Goal: Task Accomplishment & Management: Manage account settings

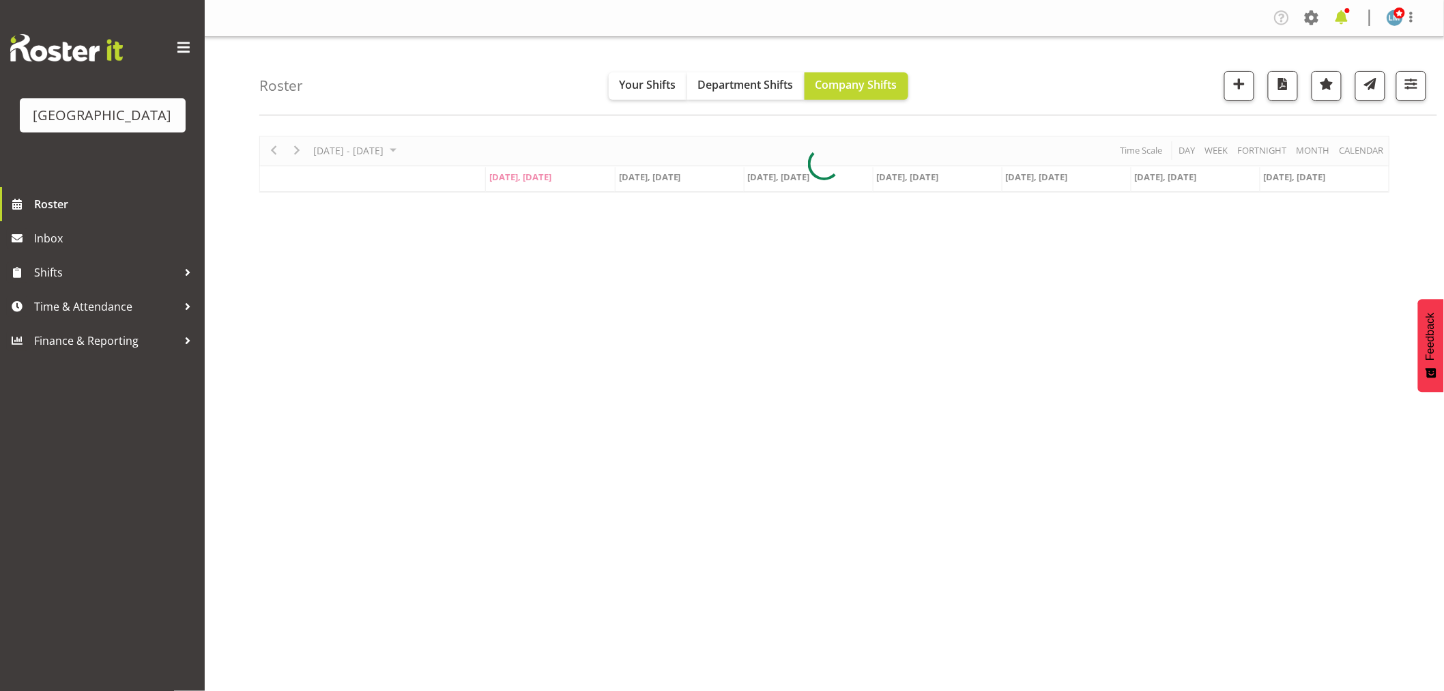
click at [1342, 14] on span at bounding box center [1342, 18] width 22 height 22
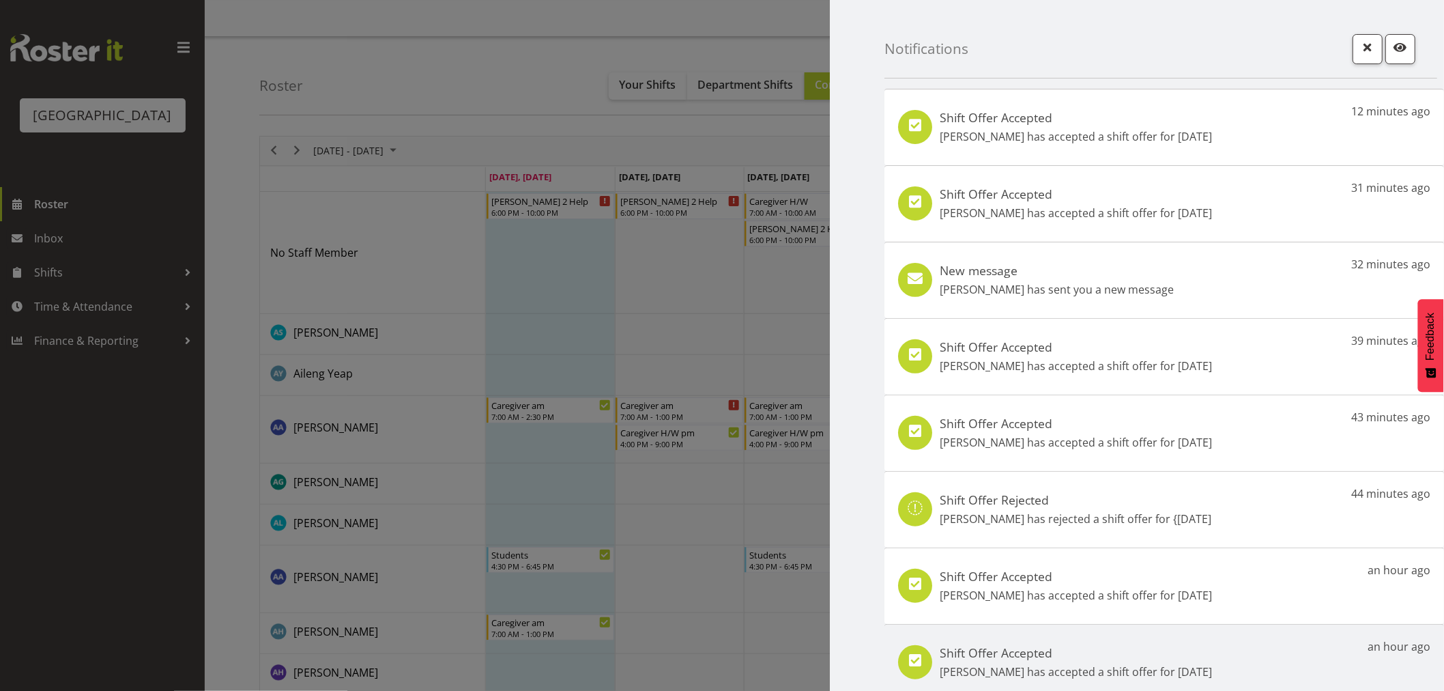
click at [1058, 113] on h5 "Shift Offer Accepted" at bounding box center [1076, 117] width 272 height 15
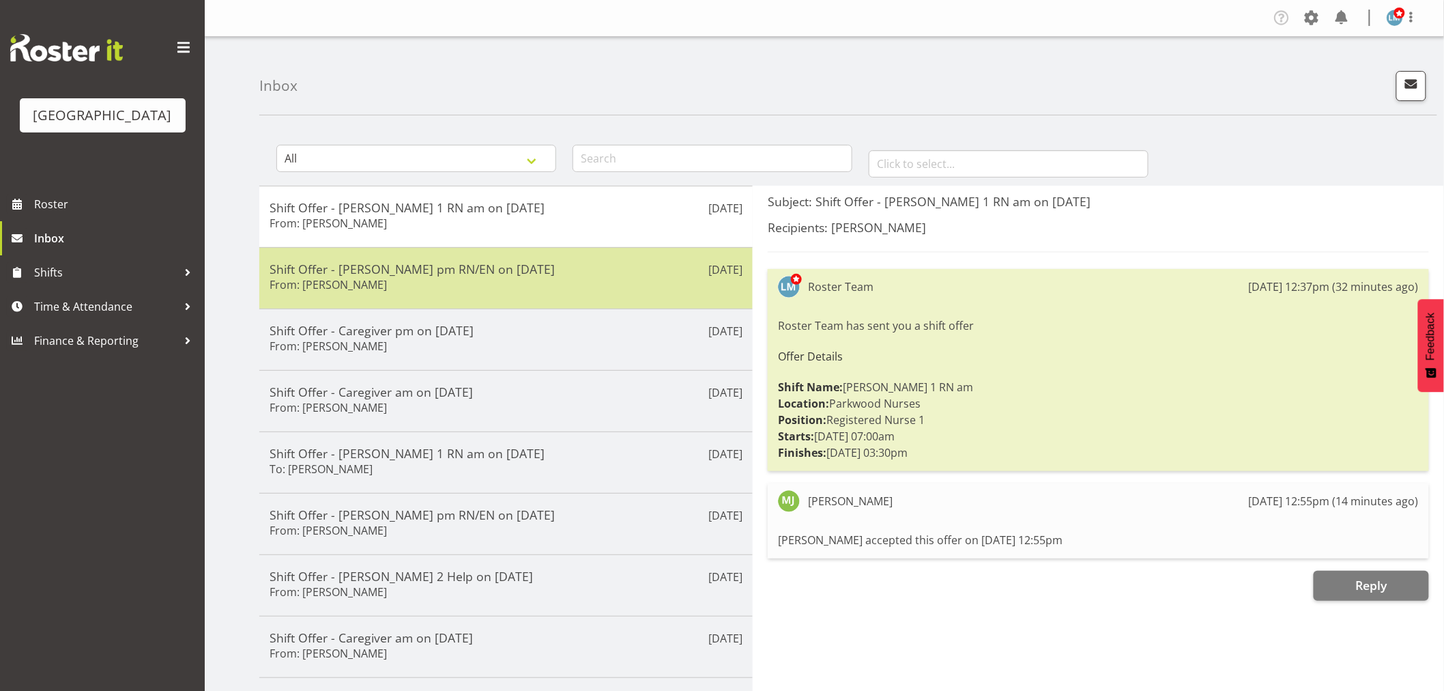
click at [545, 283] on div "Shift Offer - Ressie pm RN/EN on 18/09/25 From: Lois Girdwood" at bounding box center [506, 277] width 473 height 33
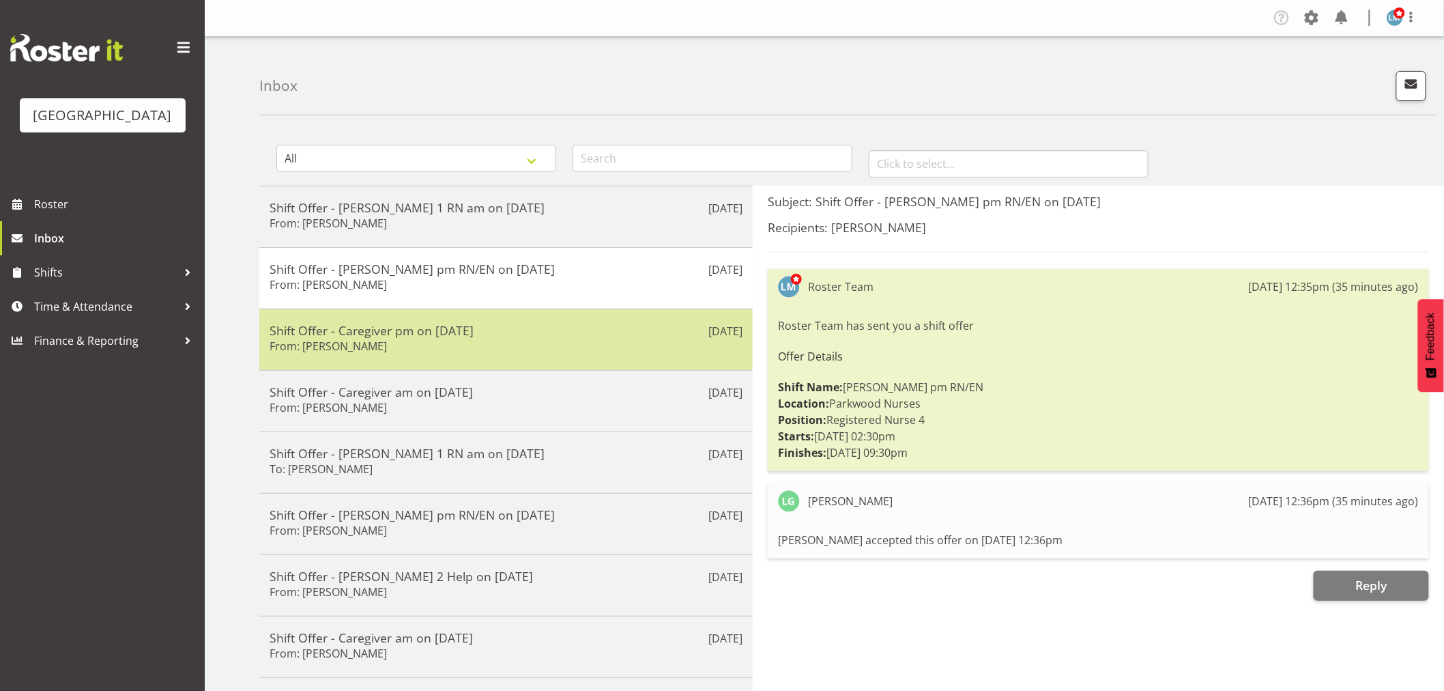
click at [568, 348] on div "Shift Offer - Caregiver pm on 17/09/25 From: Mandy Robertson" at bounding box center [506, 339] width 473 height 33
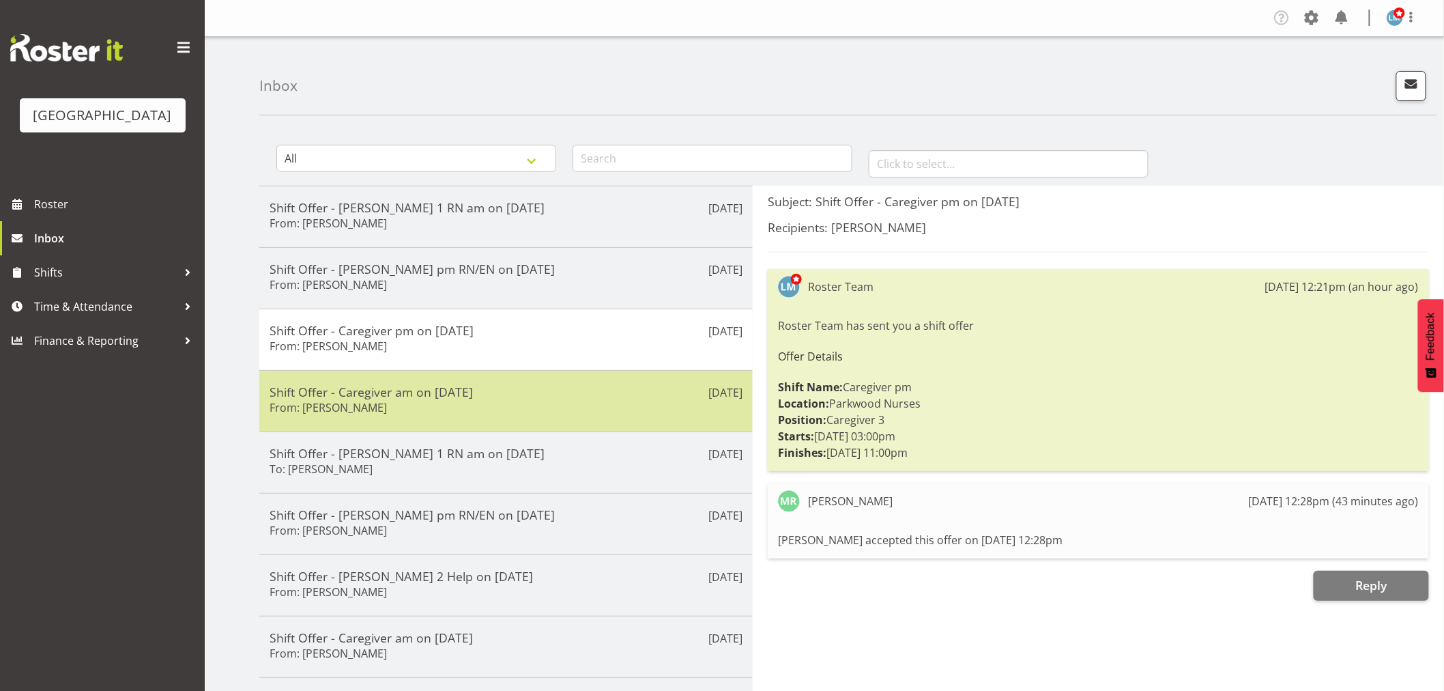
click at [508, 413] on div "Shift Offer - Caregiver am on 20/09/25 From: Liz Brewer" at bounding box center [506, 400] width 473 height 33
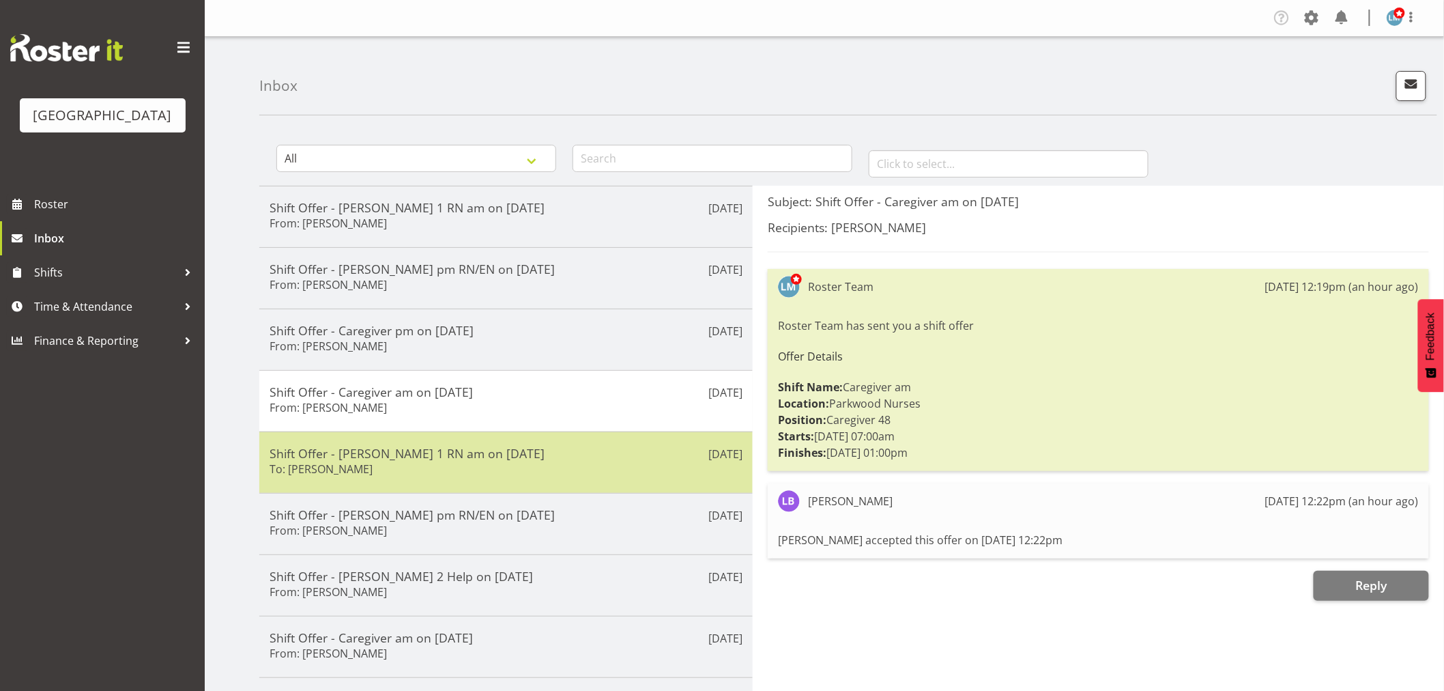
click at [396, 466] on div "Shift Offer - Ressie 1 RN am on 21/09/25 To: Linda Shearman" at bounding box center [506, 462] width 473 height 33
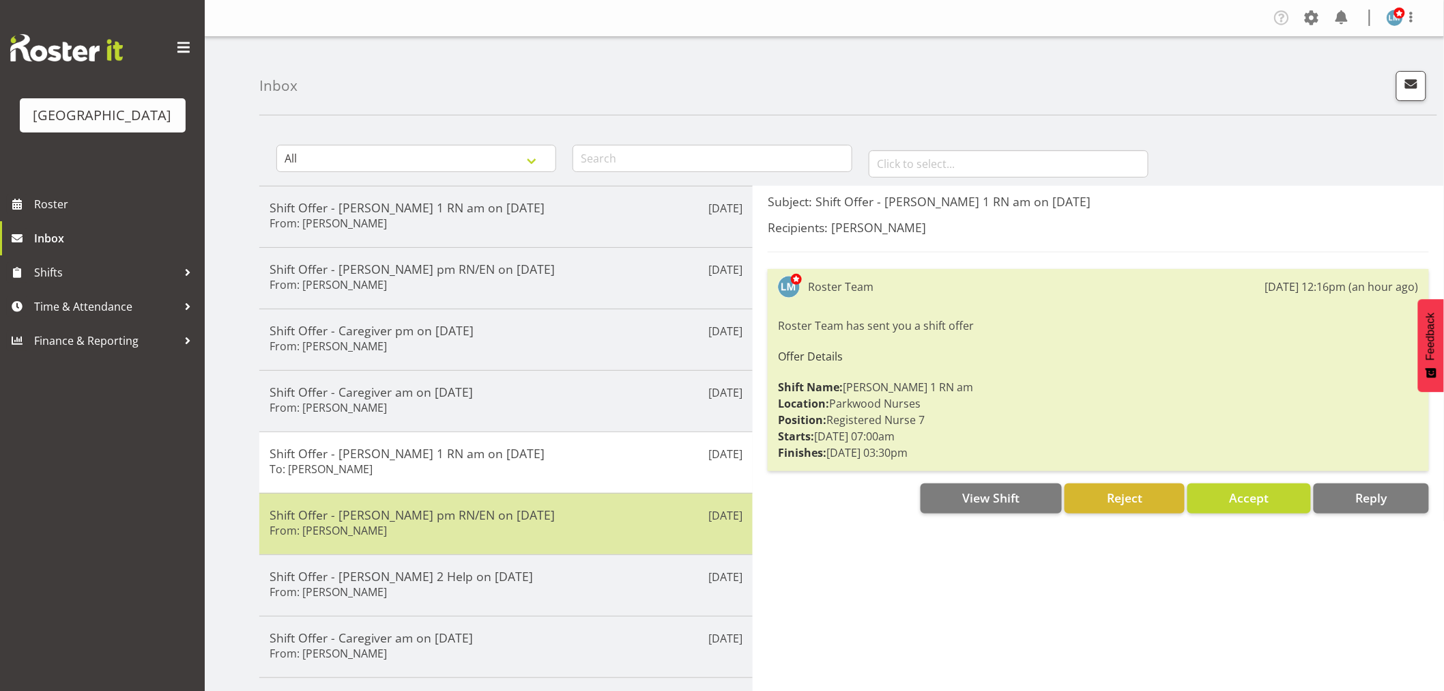
click at [386, 520] on h5 "Shift Offer - Ressie pm RN/EN on 17/09/25" at bounding box center [506, 514] width 473 height 15
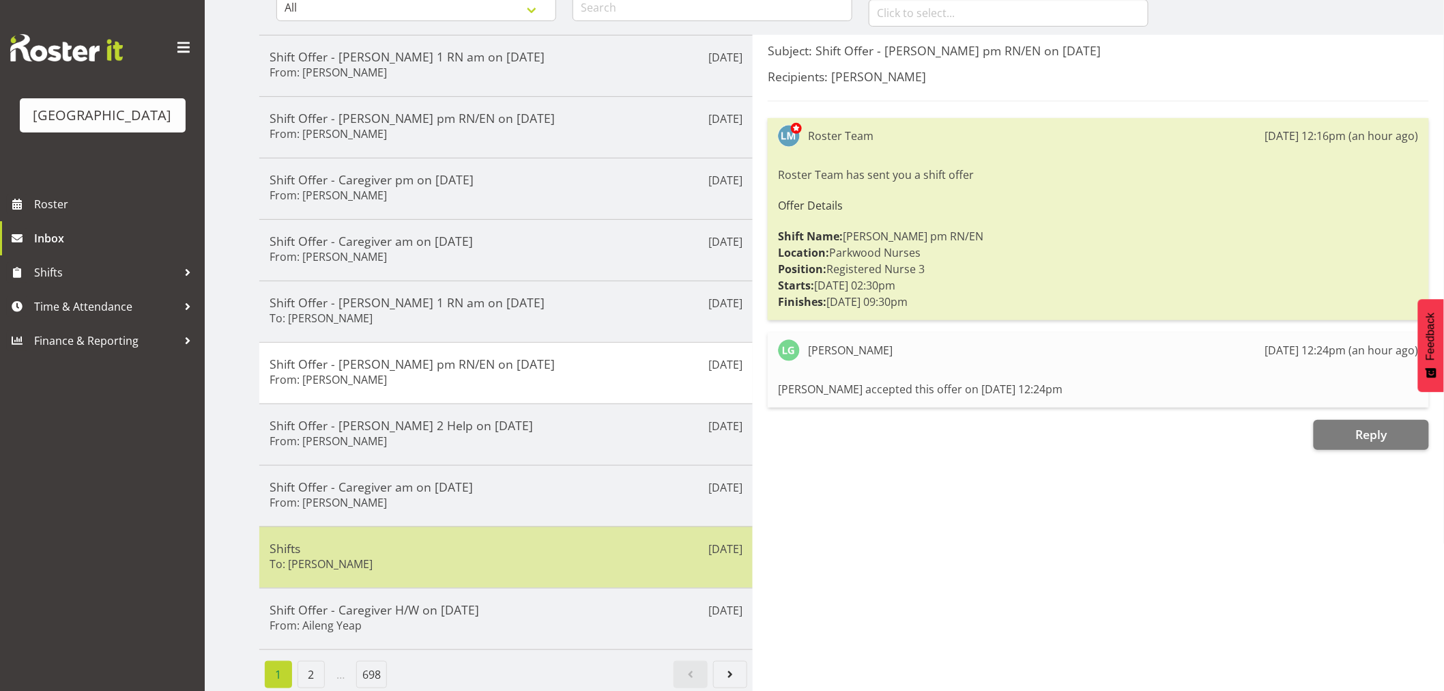
scroll to position [151, 0]
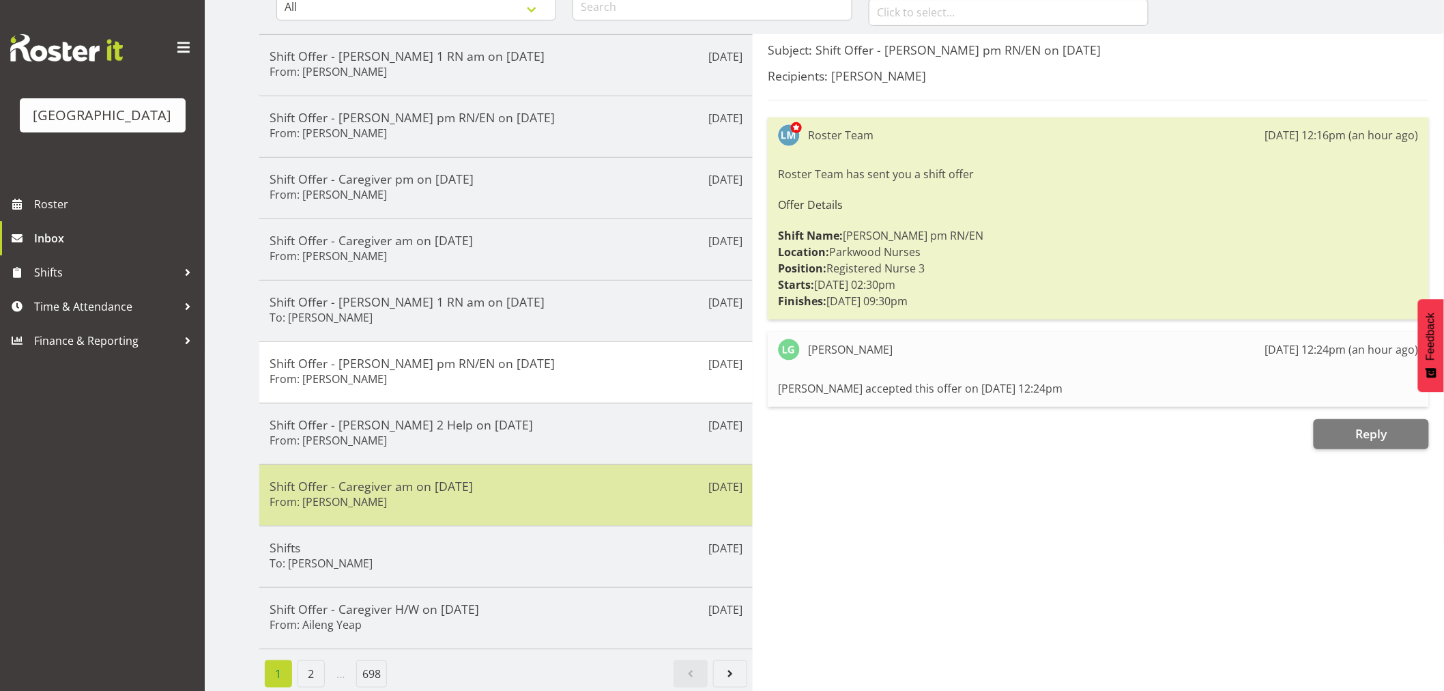
click at [497, 480] on h5 "Shift Offer - Caregiver am on 29/08/25" at bounding box center [506, 485] width 473 height 15
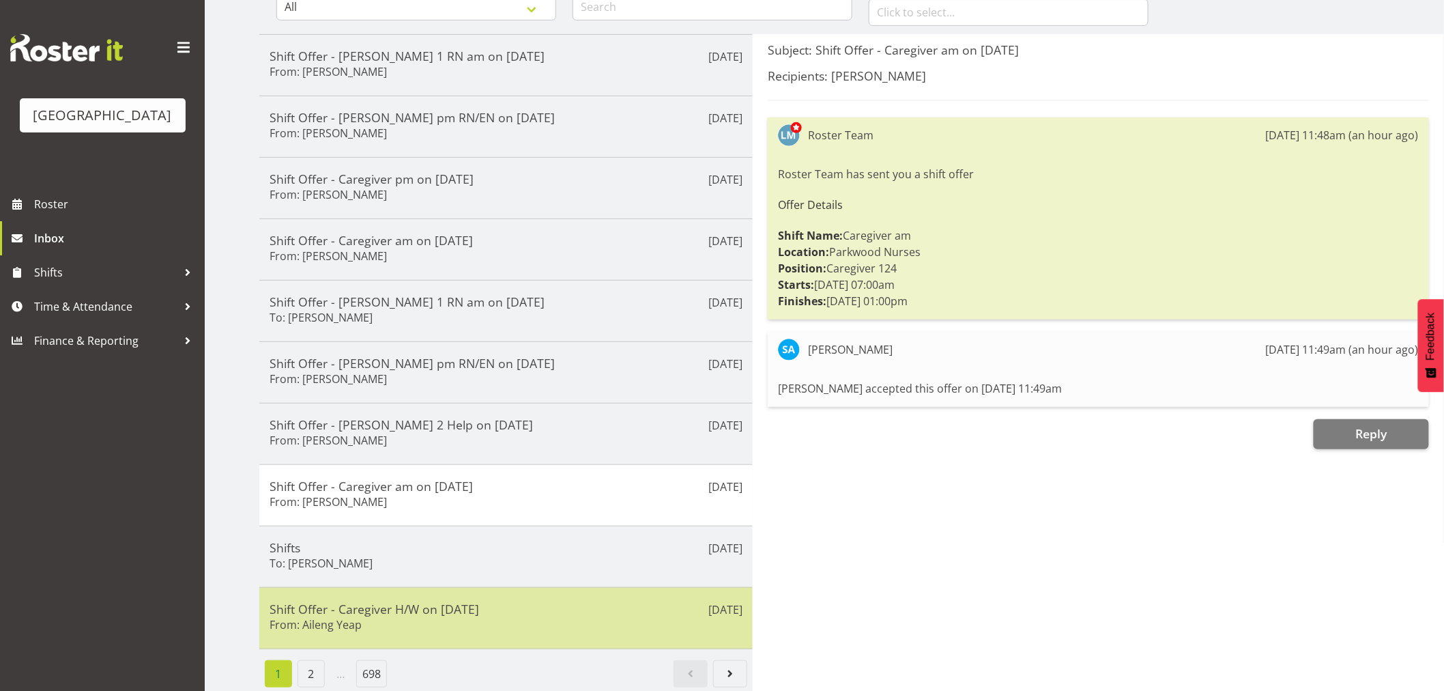
click at [472, 609] on h5 "Shift Offer - Caregiver H/W on 27/08/25" at bounding box center [506, 608] width 473 height 15
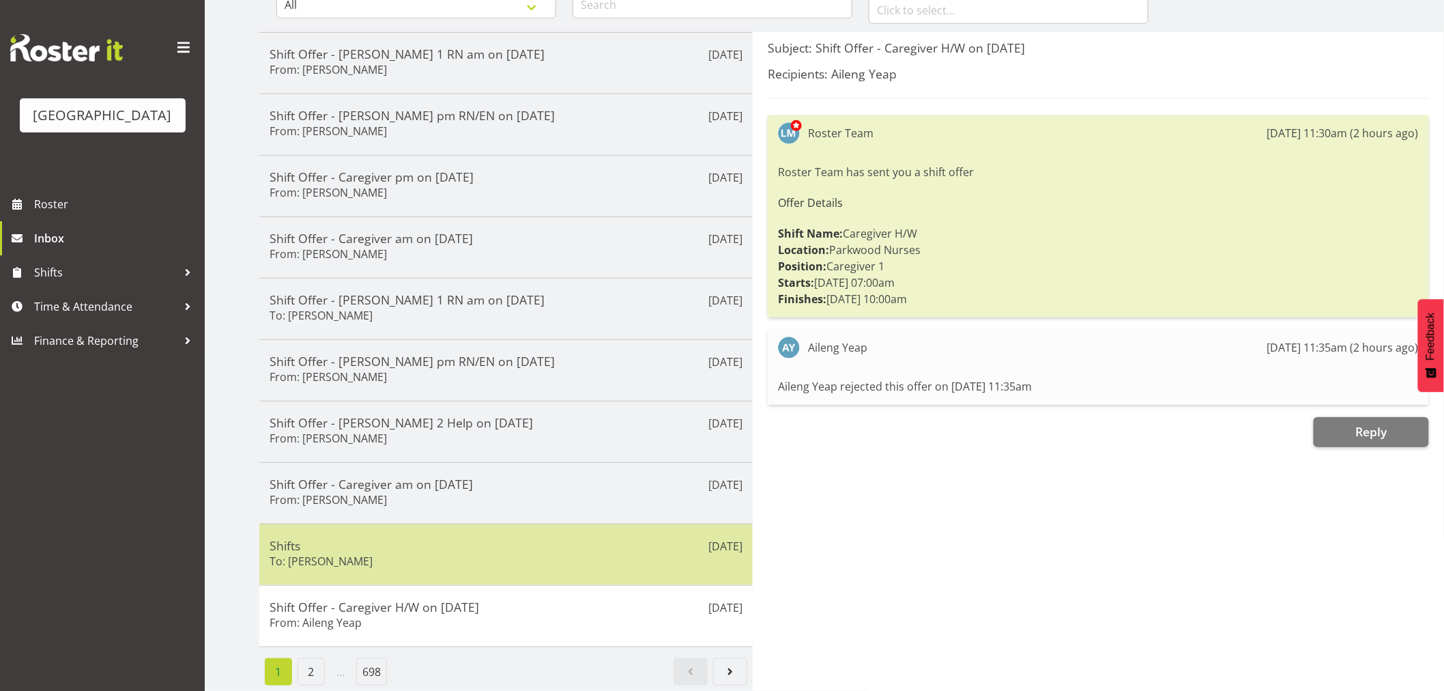
scroll to position [166, 0]
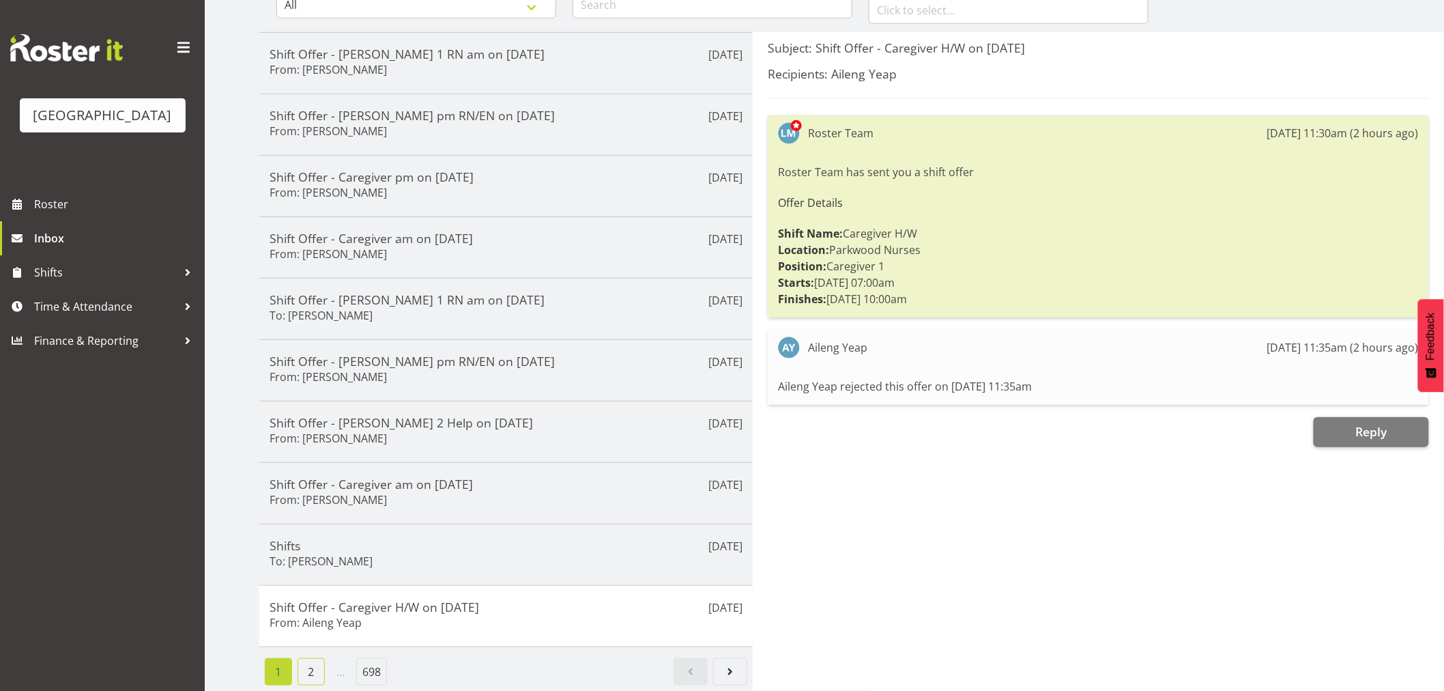
click at [312, 658] on link "2" at bounding box center [311, 671] width 27 height 27
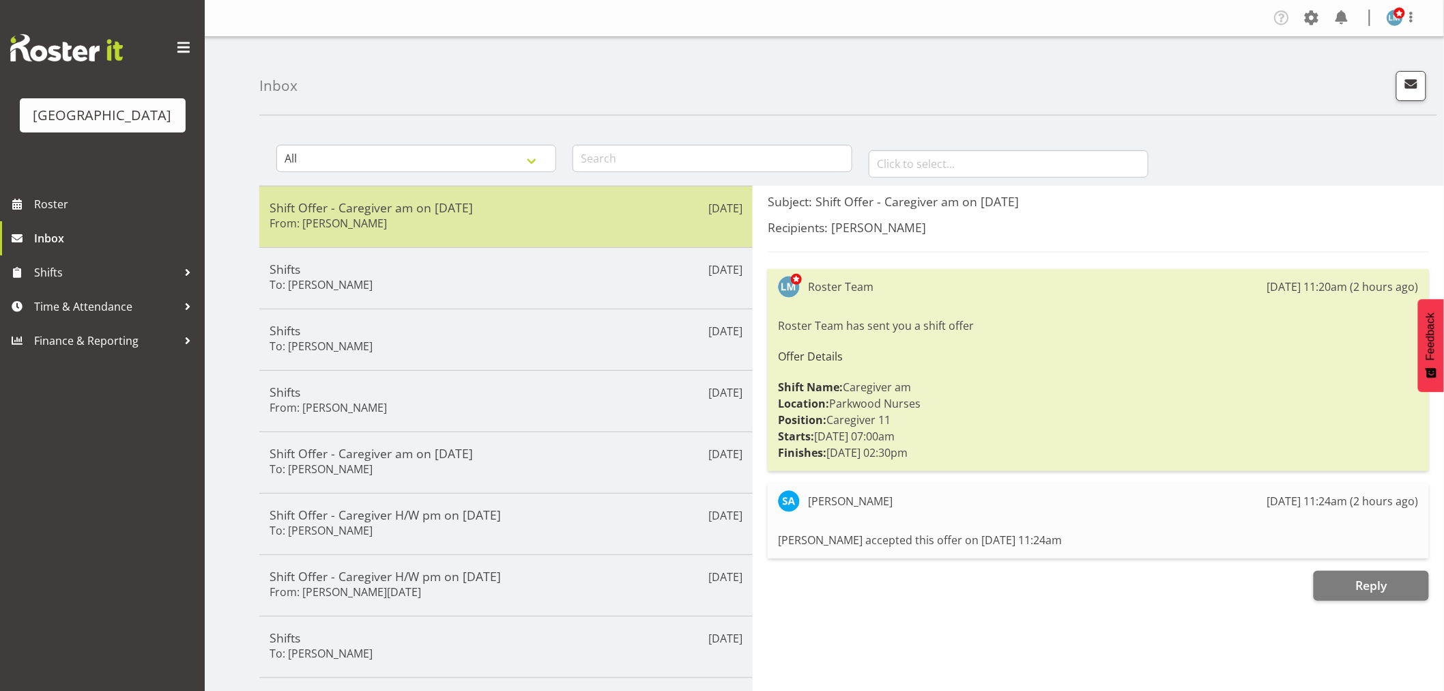
click at [465, 227] on div "Shift Offer - Caregiver am on 30/08/25 From: Shania Ali" at bounding box center [506, 216] width 473 height 33
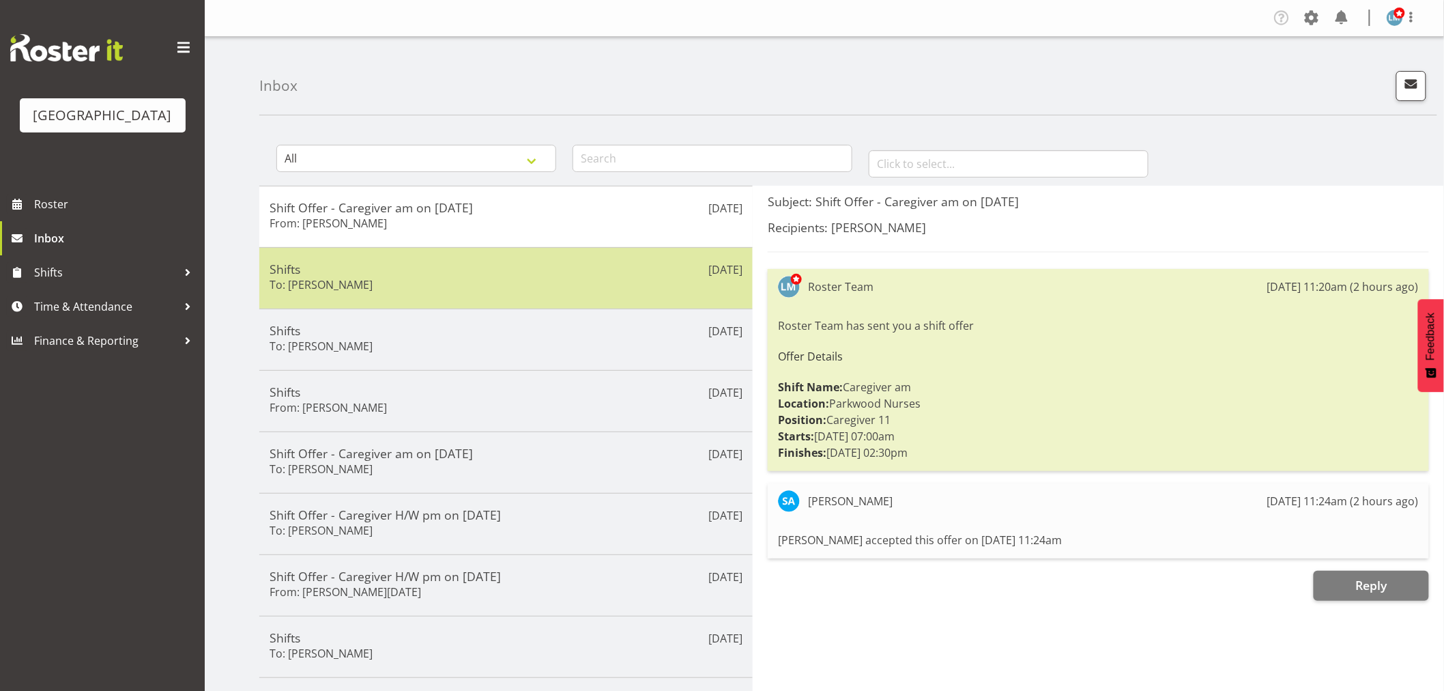
click at [448, 268] on h5 "Shifts" at bounding box center [506, 268] width 473 height 15
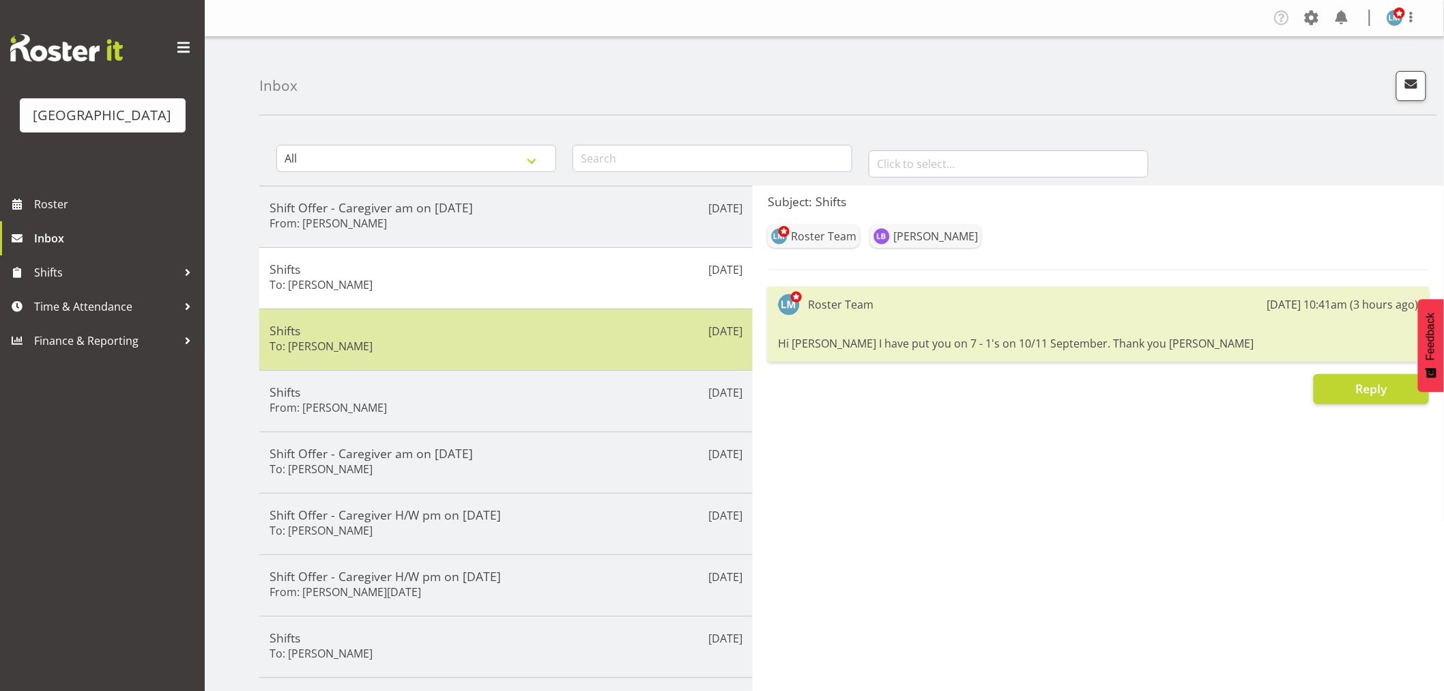
click at [444, 329] on h5 "Shifts" at bounding box center [506, 330] width 473 height 15
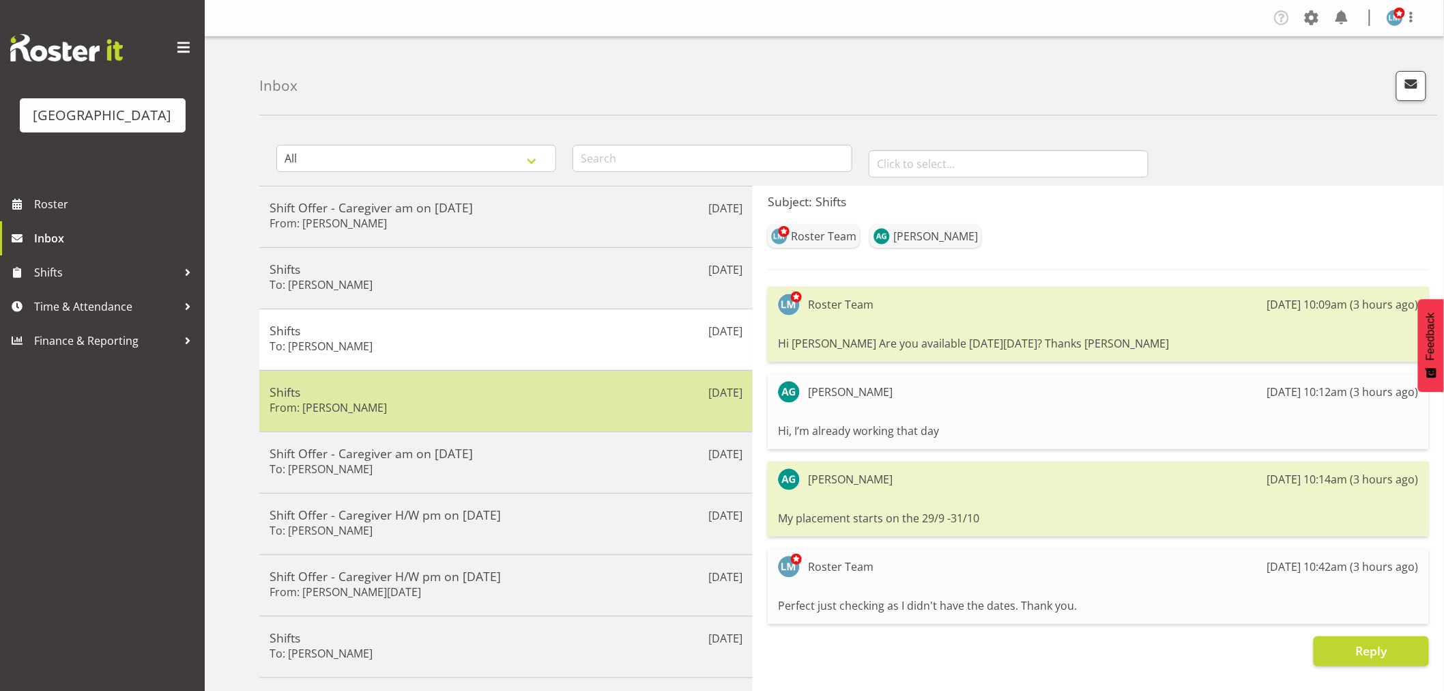
click at [444, 410] on div "Shifts From: Mai Reglos" at bounding box center [506, 400] width 473 height 33
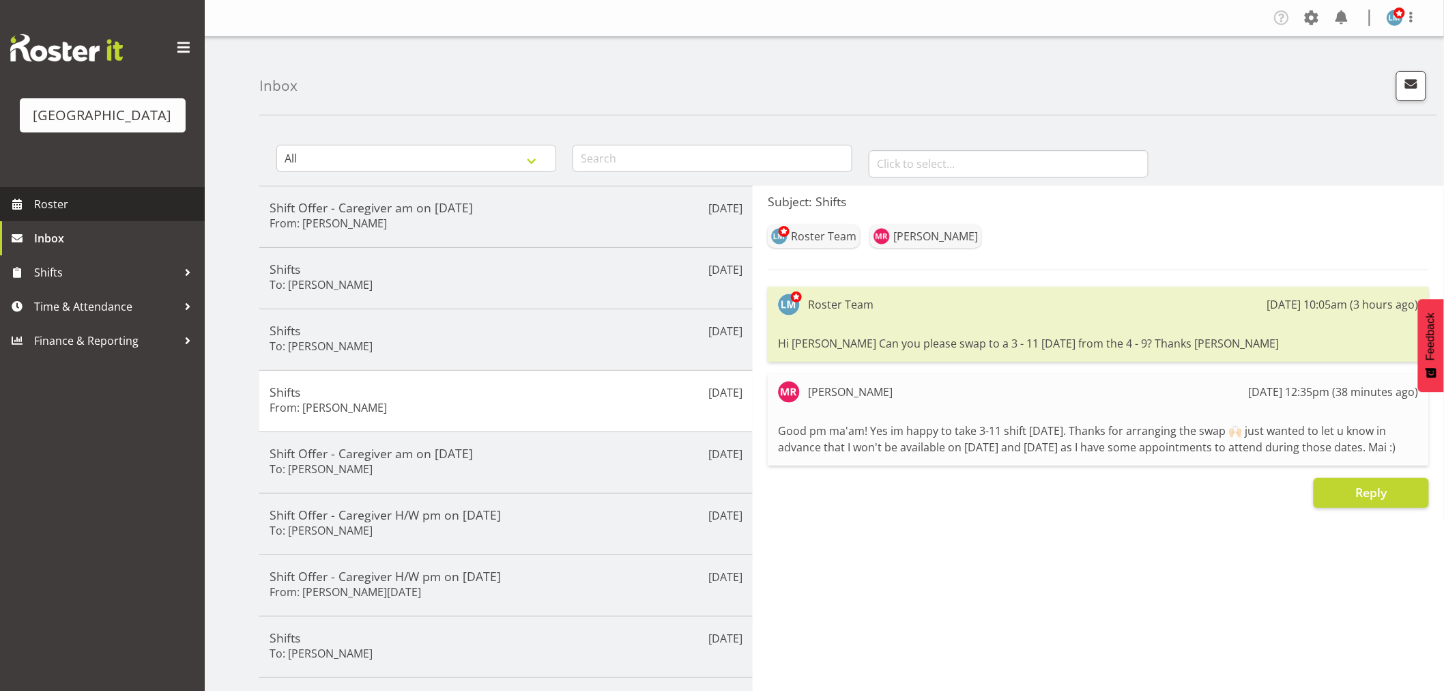
click at [83, 214] on span "Roster" at bounding box center [116, 204] width 164 height 20
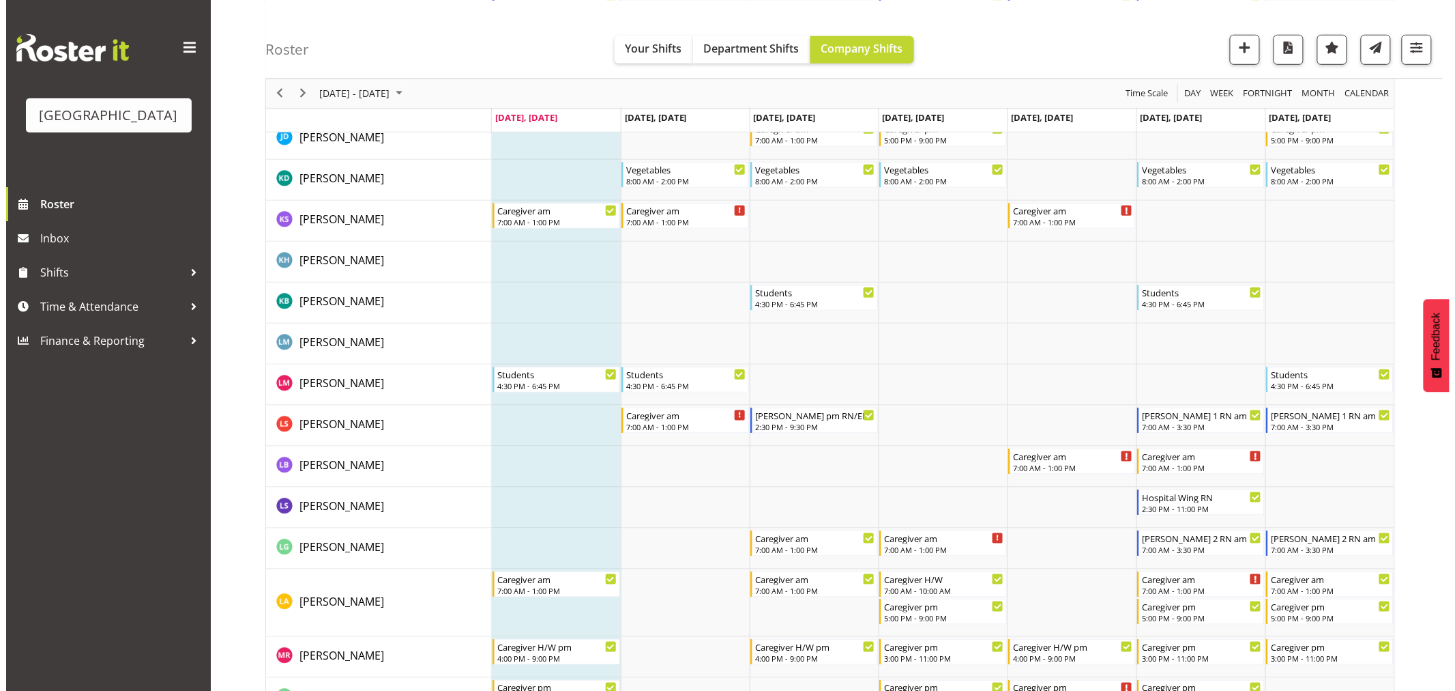
scroll to position [2653, 0]
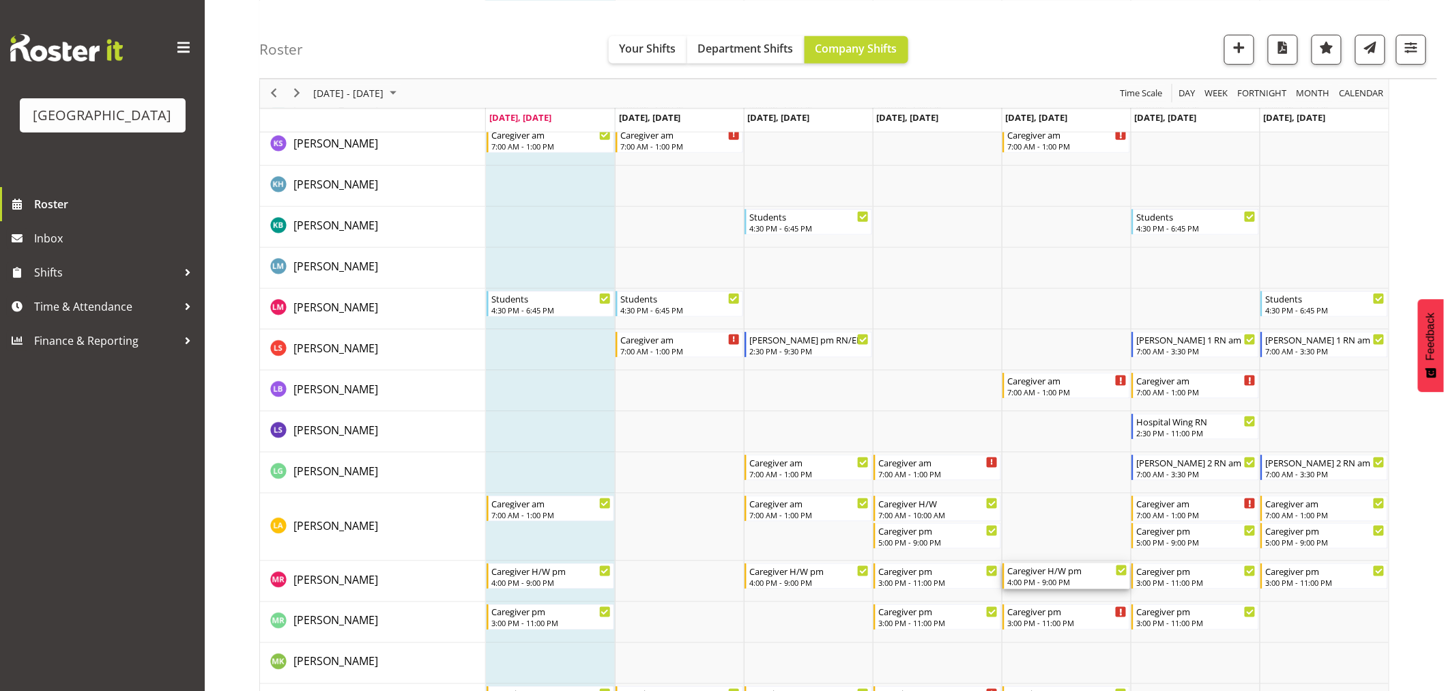
click at [1071, 573] on div "Caregiver H/W pm" at bounding box center [1067, 570] width 120 height 14
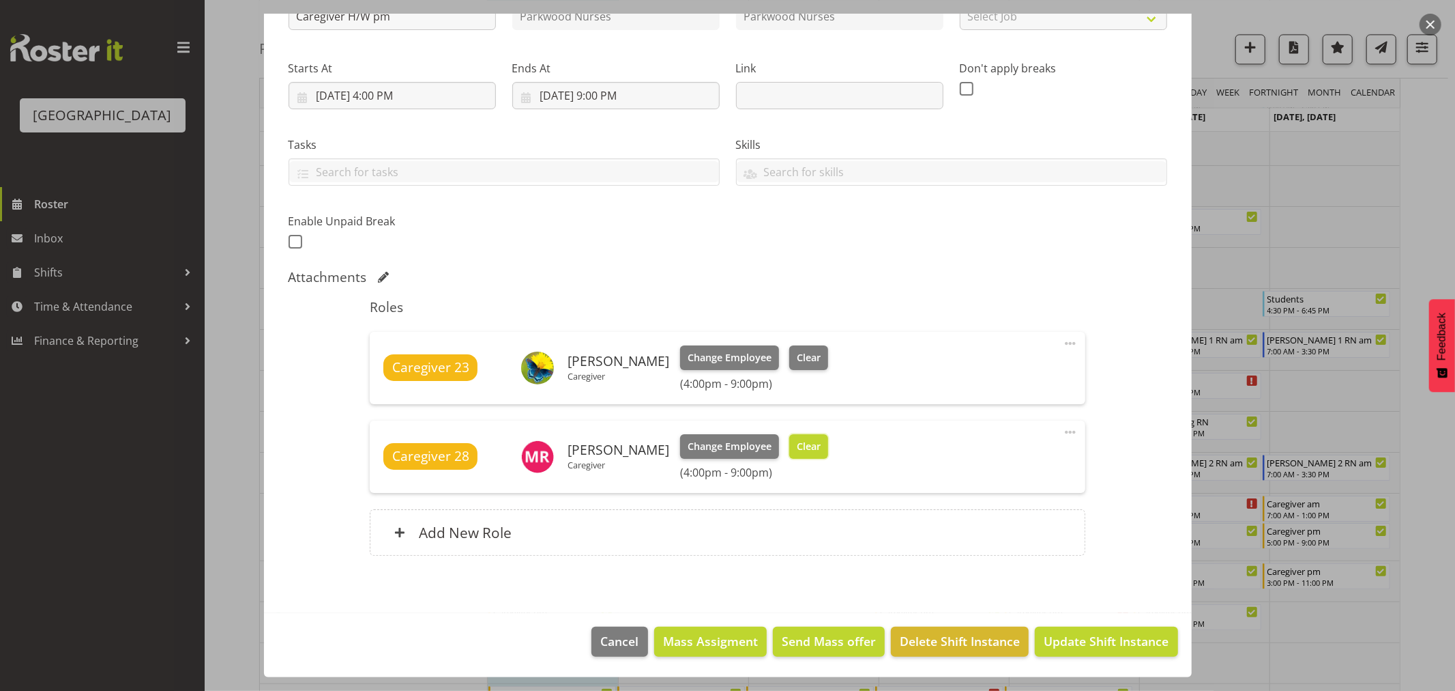
click at [800, 449] on span "Clear" at bounding box center [809, 446] width 24 height 15
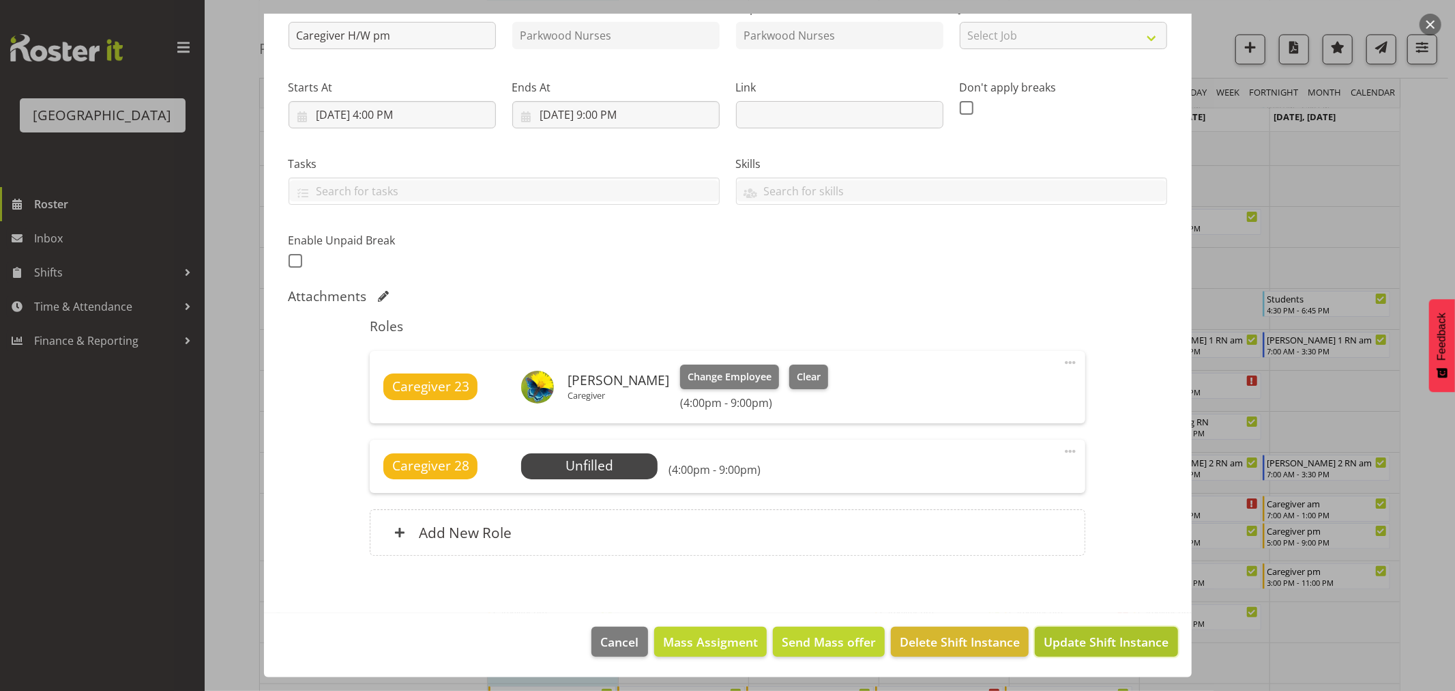
click at [1093, 643] on span "Update Shift Instance" at bounding box center [1106, 642] width 125 height 18
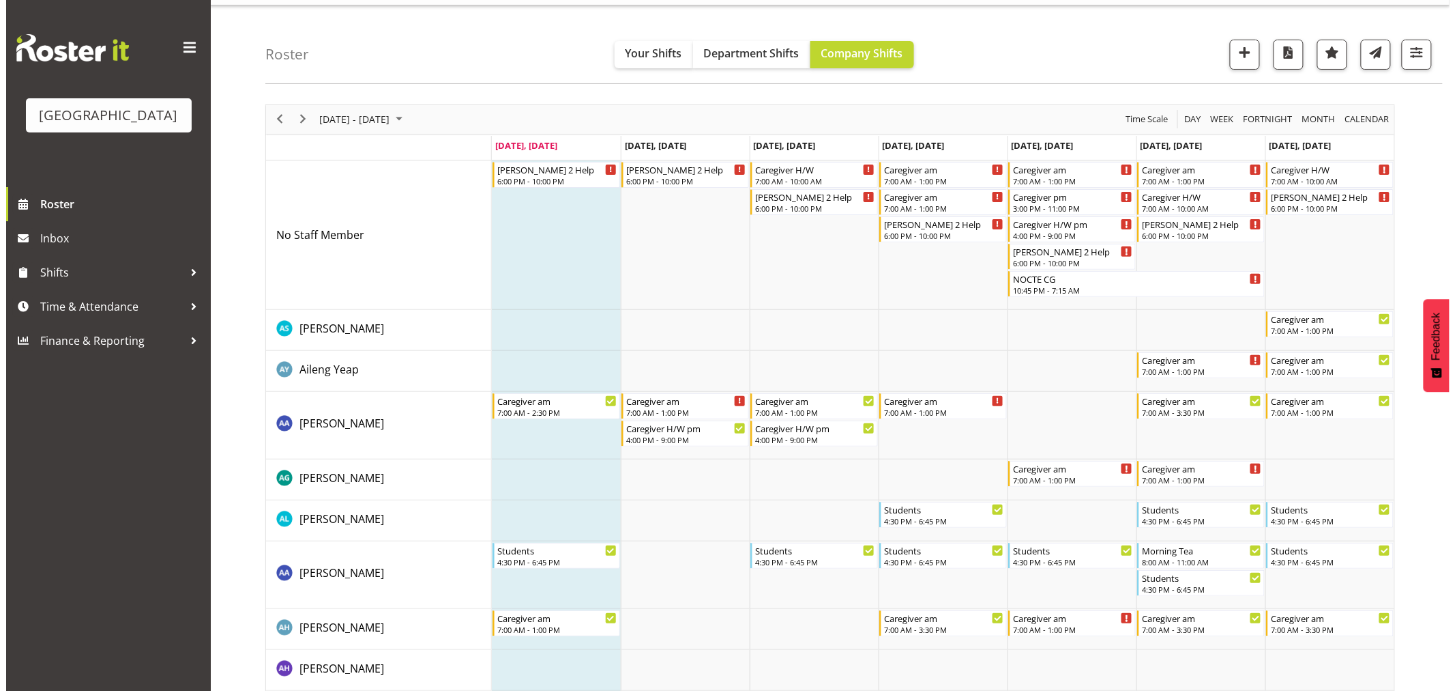
scroll to position [0, 0]
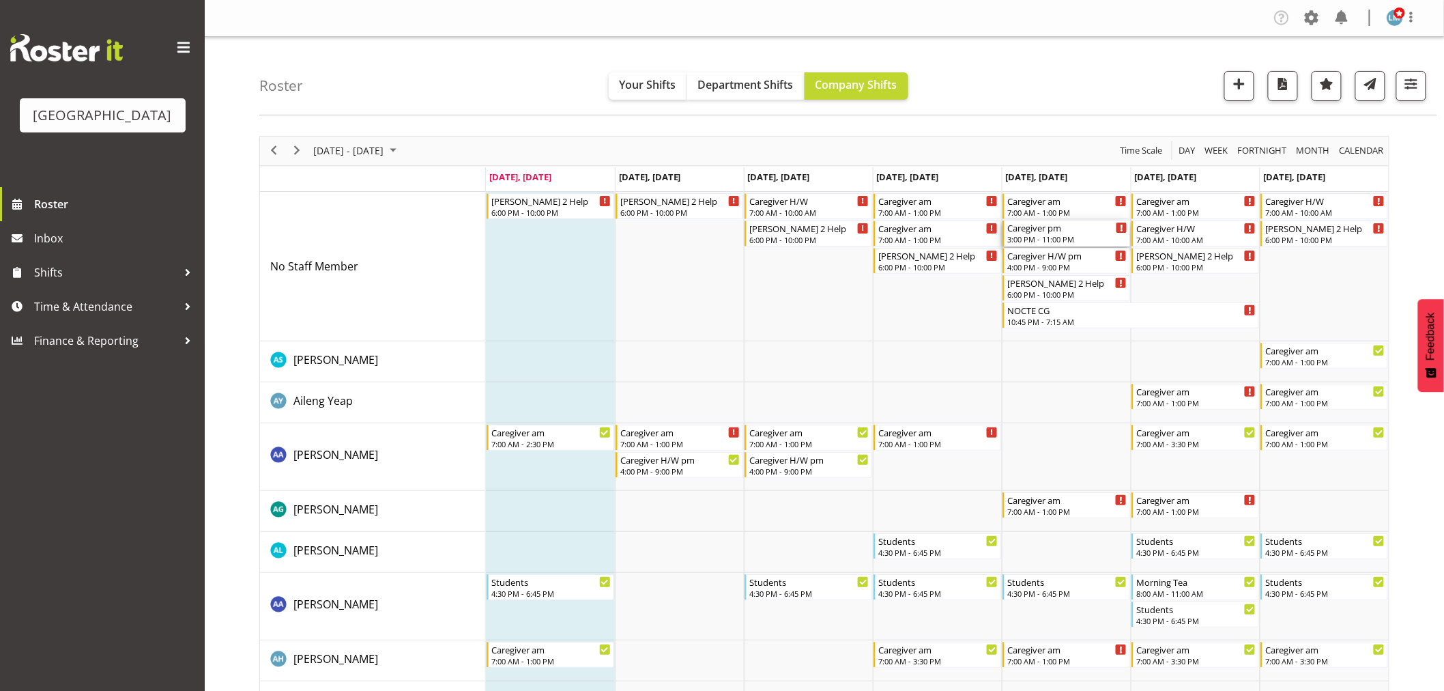
click at [1056, 232] on div "Caregiver pm" at bounding box center [1067, 227] width 120 height 14
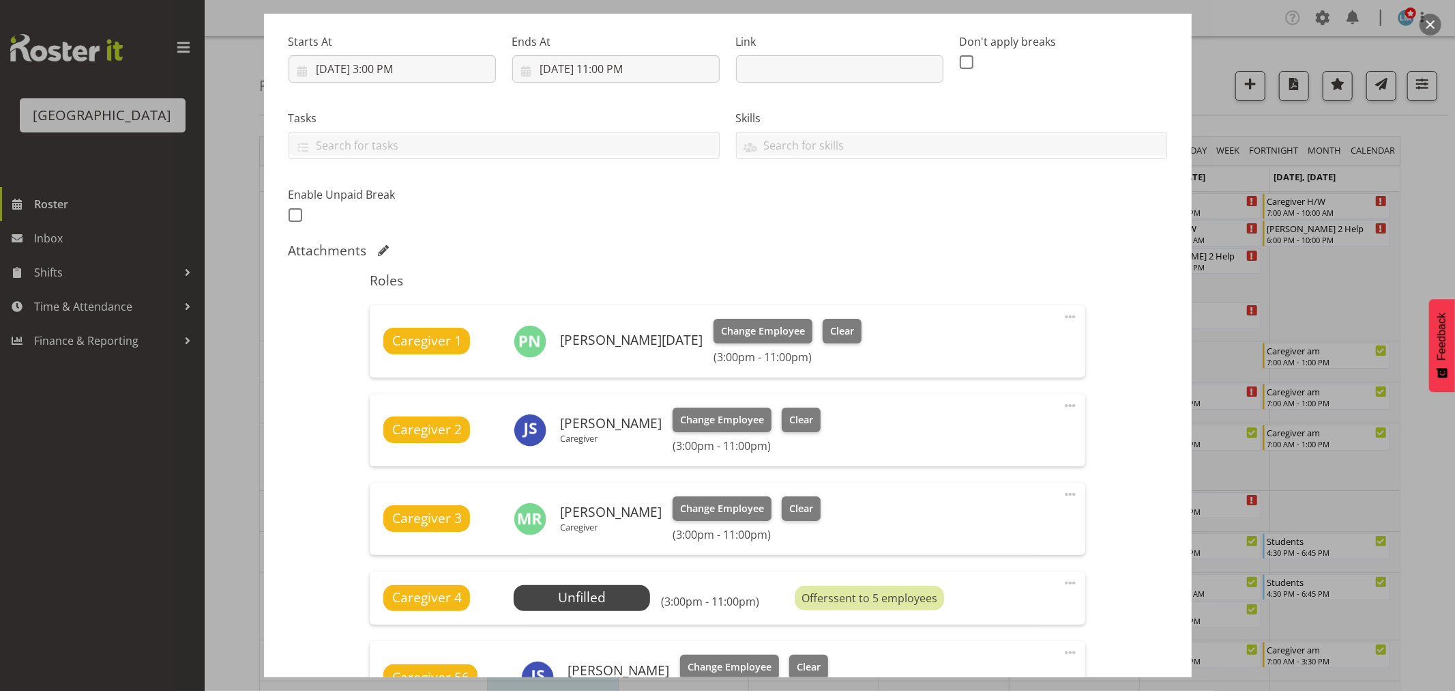
scroll to position [303, 0]
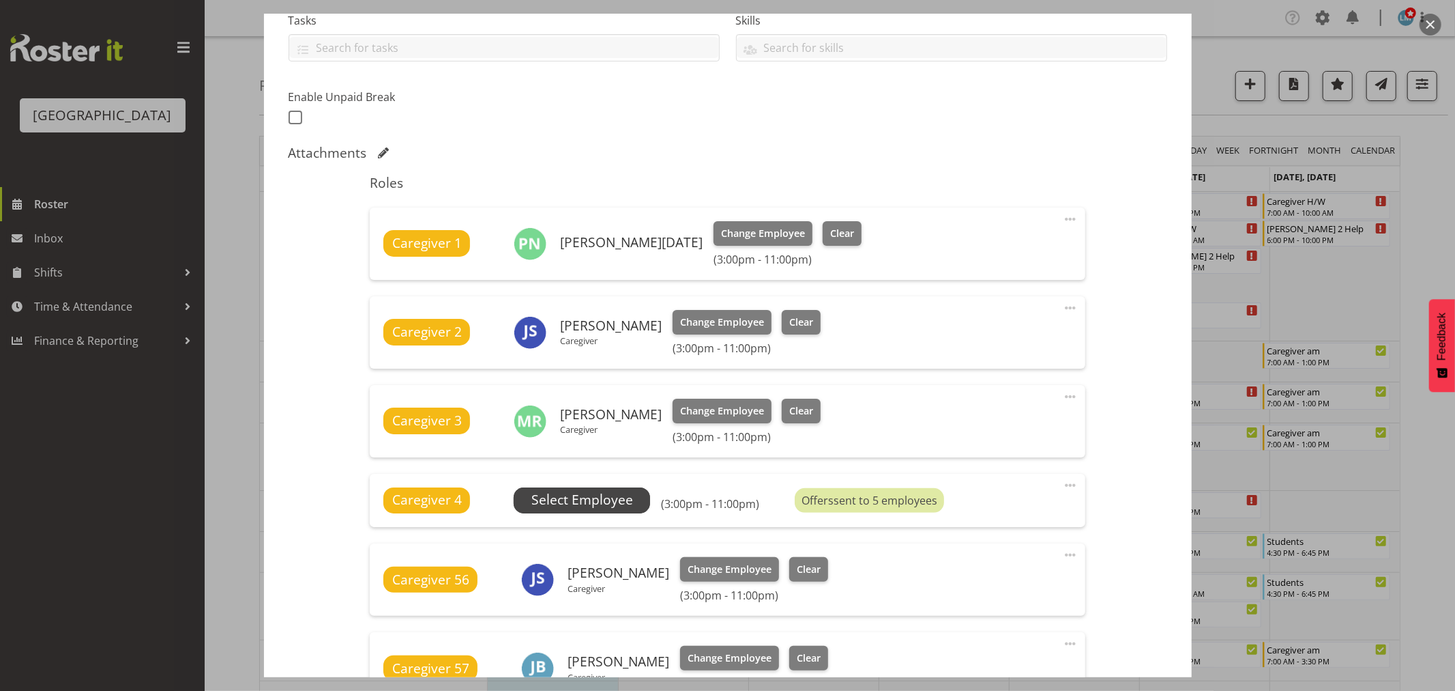
click at [615, 495] on span "Select Employee" at bounding box center [583, 500] width 102 height 20
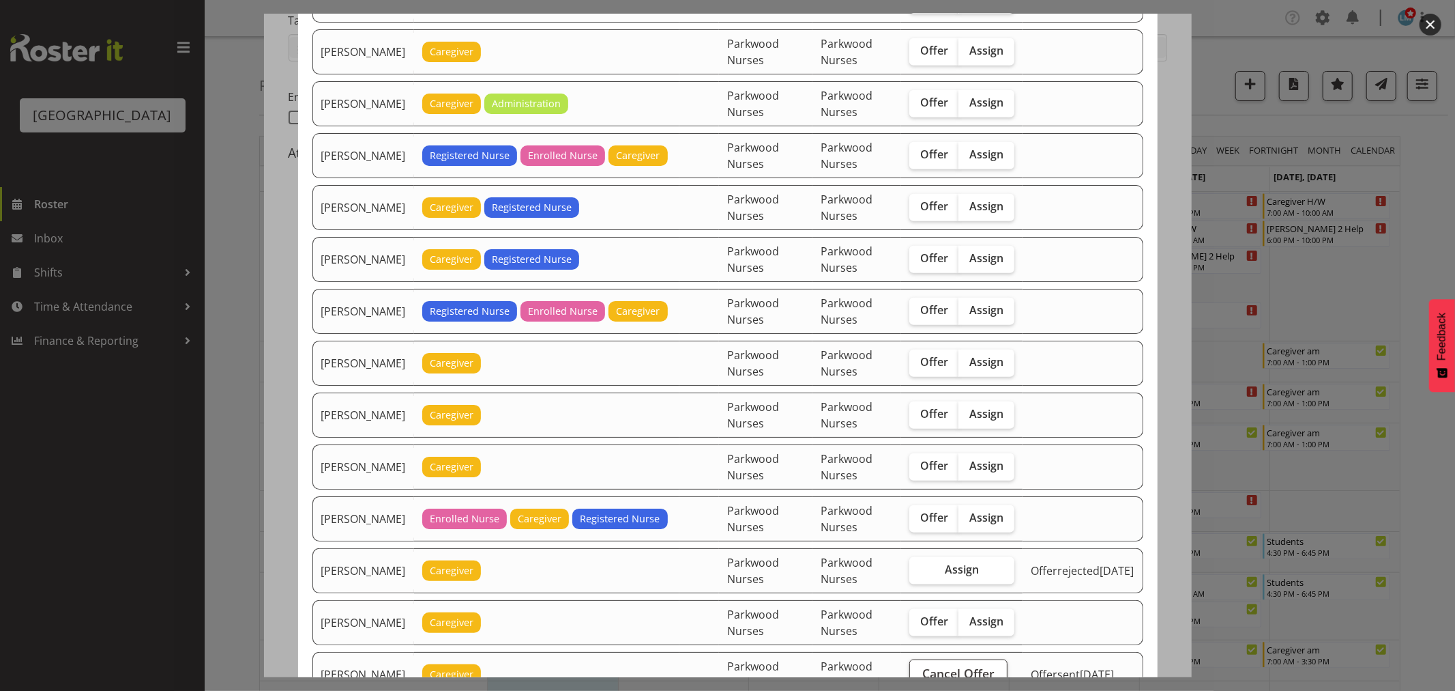
scroll to position [1137, 0]
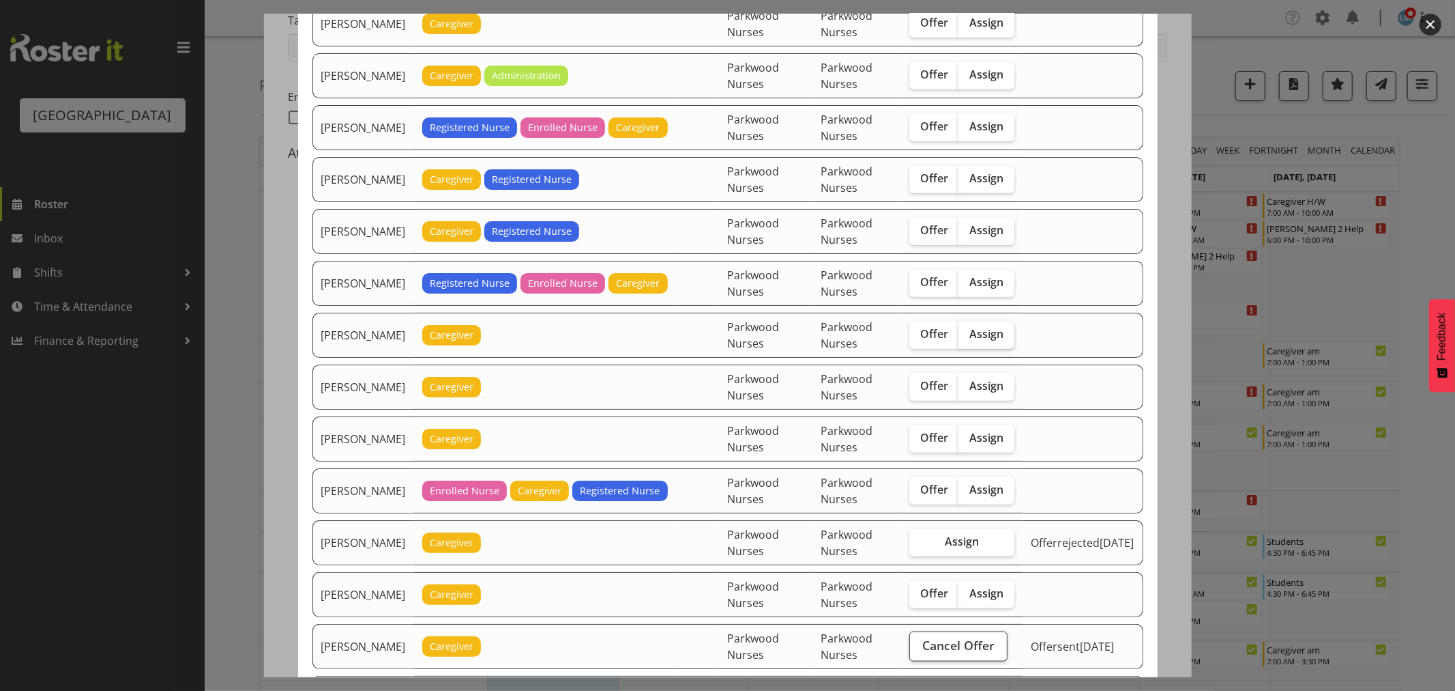
click at [1001, 339] on span "Assign" at bounding box center [987, 334] width 34 height 14
click at [968, 338] on input "Assign" at bounding box center [963, 334] width 9 height 9
checkbox input "true"
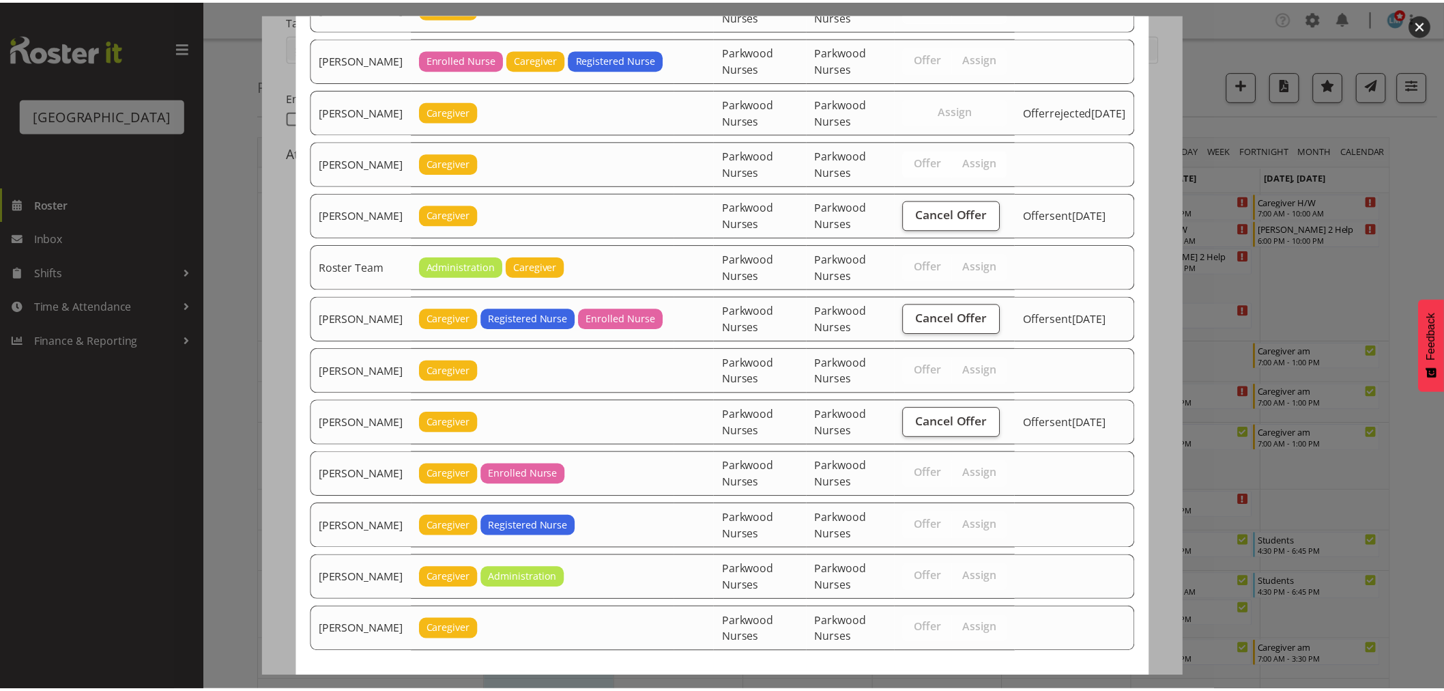
scroll to position [1634, 0]
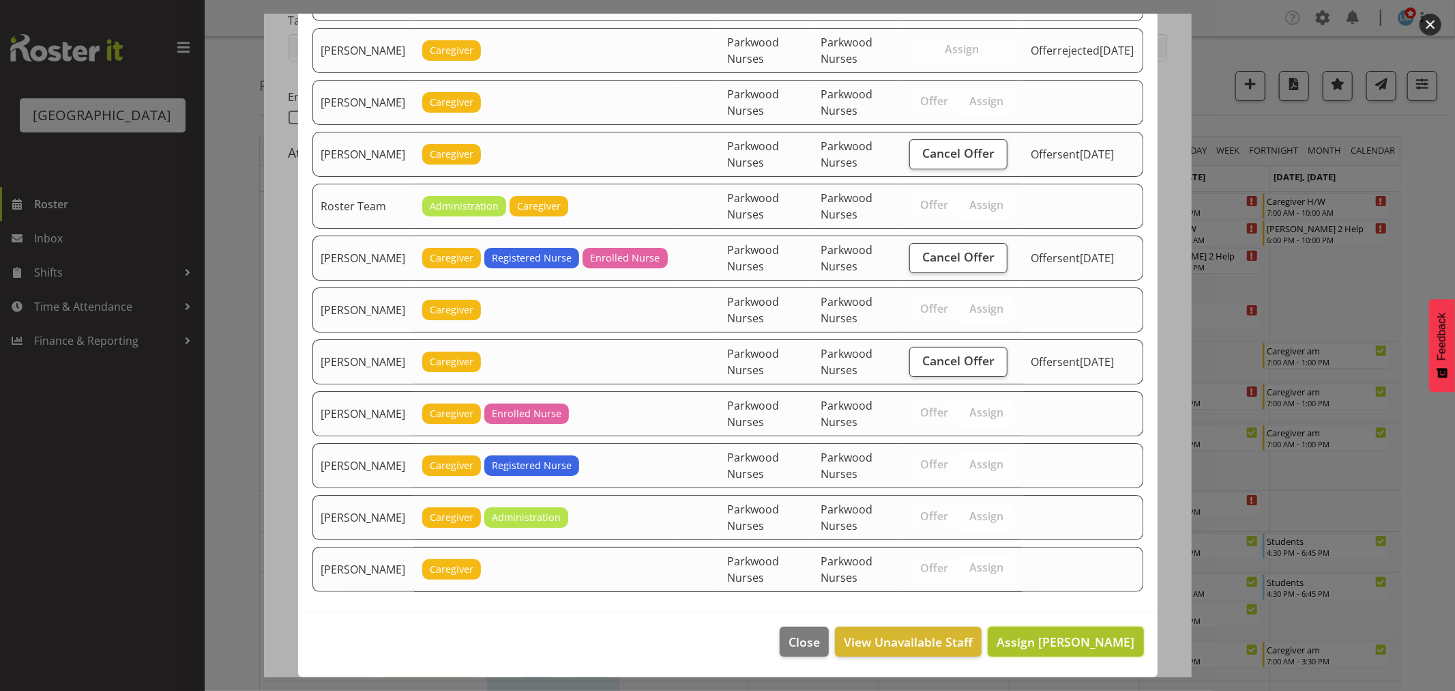
click at [1095, 647] on span "Assign Mai Reglos" at bounding box center [1066, 641] width 138 height 16
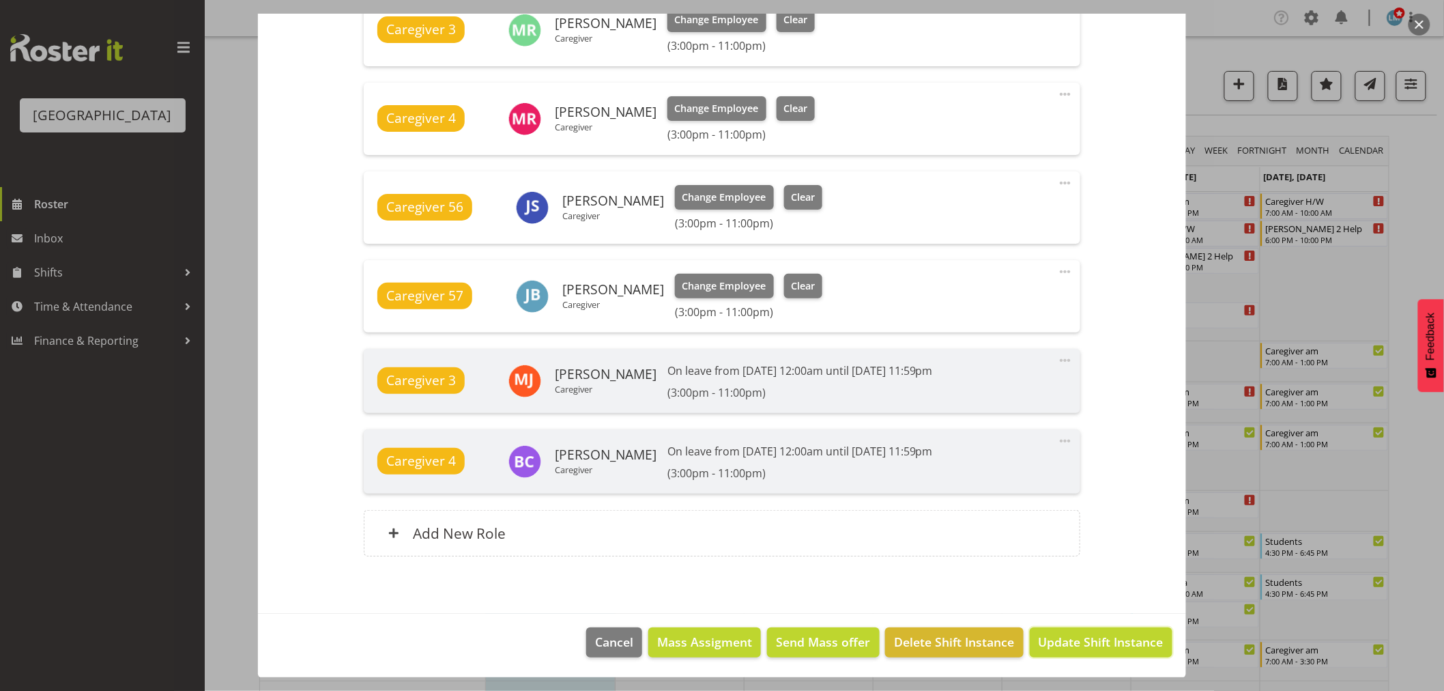
click at [1095, 647] on span "Update Shift Instance" at bounding box center [1101, 642] width 125 height 18
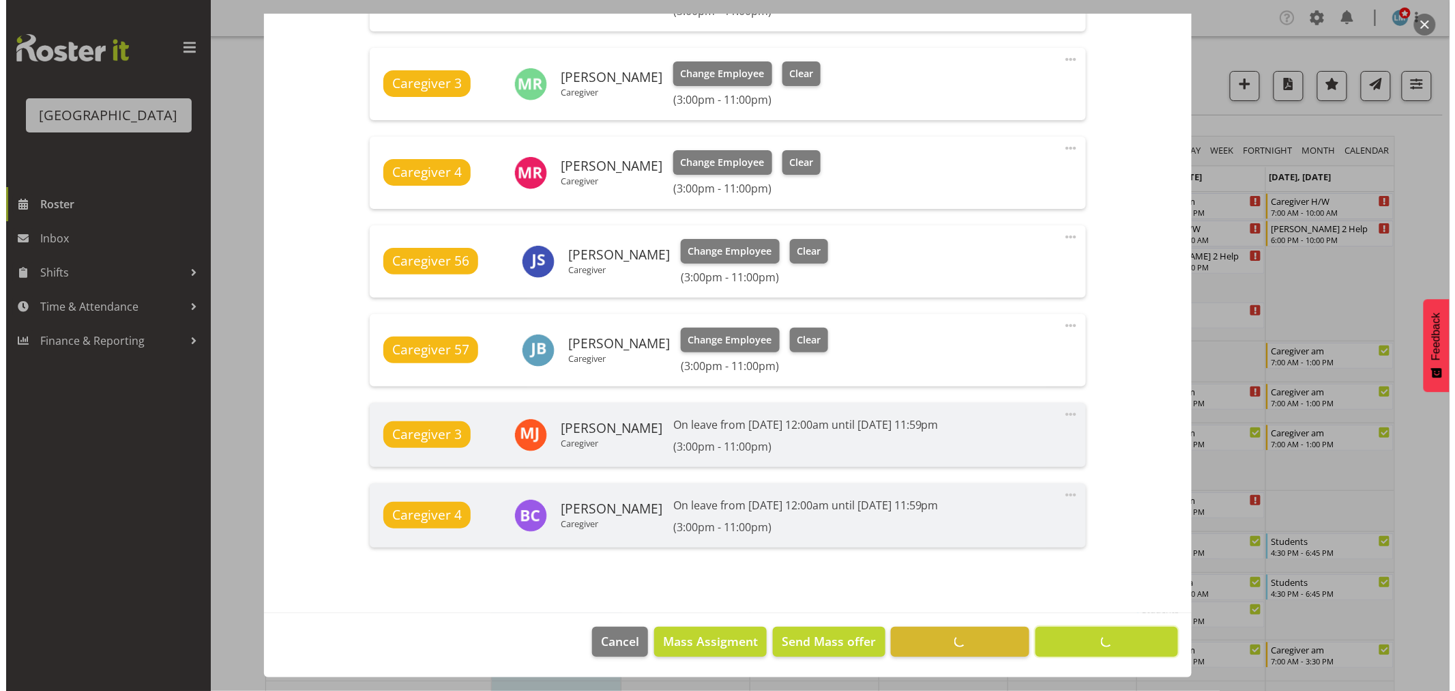
scroll to position [639, 0]
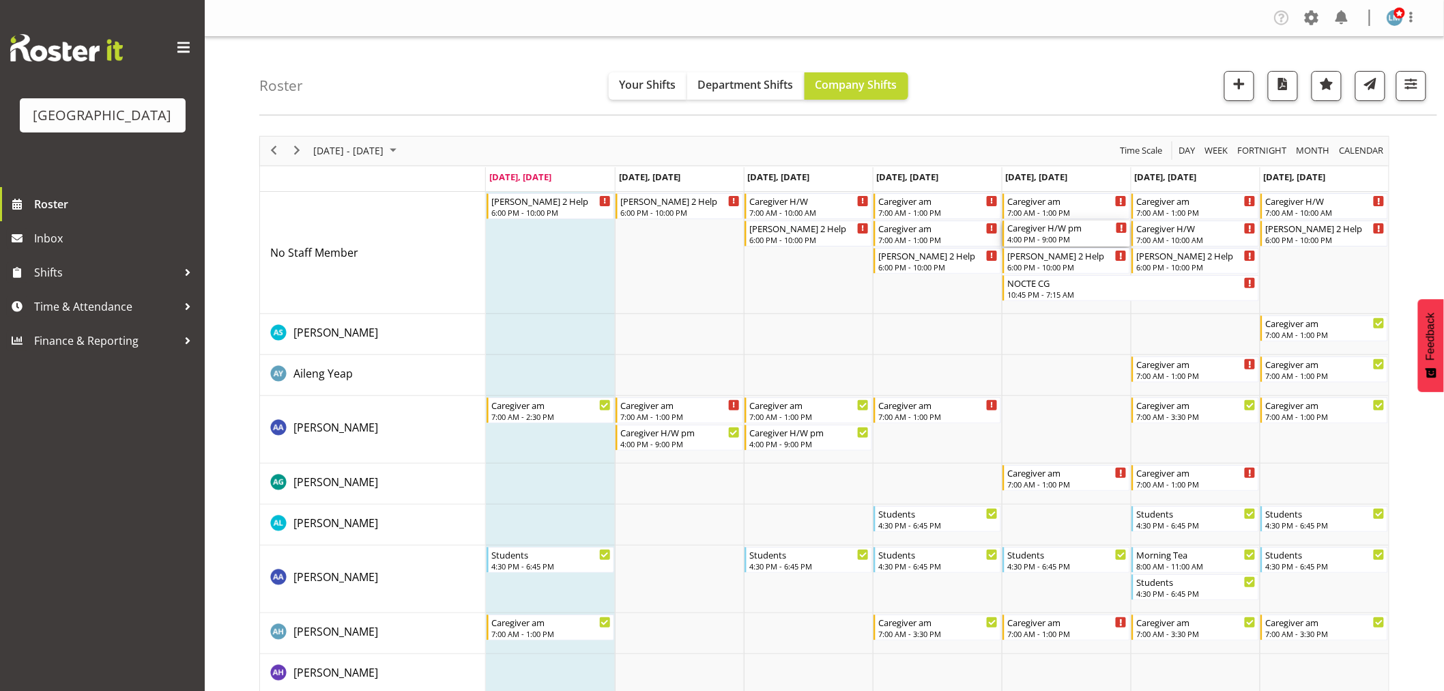
click at [1073, 233] on div "Caregiver H/W pm" at bounding box center [1067, 227] width 120 height 14
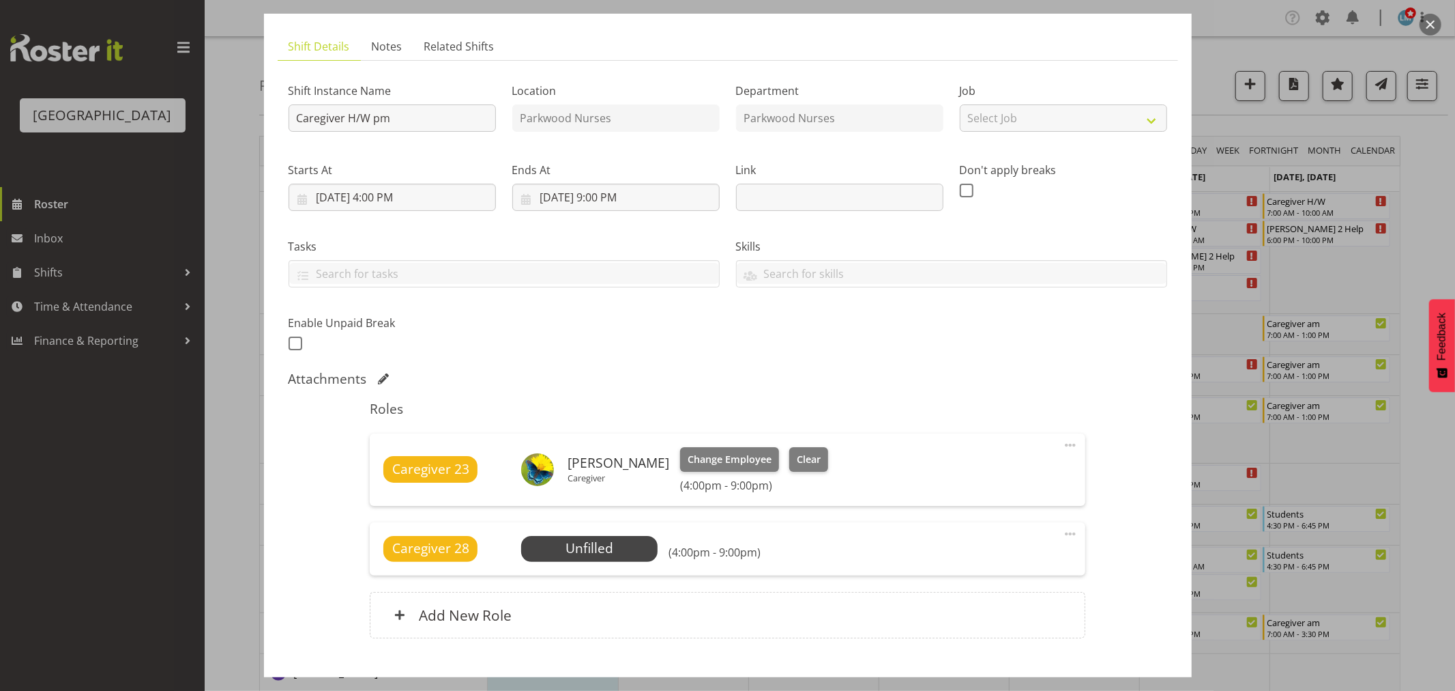
scroll to position [160, 0]
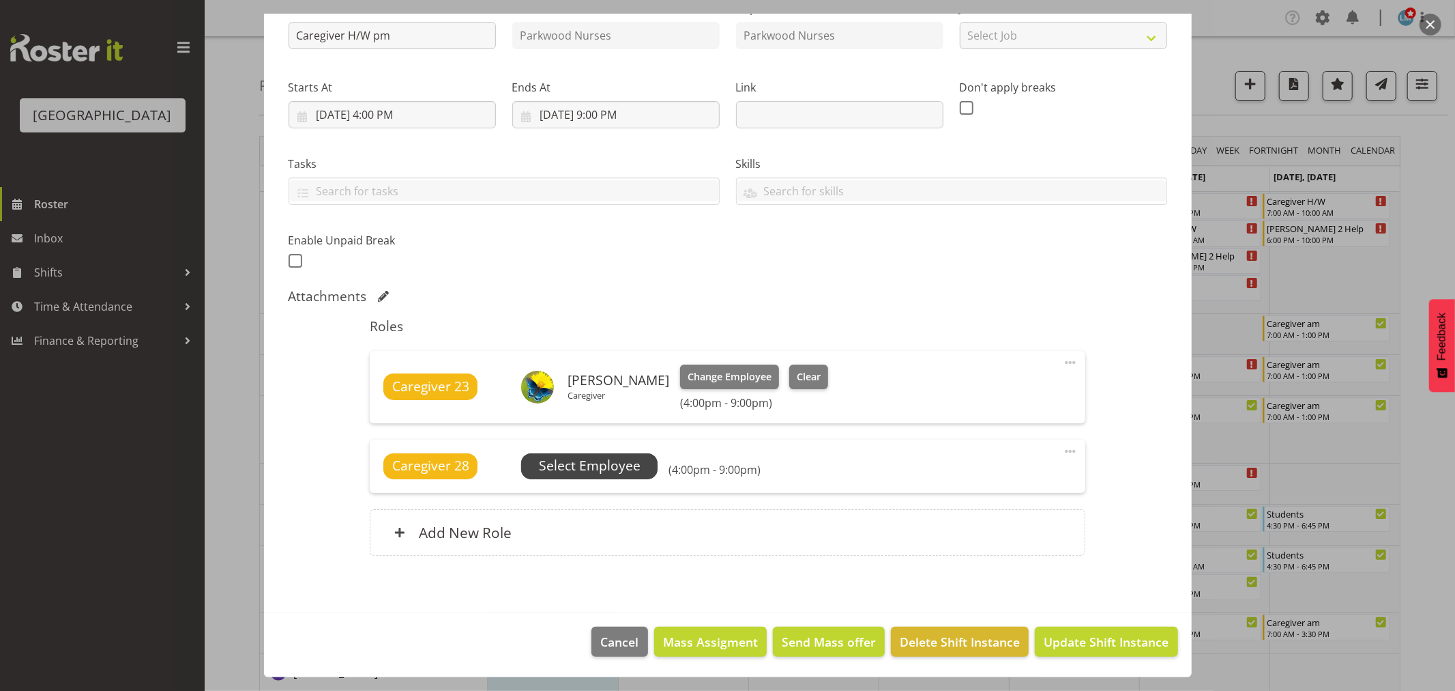
click at [623, 461] on span "Select Employee" at bounding box center [590, 466] width 102 height 20
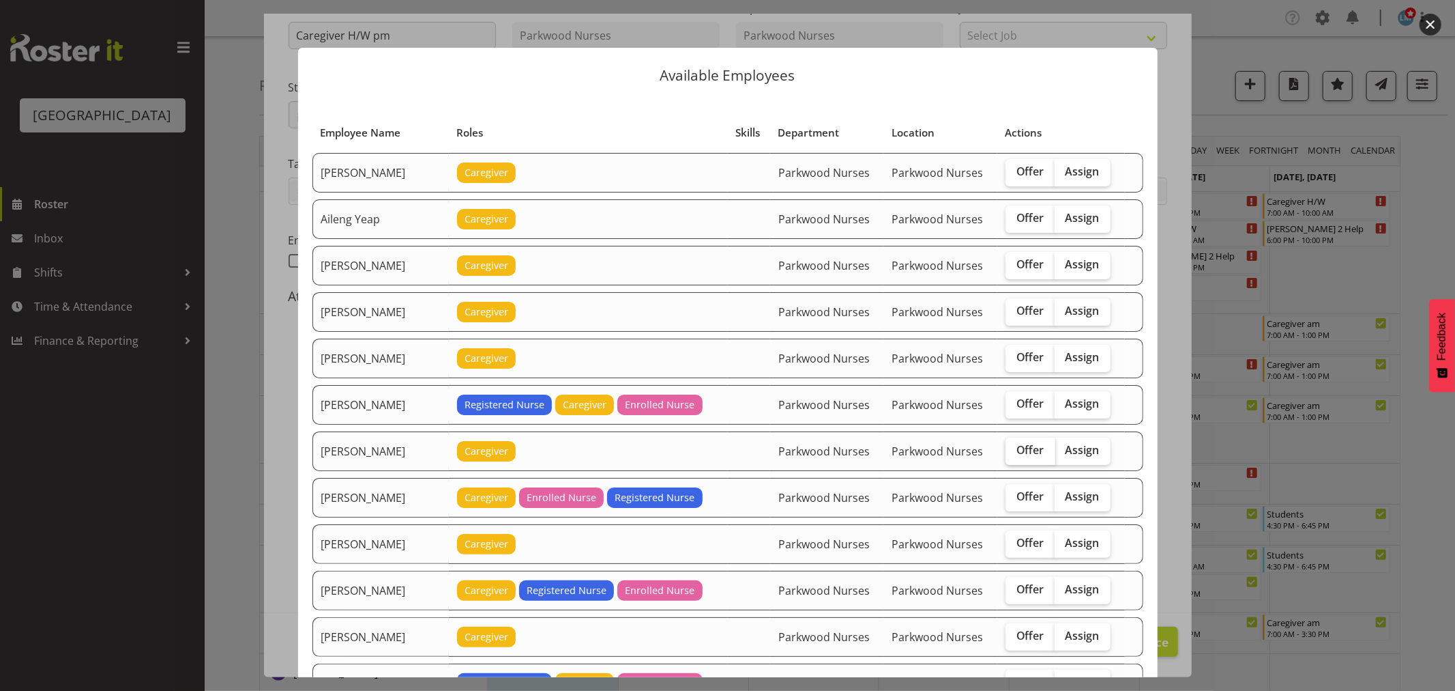
click at [1021, 448] on span "Offer" at bounding box center [1031, 450] width 28 height 14
click at [1015, 448] on input "Offer" at bounding box center [1010, 450] width 9 height 9
checkbox input "true"
click at [1021, 547] on span "Offer" at bounding box center [1031, 543] width 28 height 14
click at [1015, 547] on input "Offer" at bounding box center [1010, 542] width 9 height 9
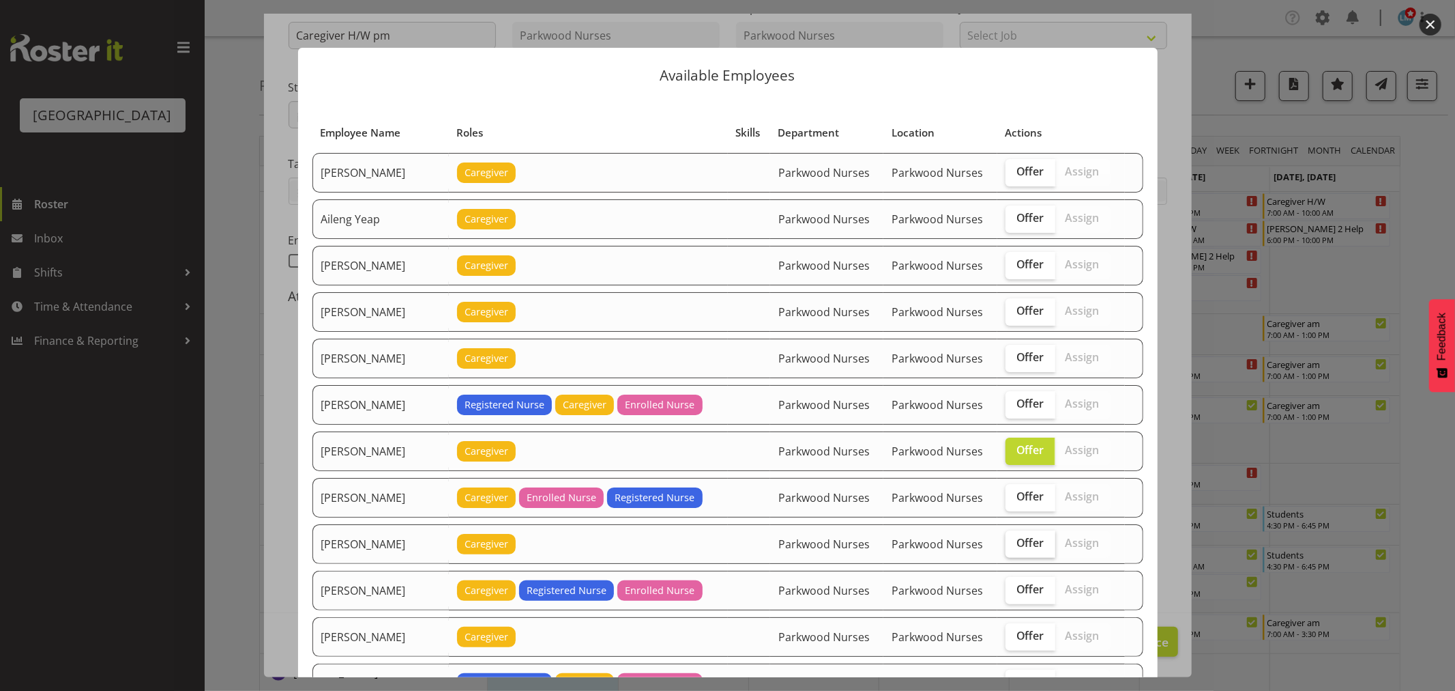
checkbox input "true"
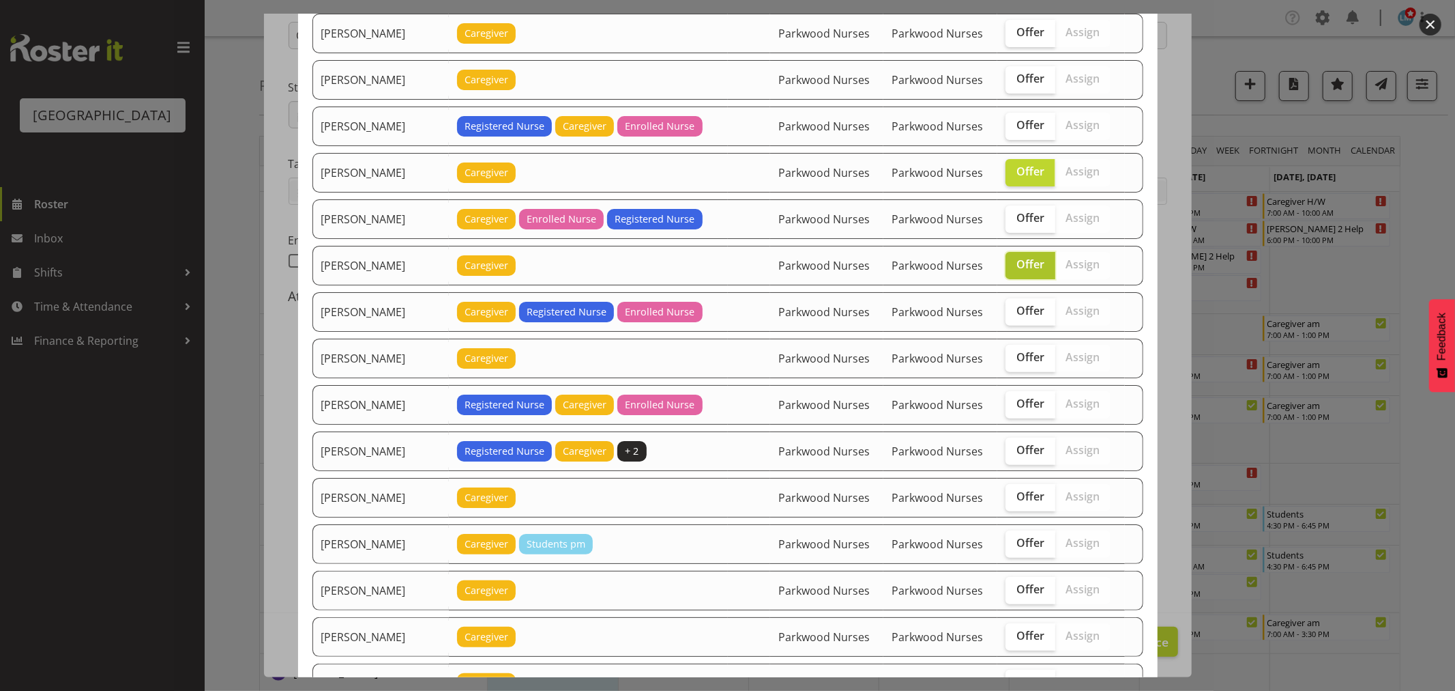
scroll to position [303, 0]
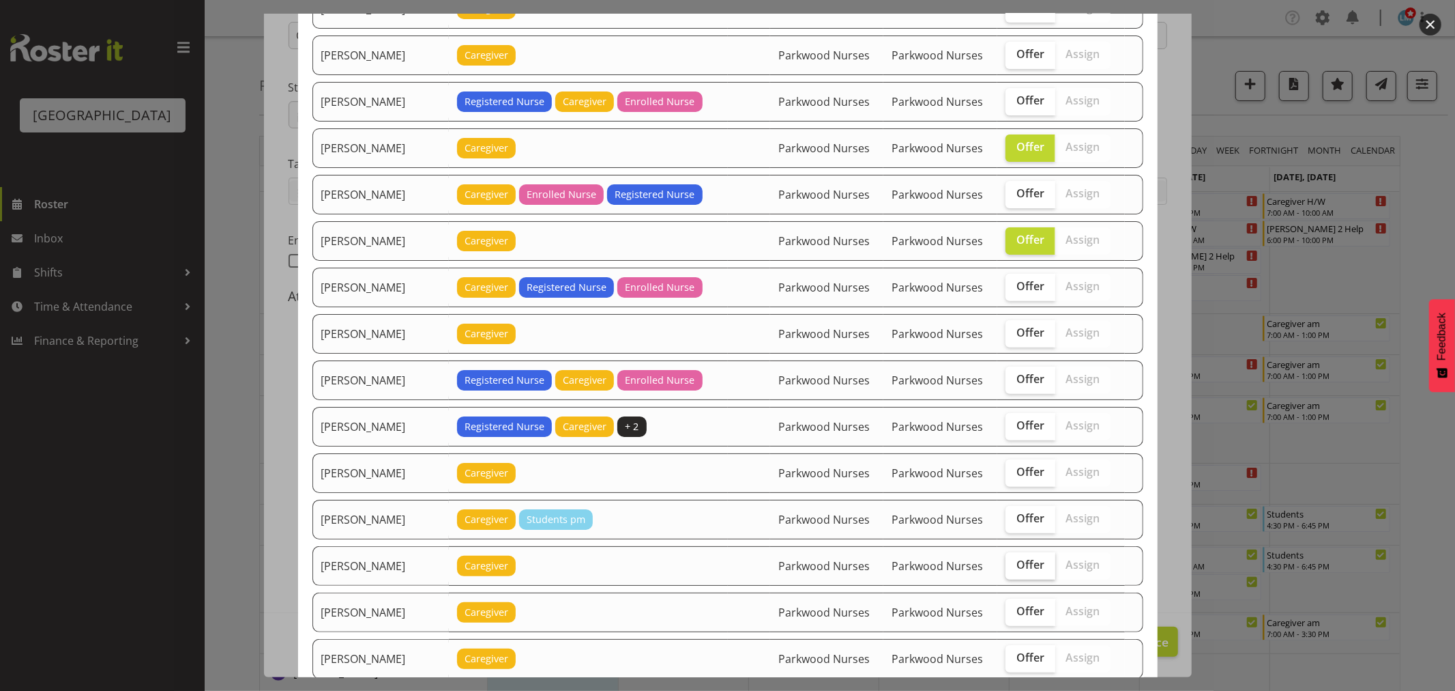
click at [1018, 558] on span "Offer" at bounding box center [1031, 564] width 28 height 14
click at [1015, 560] on input "Offer" at bounding box center [1010, 564] width 9 height 9
checkbox input "true"
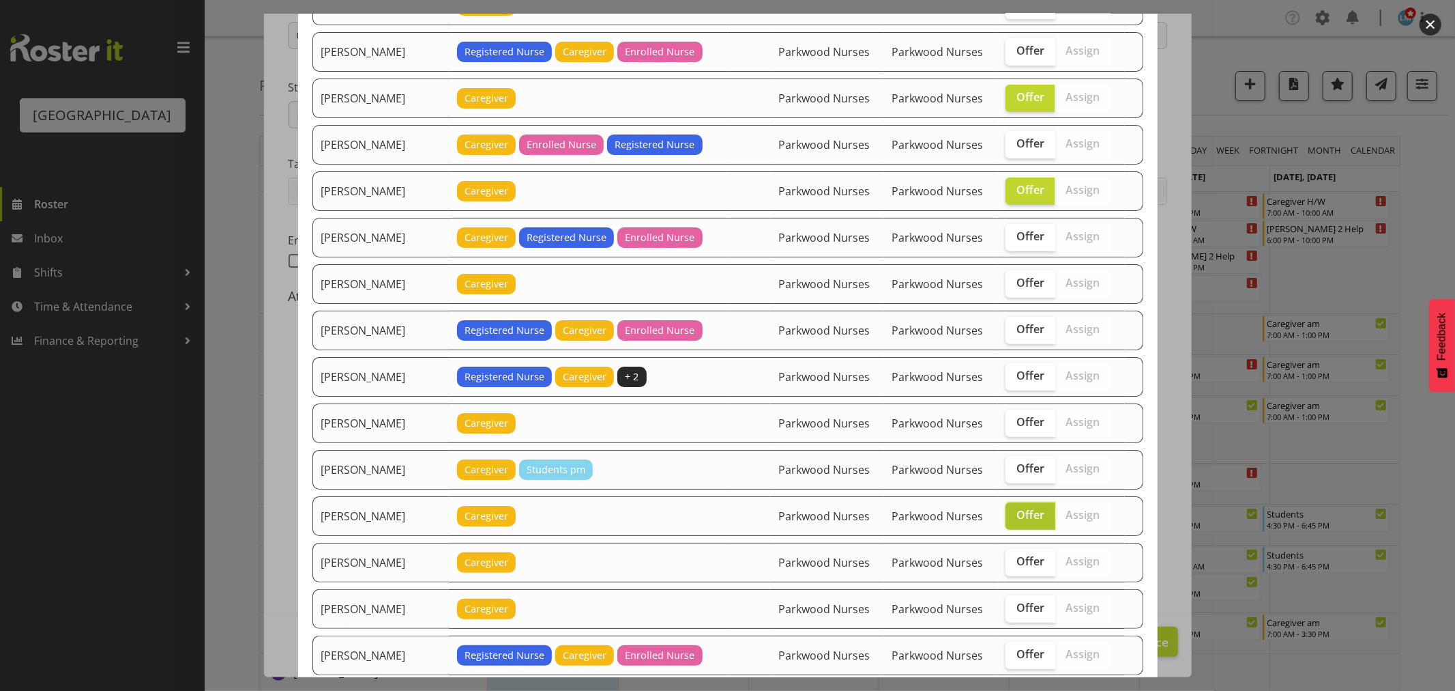
scroll to position [379, 0]
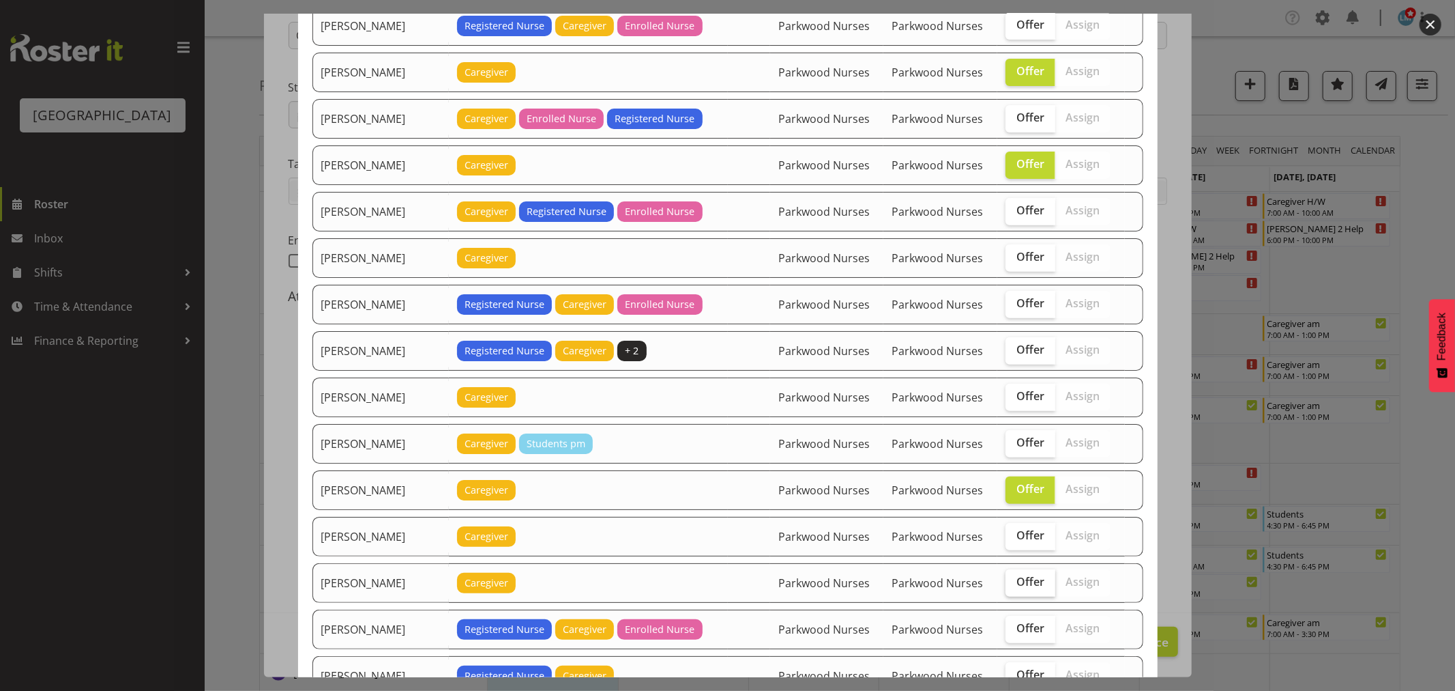
click at [1026, 584] on span "Offer" at bounding box center [1031, 582] width 28 height 14
click at [1015, 584] on input "Offer" at bounding box center [1010, 581] width 9 height 9
checkbox input "true"
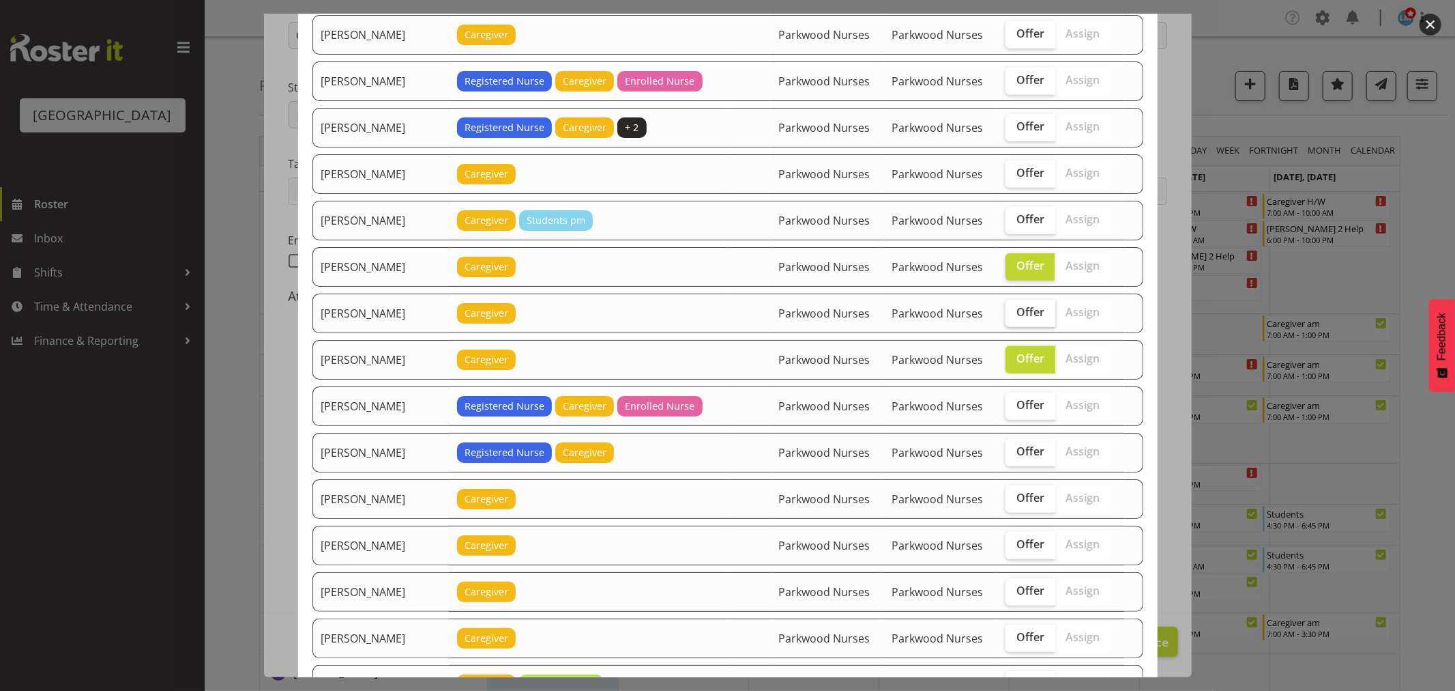
scroll to position [682, 0]
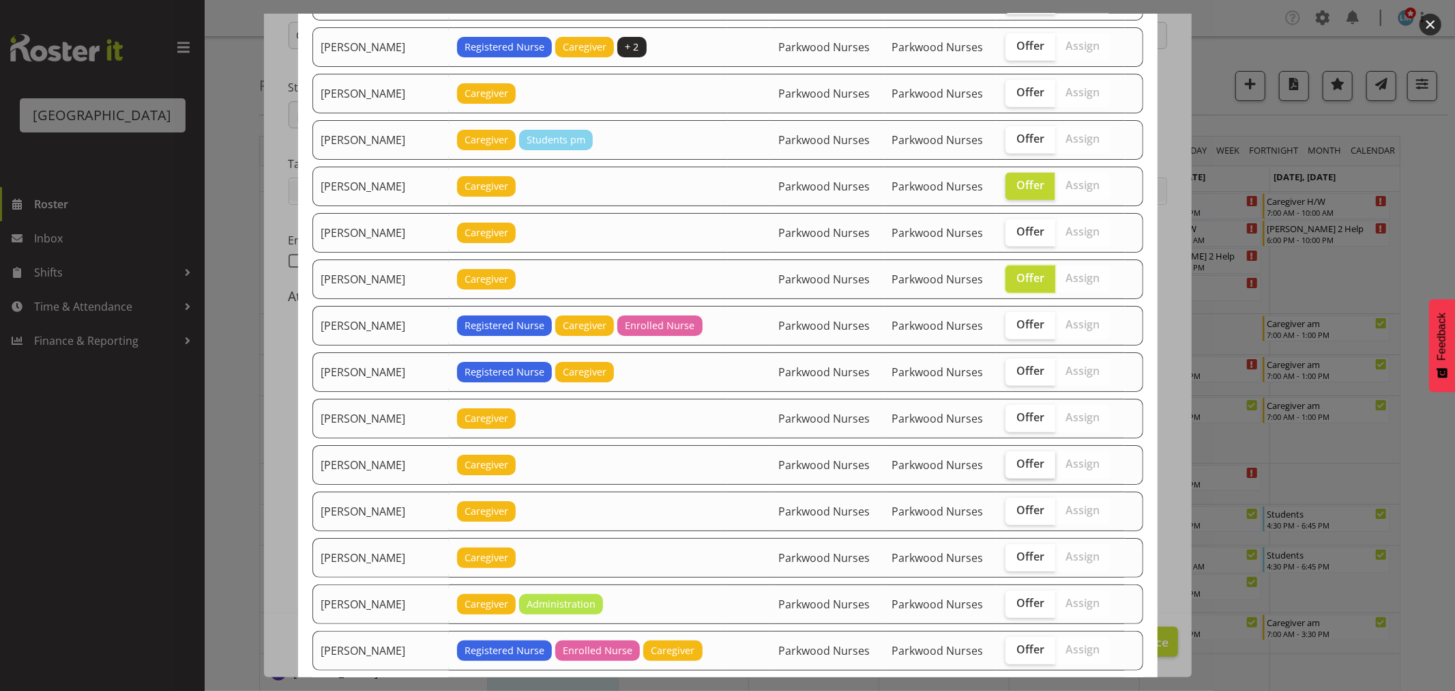
click at [1025, 470] on span "Offer" at bounding box center [1031, 463] width 28 height 14
click at [1015, 468] on input "Offer" at bounding box center [1010, 463] width 9 height 9
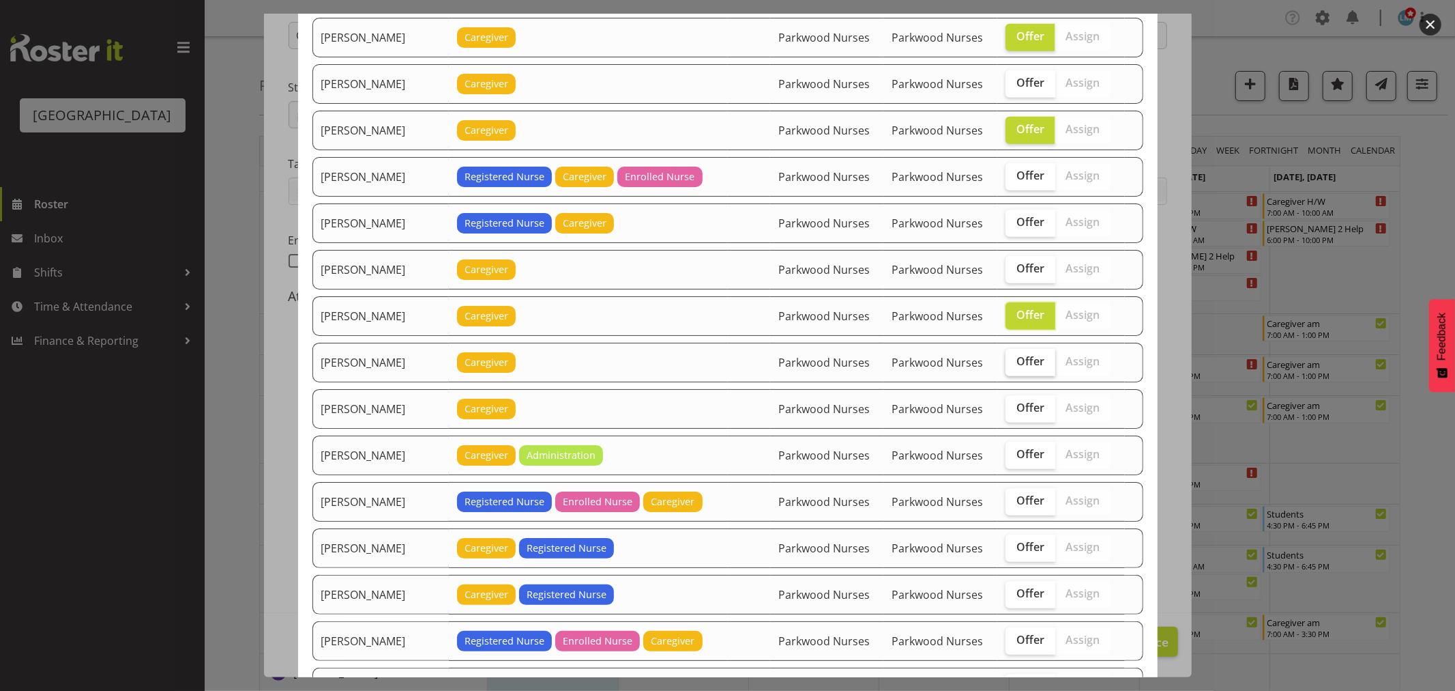
scroll to position [834, 0]
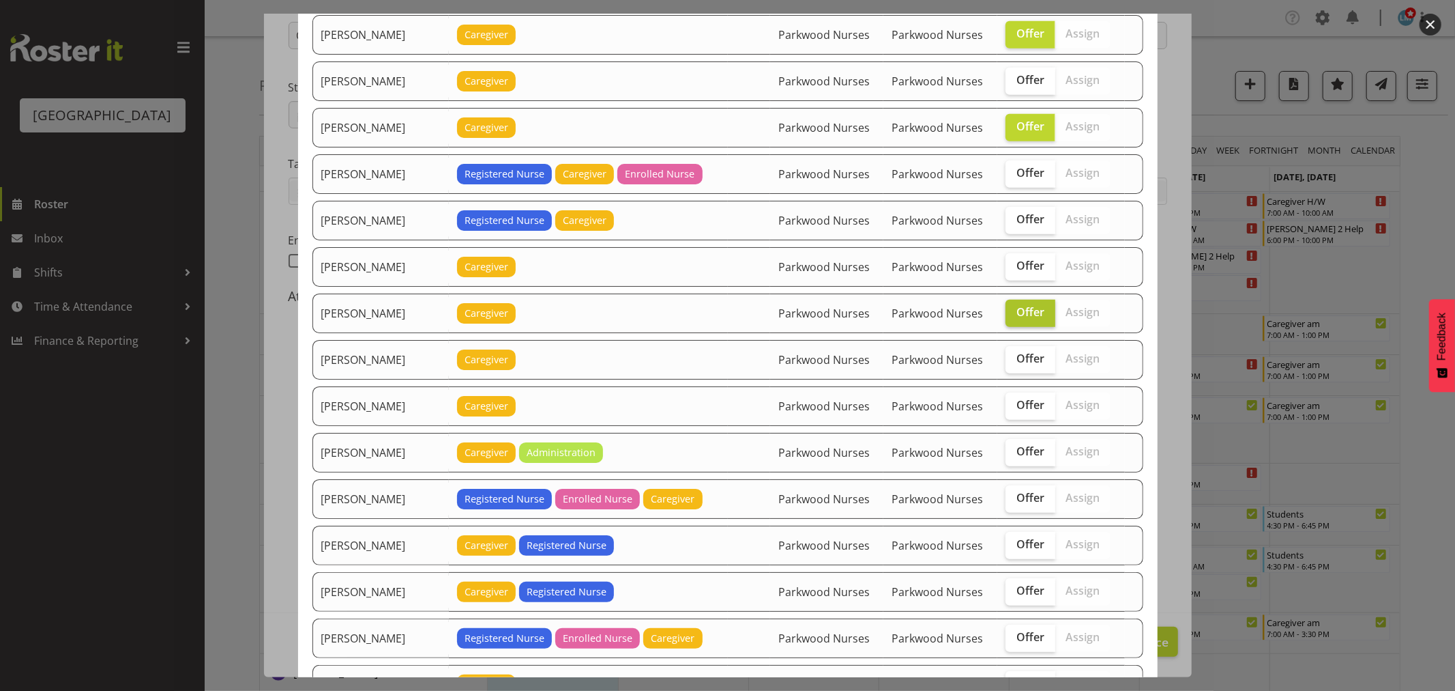
click at [1019, 326] on label "Offer" at bounding box center [1031, 313] width 50 height 27
click at [1015, 317] on input "Offer" at bounding box center [1010, 312] width 9 height 9
checkbox input "false"
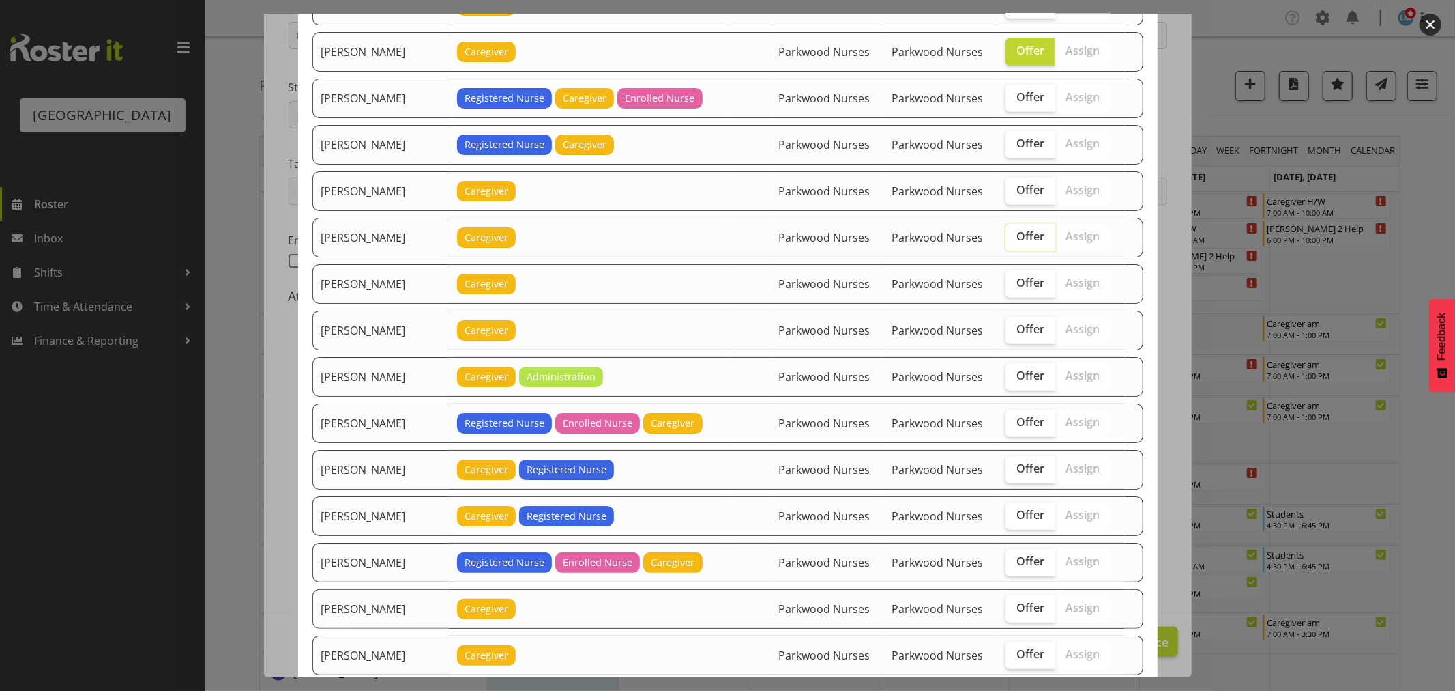
scroll to position [1061, 0]
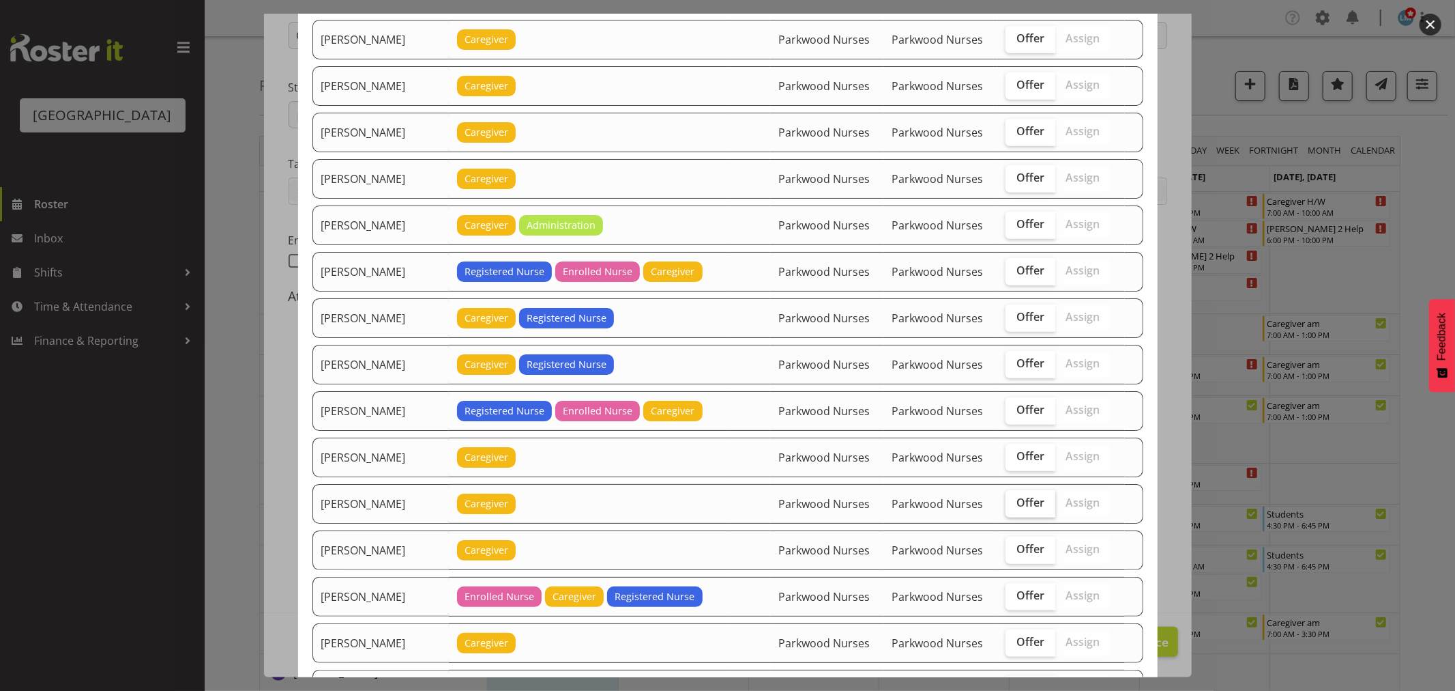
click at [1029, 505] on span "Offer" at bounding box center [1031, 502] width 28 height 14
click at [1015, 505] on input "Offer" at bounding box center [1010, 502] width 9 height 9
checkbox input "true"
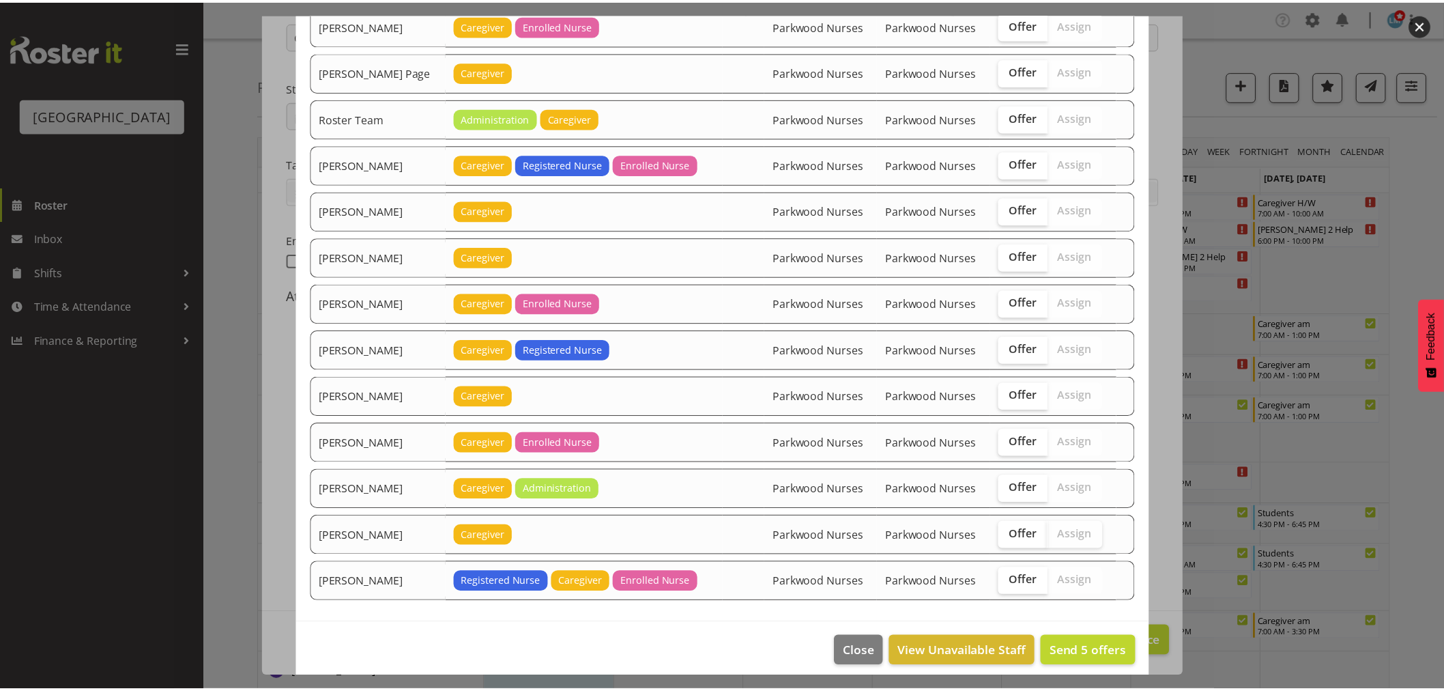
scroll to position [1881, 0]
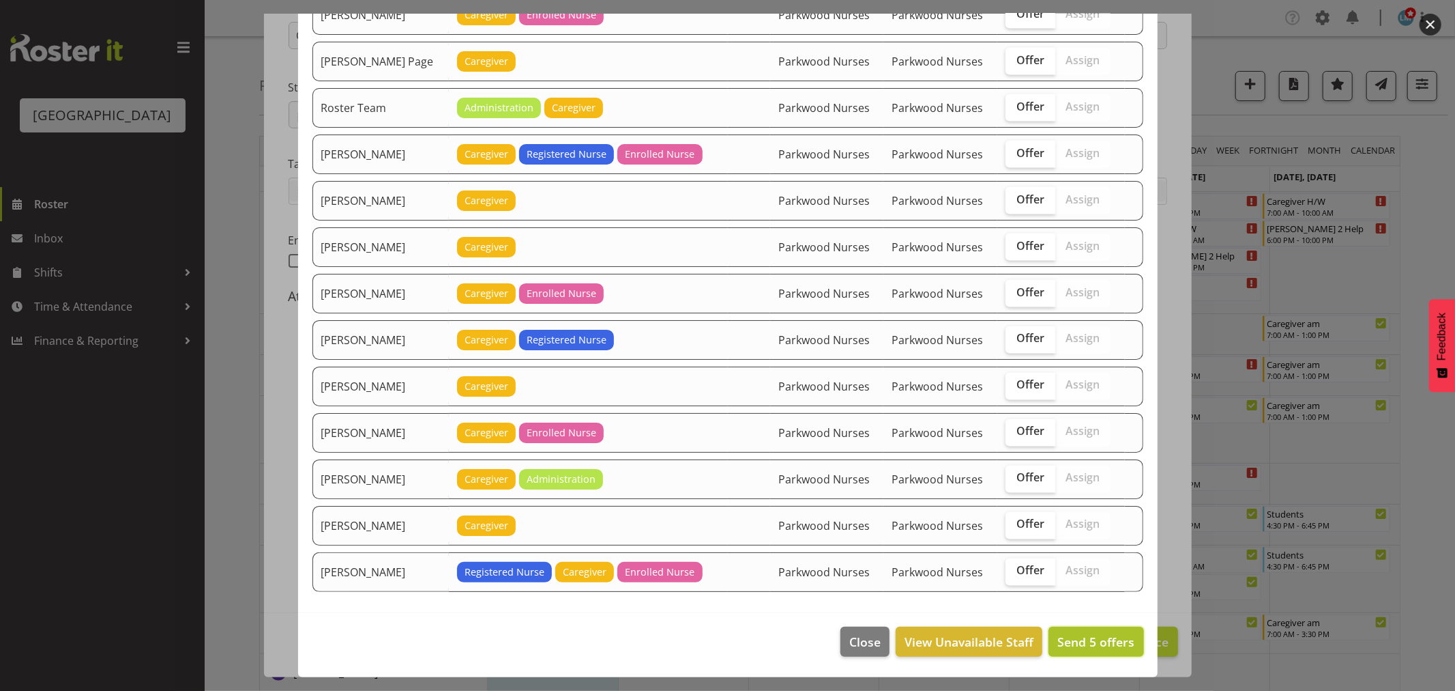
click at [1086, 641] on span "Send 5 offers" at bounding box center [1096, 641] width 77 height 16
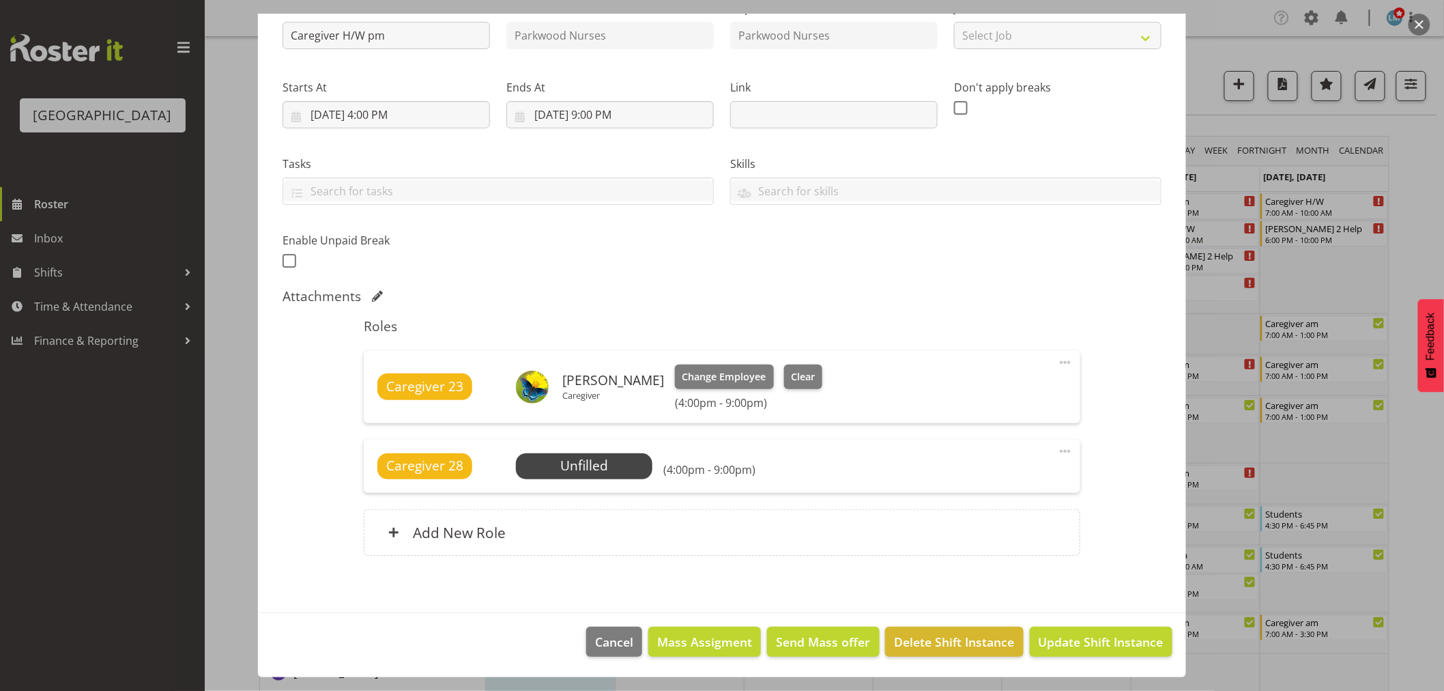
scroll to position [227, 0]
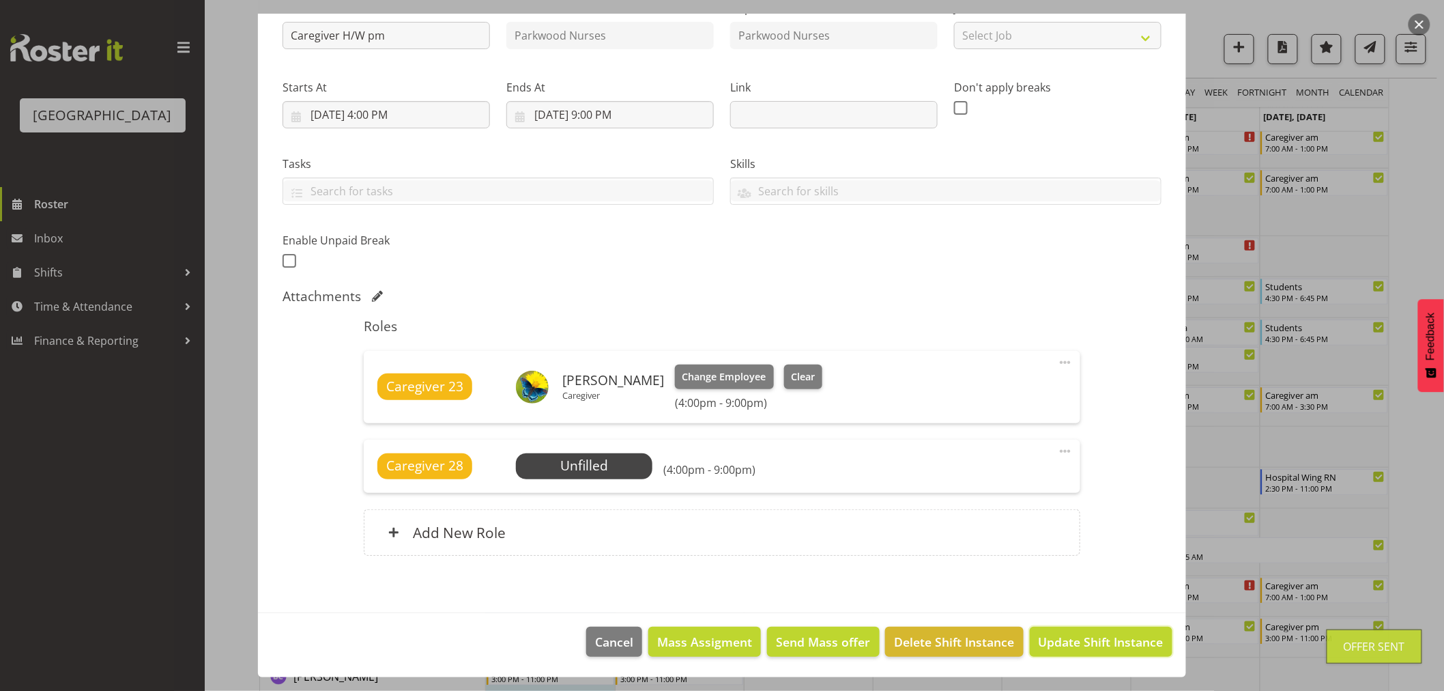
click at [1086, 641] on span "Update Shift Instance" at bounding box center [1101, 642] width 125 height 18
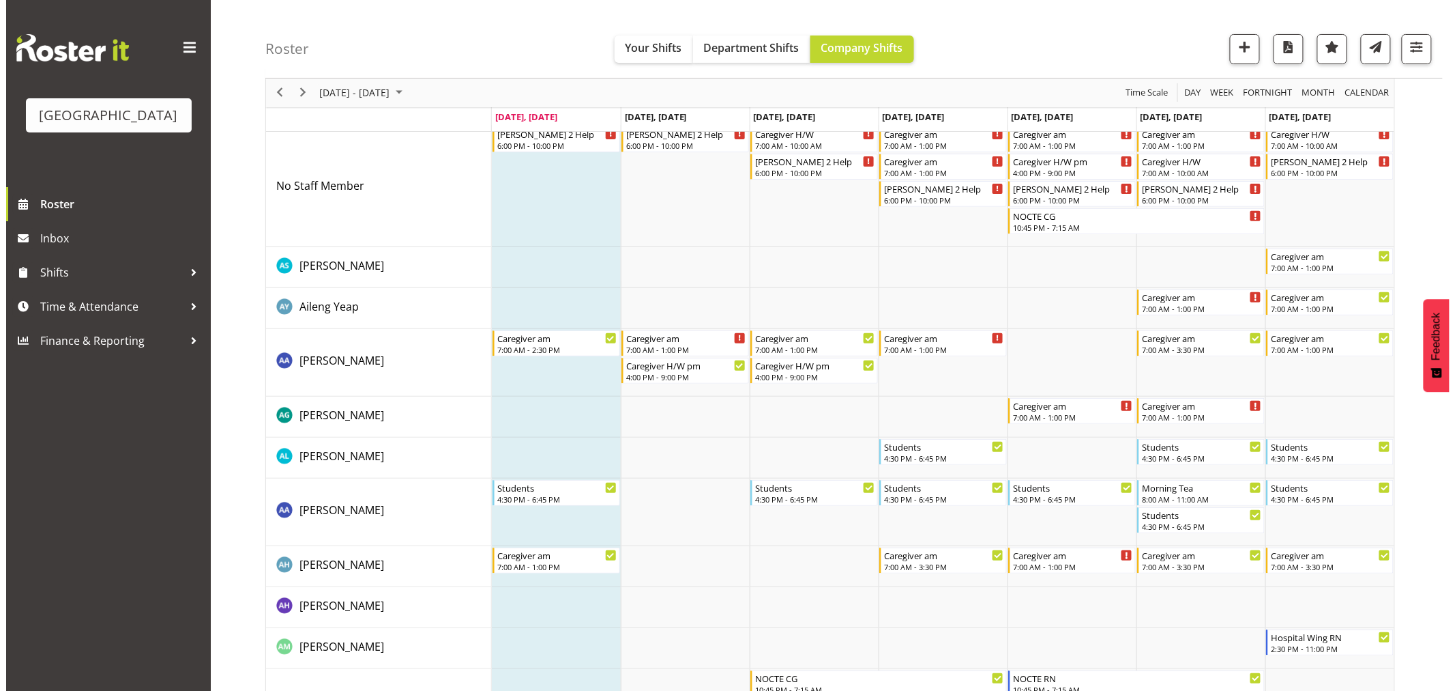
scroll to position [0, 0]
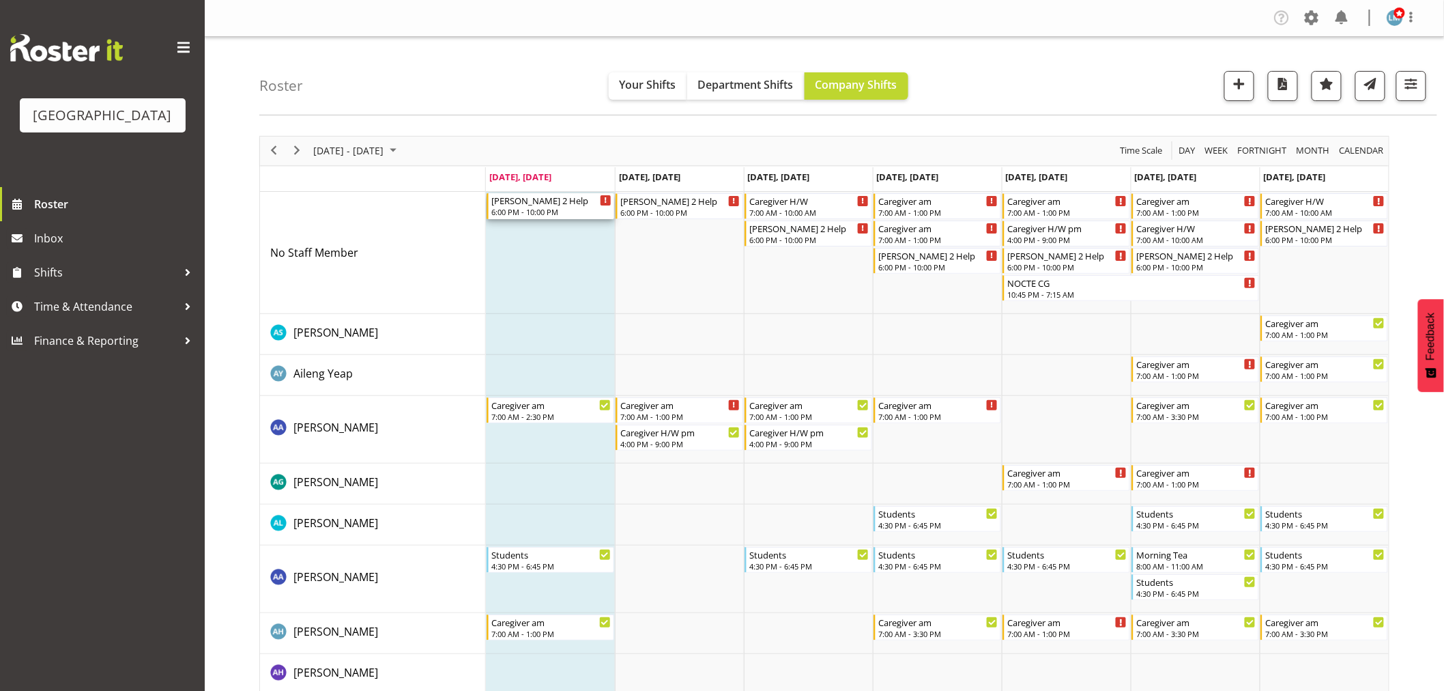
click at [532, 212] on div "6:00 PM - 10:00 PM" at bounding box center [551, 211] width 120 height 11
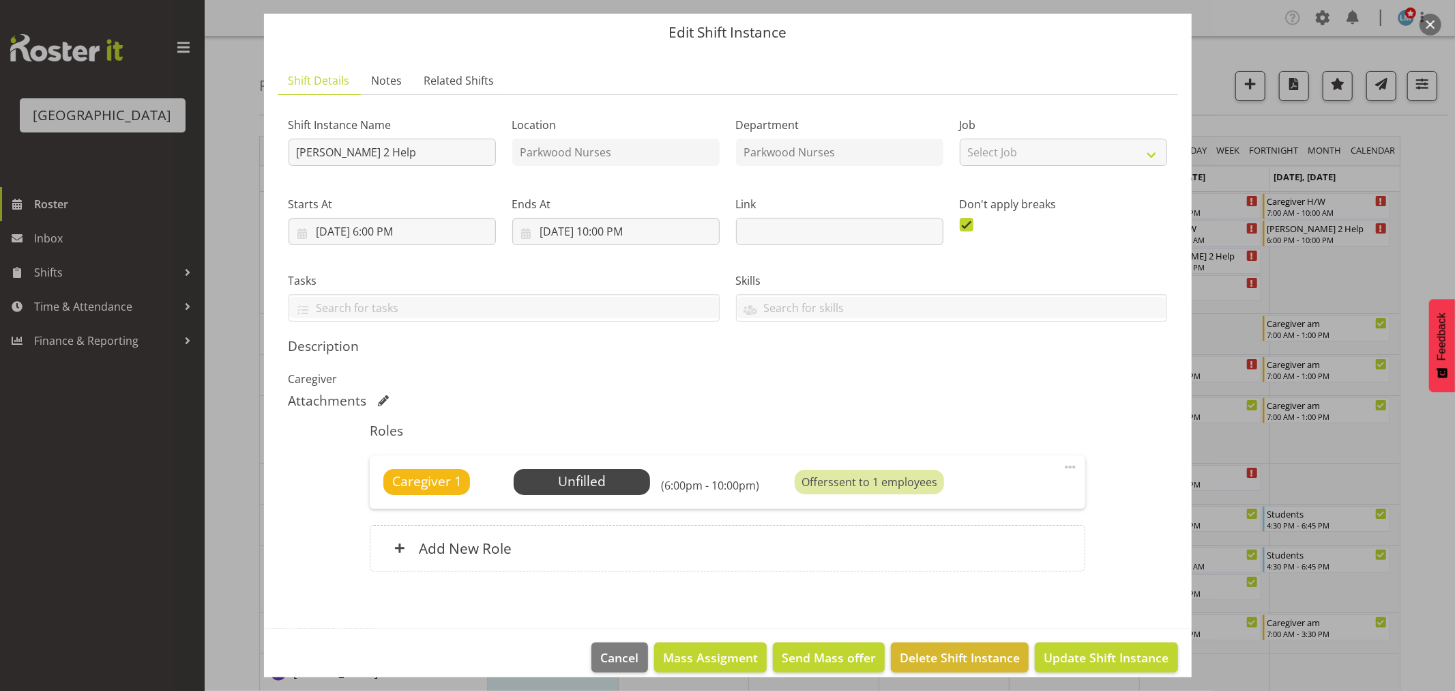
scroll to position [59, 0]
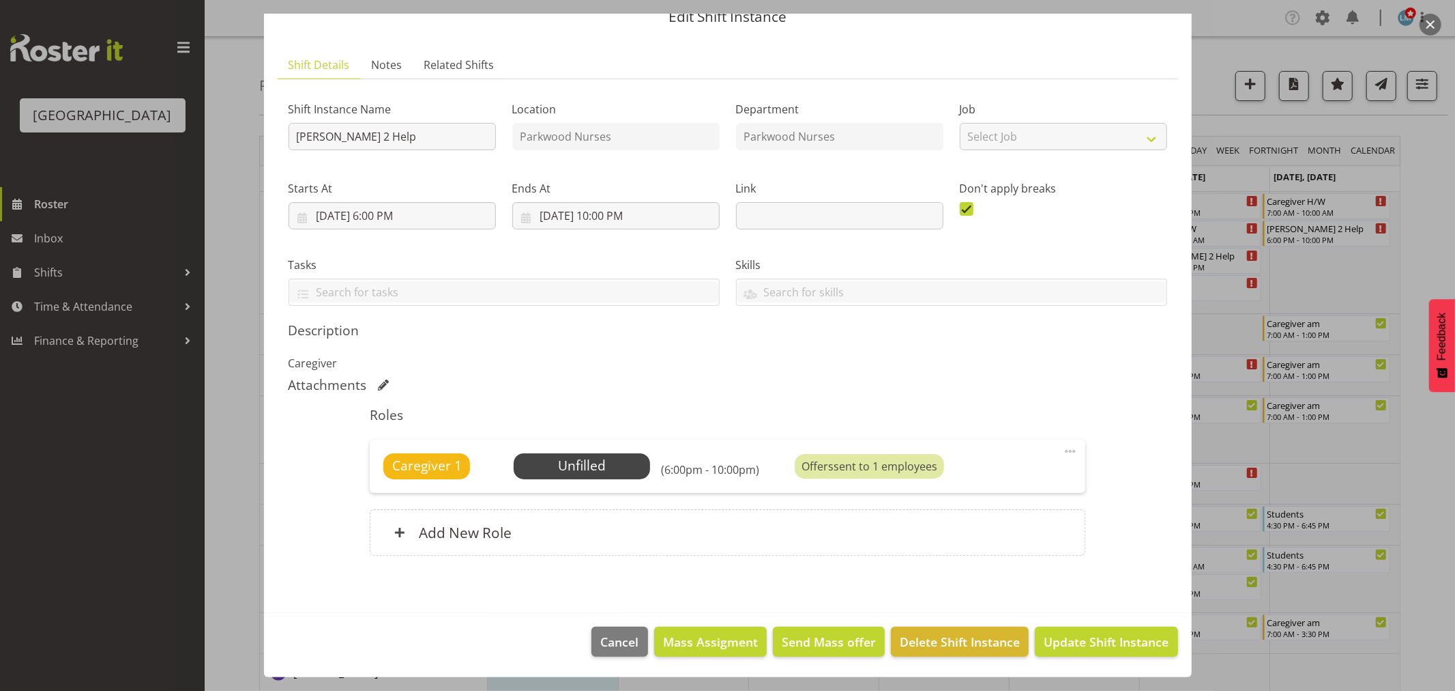
click at [1417, 208] on div at bounding box center [727, 345] width 1455 height 691
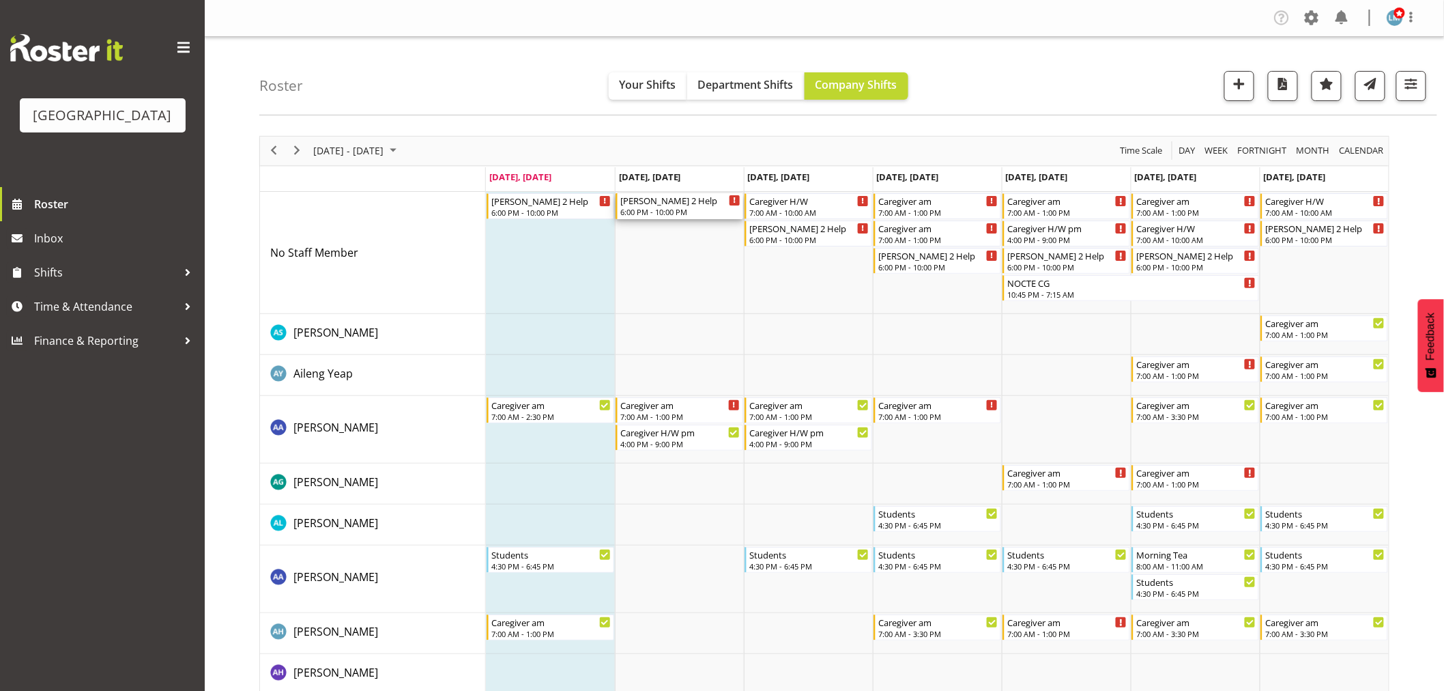
click at [704, 199] on div "[PERSON_NAME] 2 Help" at bounding box center [680, 200] width 120 height 14
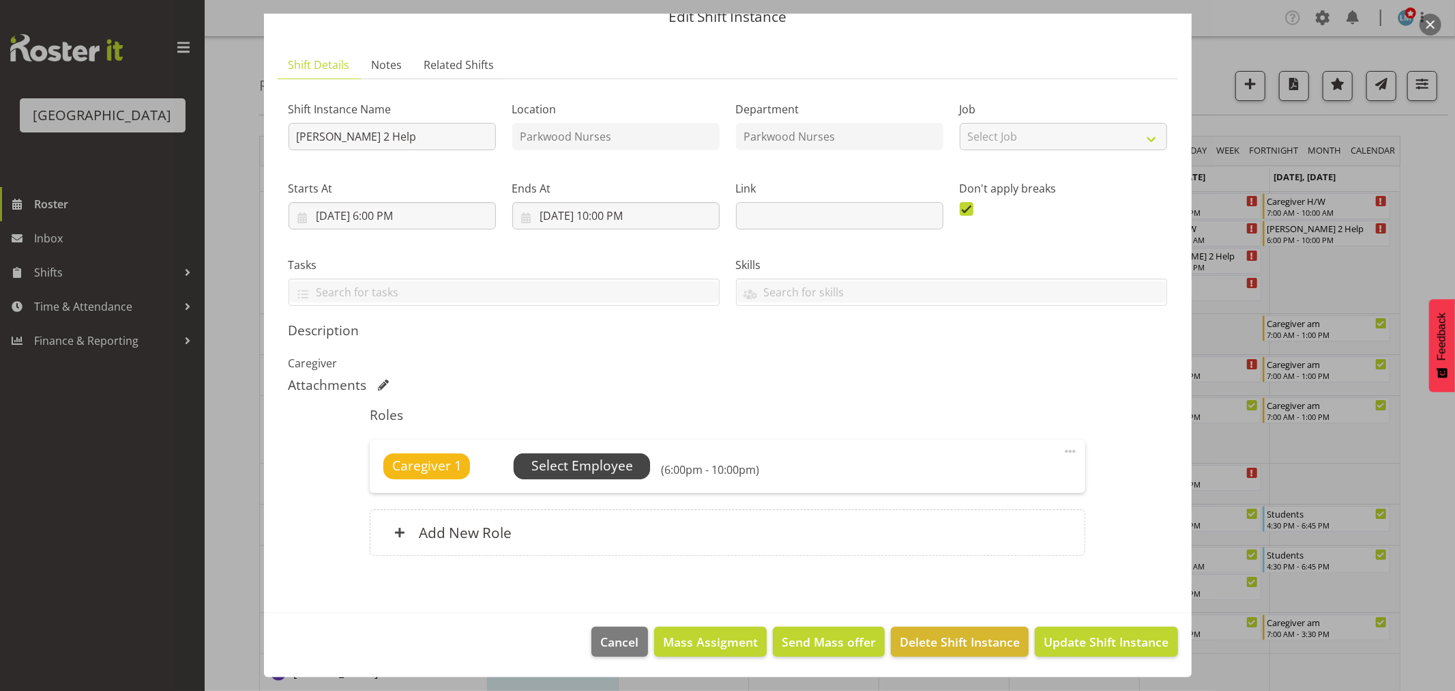
click at [594, 456] on span "Select Employee" at bounding box center [583, 466] width 102 height 20
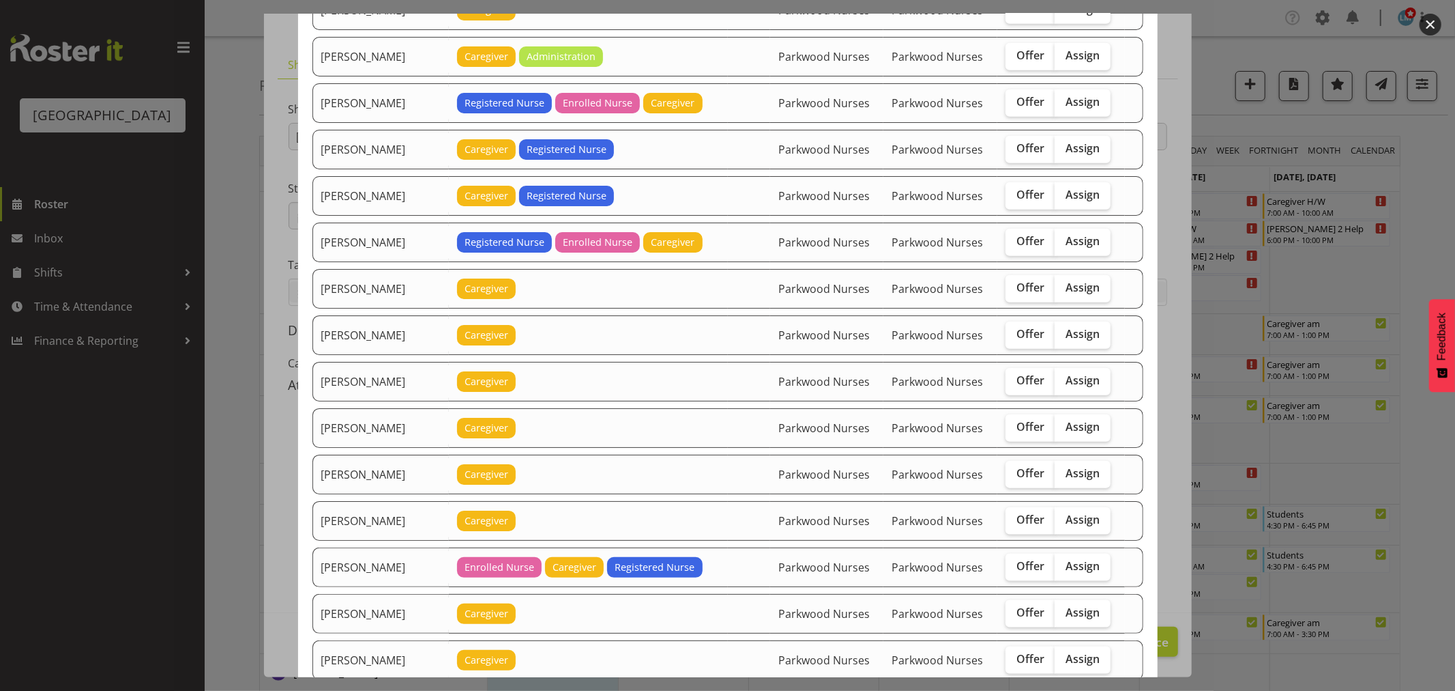
scroll to position [1288, 0]
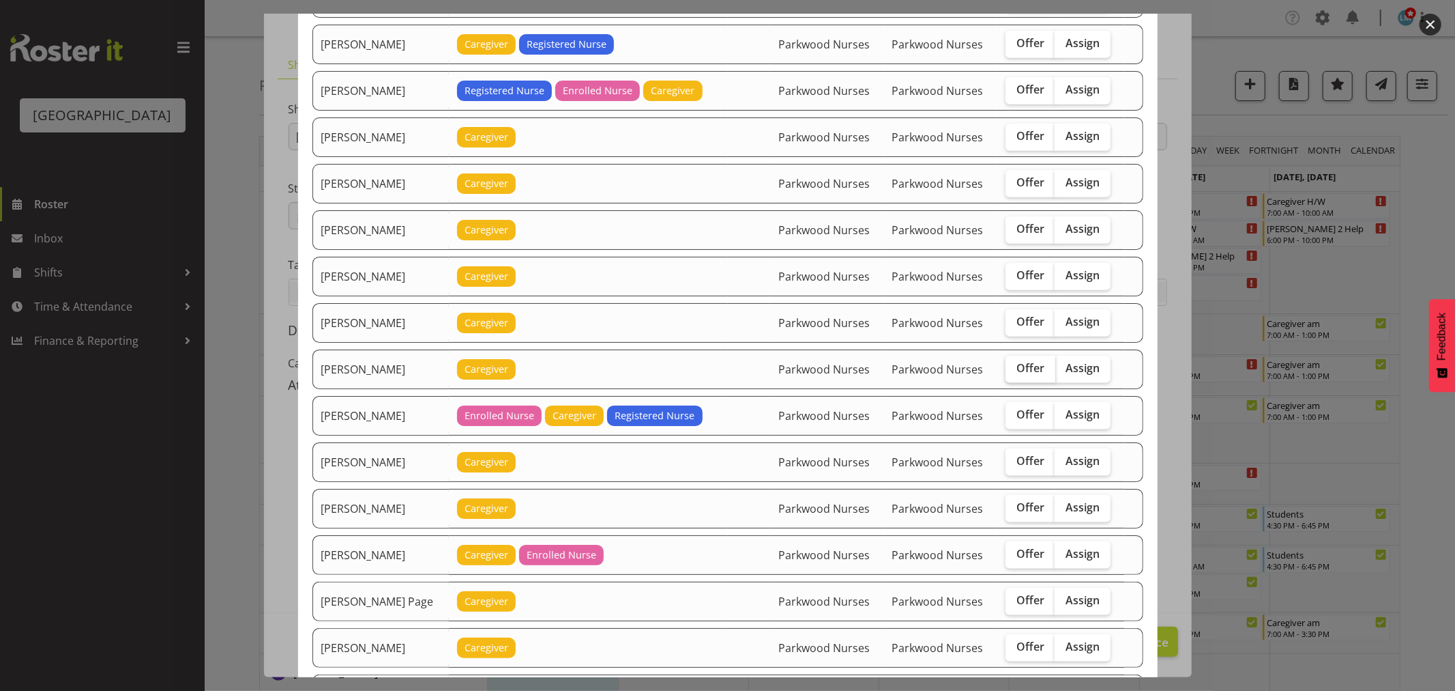
click at [1021, 371] on span "Offer" at bounding box center [1031, 368] width 28 height 14
click at [1015, 371] on input "Offer" at bounding box center [1010, 368] width 9 height 9
checkbox input "true"
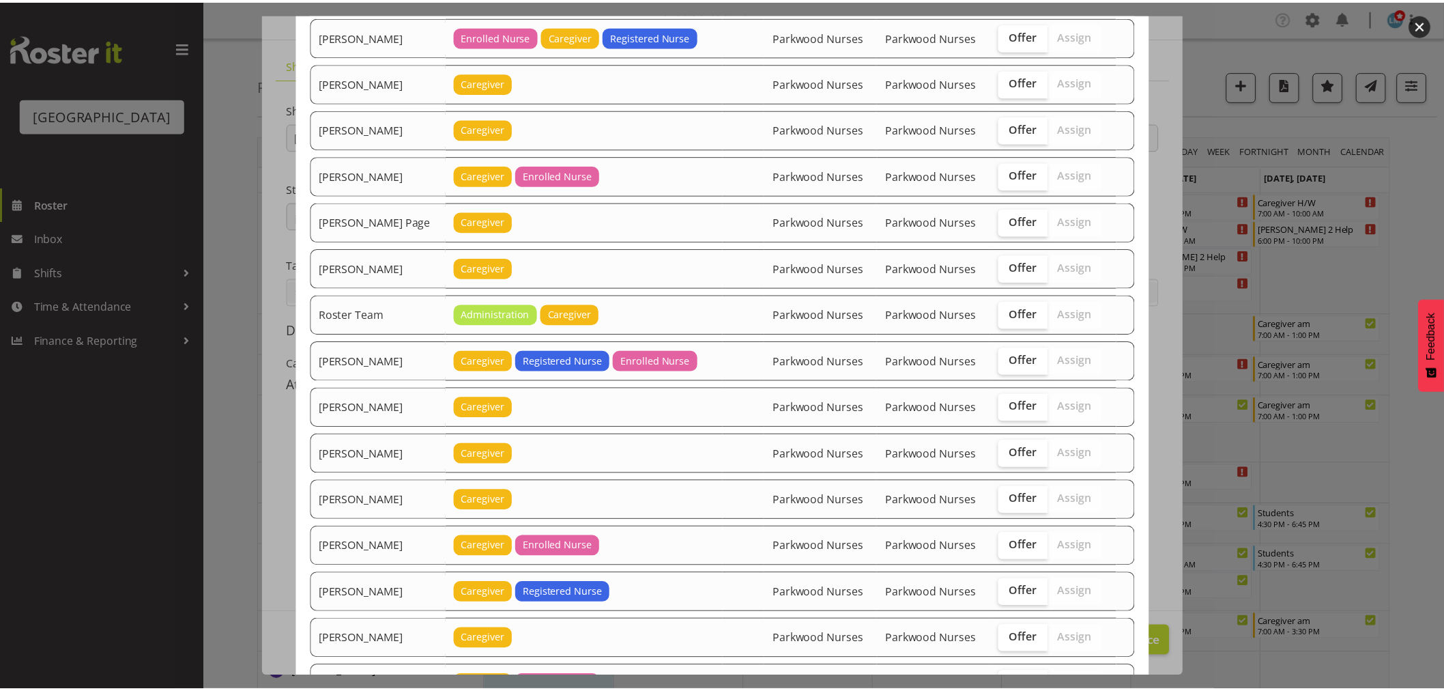
scroll to position [1927, 0]
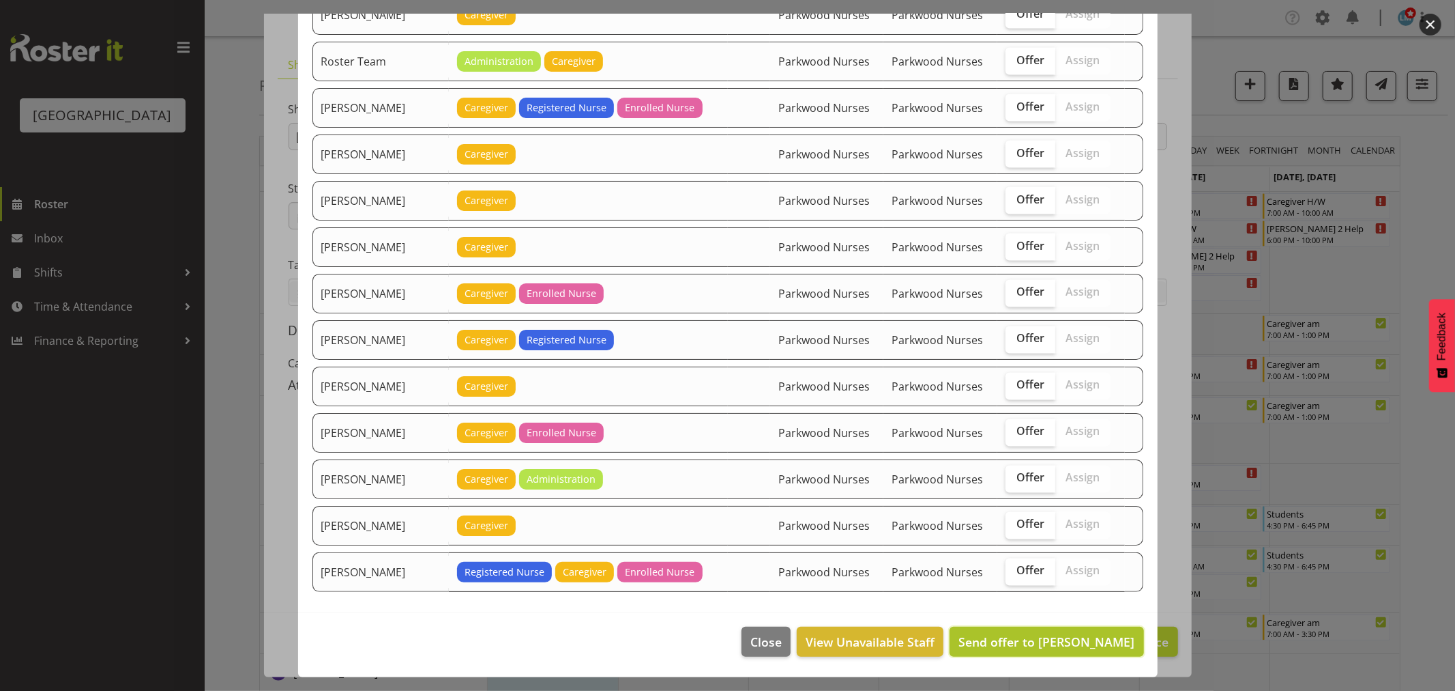
click at [1077, 639] on span "Send offer to Maricon Nillo" at bounding box center [1047, 641] width 176 height 16
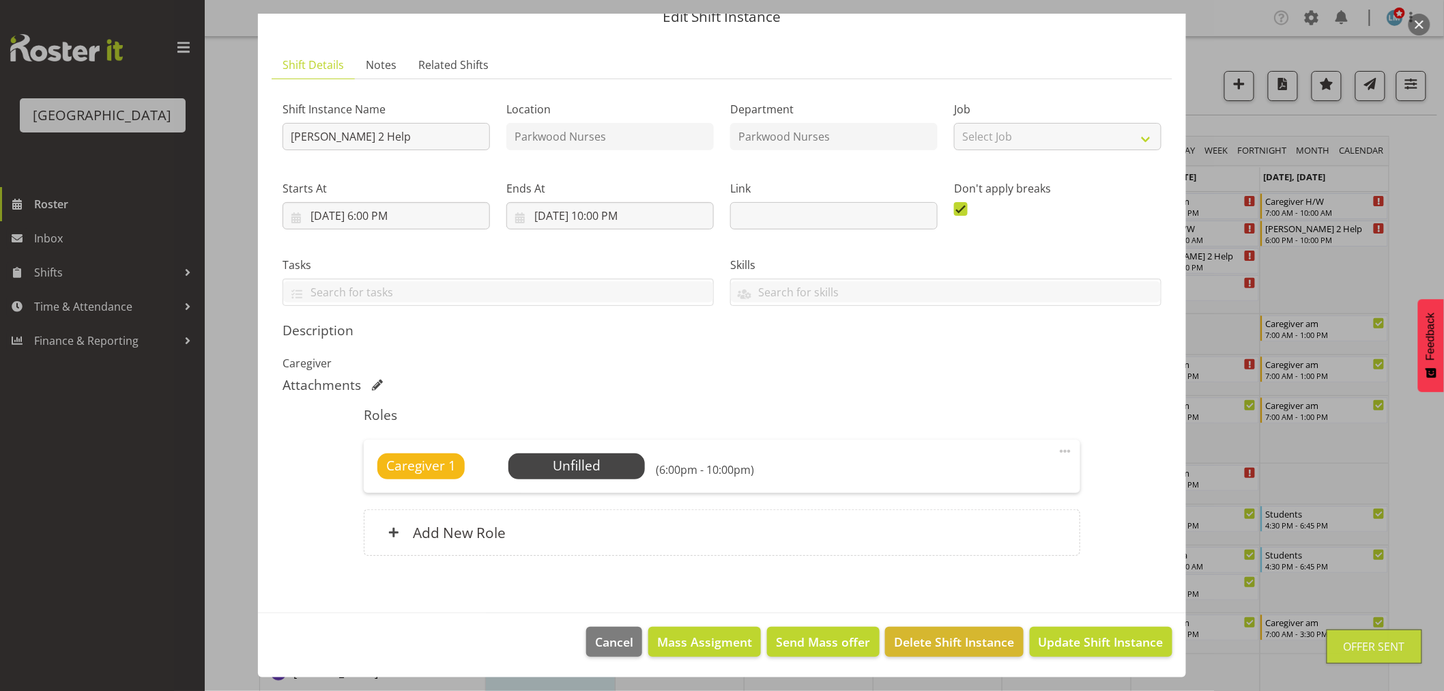
scroll to position [303, 0]
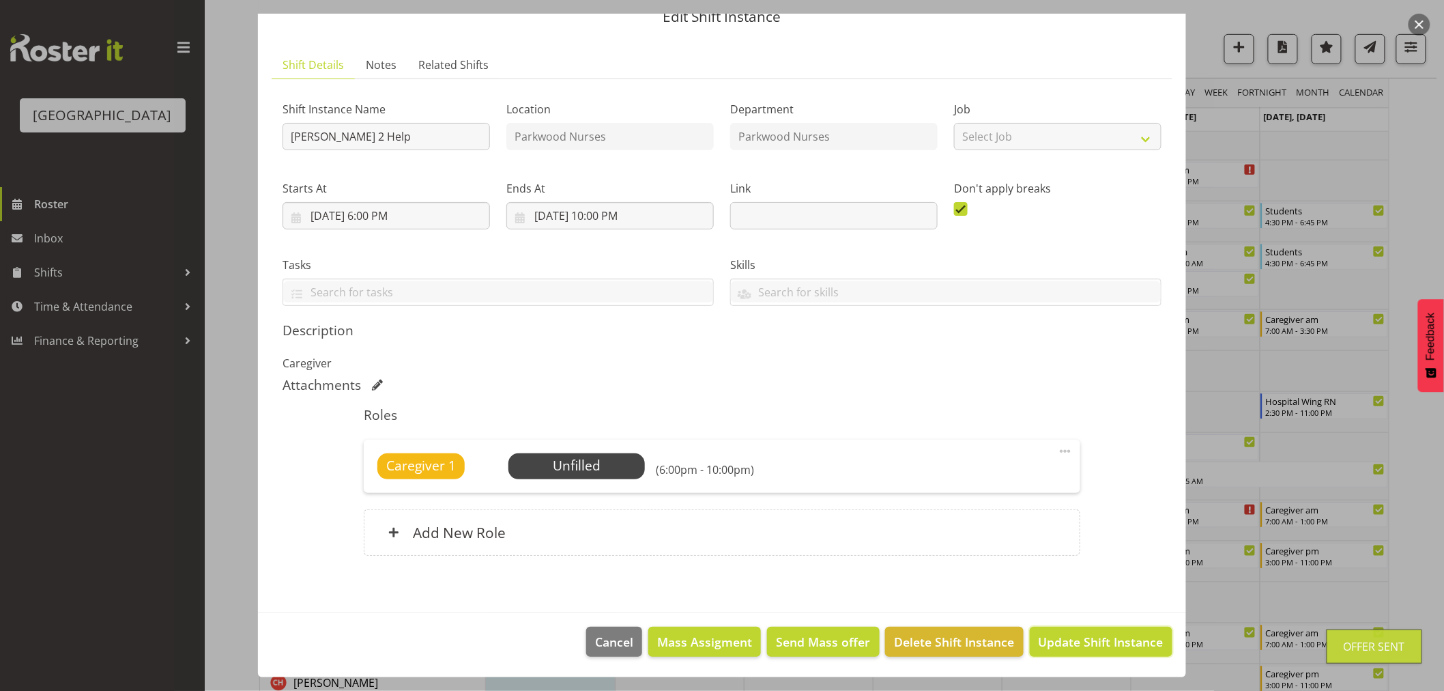
click at [1077, 639] on span "Update Shift Instance" at bounding box center [1101, 642] width 125 height 18
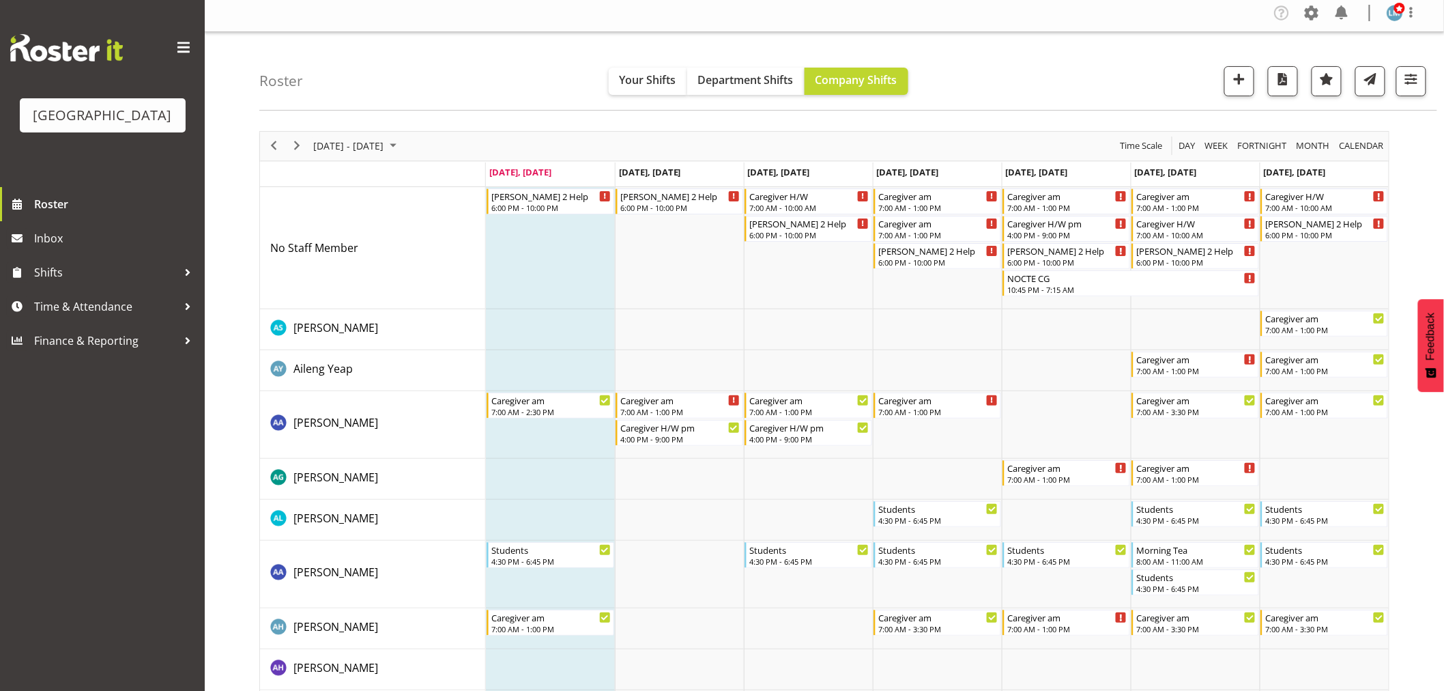
scroll to position [0, 0]
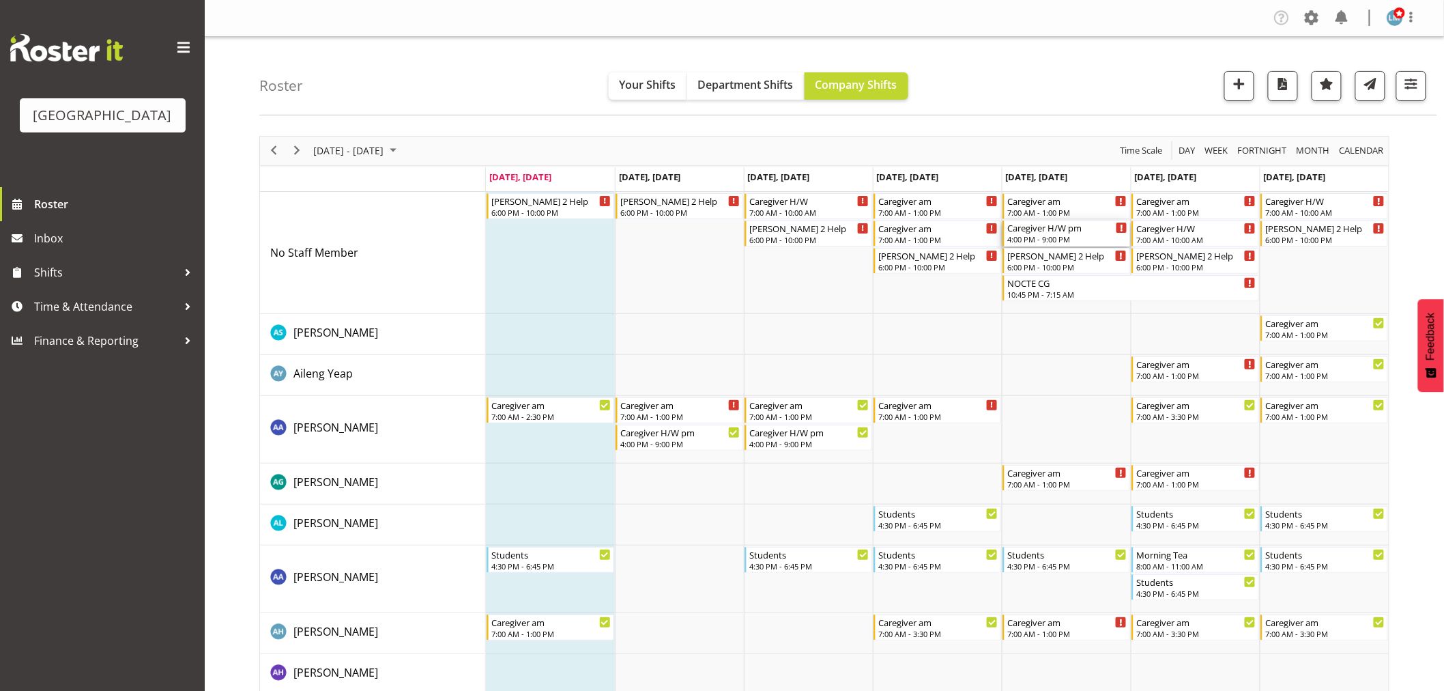
click at [1078, 233] on div "Caregiver H/W pm" at bounding box center [1067, 227] width 120 height 14
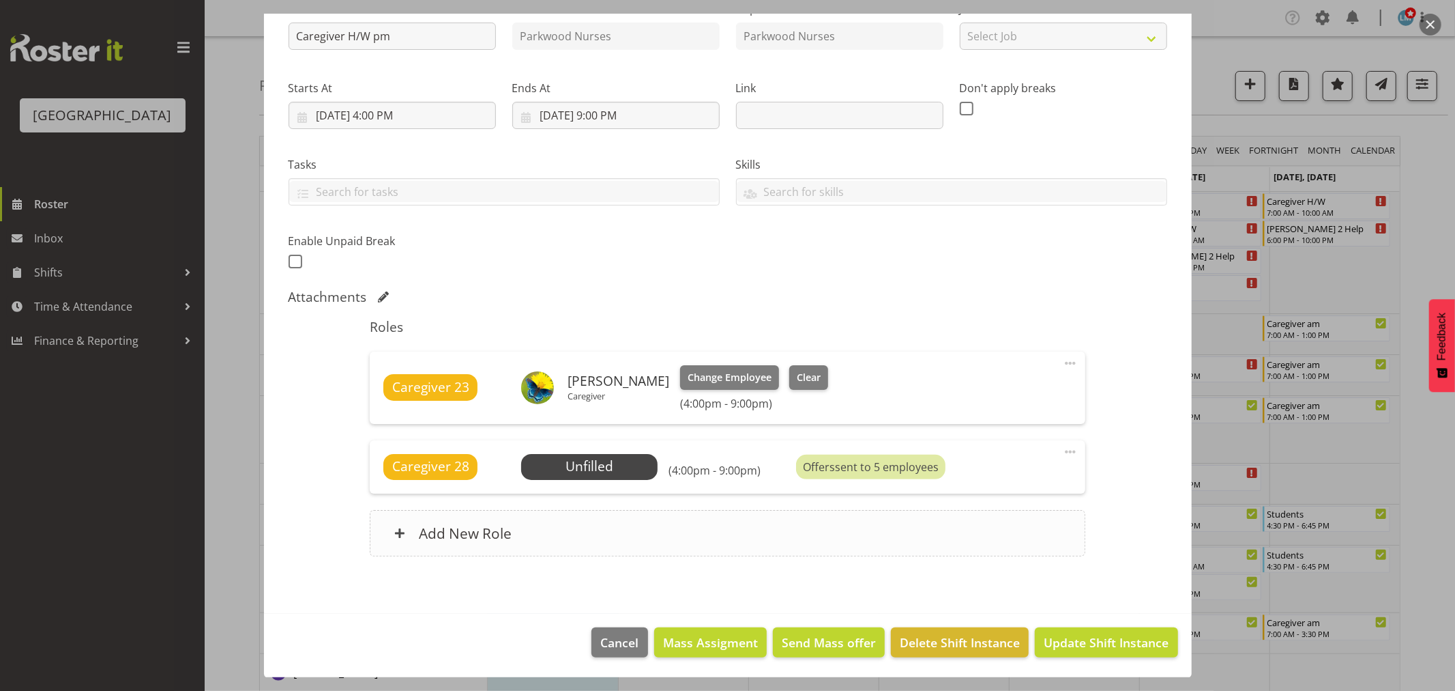
scroll to position [160, 0]
click at [1421, 218] on div at bounding box center [727, 345] width 1455 height 691
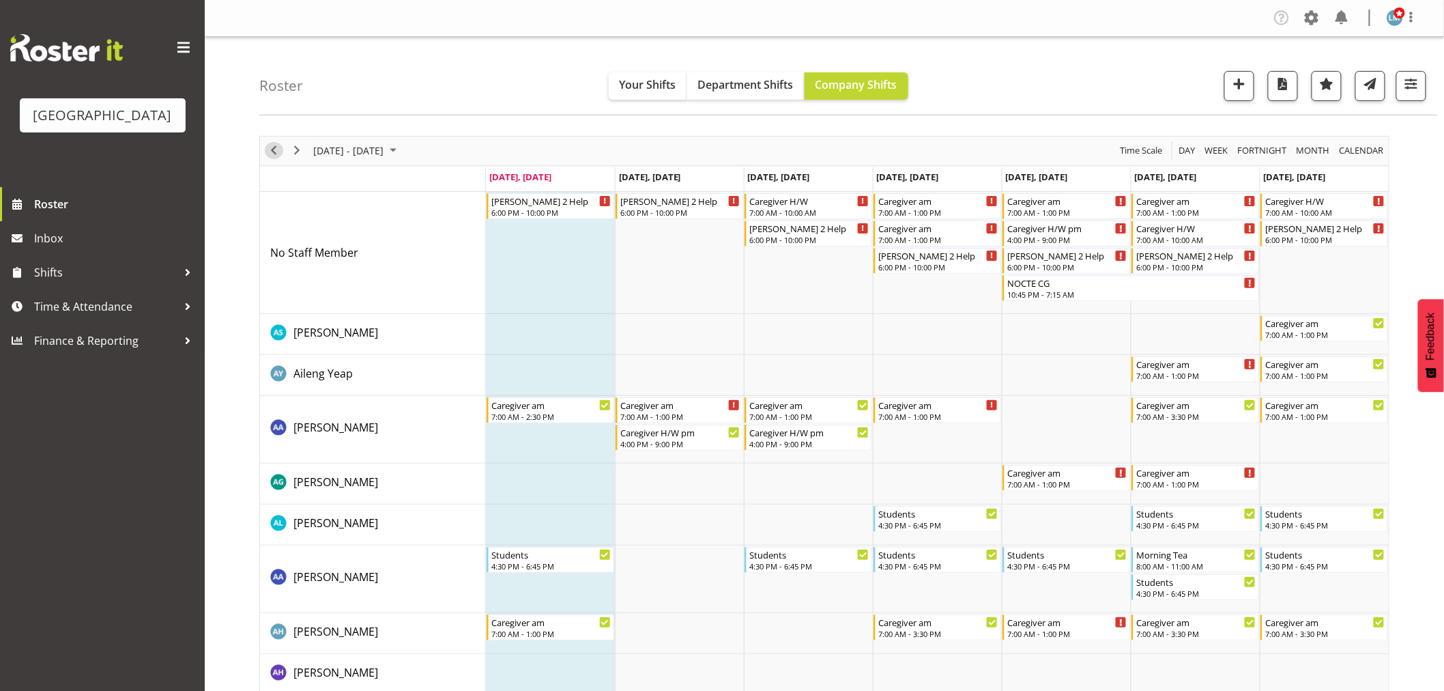
click at [278, 143] on span "Previous" at bounding box center [273, 150] width 16 height 17
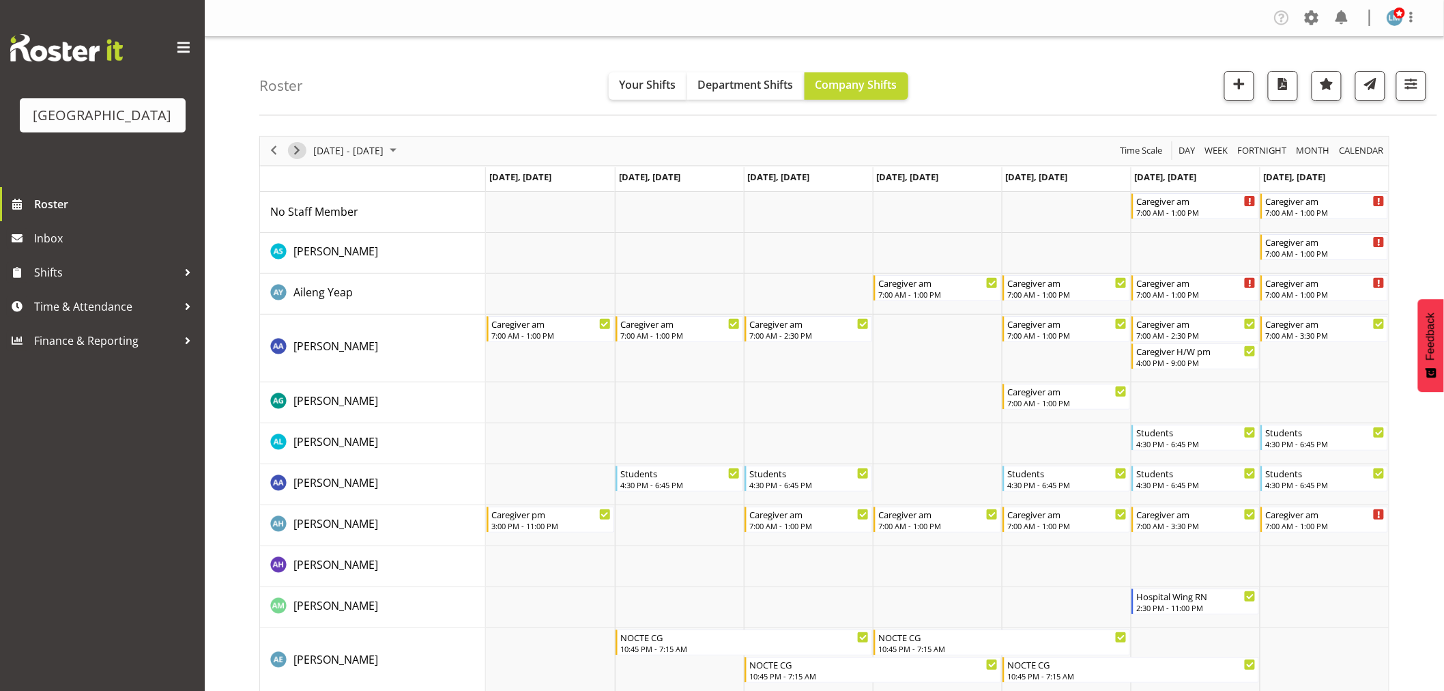
click at [301, 153] on span "Next" at bounding box center [297, 150] width 16 height 17
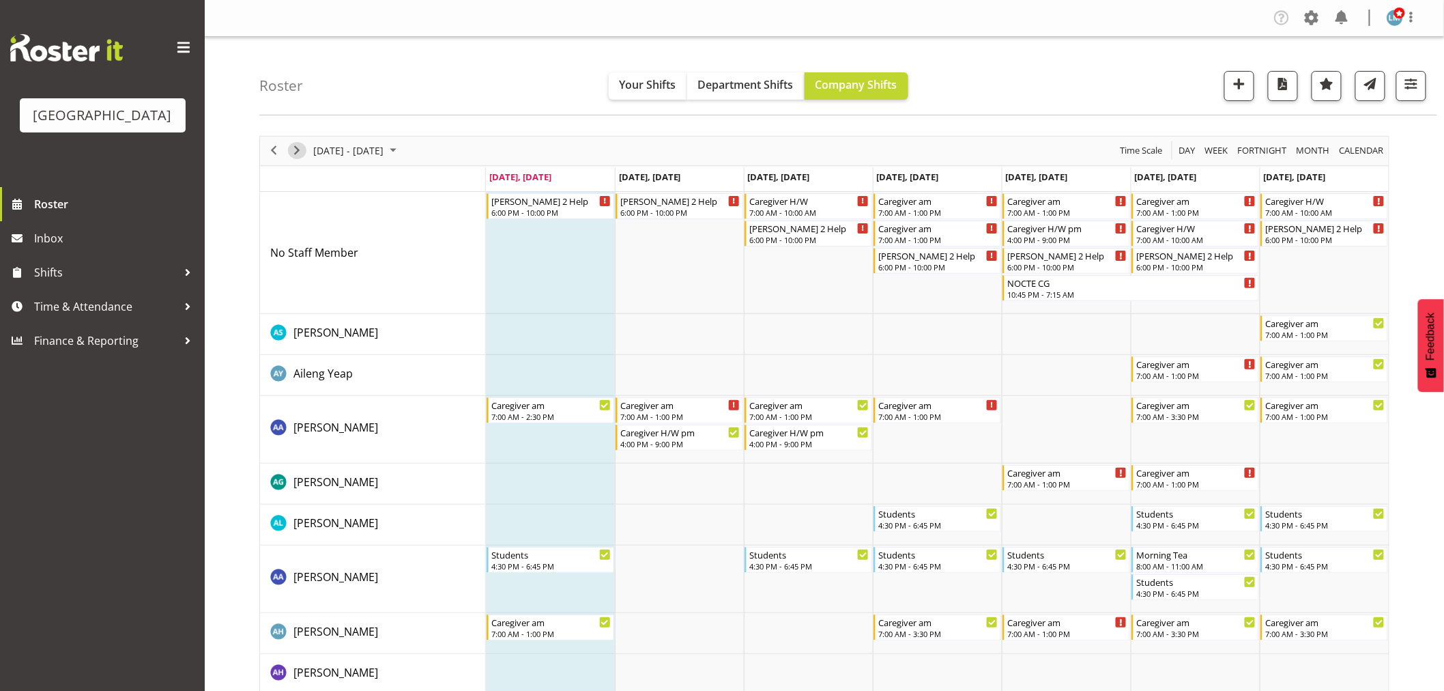
click at [292, 145] on span "Next" at bounding box center [297, 150] width 16 height 17
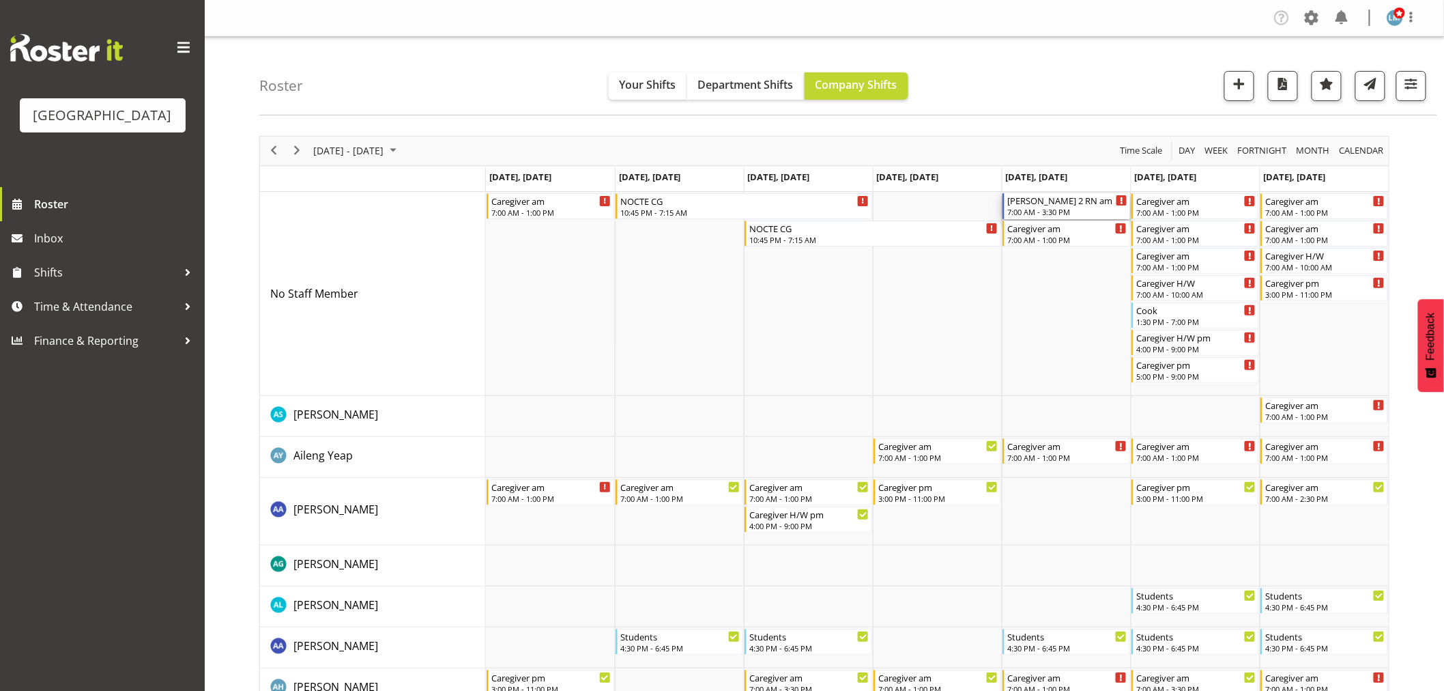
click at [1041, 202] on div "[PERSON_NAME] 2 RN am" at bounding box center [1067, 200] width 120 height 14
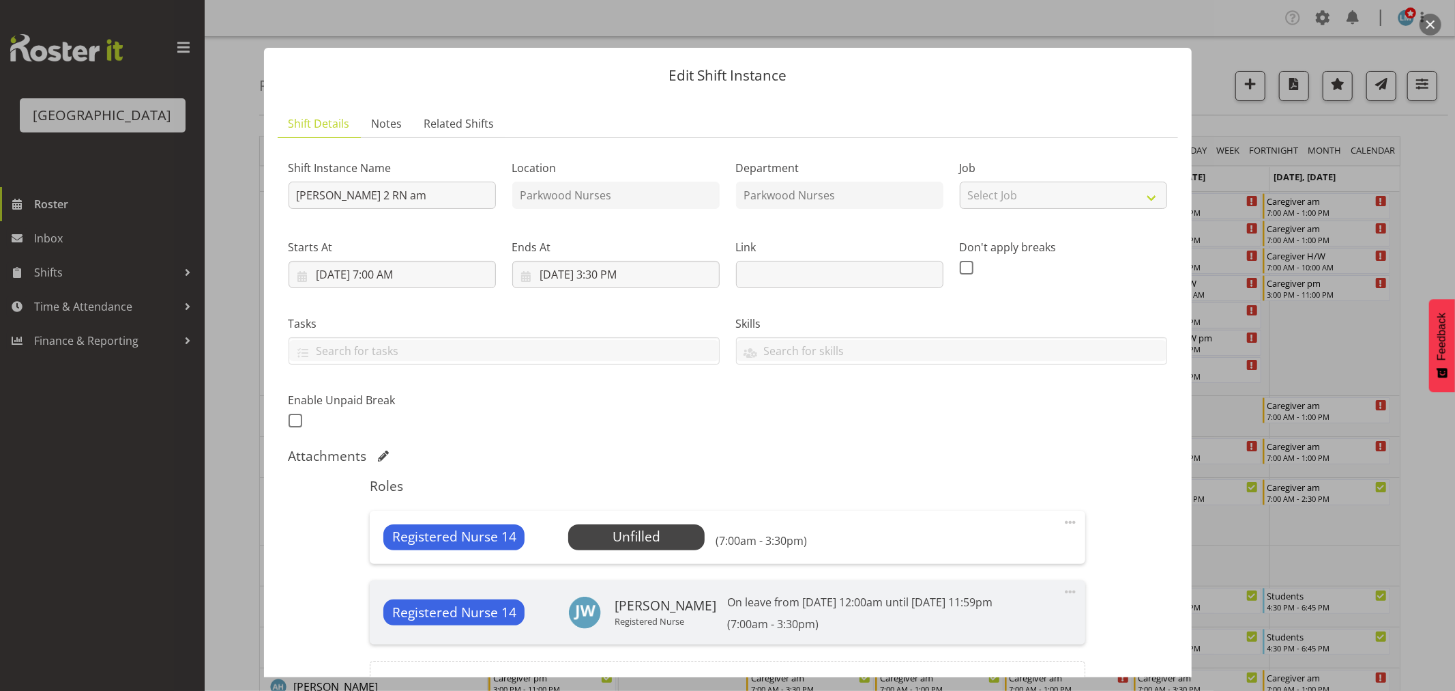
scroll to position [151, 0]
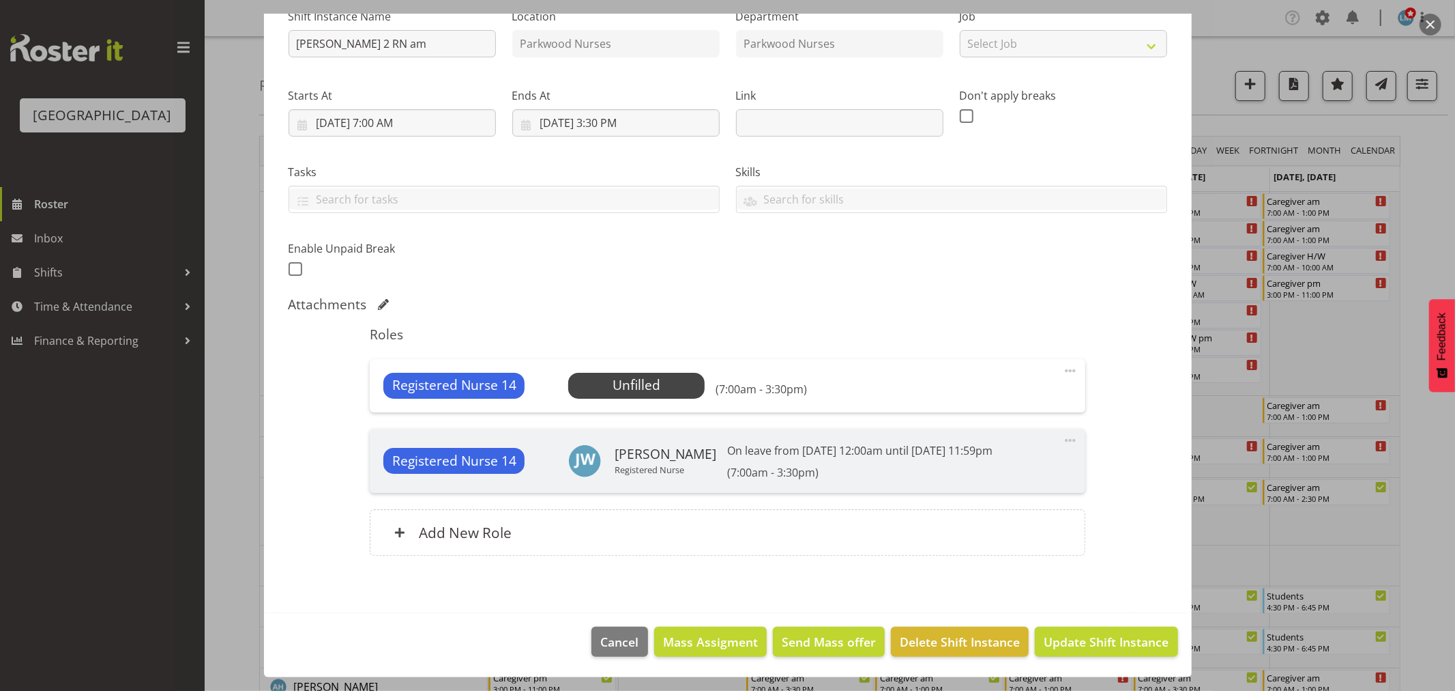
click at [1440, 189] on div at bounding box center [727, 345] width 1455 height 691
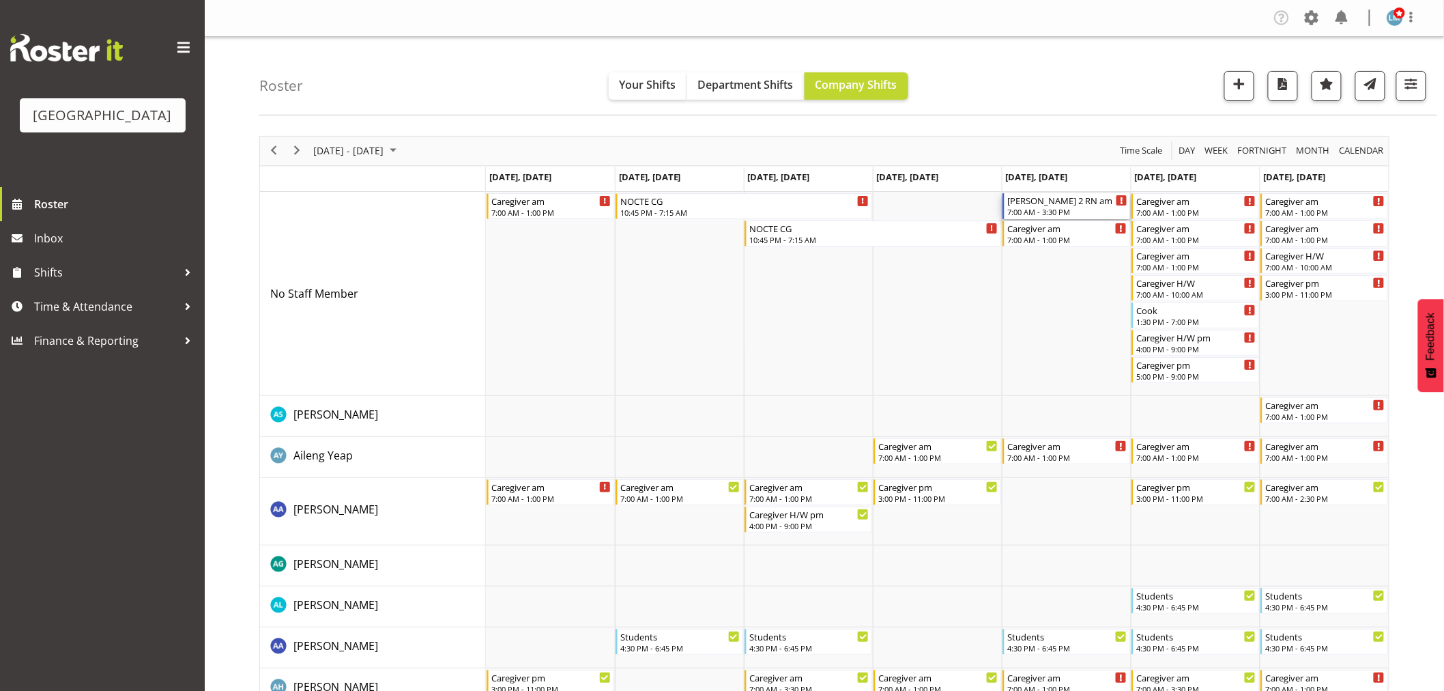
click at [1054, 205] on div "Ressie 2 RN am" at bounding box center [1067, 200] width 120 height 14
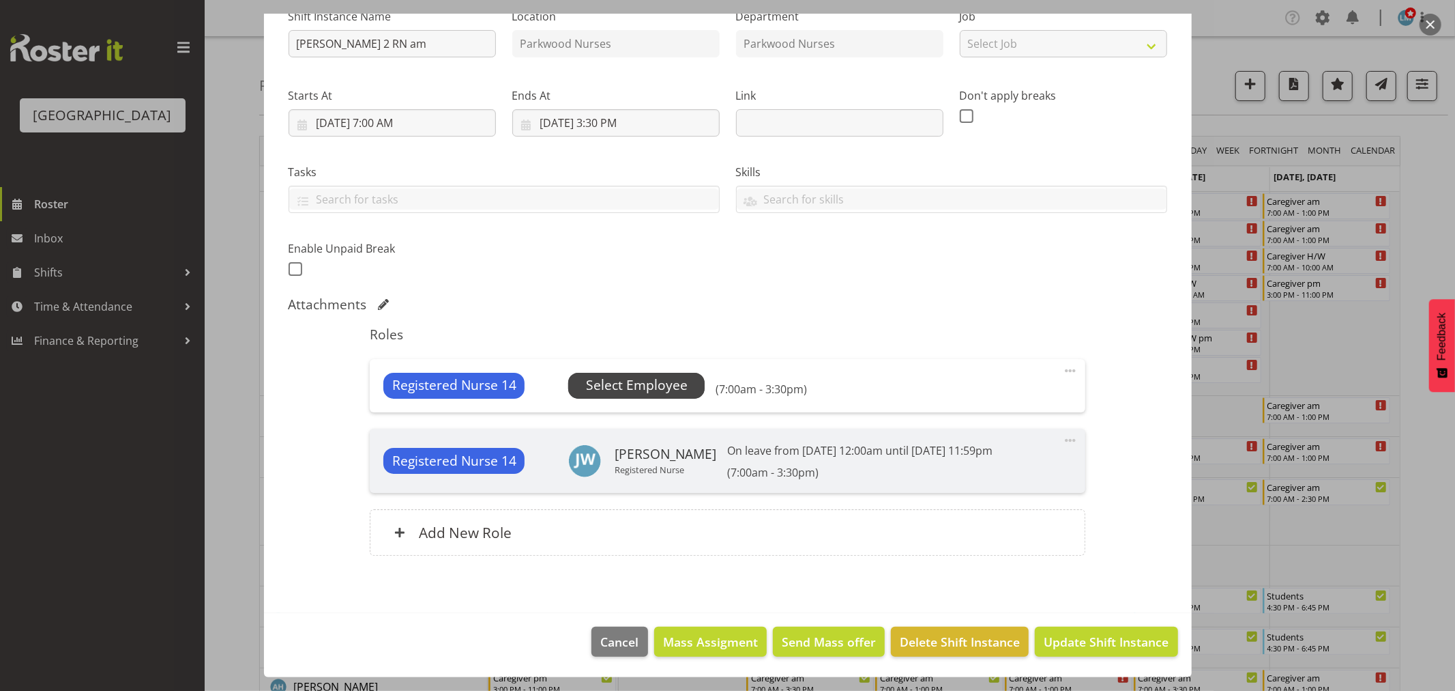
click at [680, 391] on span "Select Employee" at bounding box center [637, 385] width 102 height 20
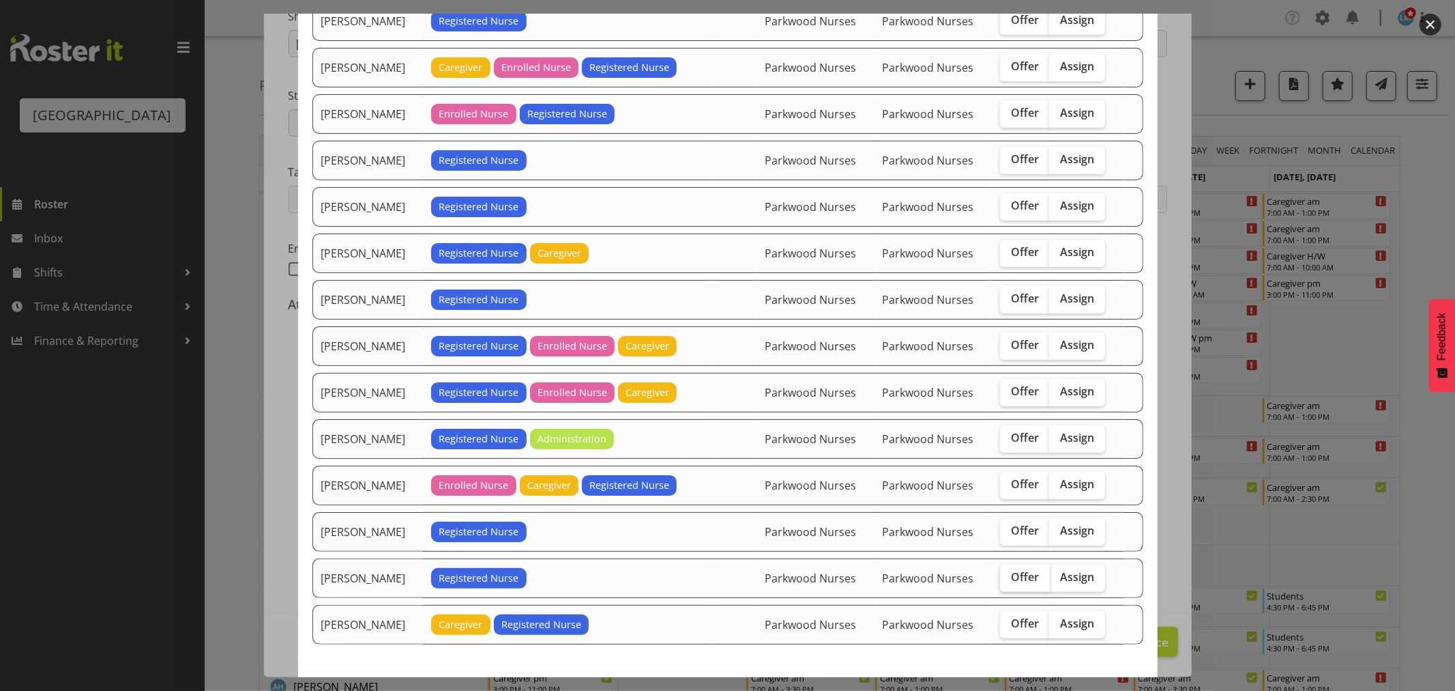
click at [1012, 588] on label "Offer" at bounding box center [1025, 577] width 50 height 27
click at [1009, 581] on input "Offer" at bounding box center [1004, 576] width 9 height 9
checkbox input "true"
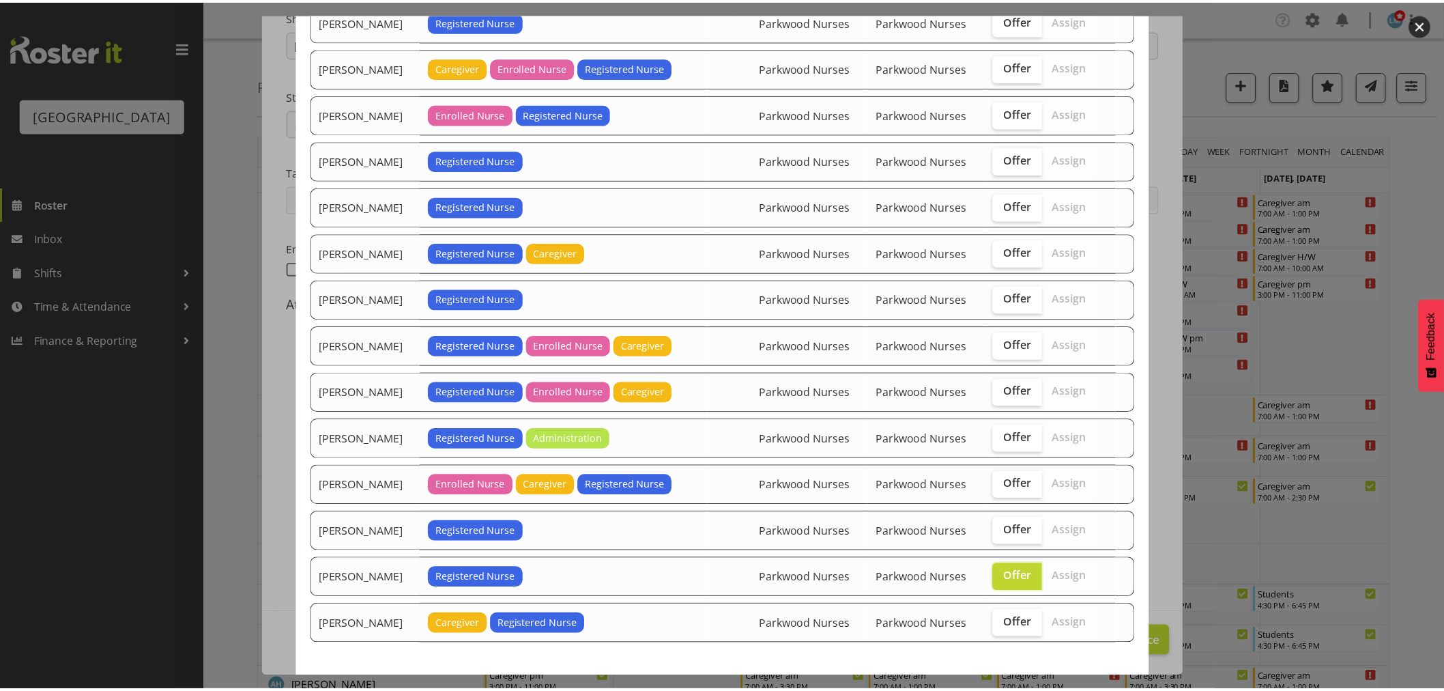
scroll to position [205, 0]
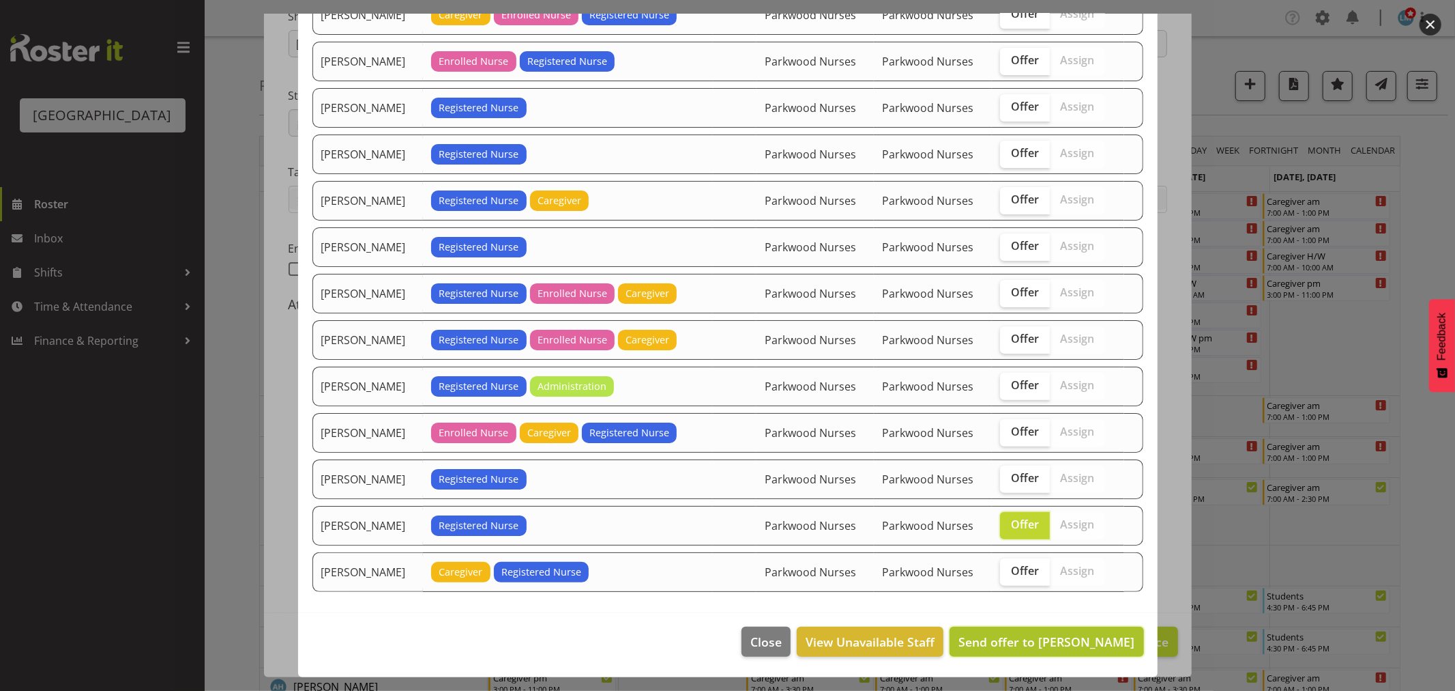
click at [1113, 648] on span "Send offer to Miriam Jones" at bounding box center [1047, 641] width 176 height 16
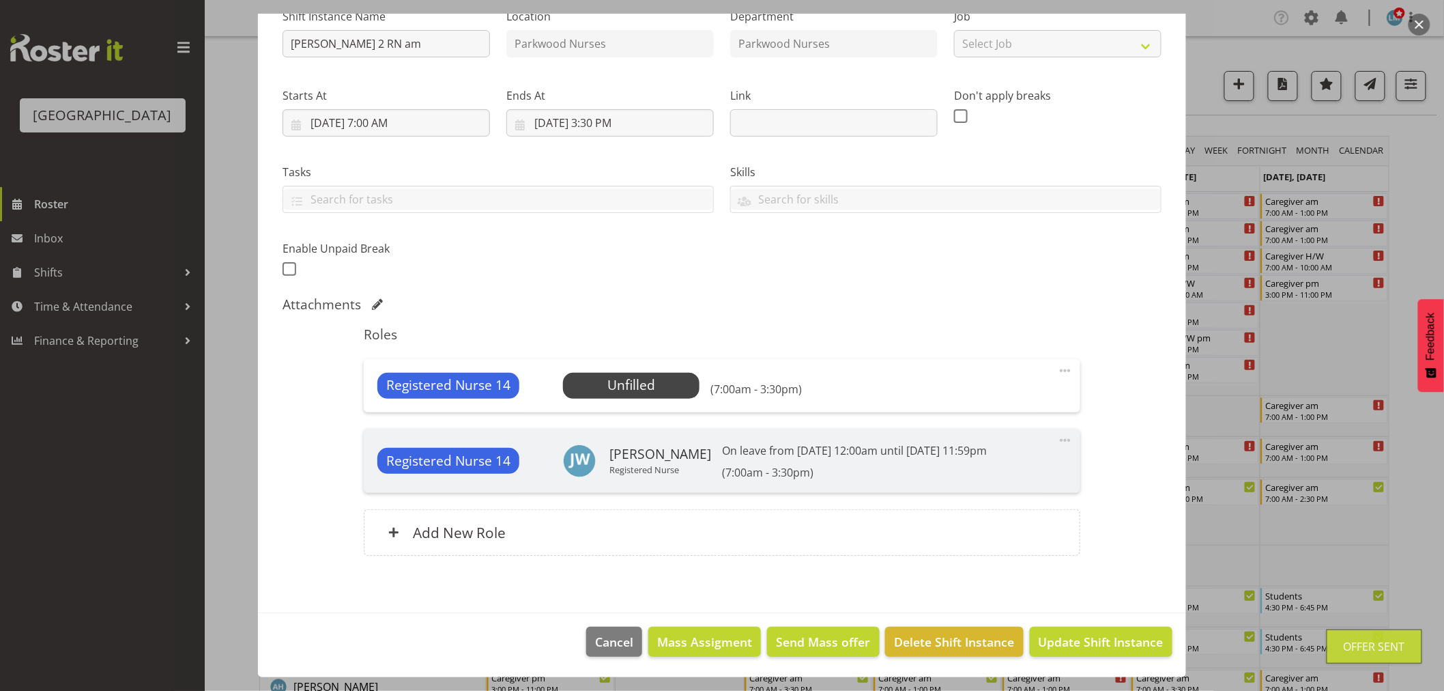
scroll to position [303, 0]
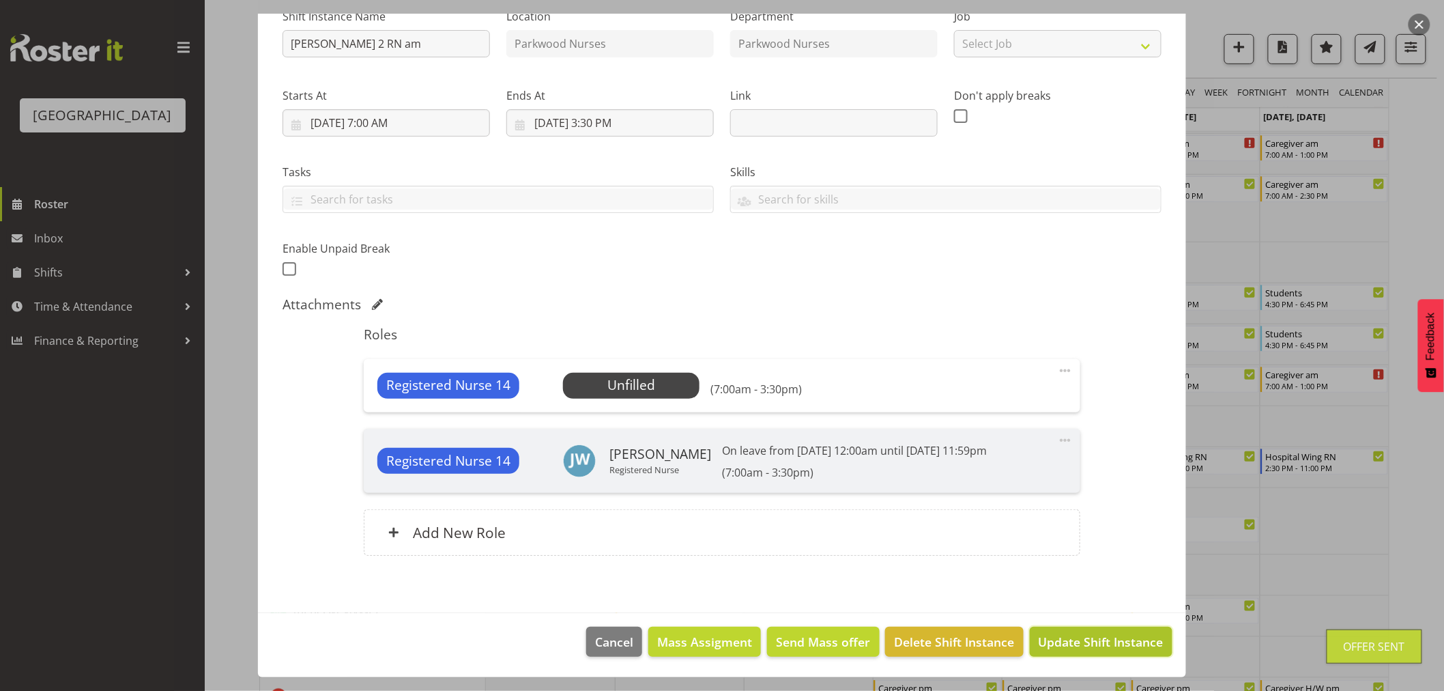
click at [1114, 636] on span "Update Shift Instance" at bounding box center [1101, 642] width 125 height 18
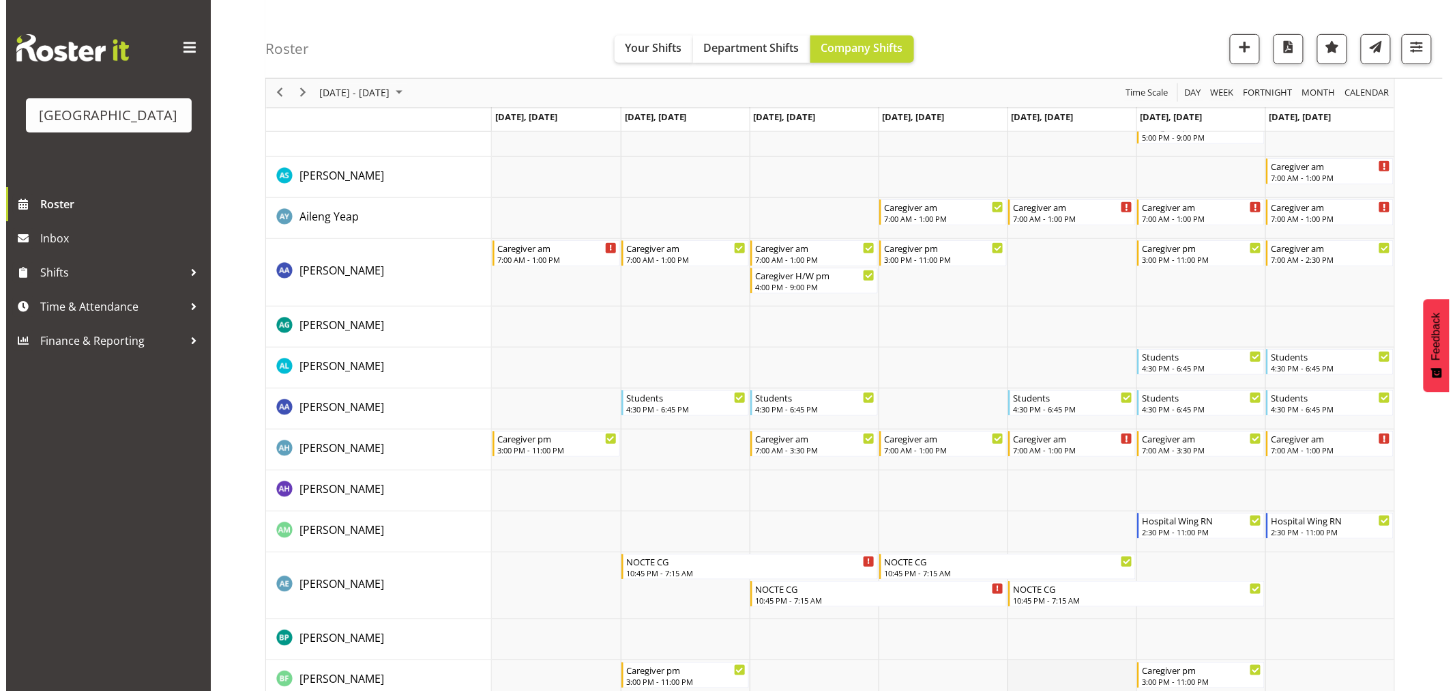
scroll to position [0, 0]
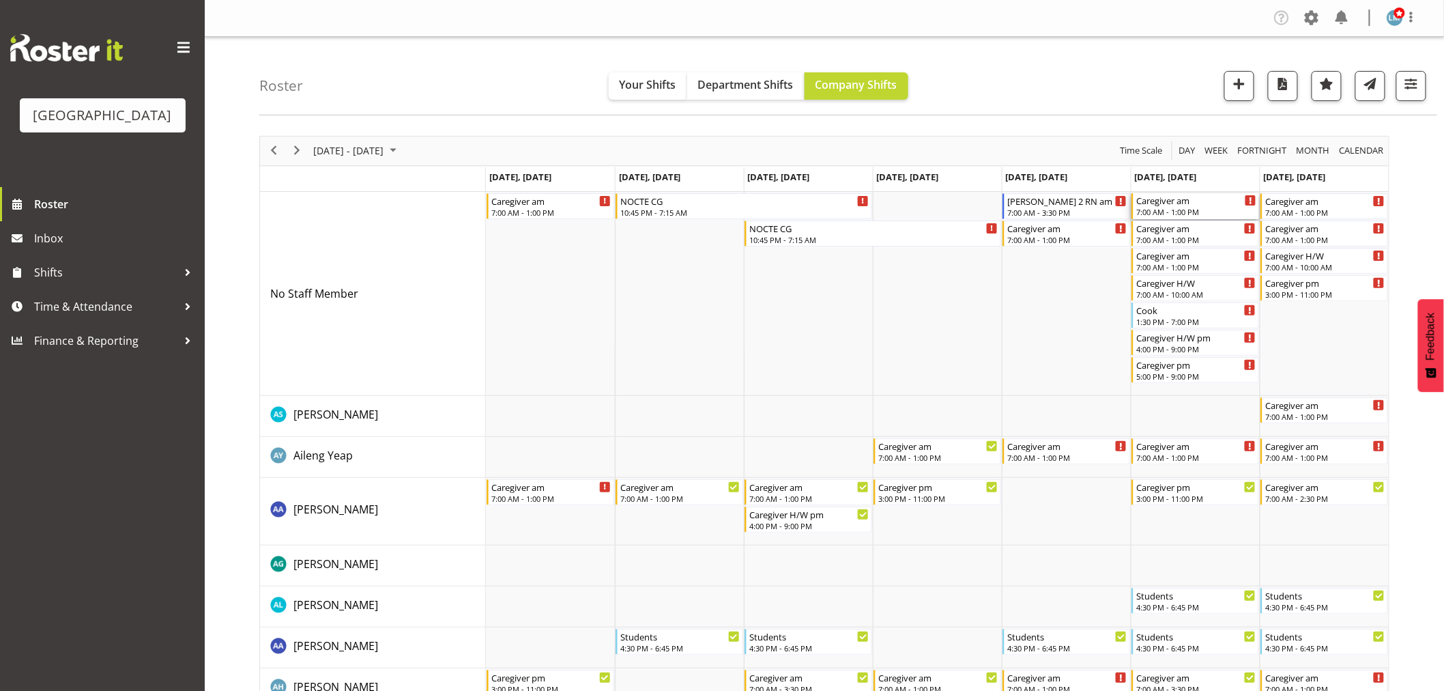
click at [1168, 205] on div "Caregiver am" at bounding box center [1196, 200] width 120 height 14
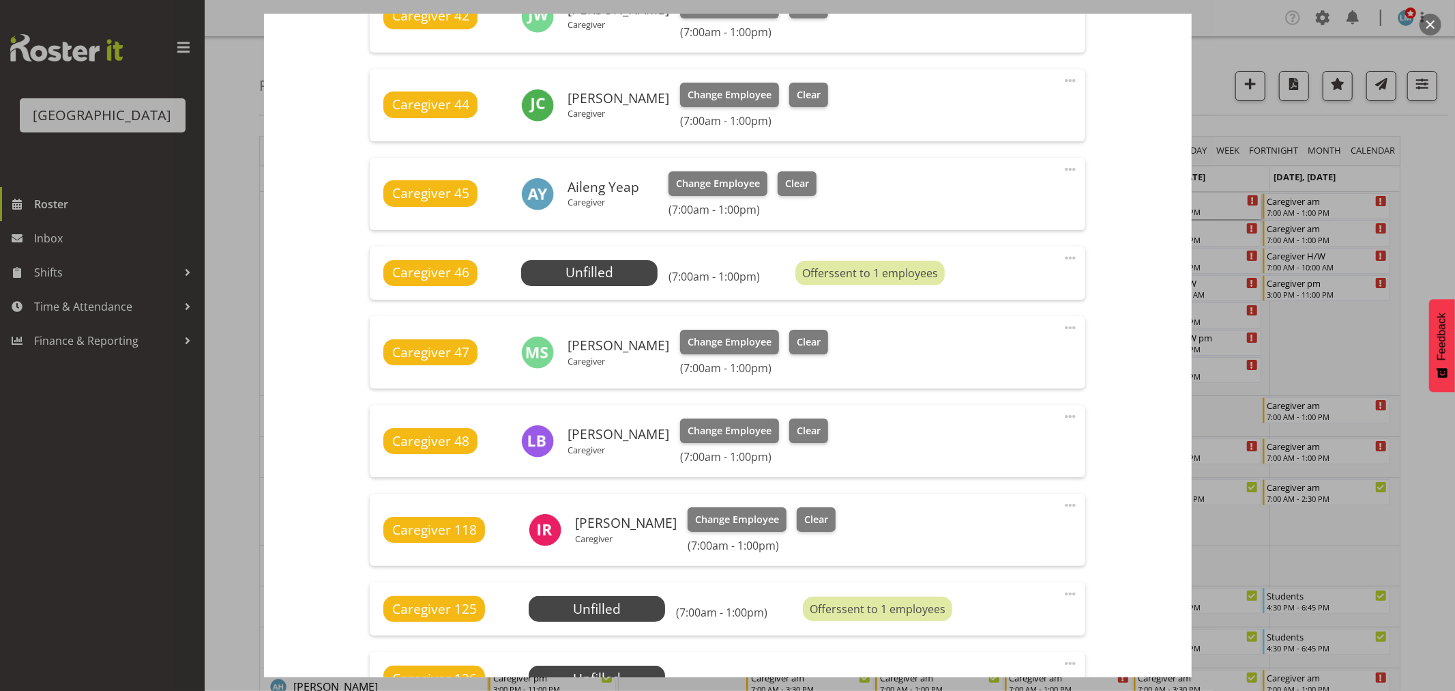
scroll to position [758, 0]
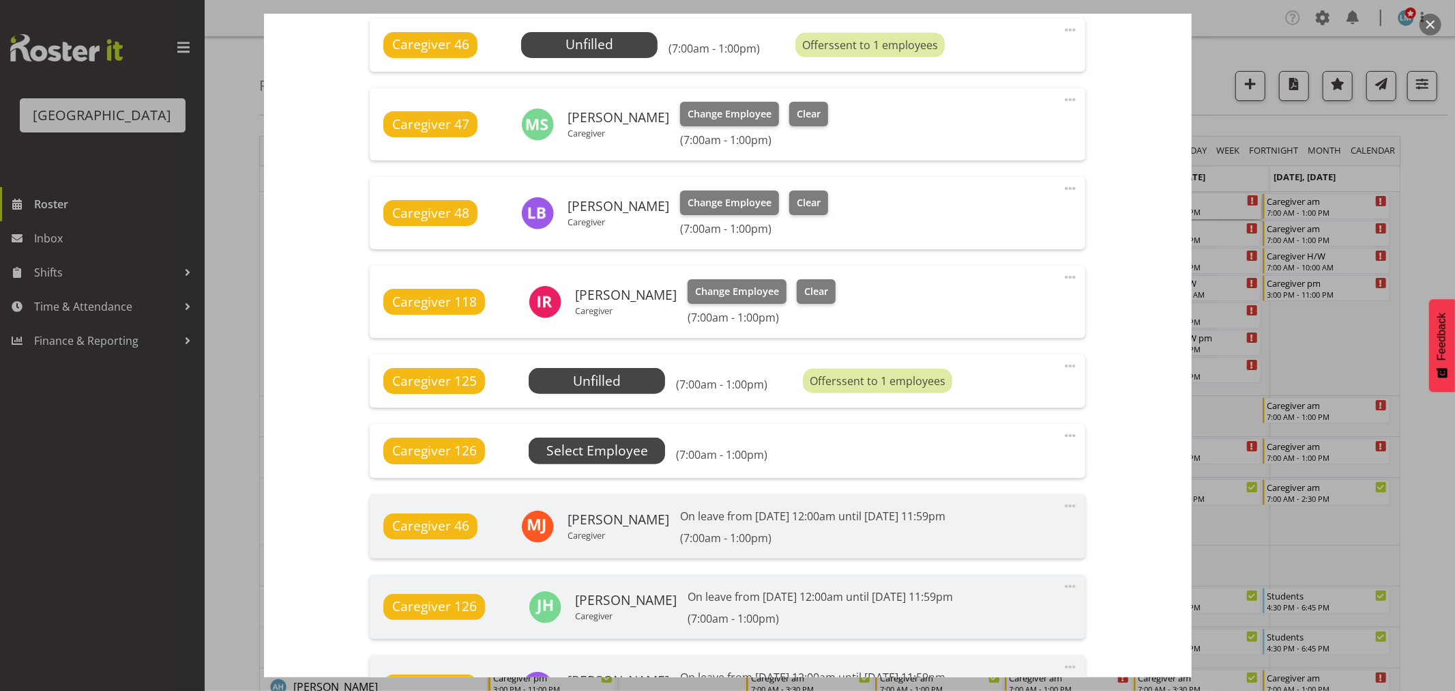
click at [0, 0] on span "Select Employee" at bounding box center [0, 0] width 0 height 0
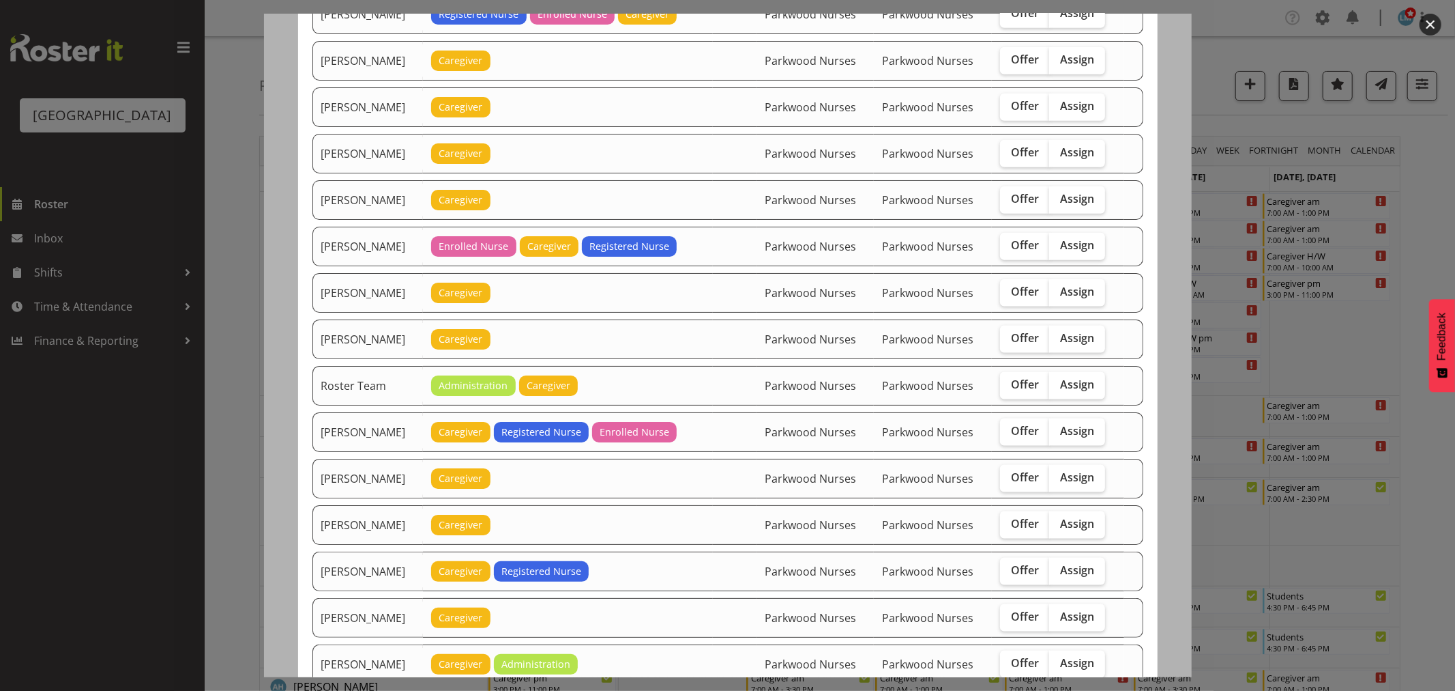
scroll to position [1440, 0]
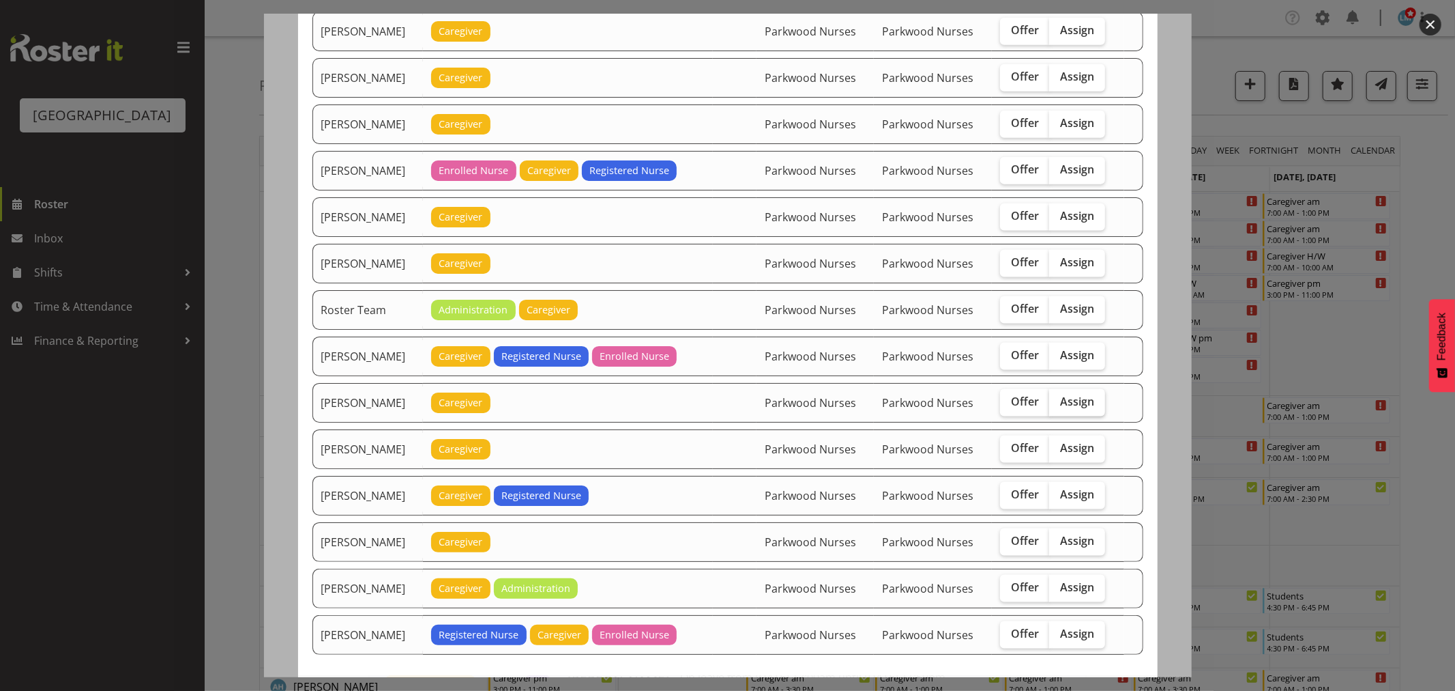
click at [1067, 398] on label "Assign" at bounding box center [1077, 402] width 56 height 27
click at [1058, 398] on input "Assign" at bounding box center [1053, 401] width 9 height 9
checkbox input "true"
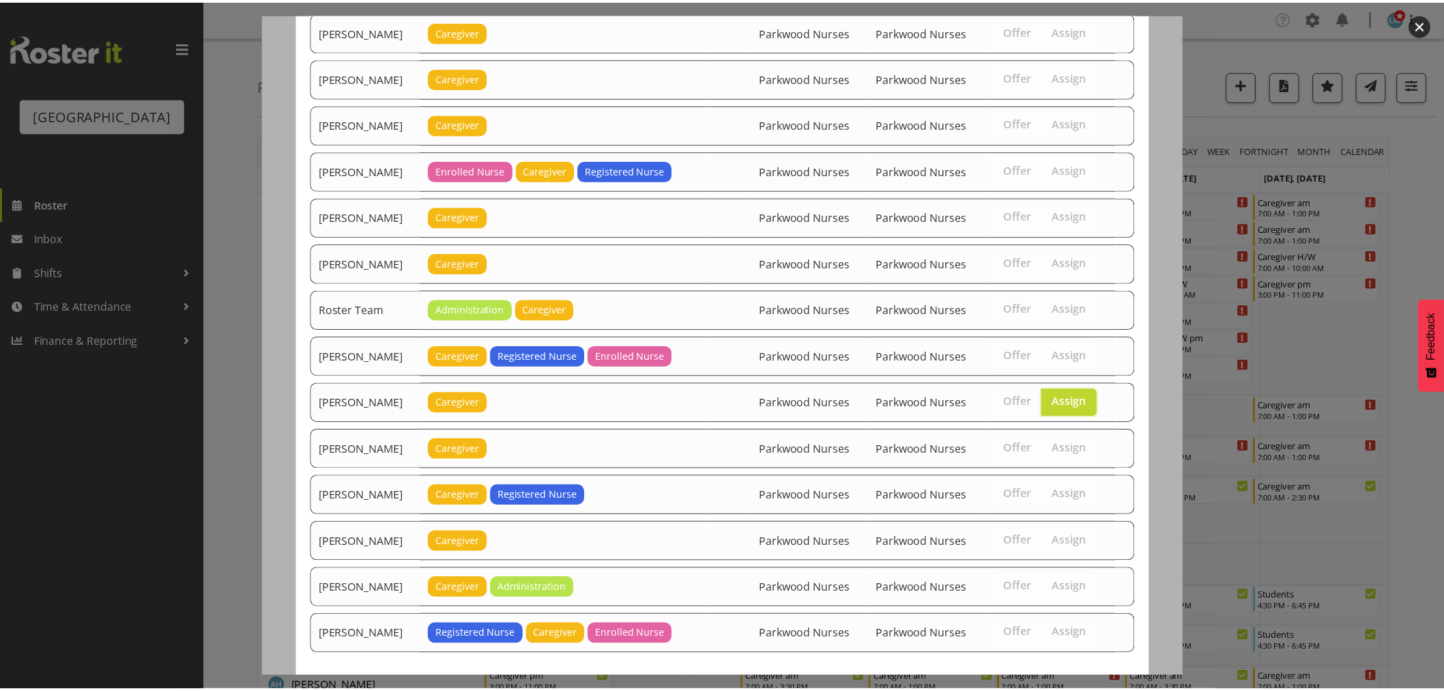
scroll to position [1509, 0]
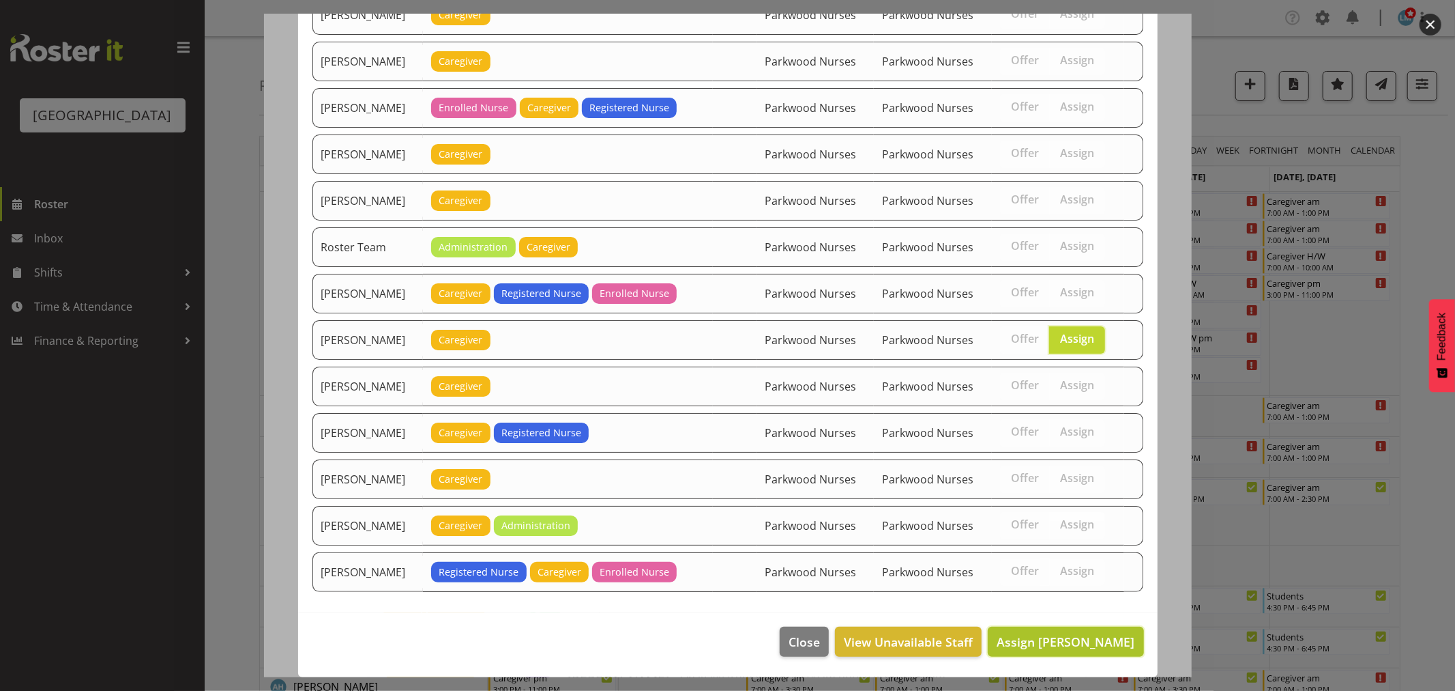
click at [1082, 643] on span "Assign Samah Aboud" at bounding box center [1066, 641] width 138 height 16
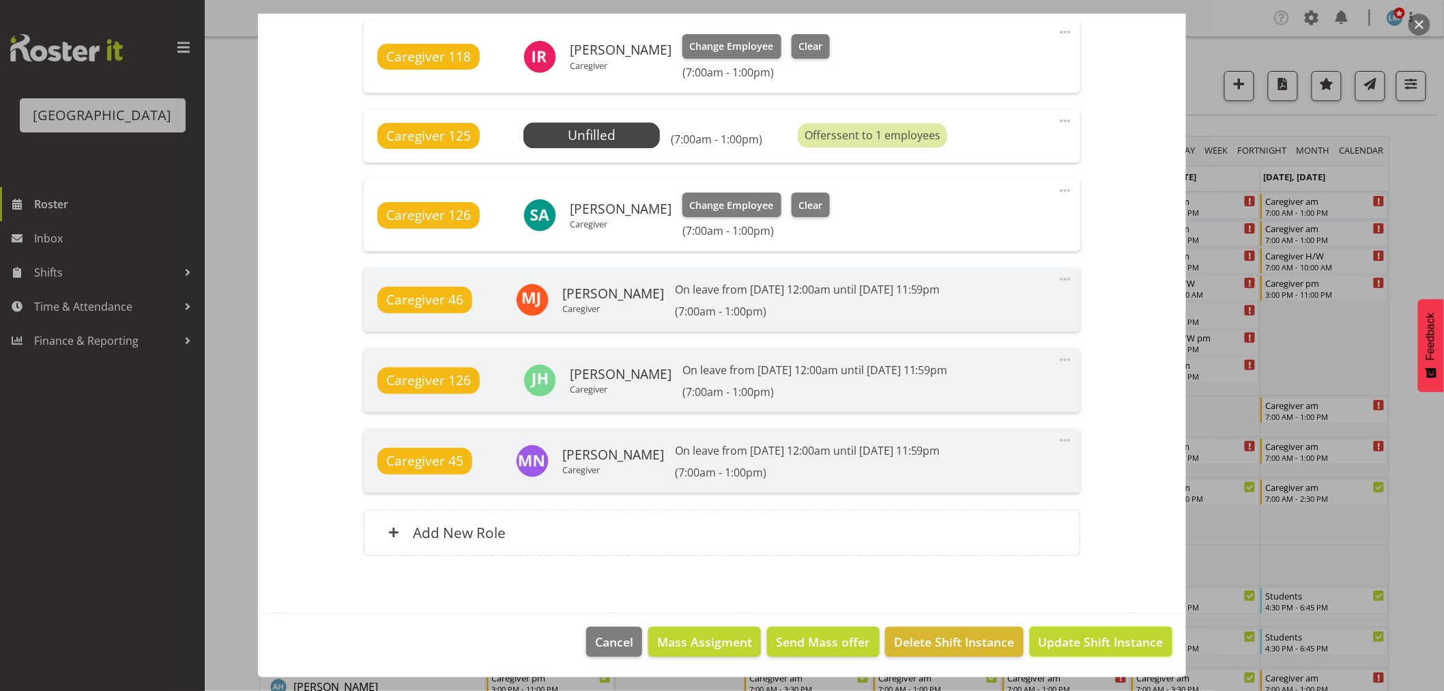
click at [1083, 643] on span "Update Shift Instance" at bounding box center [1101, 642] width 125 height 18
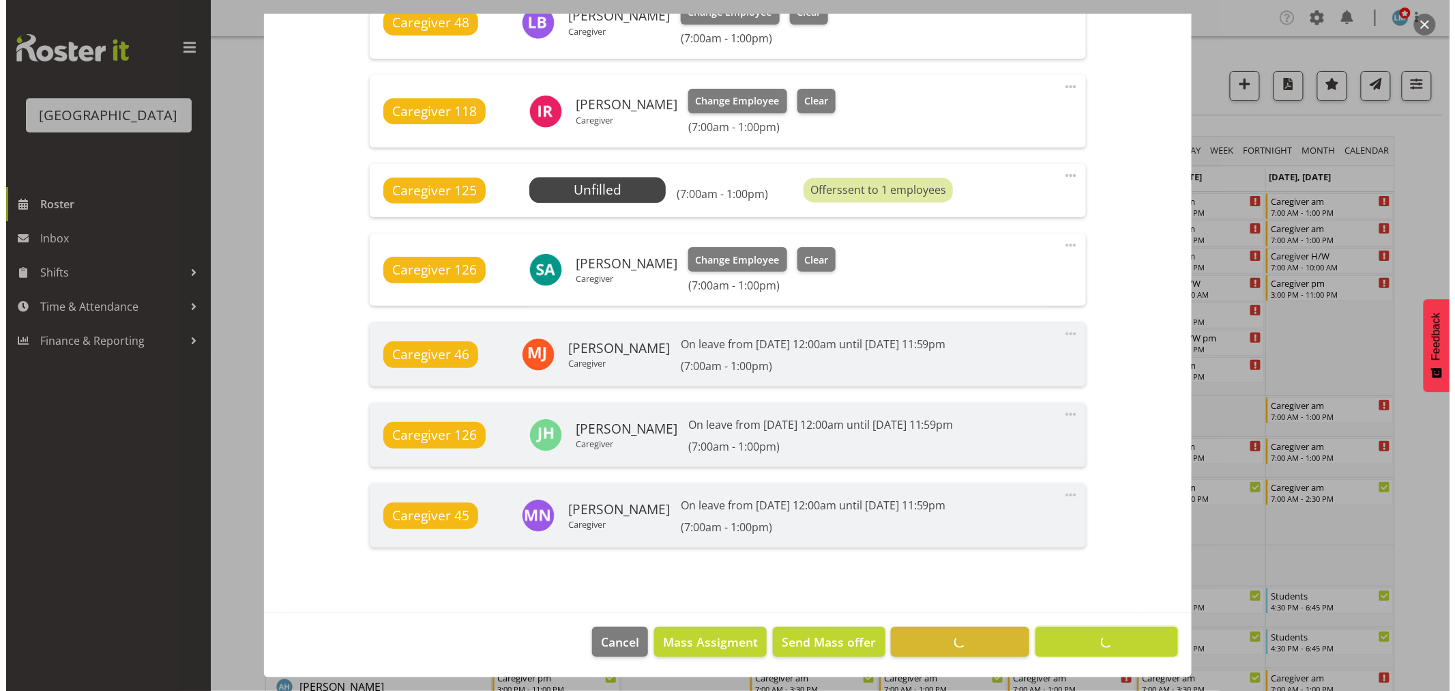
scroll to position [948, 0]
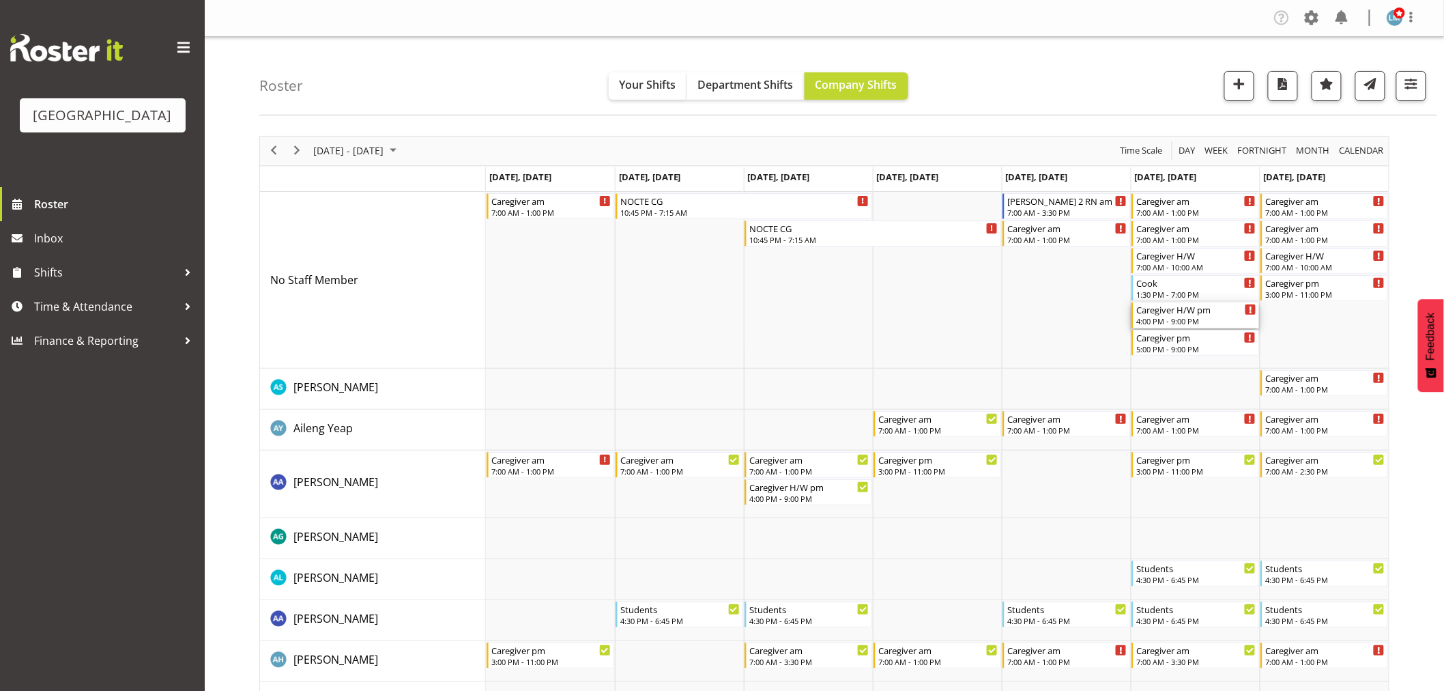
click at [1169, 311] on div "Caregiver H/W pm" at bounding box center [1196, 309] width 120 height 14
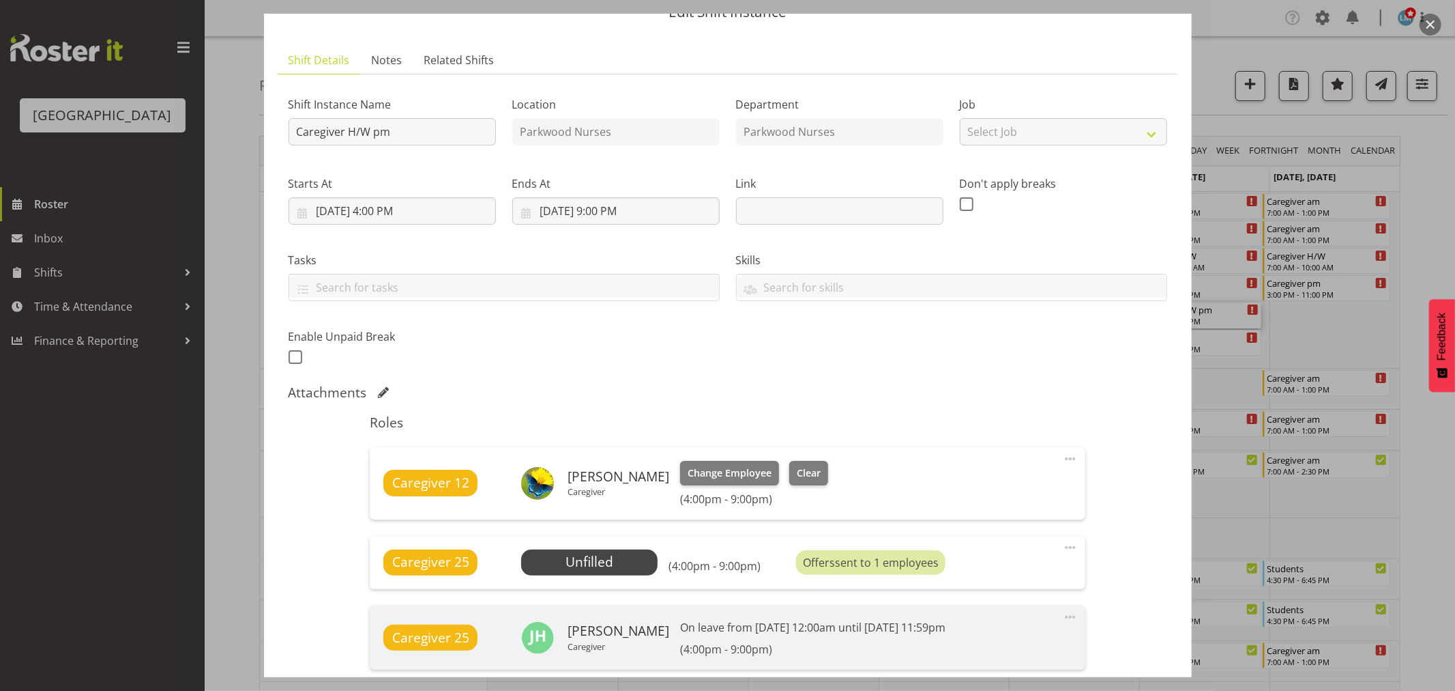
scroll to position [151, 0]
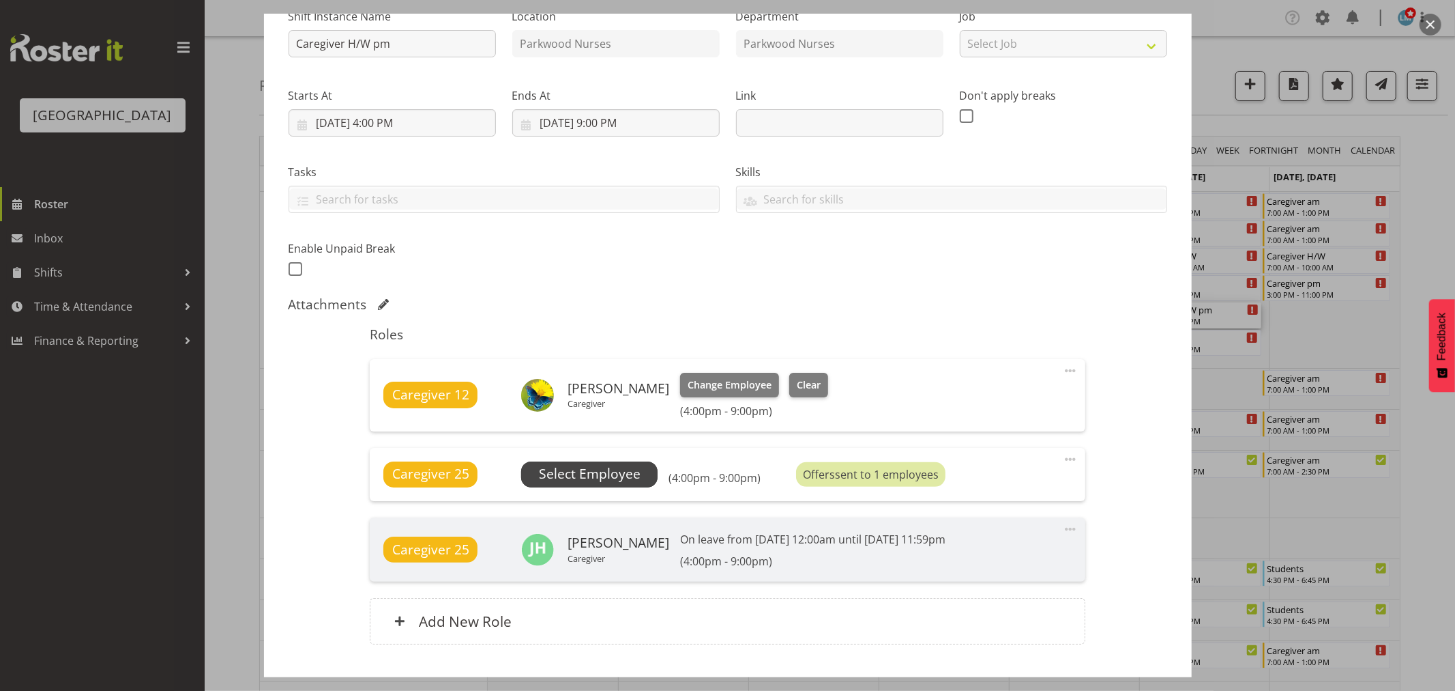
click at [630, 466] on span "Select Employee" at bounding box center [590, 474] width 102 height 20
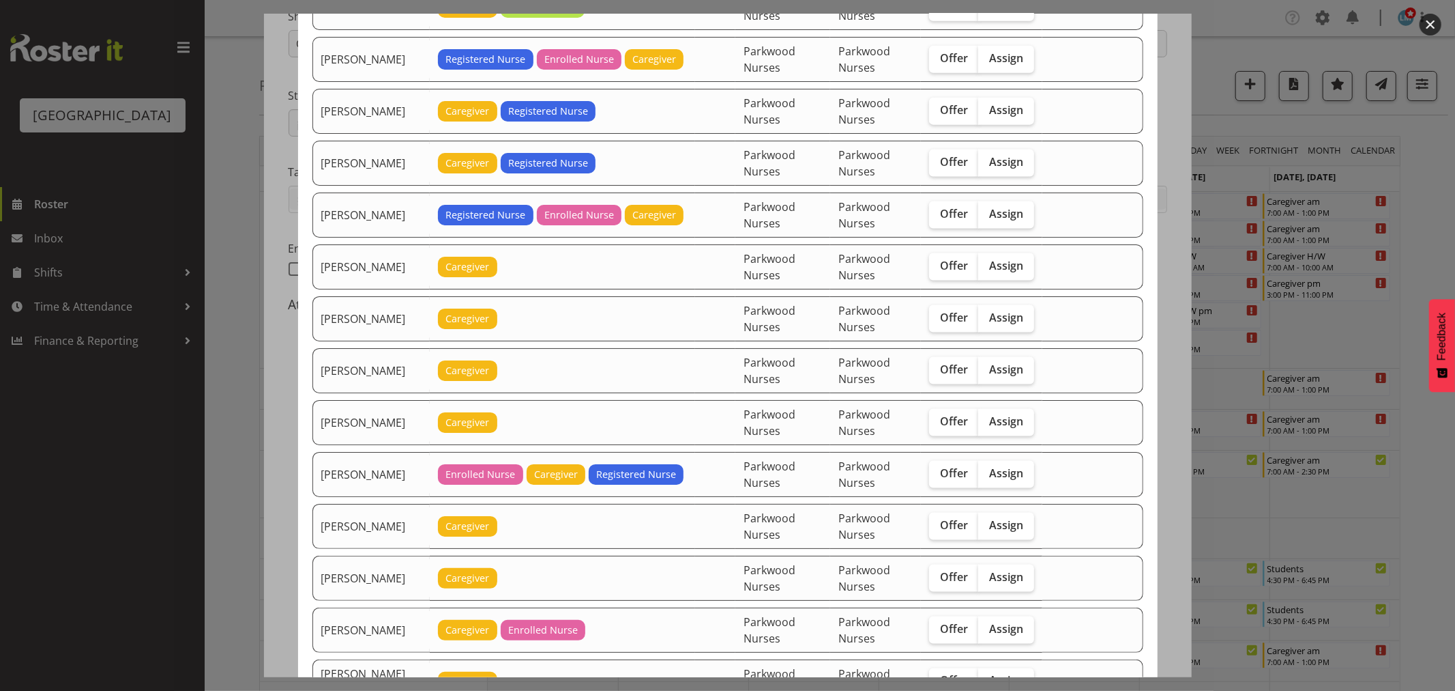
scroll to position [1819, 0]
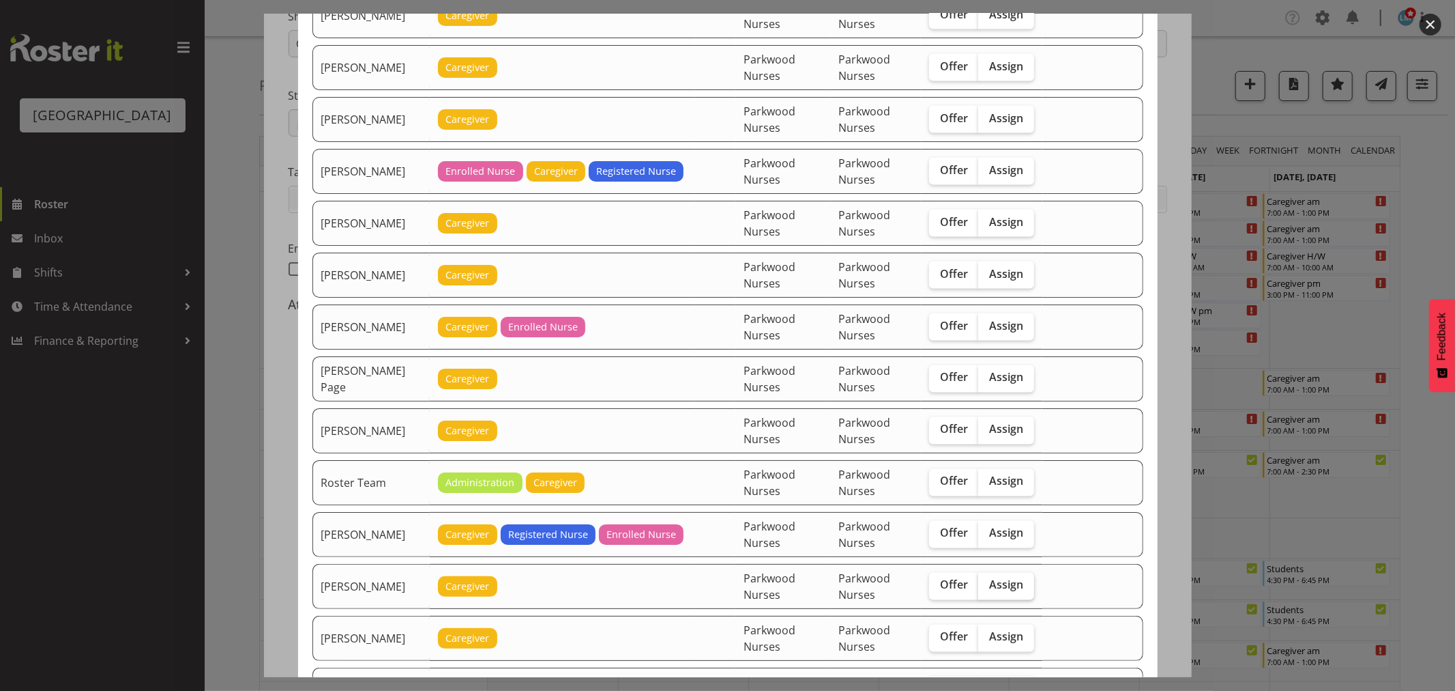
click at [997, 590] on span "Assign" at bounding box center [1006, 585] width 34 height 14
click at [987, 590] on input "Assign" at bounding box center [982, 585] width 9 height 9
checkbox input "true"
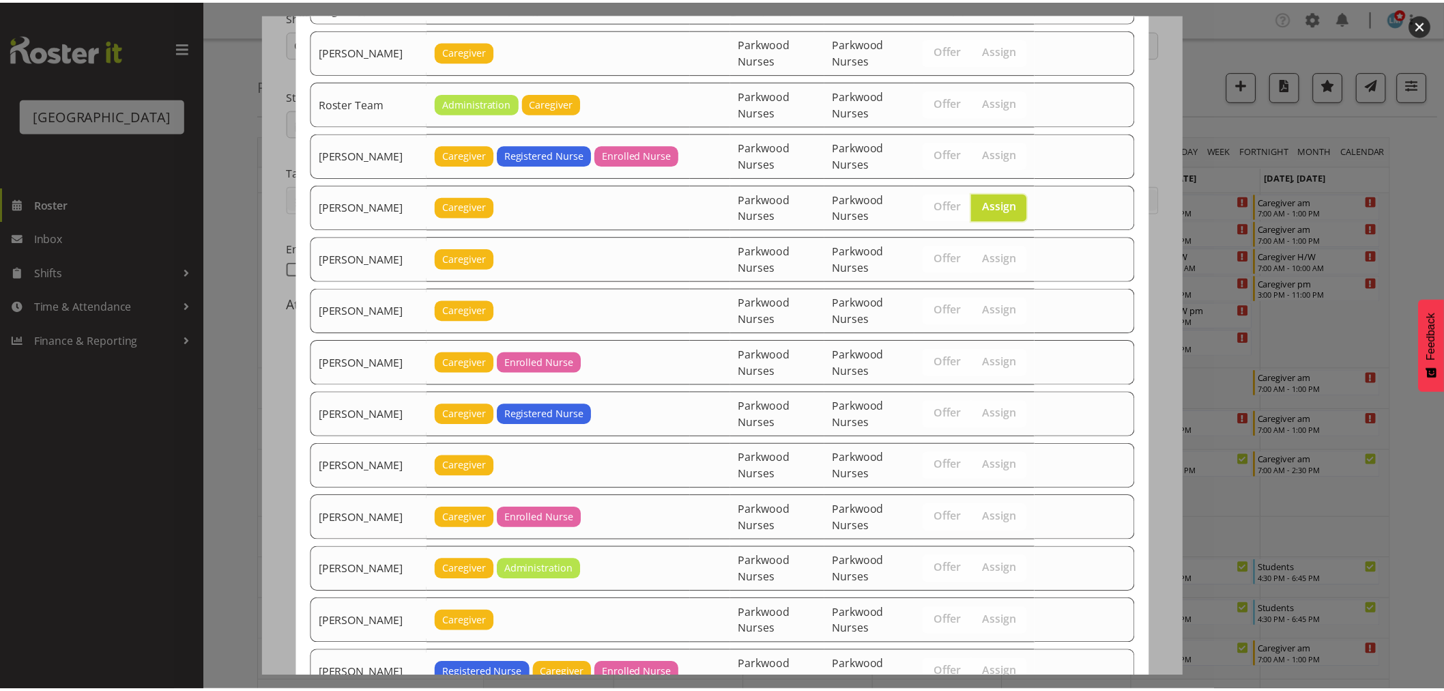
scroll to position [2310, 0]
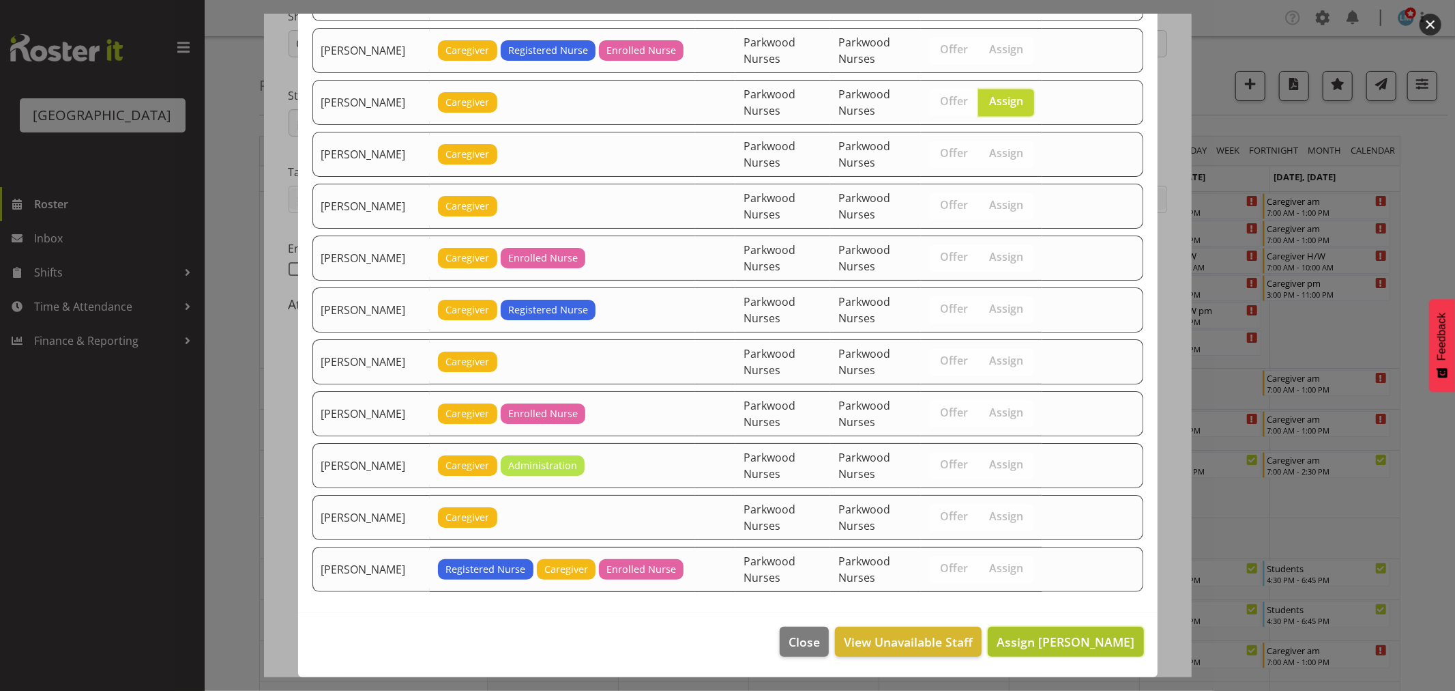
click at [1063, 643] on span "Assign Samah Aboud" at bounding box center [1066, 641] width 138 height 16
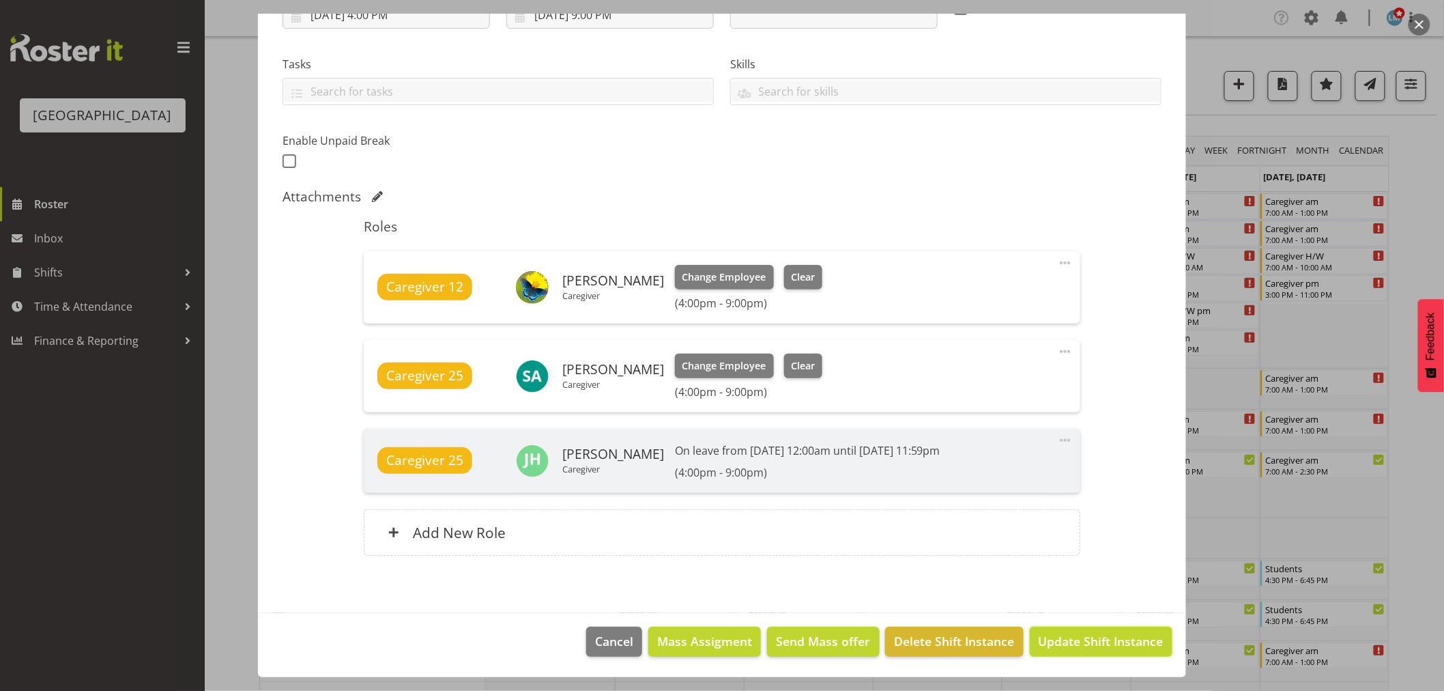
click at [1063, 643] on span "Update Shift Instance" at bounding box center [1101, 641] width 125 height 18
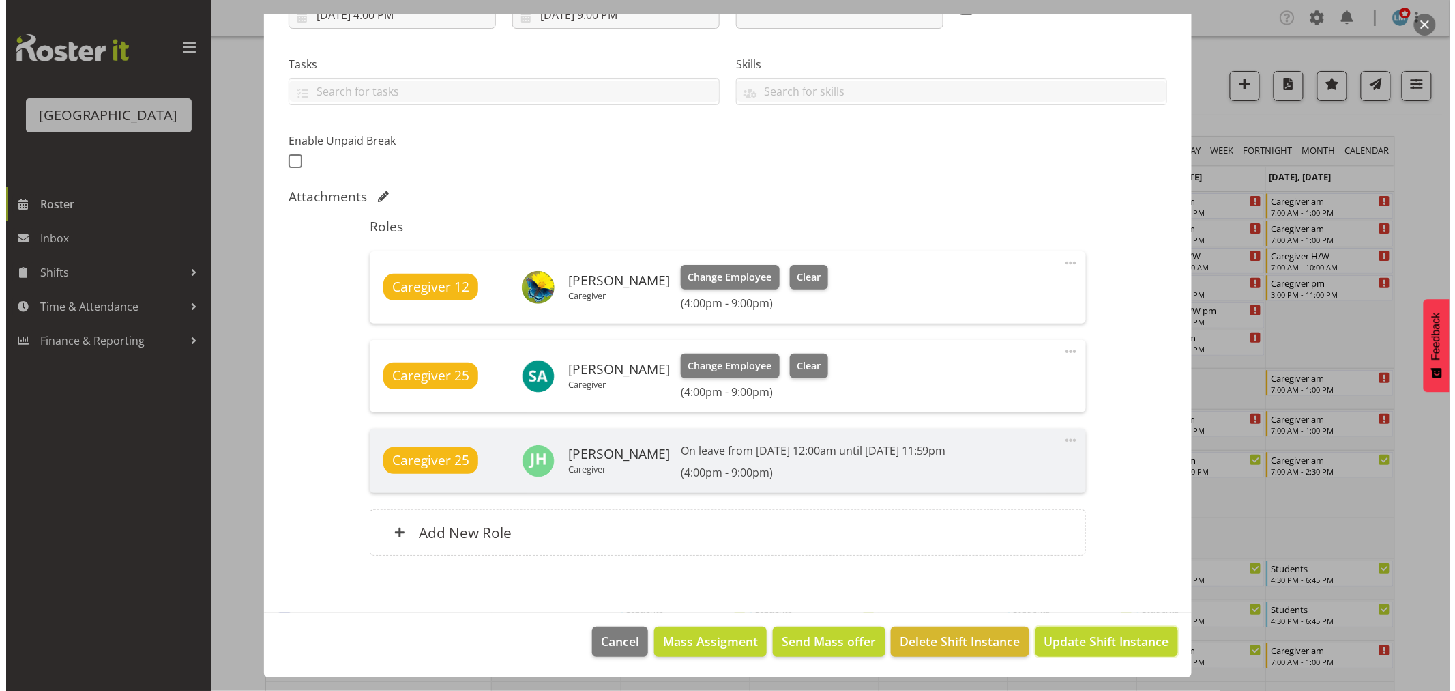
scroll to position [205, 0]
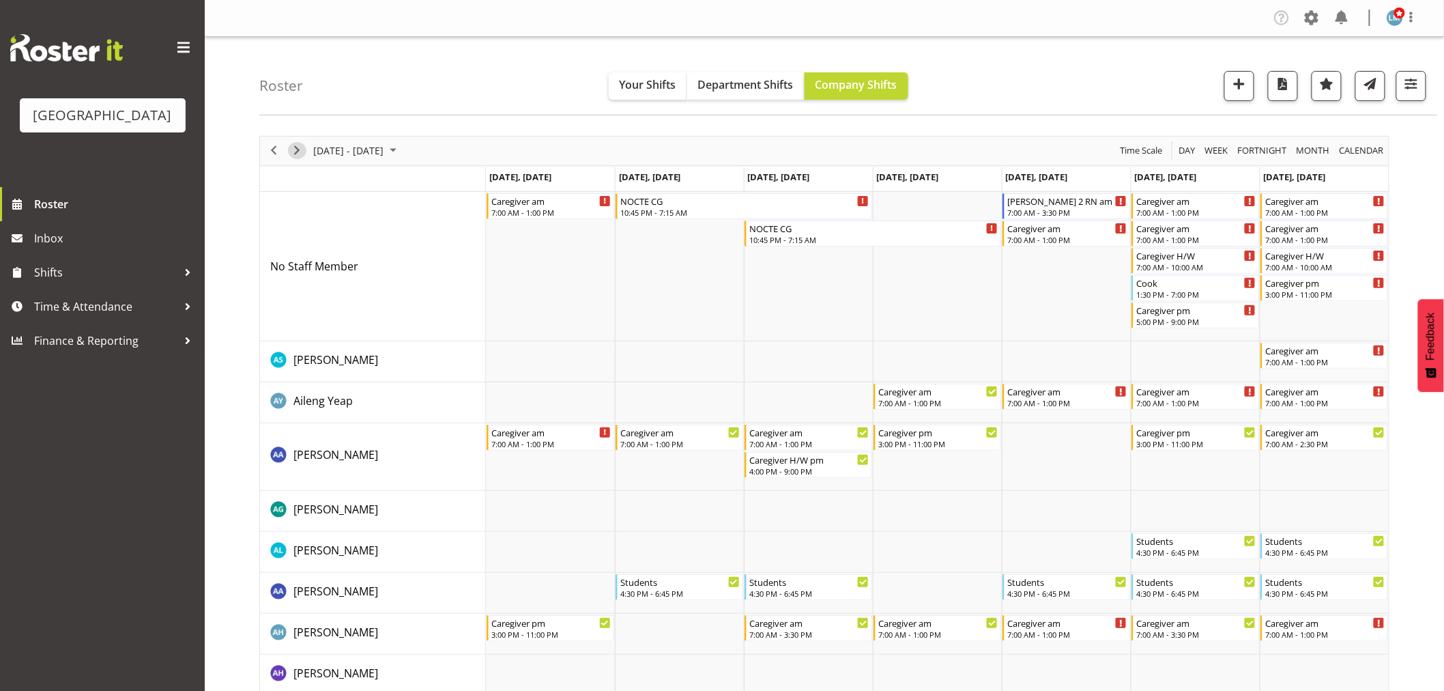
click at [297, 144] on span "Next" at bounding box center [297, 150] width 16 height 17
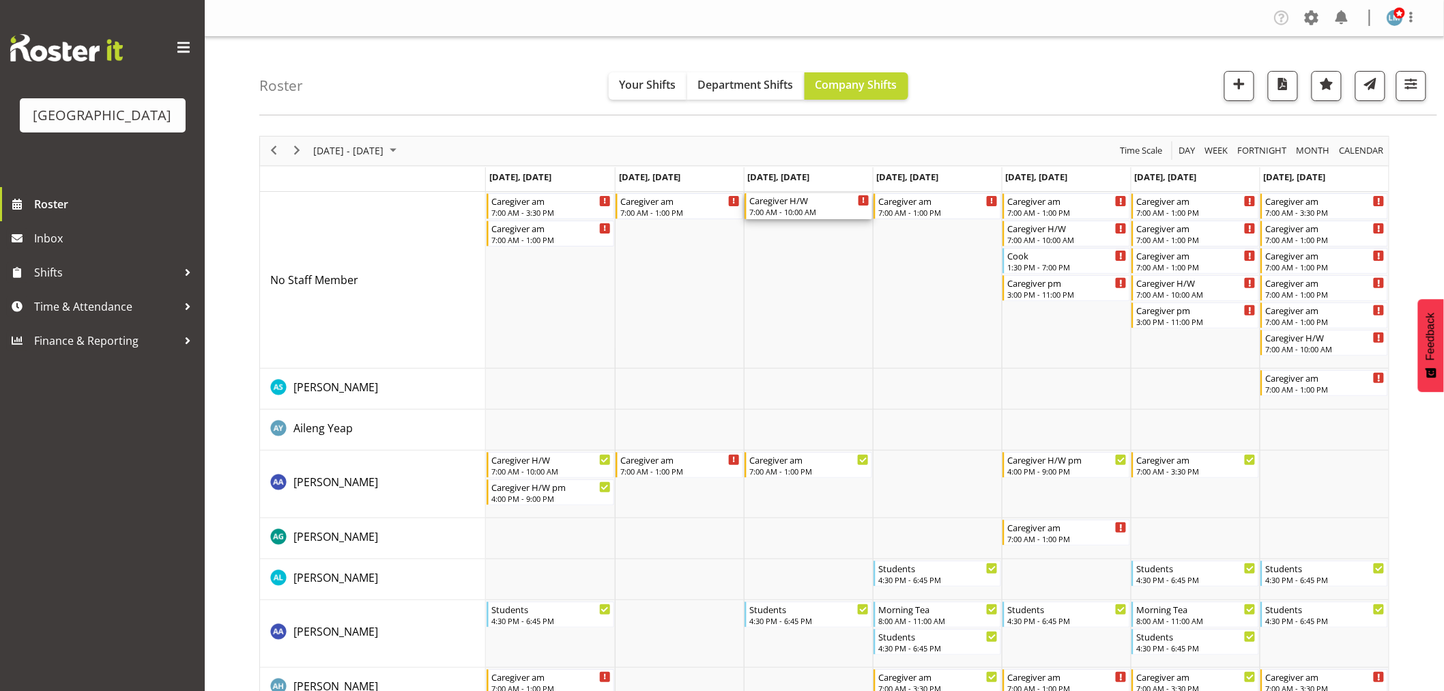
click at [813, 203] on div "Caregiver H/W" at bounding box center [809, 200] width 120 height 14
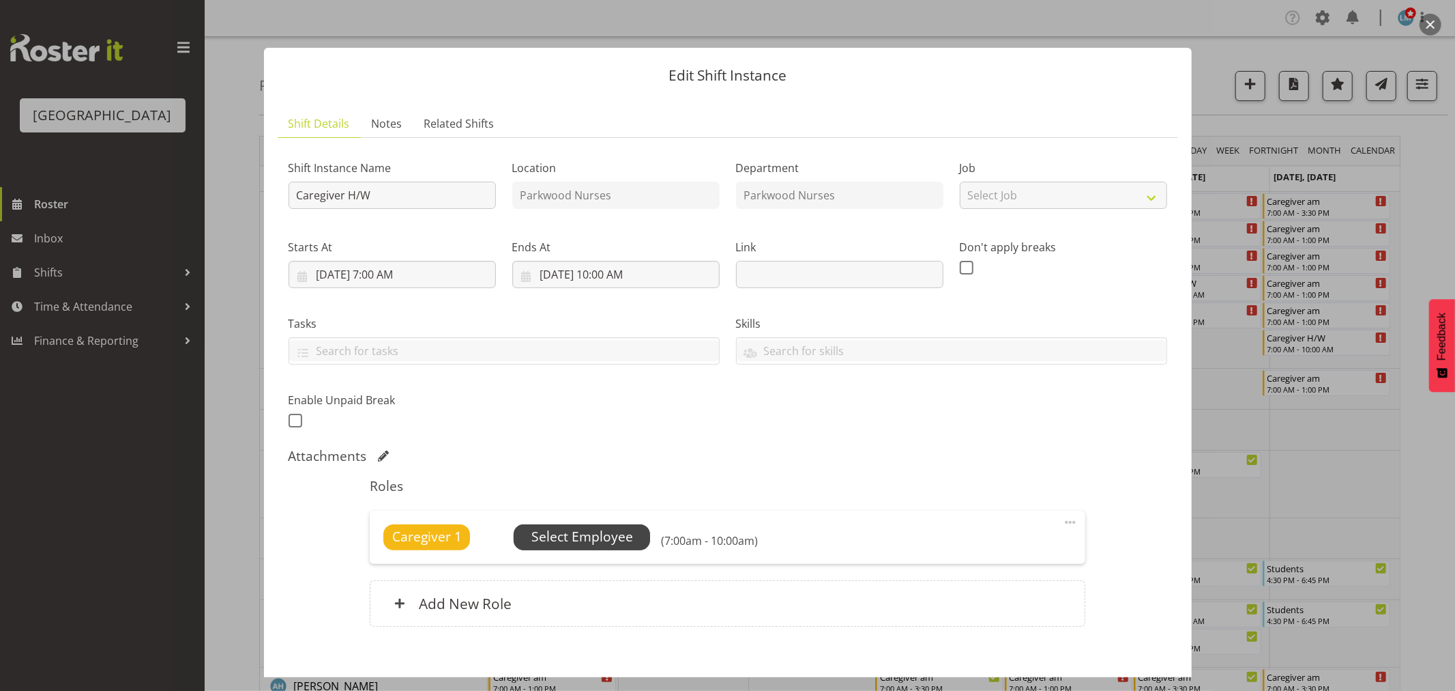
click at [632, 538] on span "Select Employee" at bounding box center [582, 537] width 136 height 26
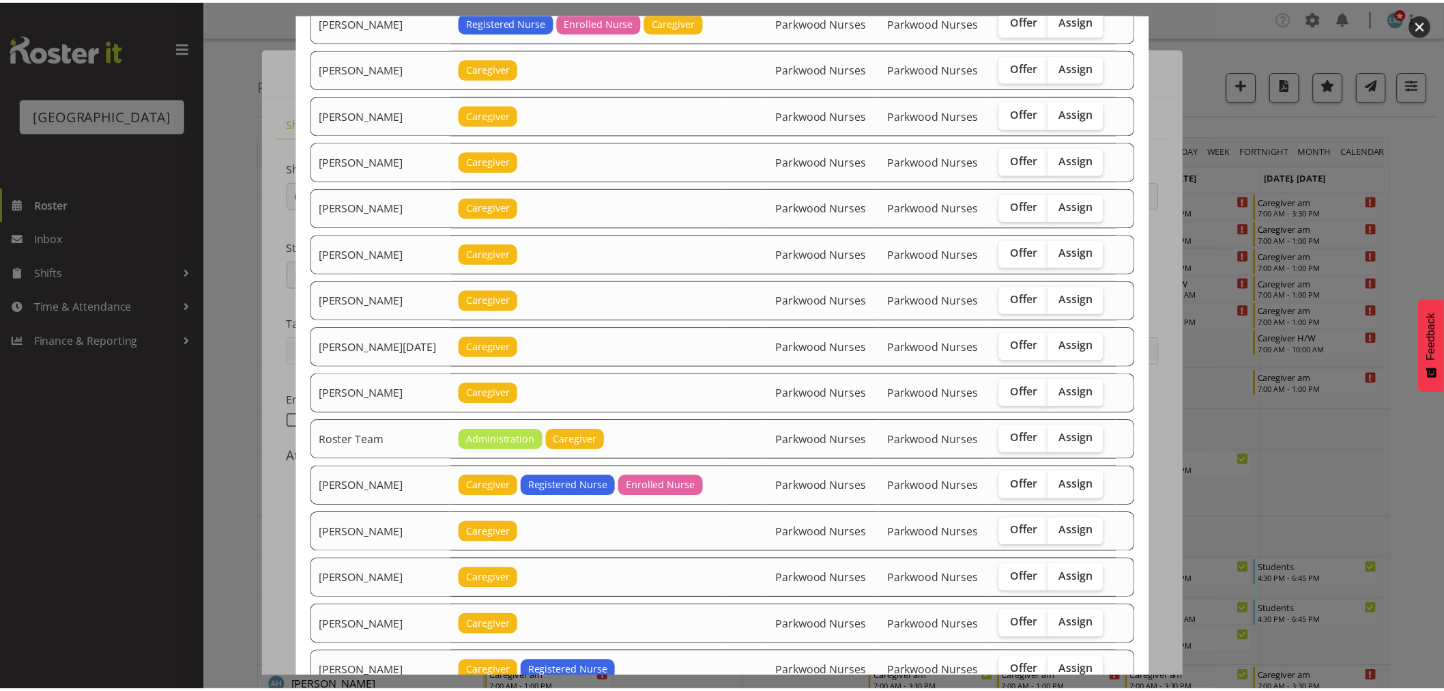
scroll to position [1462, 0]
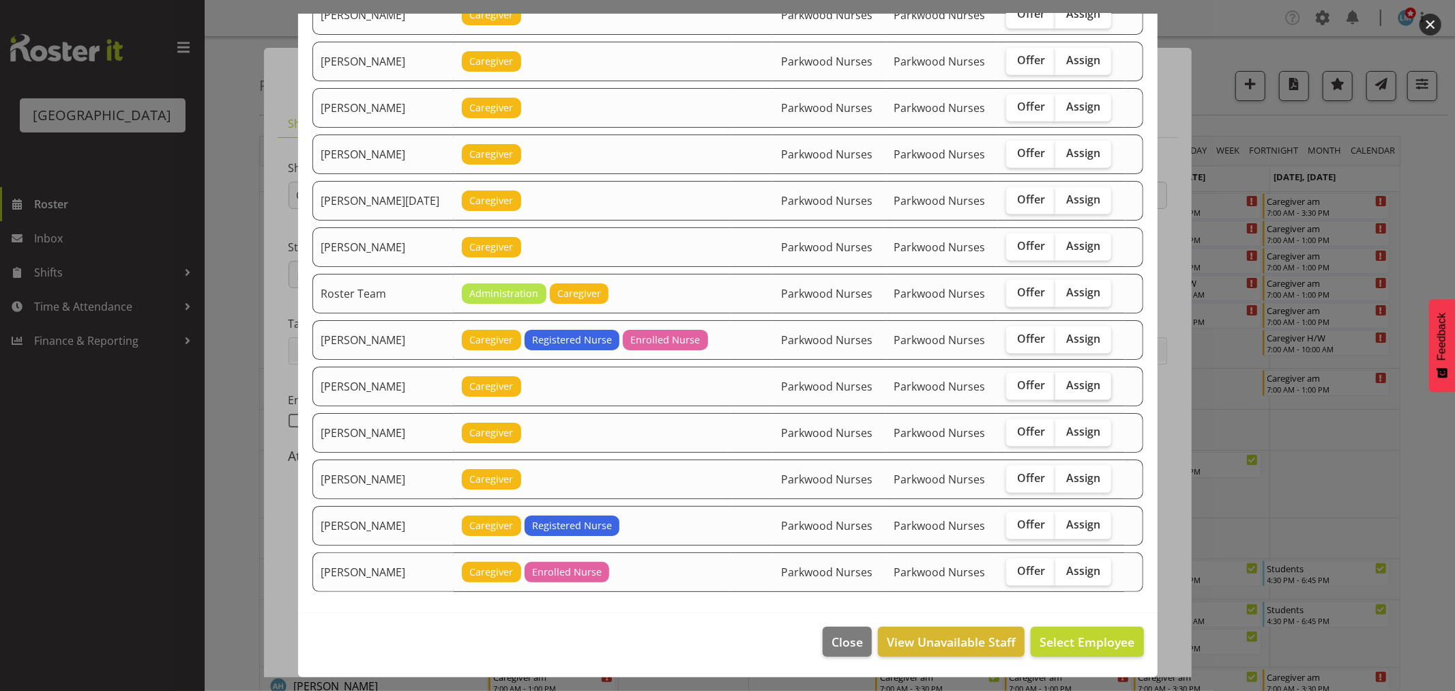
click at [1075, 382] on span "Assign" at bounding box center [1084, 385] width 34 height 14
click at [1064, 382] on input "Assign" at bounding box center [1060, 385] width 9 height 9
checkbox input "true"
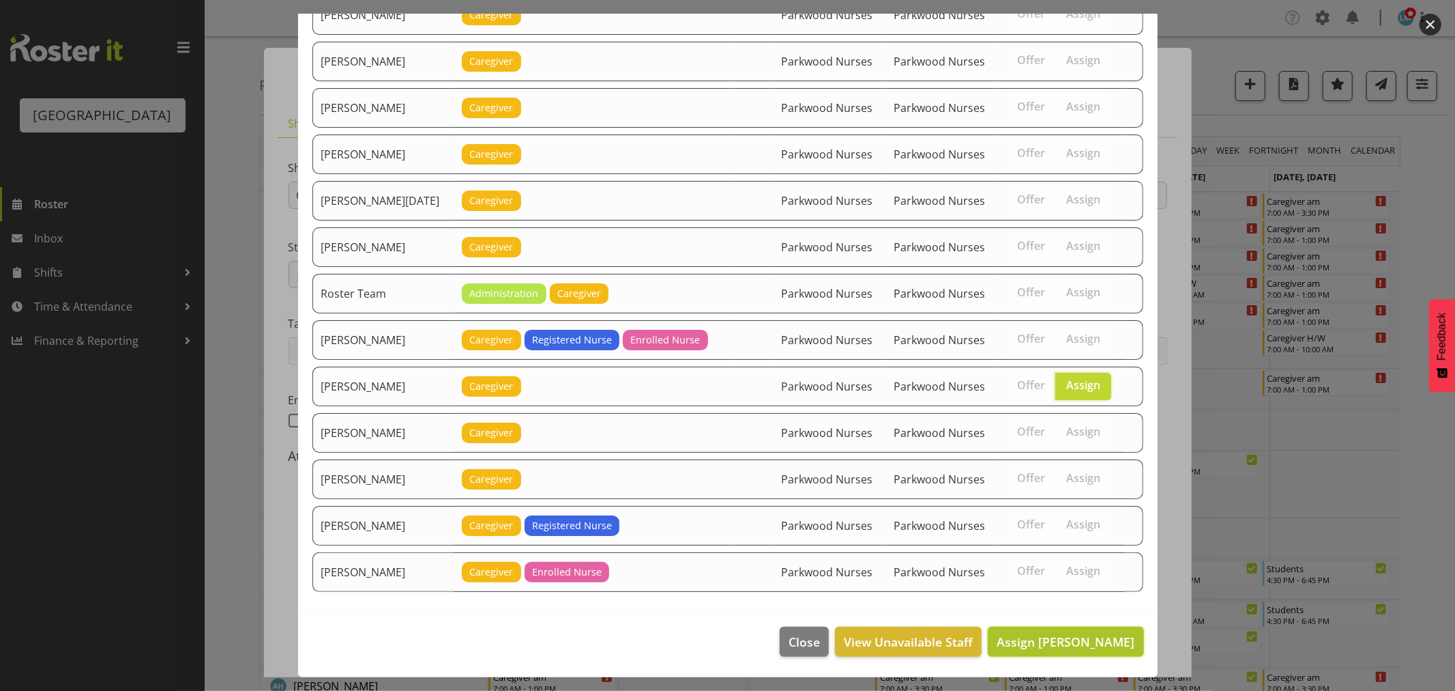
click at [1062, 639] on span "Assign Samah Aboud" at bounding box center [1066, 641] width 138 height 16
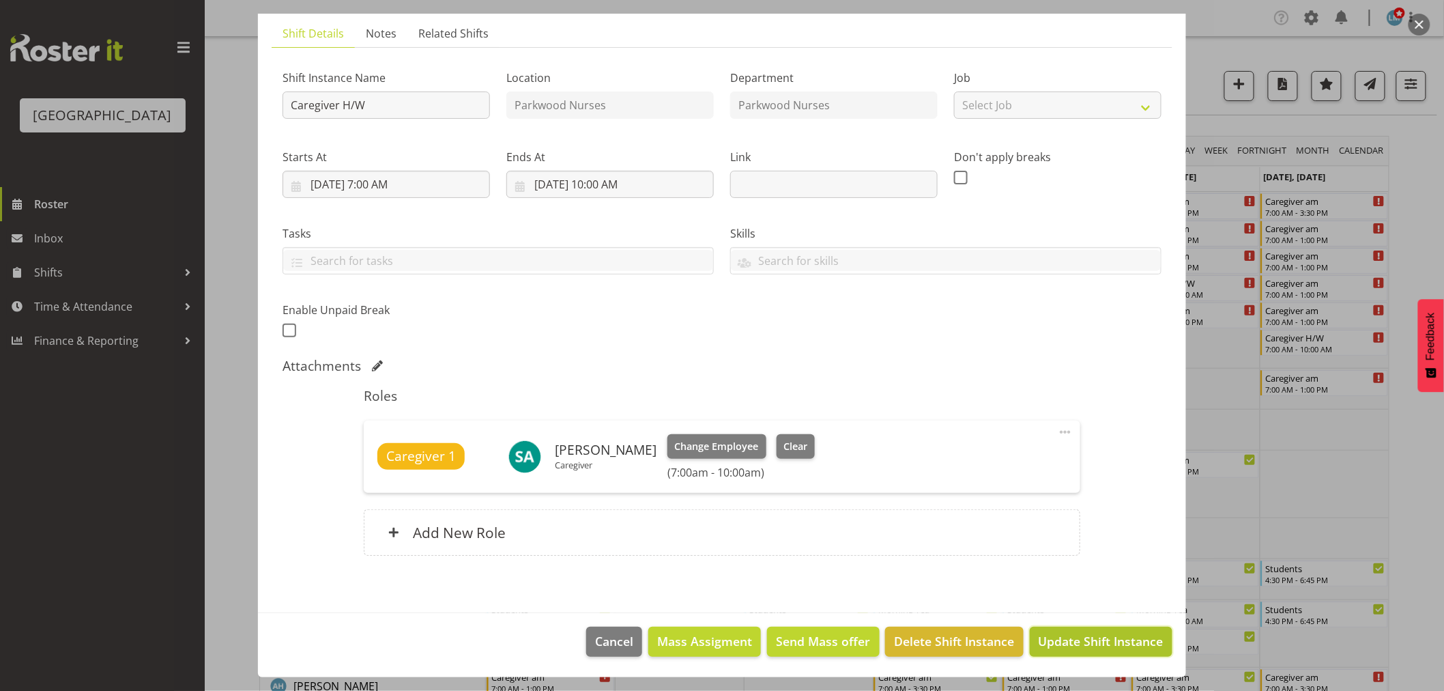
click at [1087, 644] on span "Update Shift Instance" at bounding box center [1101, 641] width 125 height 18
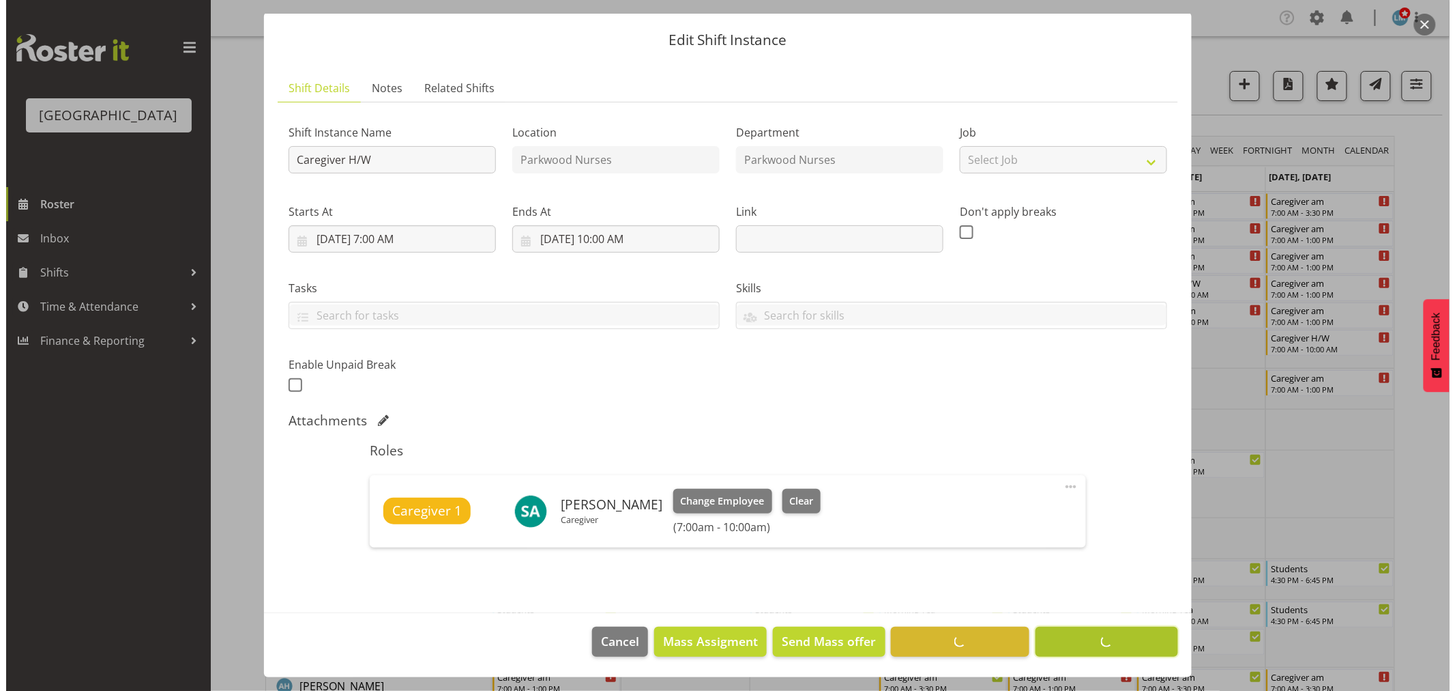
scroll to position [35, 0]
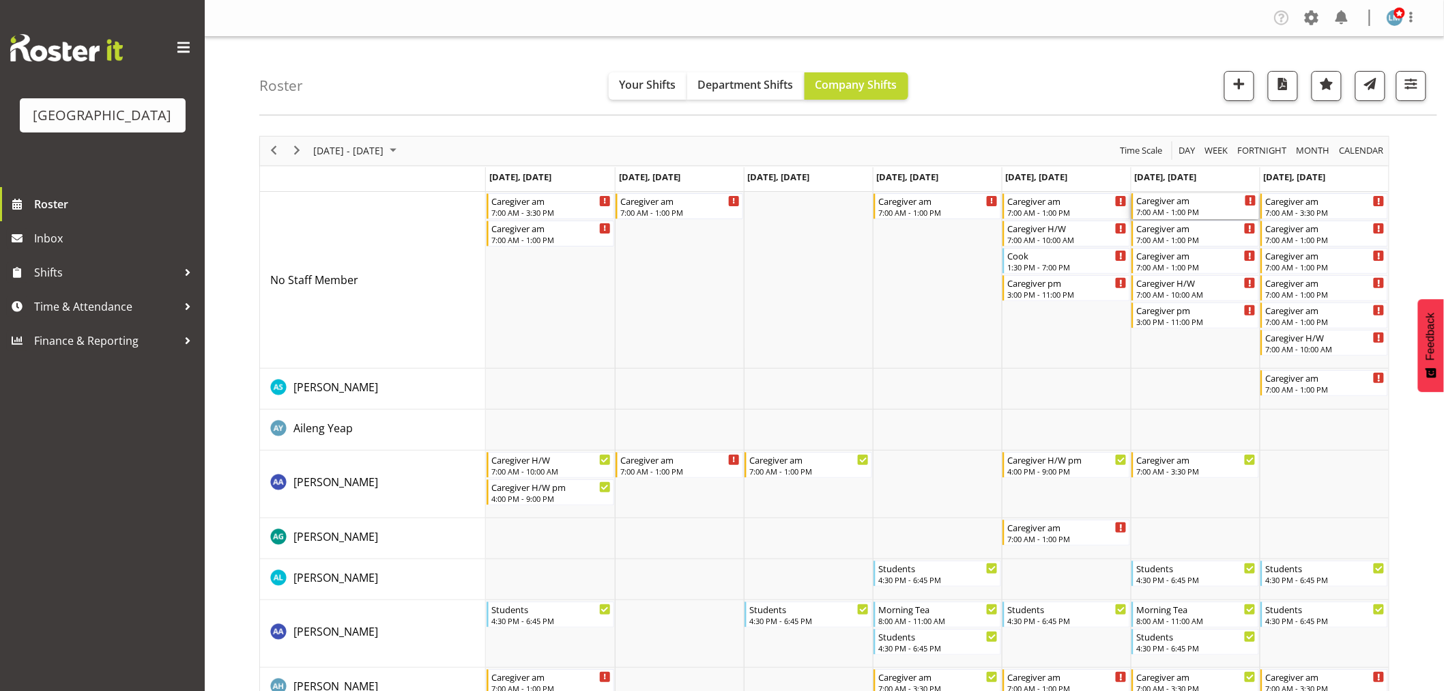
click at [1182, 212] on div "7:00 AM - 1:00 PM" at bounding box center [1196, 211] width 120 height 11
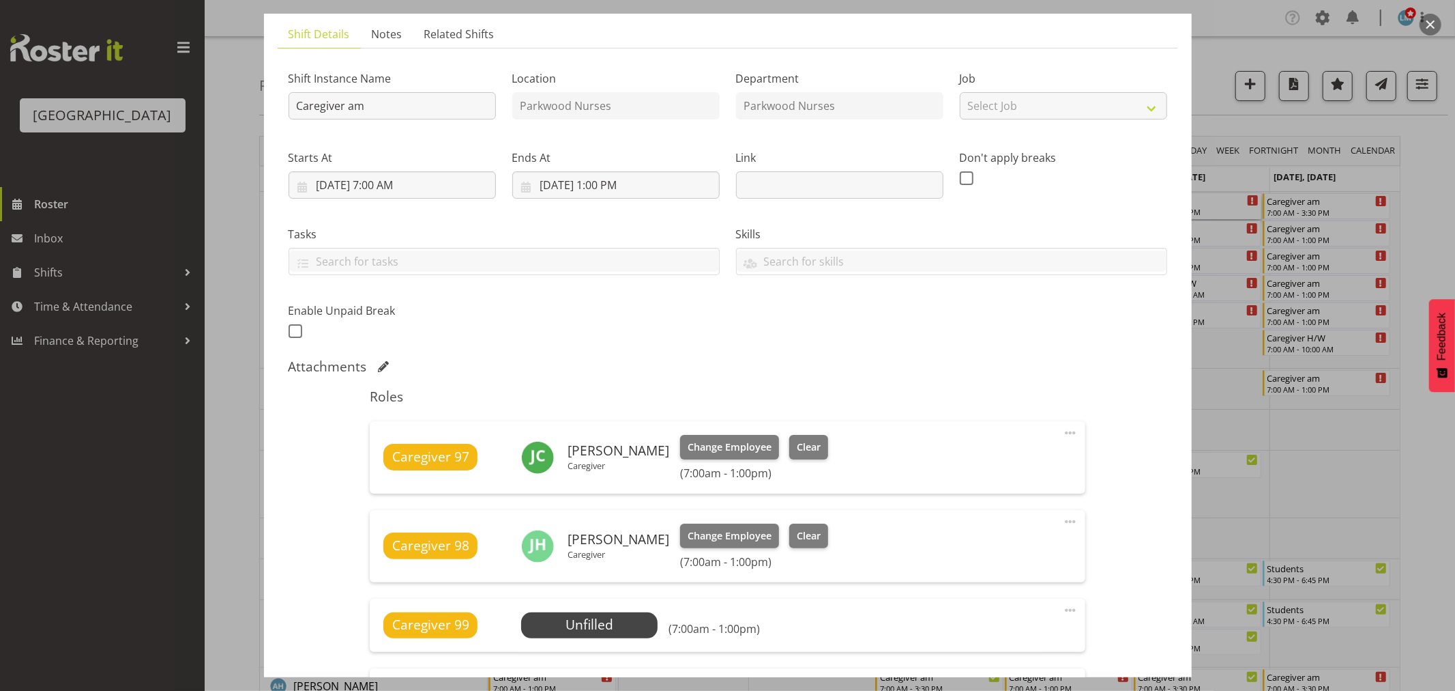
scroll to position [227, 0]
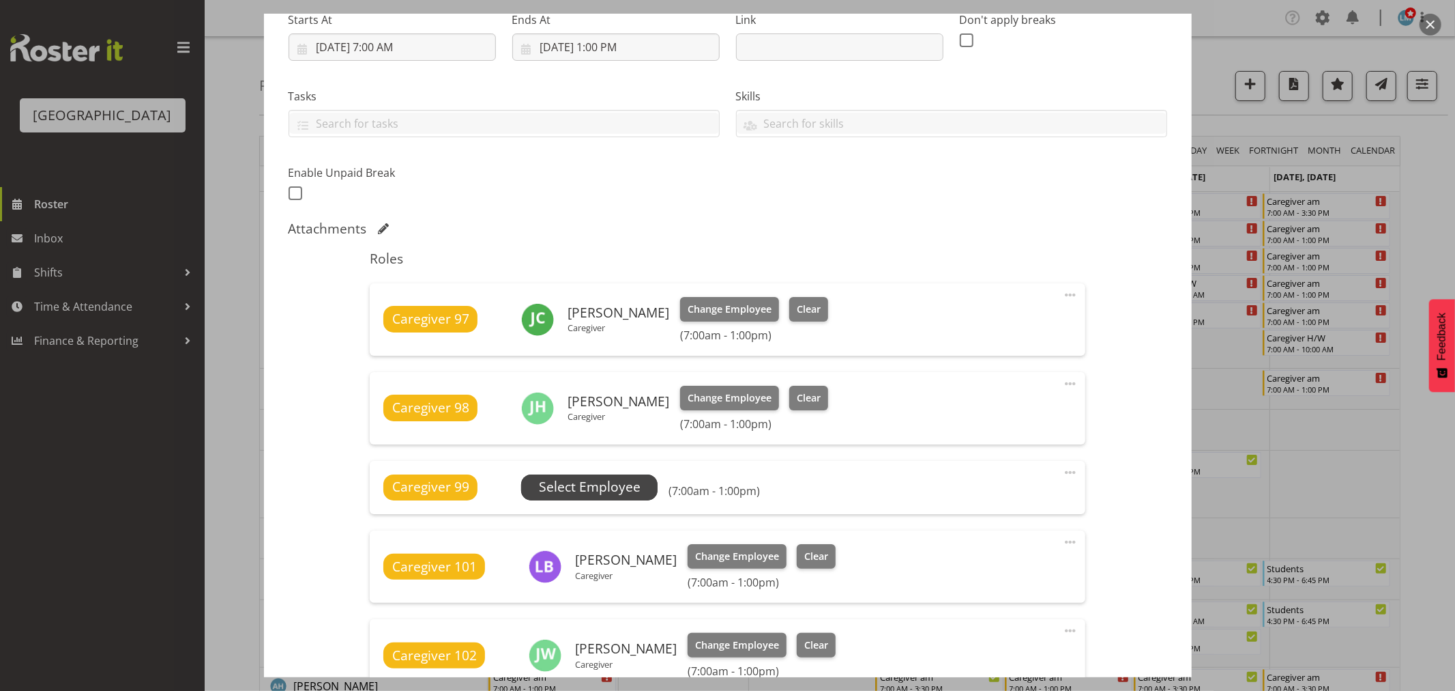
click at [581, 474] on span "Select Employee" at bounding box center [589, 487] width 136 height 26
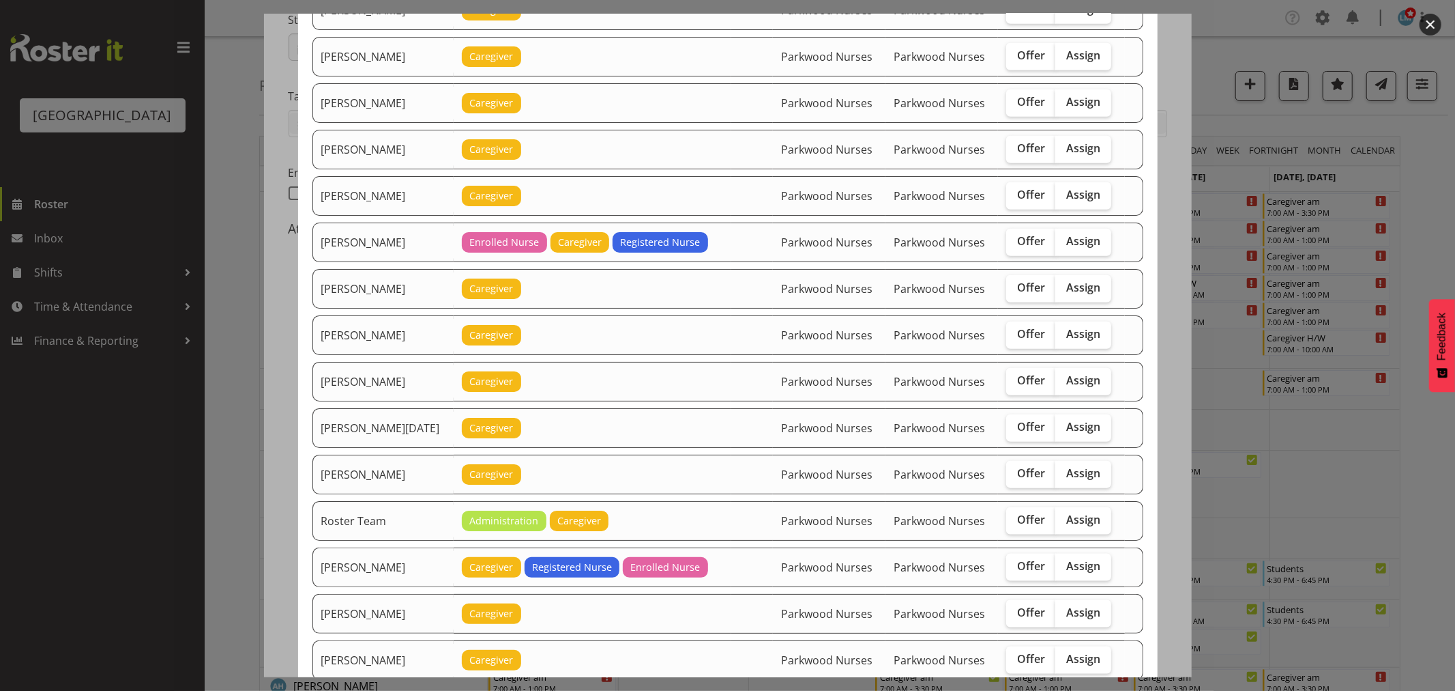
scroll to position [1365, 0]
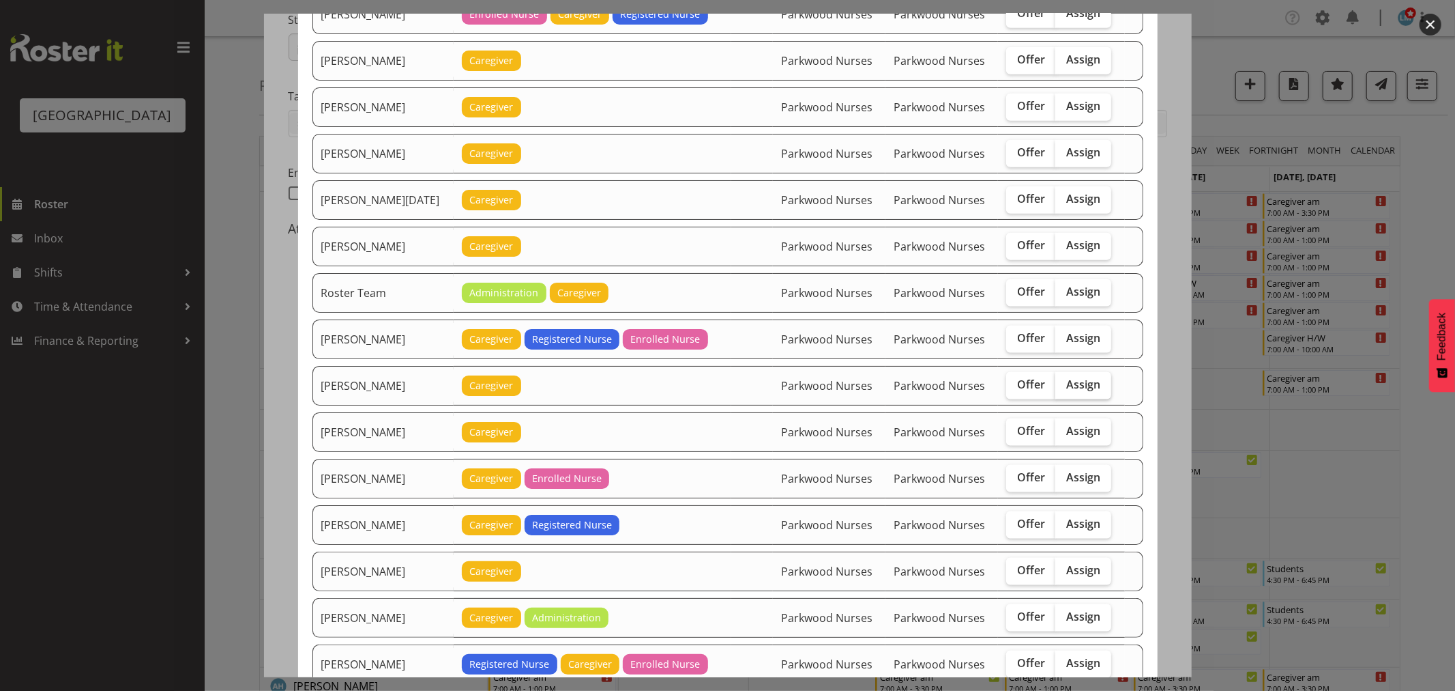
click at [1070, 384] on span "Assign" at bounding box center [1084, 384] width 34 height 14
click at [1064, 384] on input "Assign" at bounding box center [1060, 384] width 9 height 9
checkbox input "true"
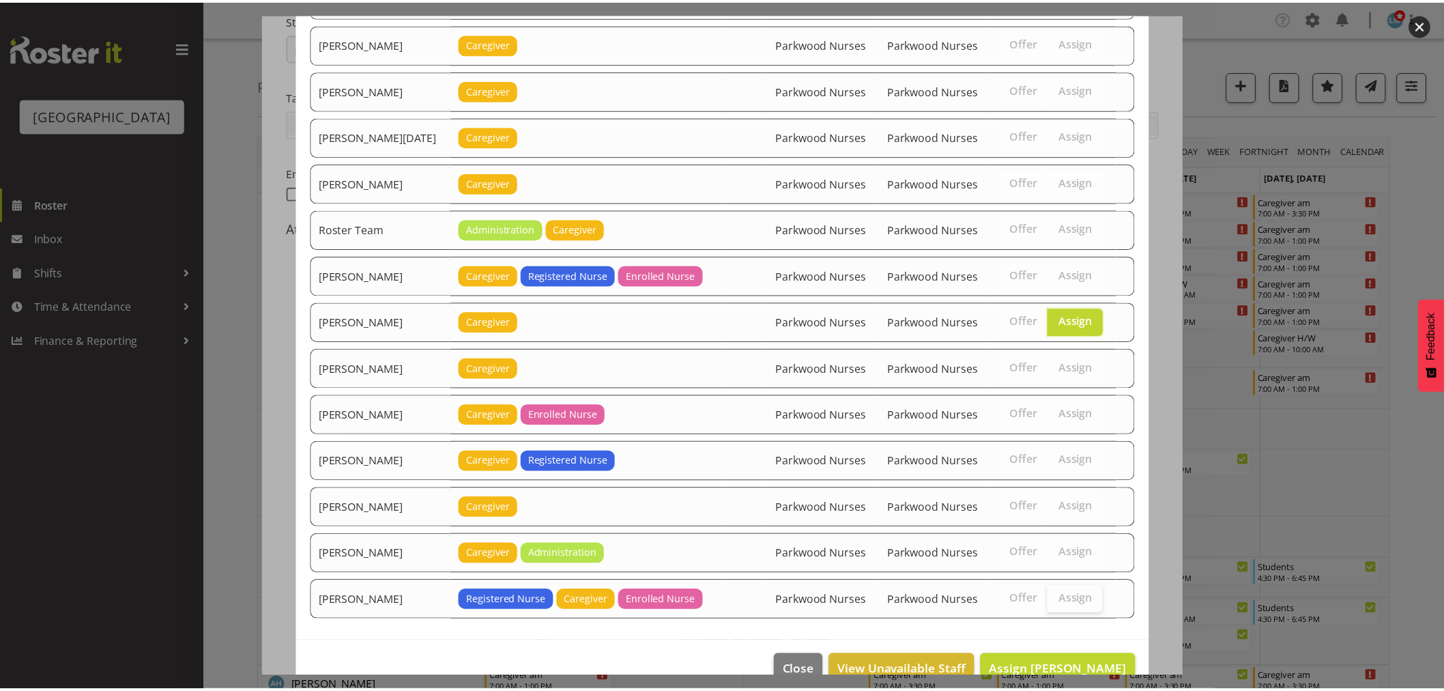
scroll to position [1462, 0]
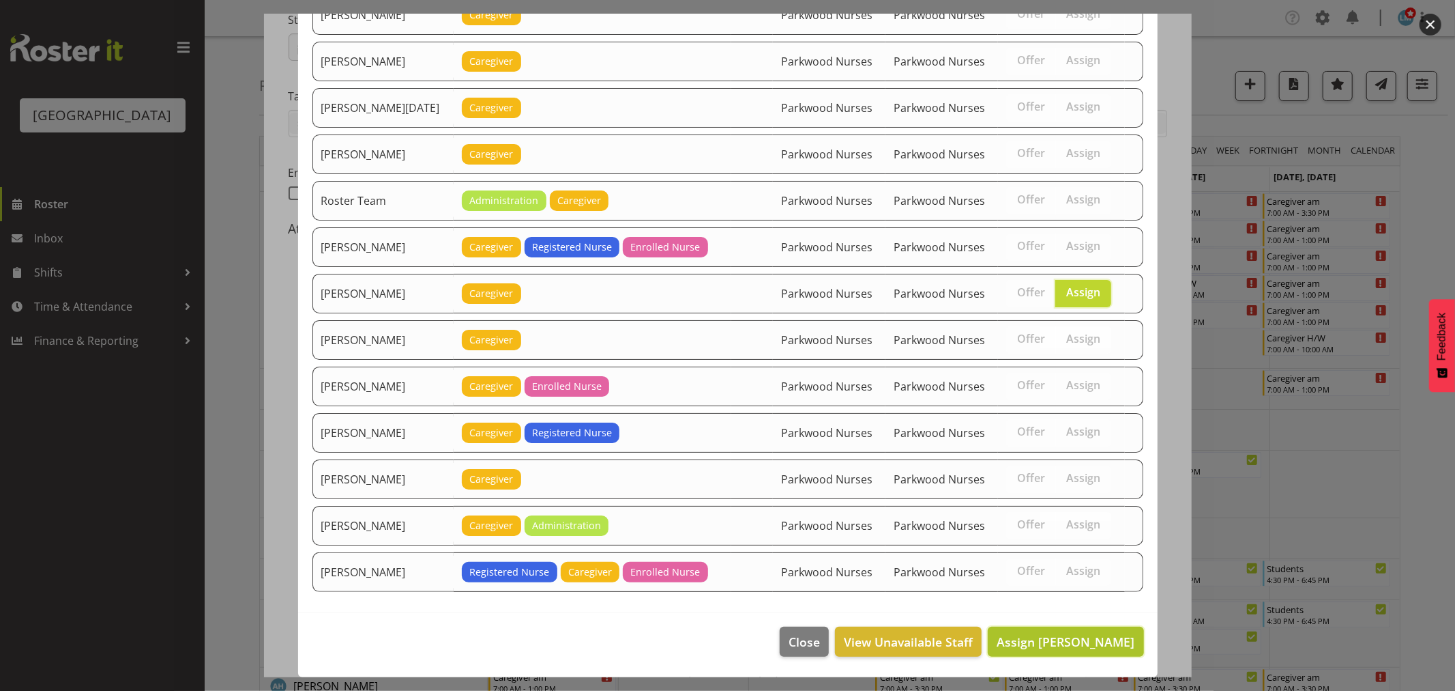
click at [1082, 642] on span "Assign Samah Aboud" at bounding box center [1066, 641] width 138 height 16
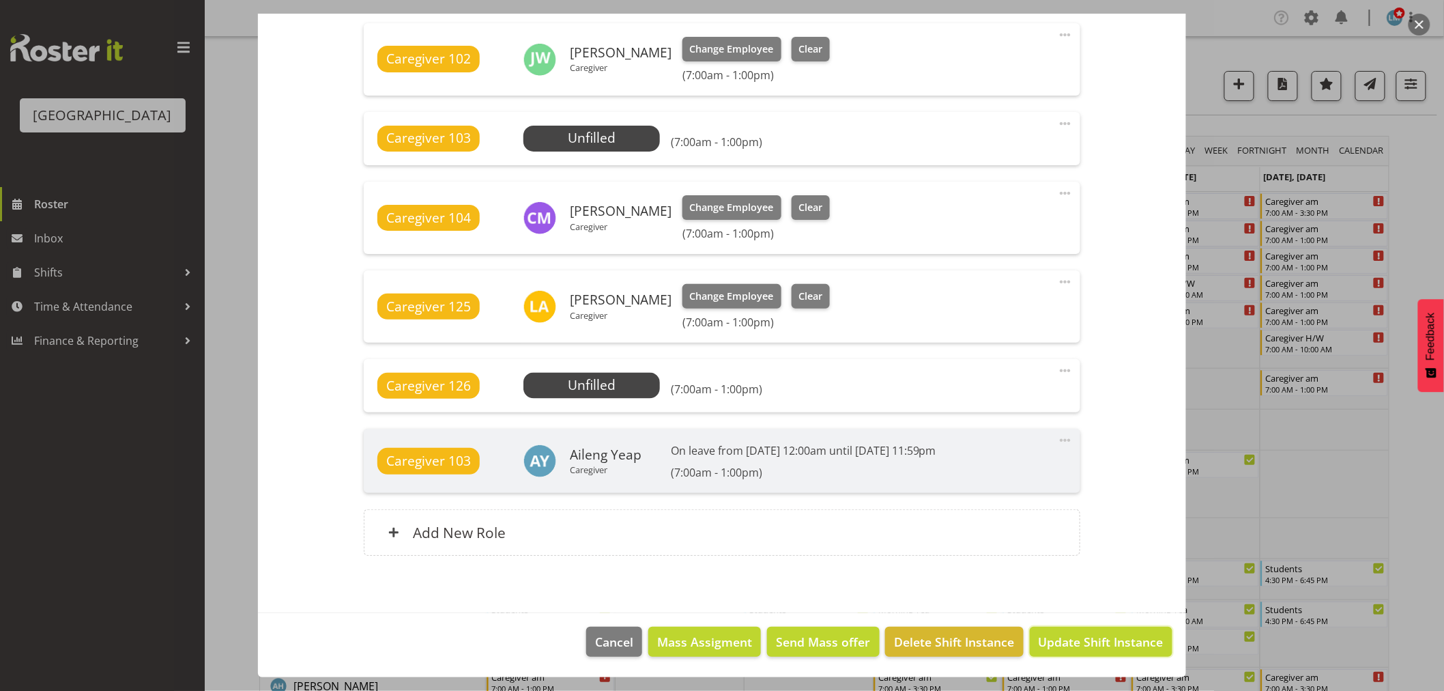
click at [1082, 642] on span "Update Shift Instance" at bounding box center [1101, 642] width 125 height 18
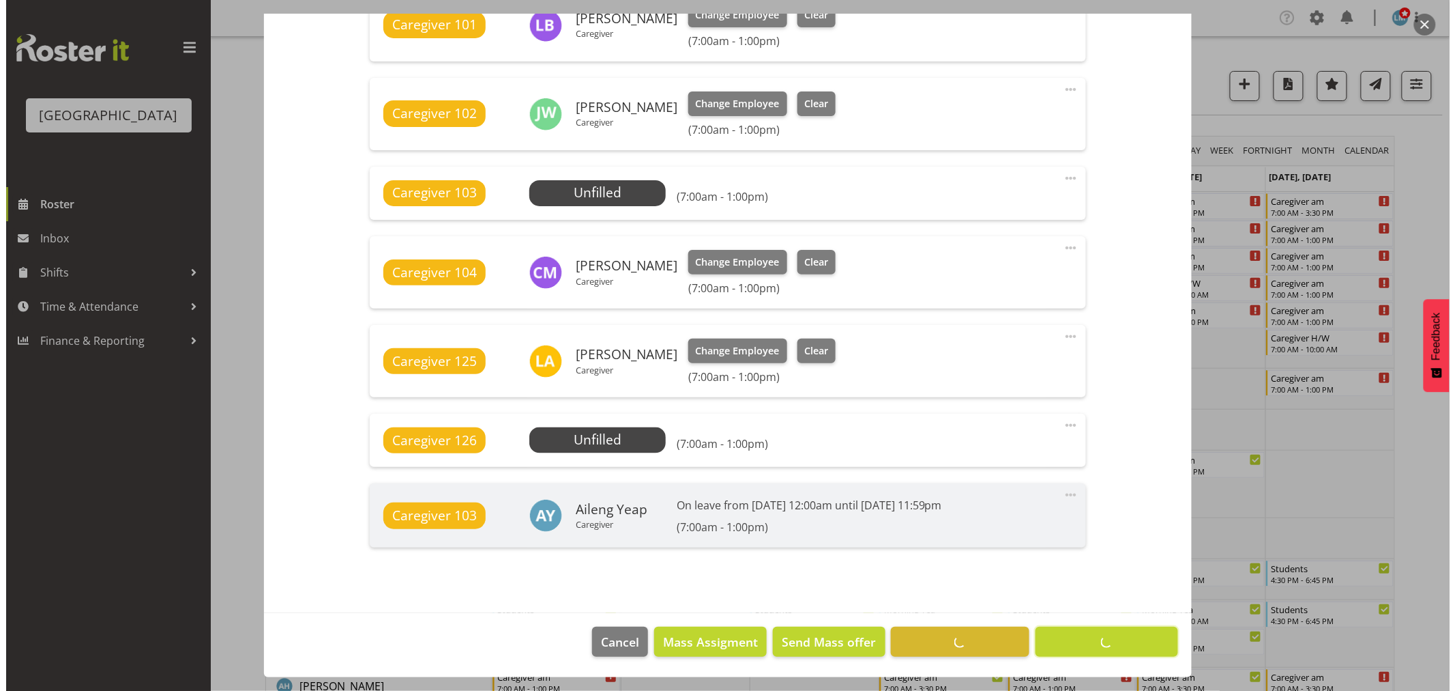
scroll to position [787, 0]
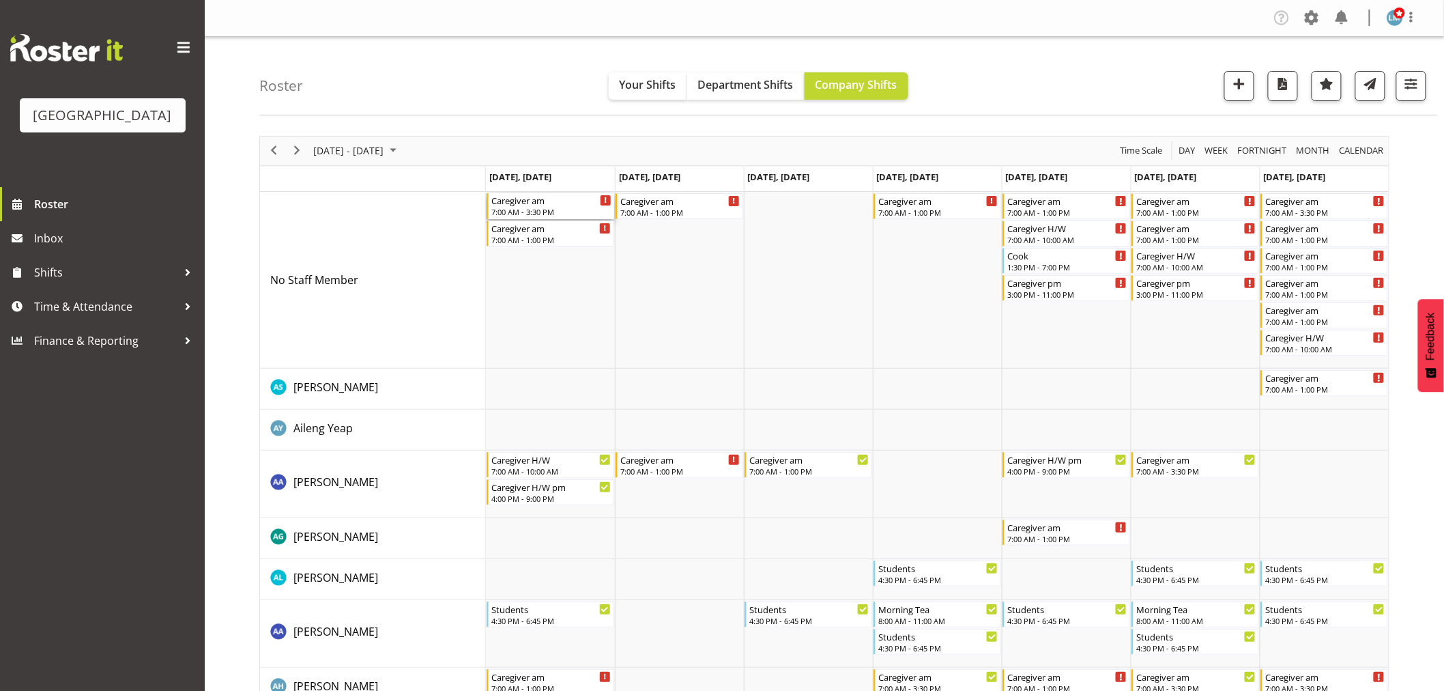
click at [540, 212] on div "7:00 AM - 3:30 PM" at bounding box center [551, 211] width 120 height 11
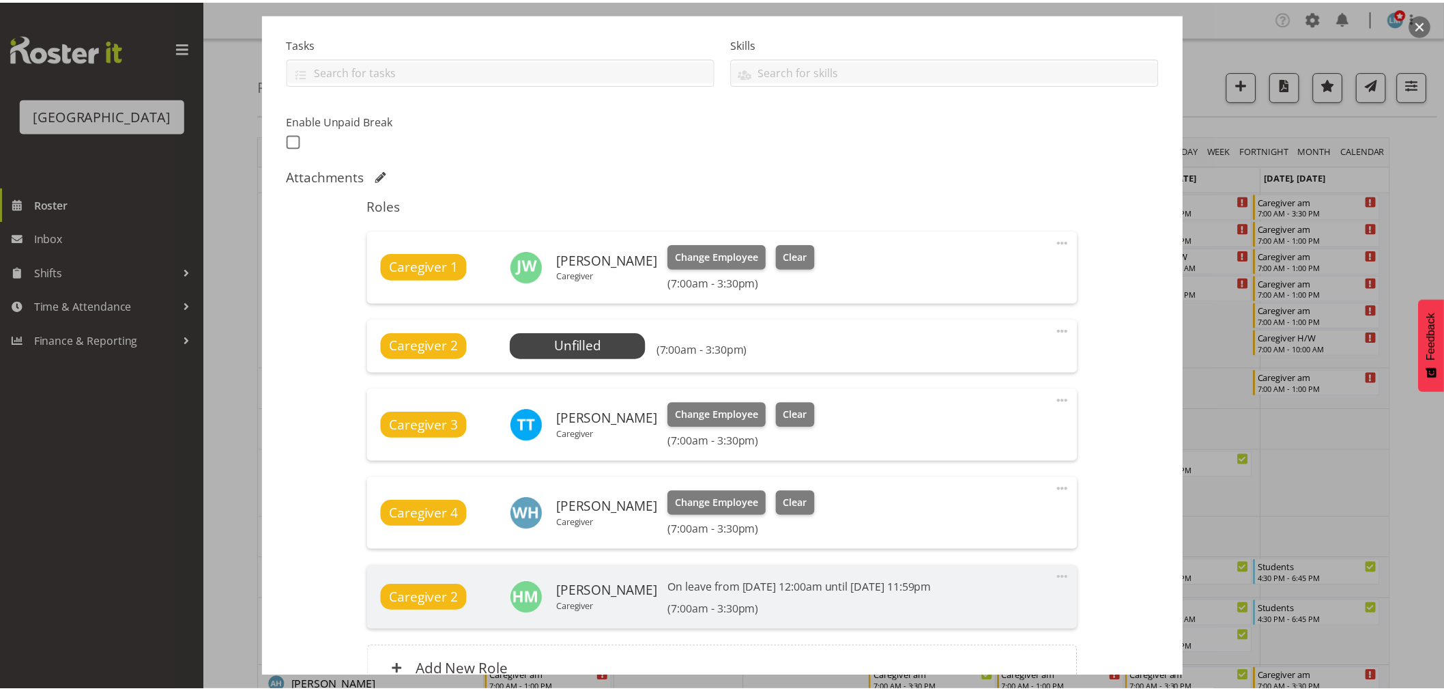
scroll to position [303, 0]
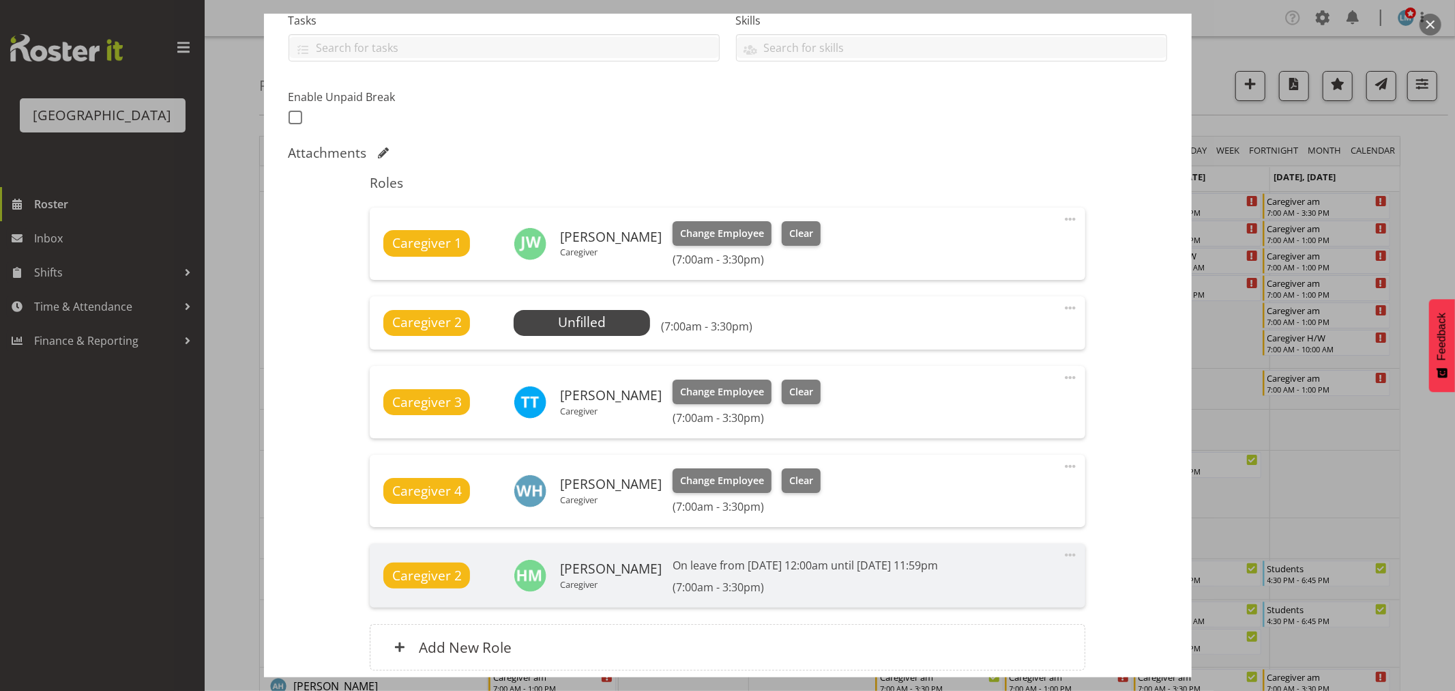
click at [1424, 203] on div at bounding box center [727, 345] width 1455 height 691
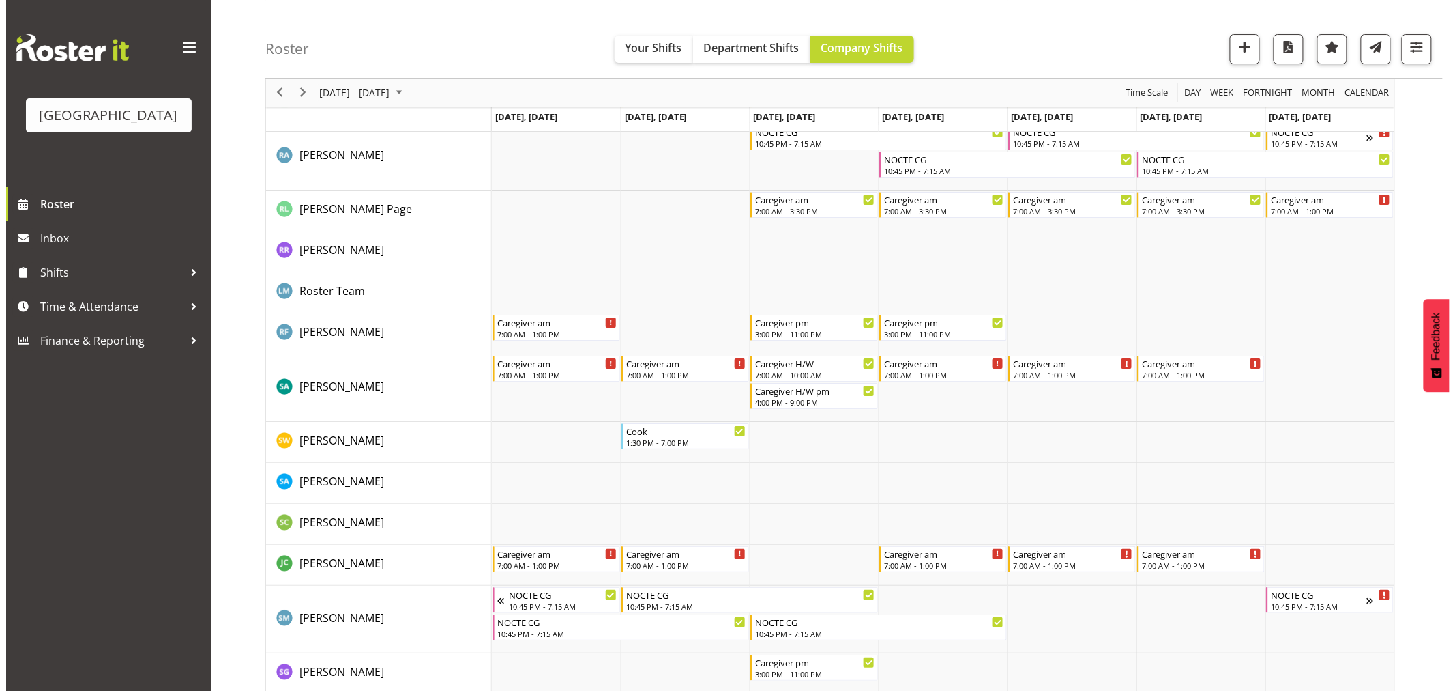
scroll to position [4170, 0]
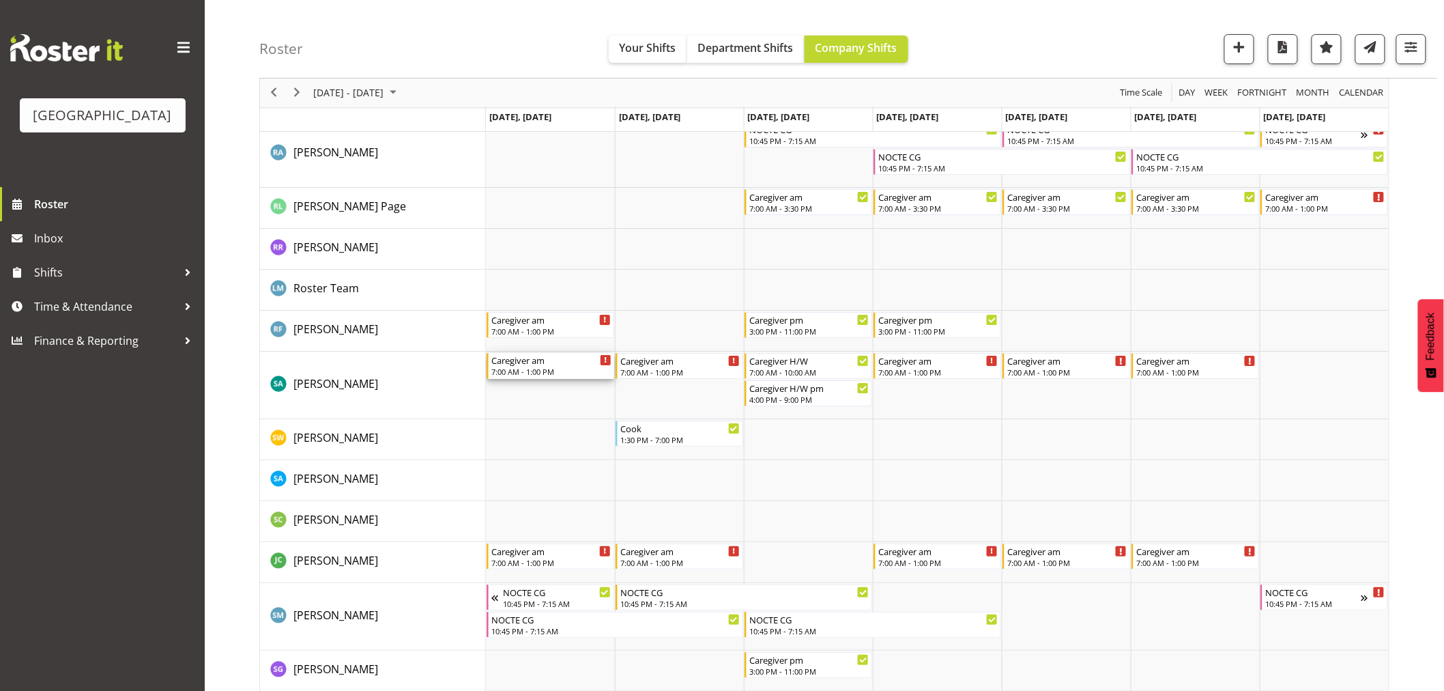
click at [538, 363] on div "Caregiver am" at bounding box center [551, 360] width 120 height 14
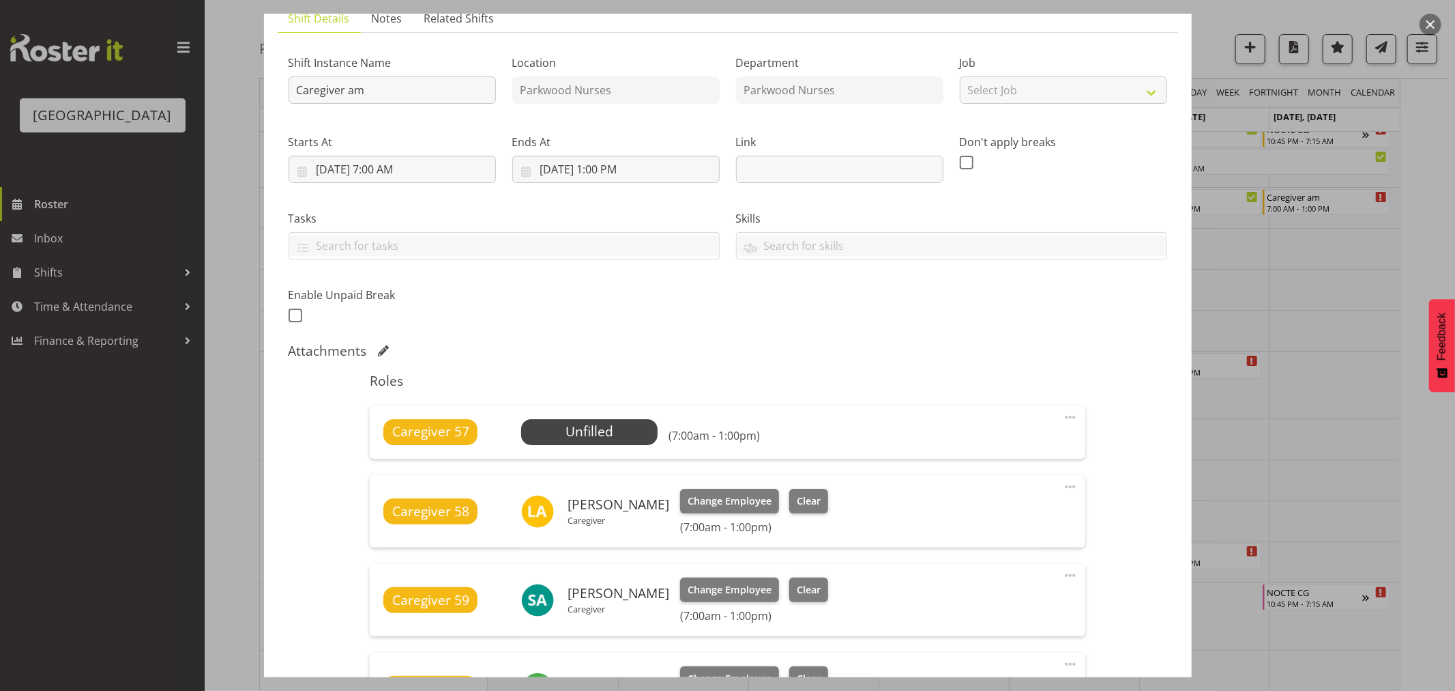
scroll to position [303, 0]
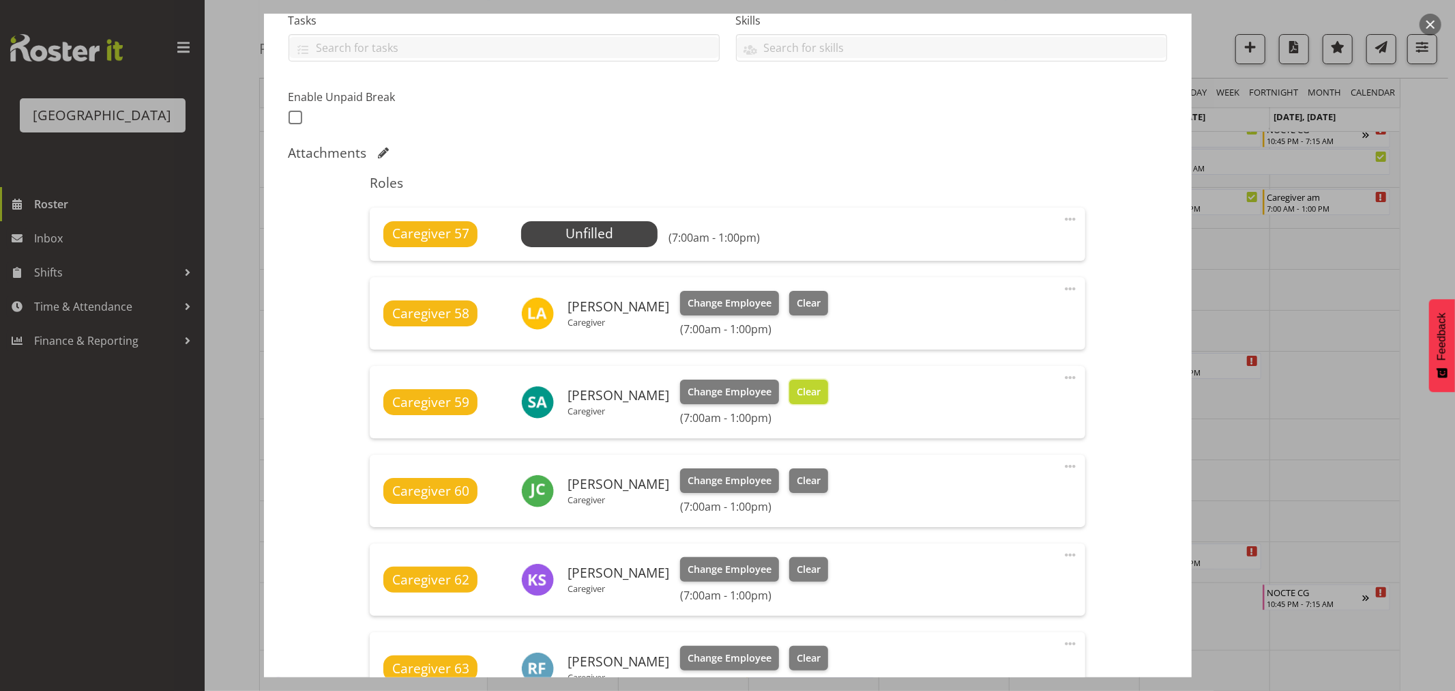
click at [797, 386] on span "Clear" at bounding box center [809, 391] width 24 height 15
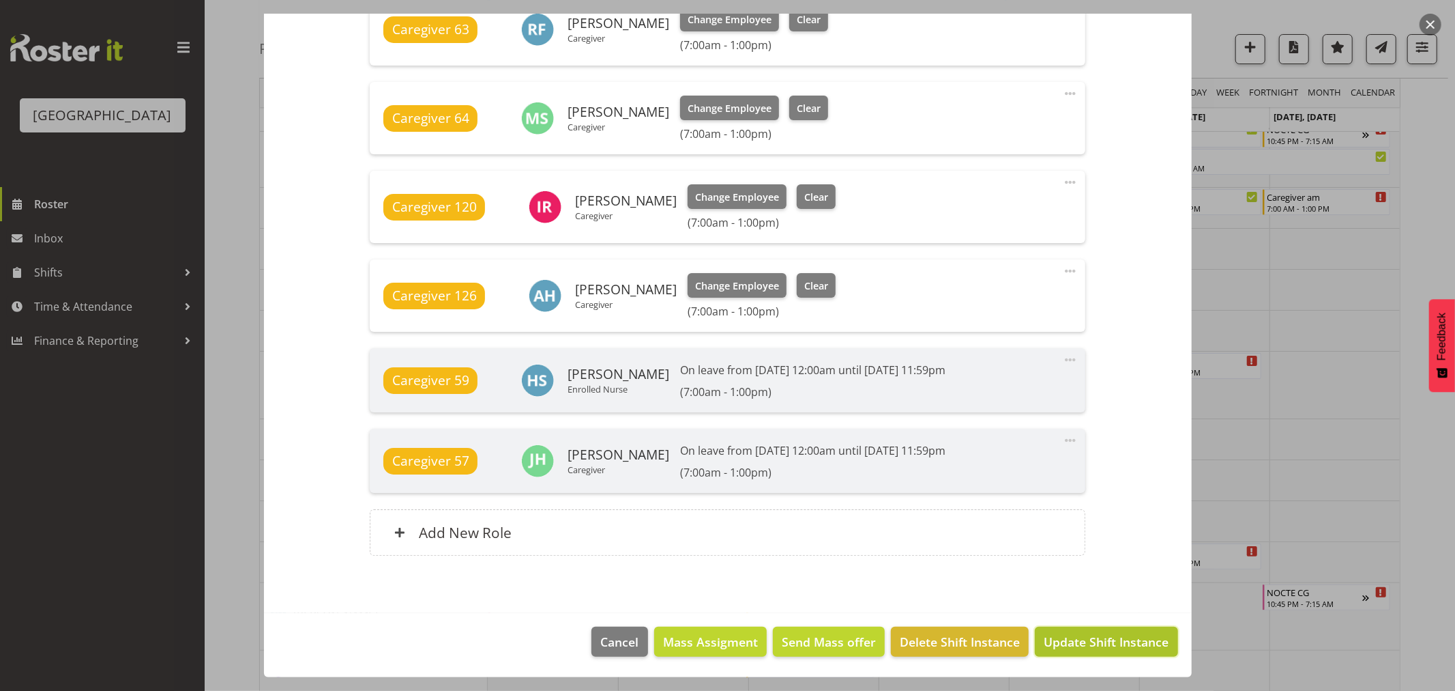
click at [1104, 639] on span "Update Shift Instance" at bounding box center [1106, 642] width 125 height 18
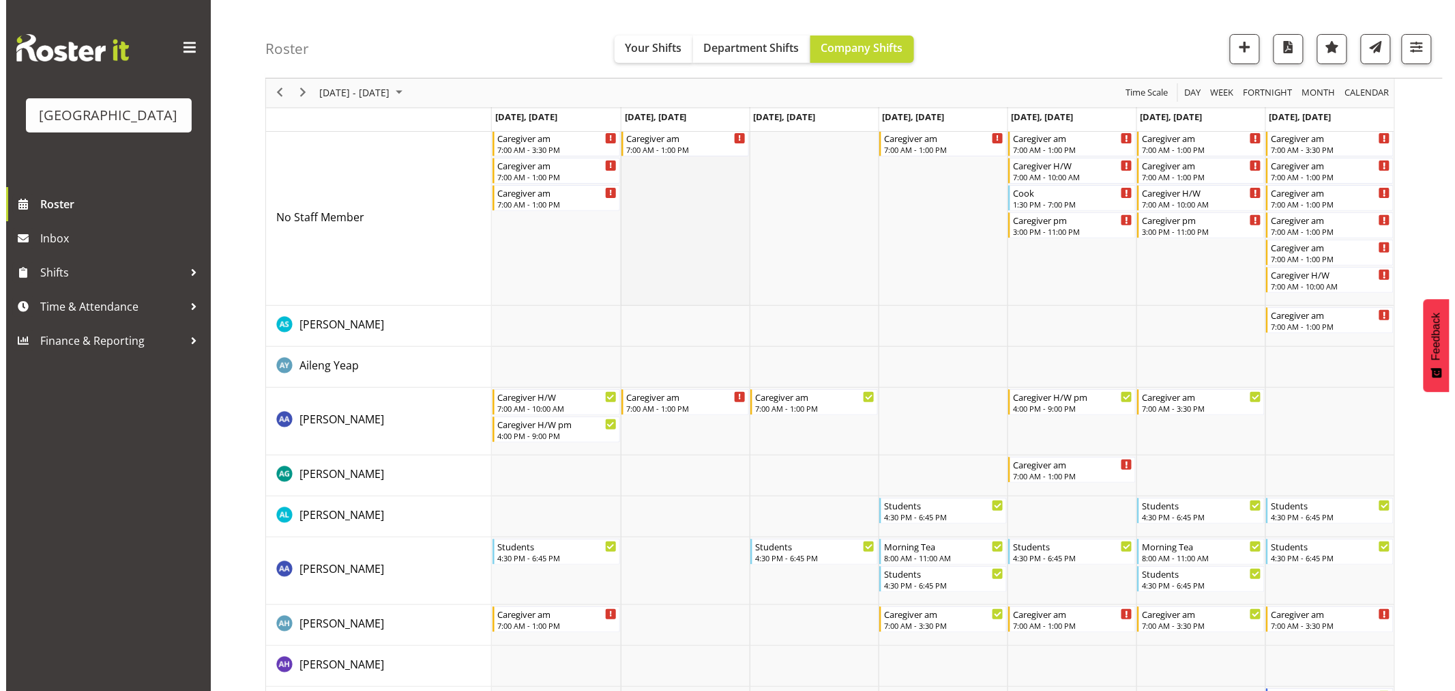
scroll to position [0, 0]
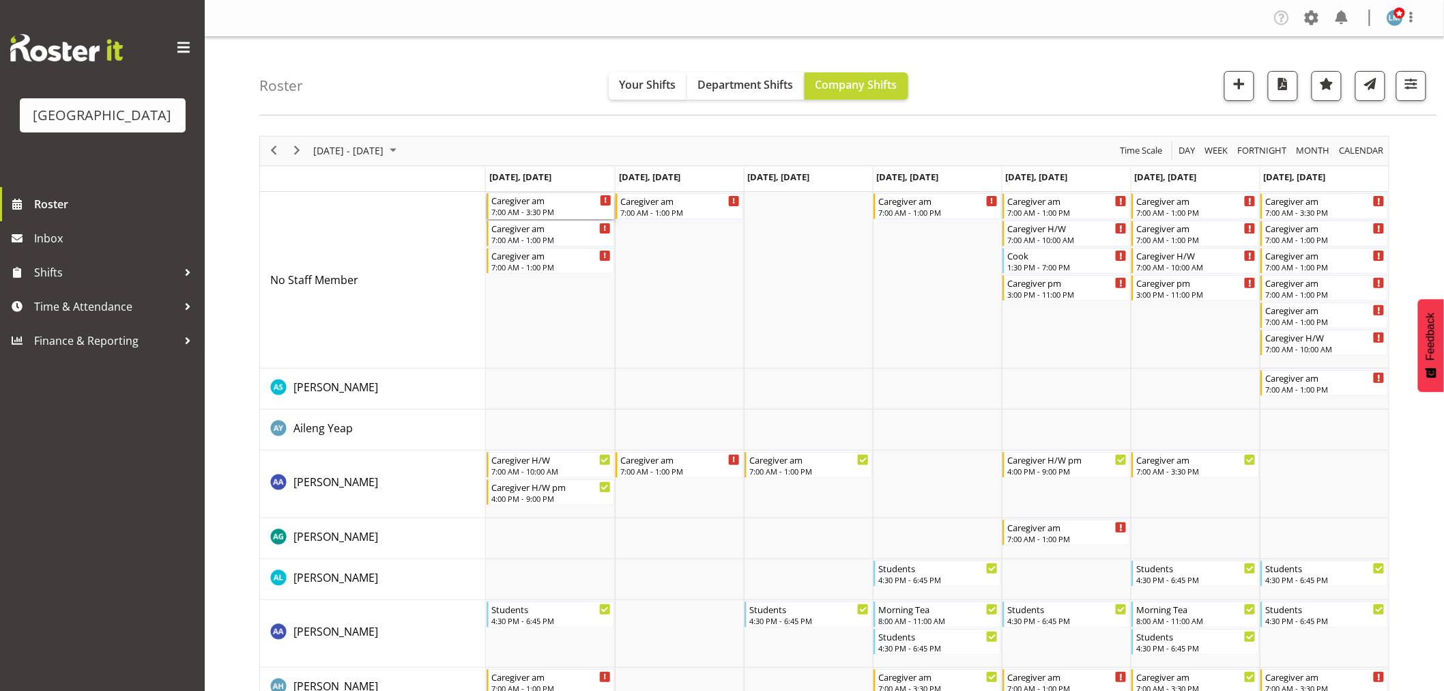
click at [515, 203] on div "Caregiver am" at bounding box center [551, 200] width 120 height 14
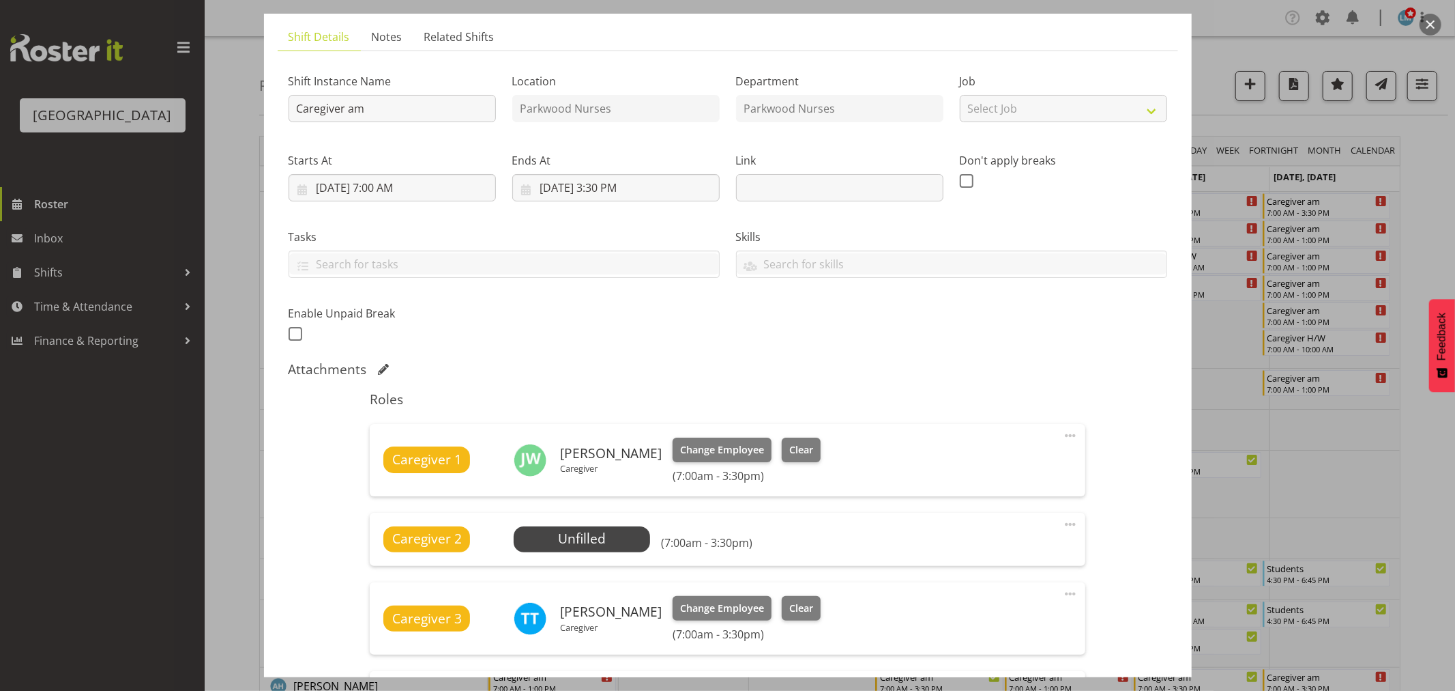
scroll to position [303, 0]
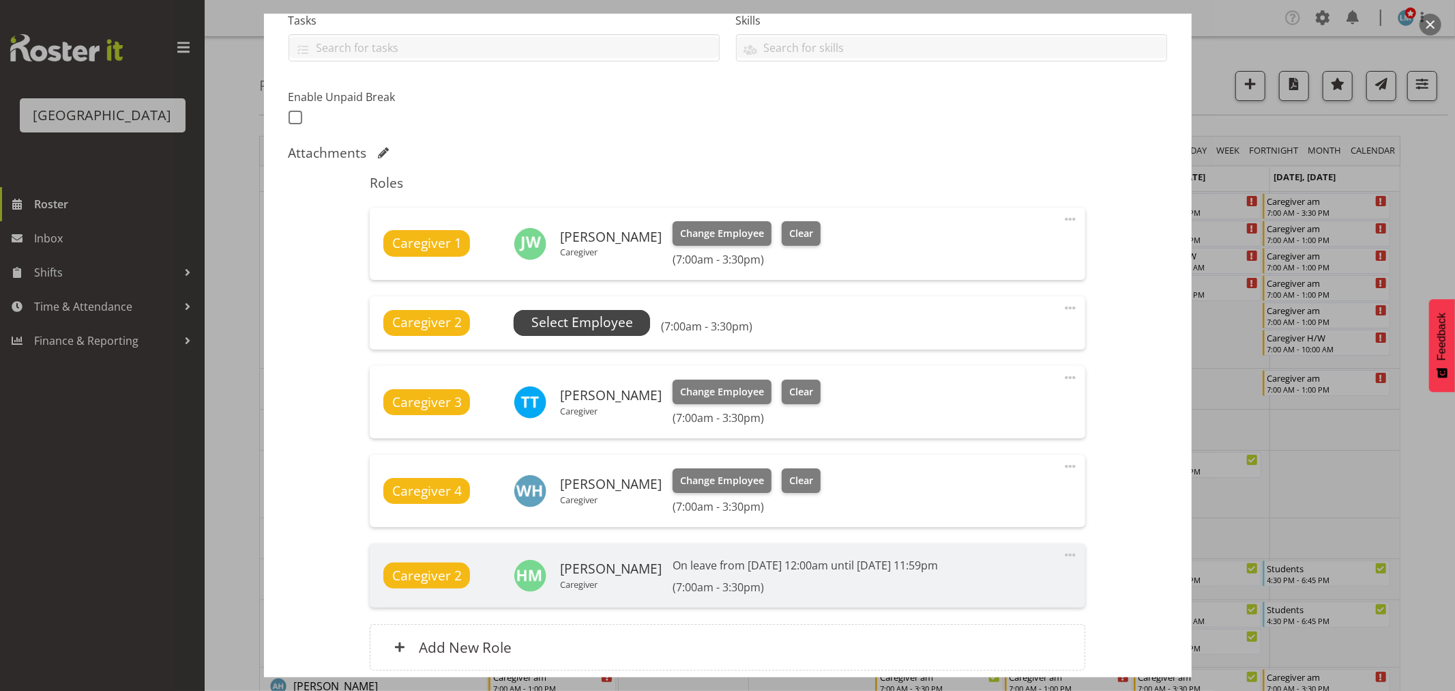
click at [615, 321] on span "Select Employee" at bounding box center [583, 323] width 102 height 20
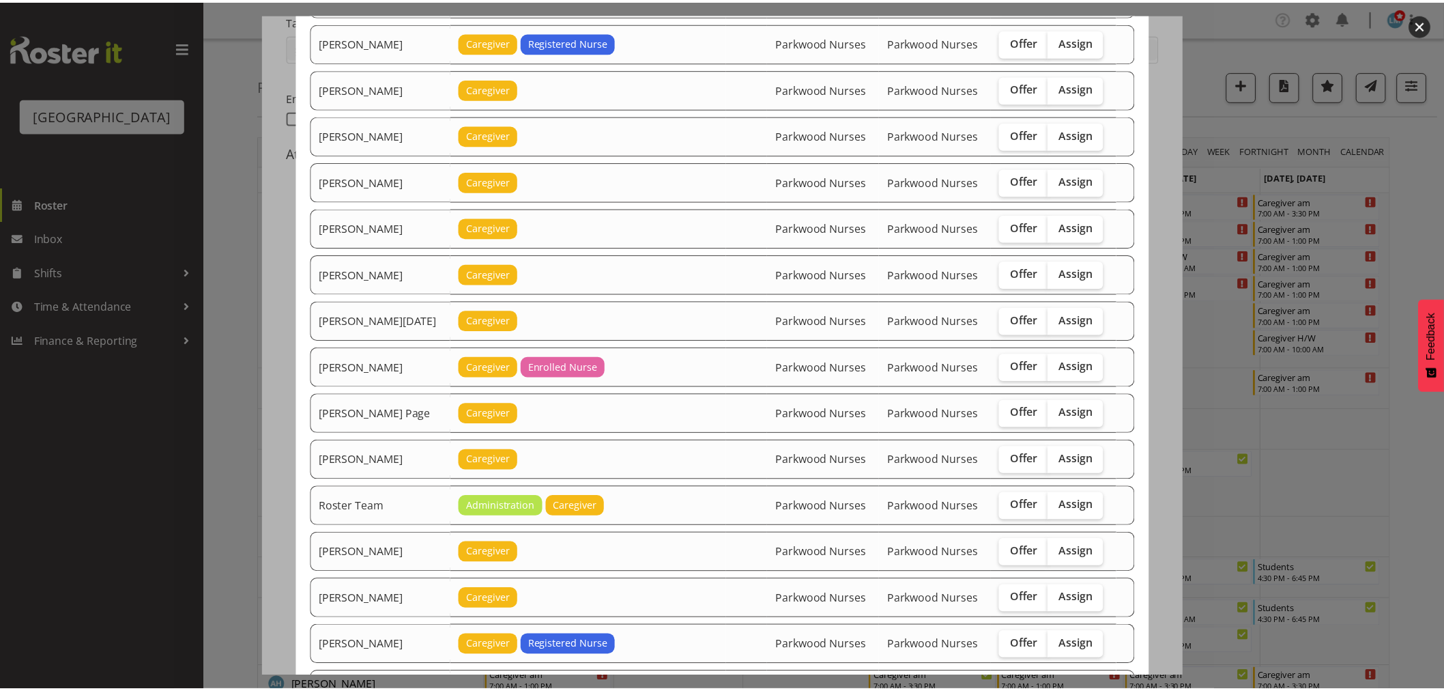
scroll to position [1276, 0]
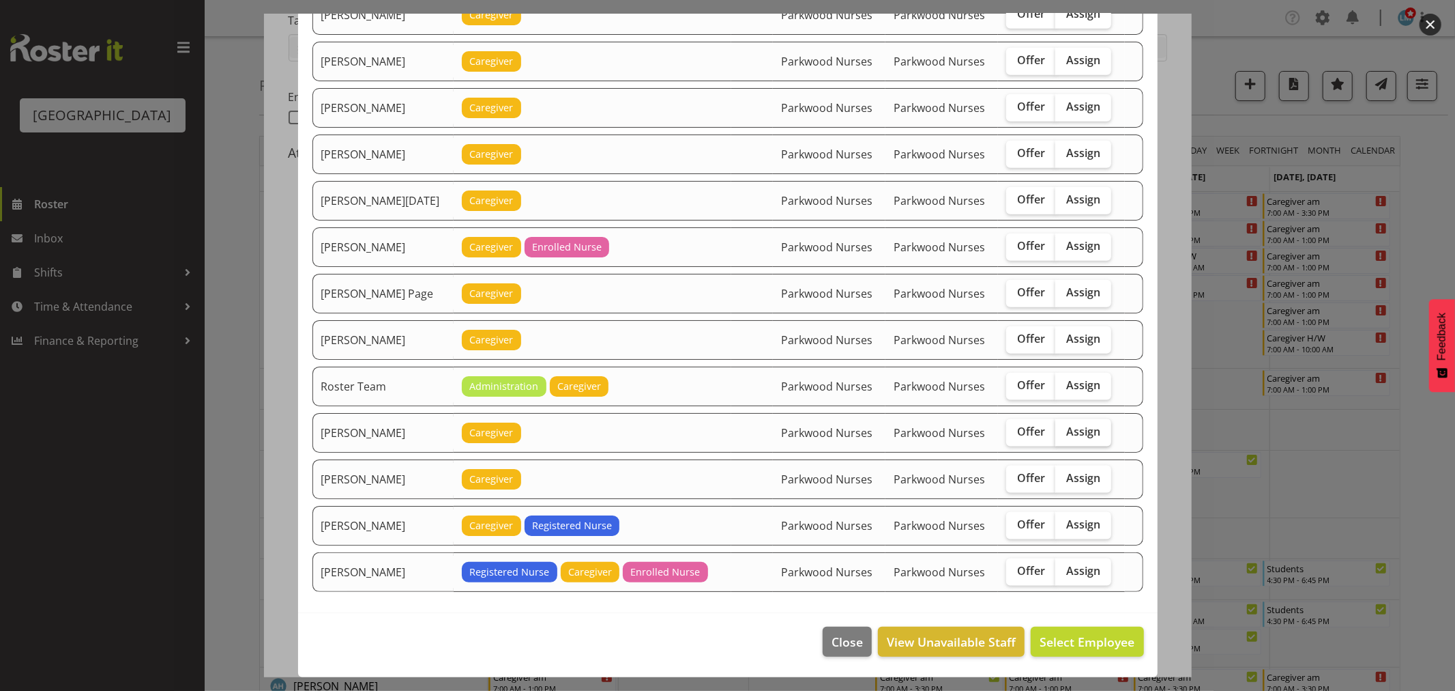
click at [1067, 431] on span "Assign" at bounding box center [1084, 431] width 34 height 14
click at [1060, 431] on input "Assign" at bounding box center [1060, 431] width 9 height 9
checkbox input "true"
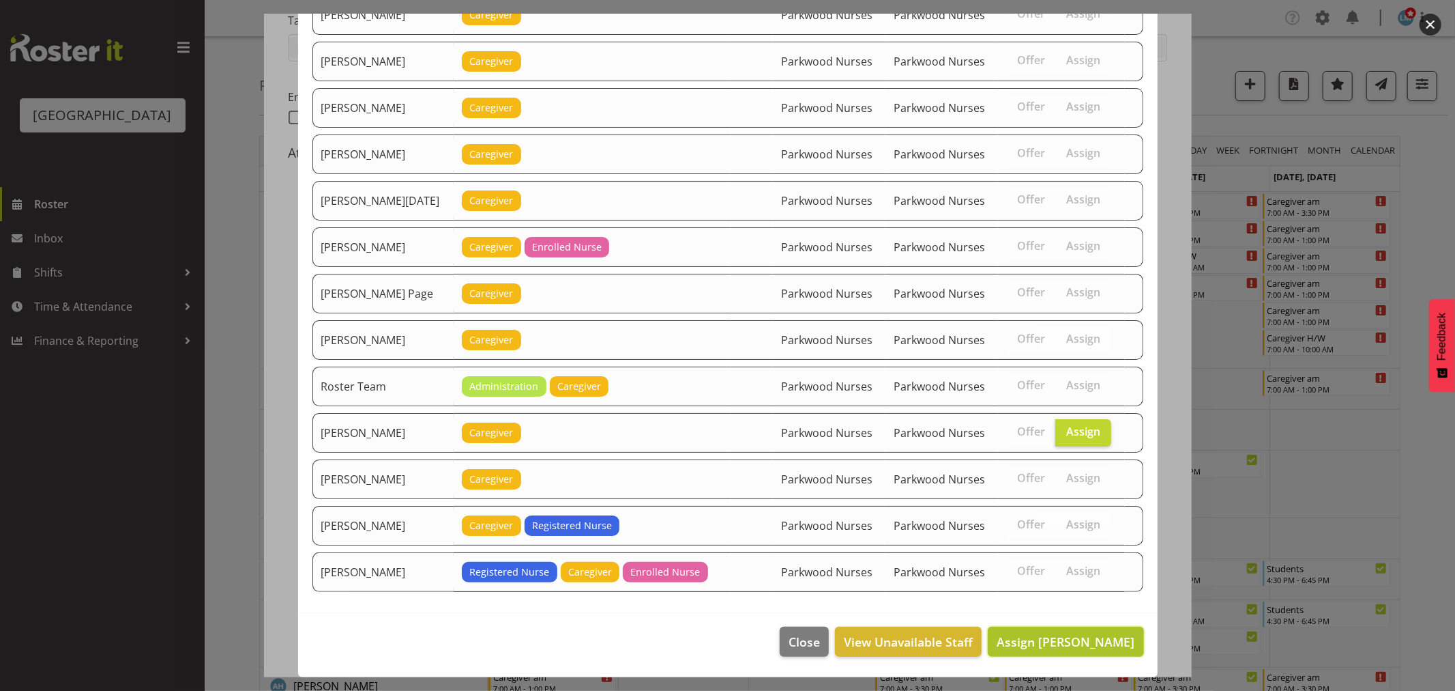
click at [1056, 650] on span "Assign Samah Aboud" at bounding box center [1066, 642] width 138 height 18
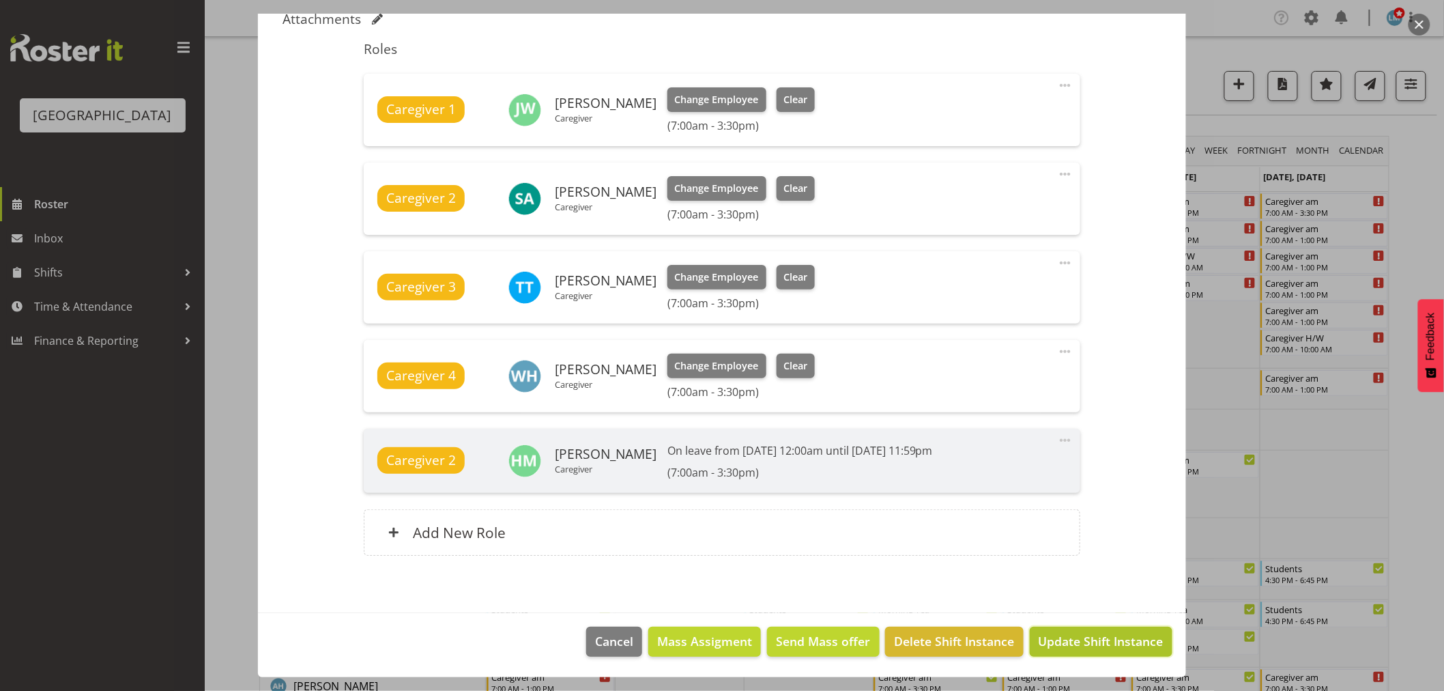
click at [1060, 646] on span "Update Shift Instance" at bounding box center [1101, 641] width 125 height 18
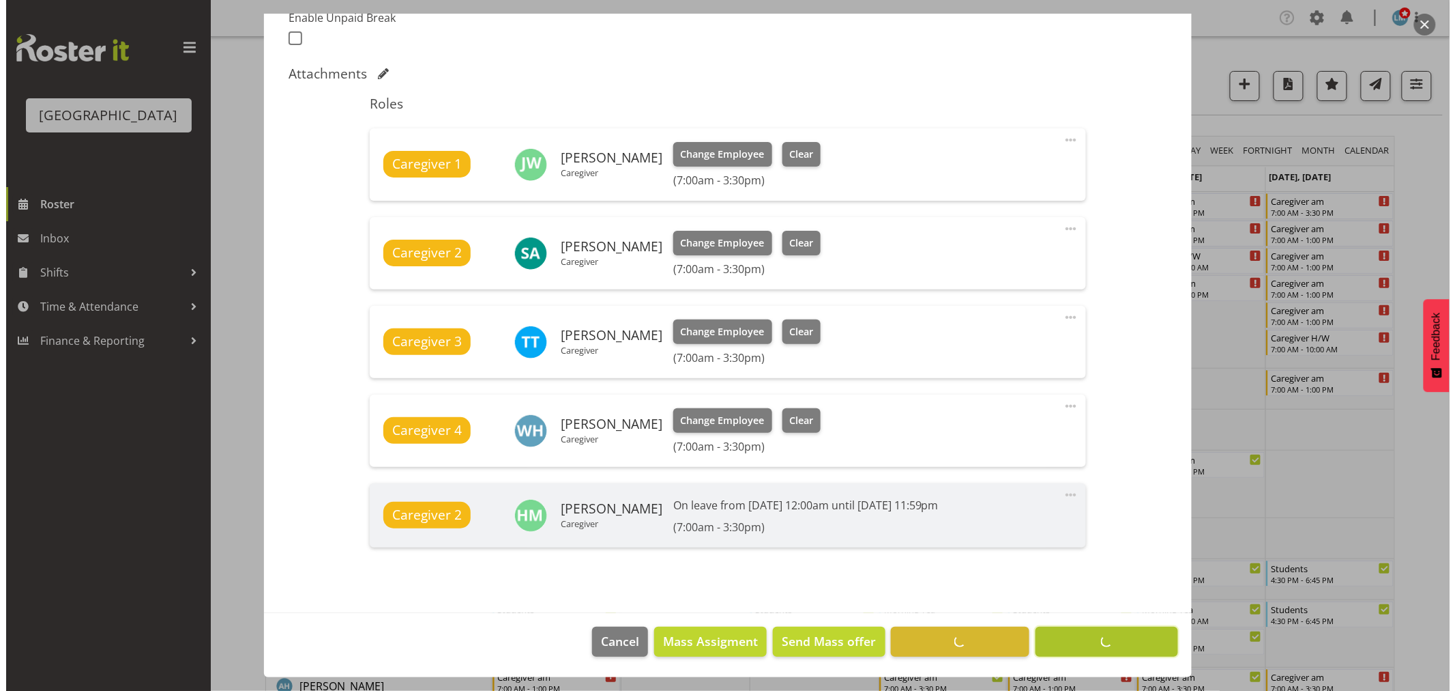
scroll to position [382, 0]
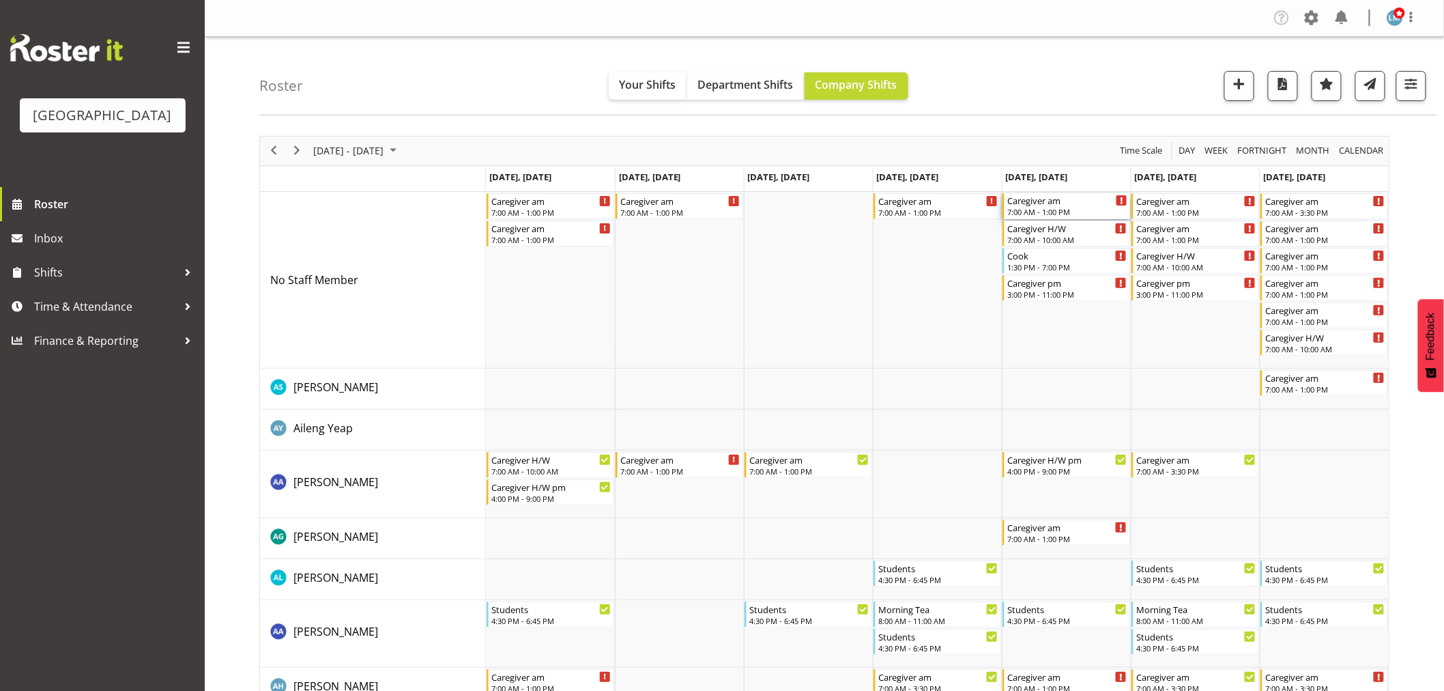
click at [1086, 205] on div "Caregiver am" at bounding box center [1067, 200] width 120 height 14
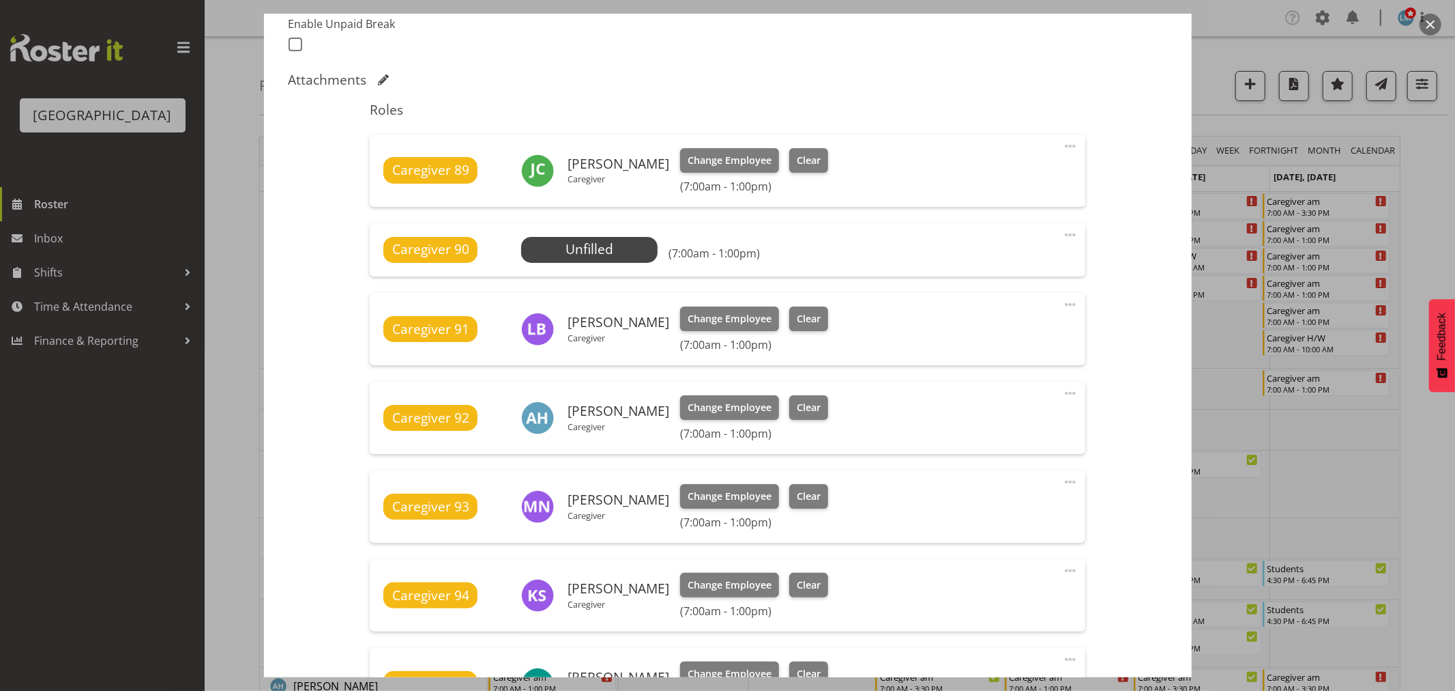
scroll to position [227, 0]
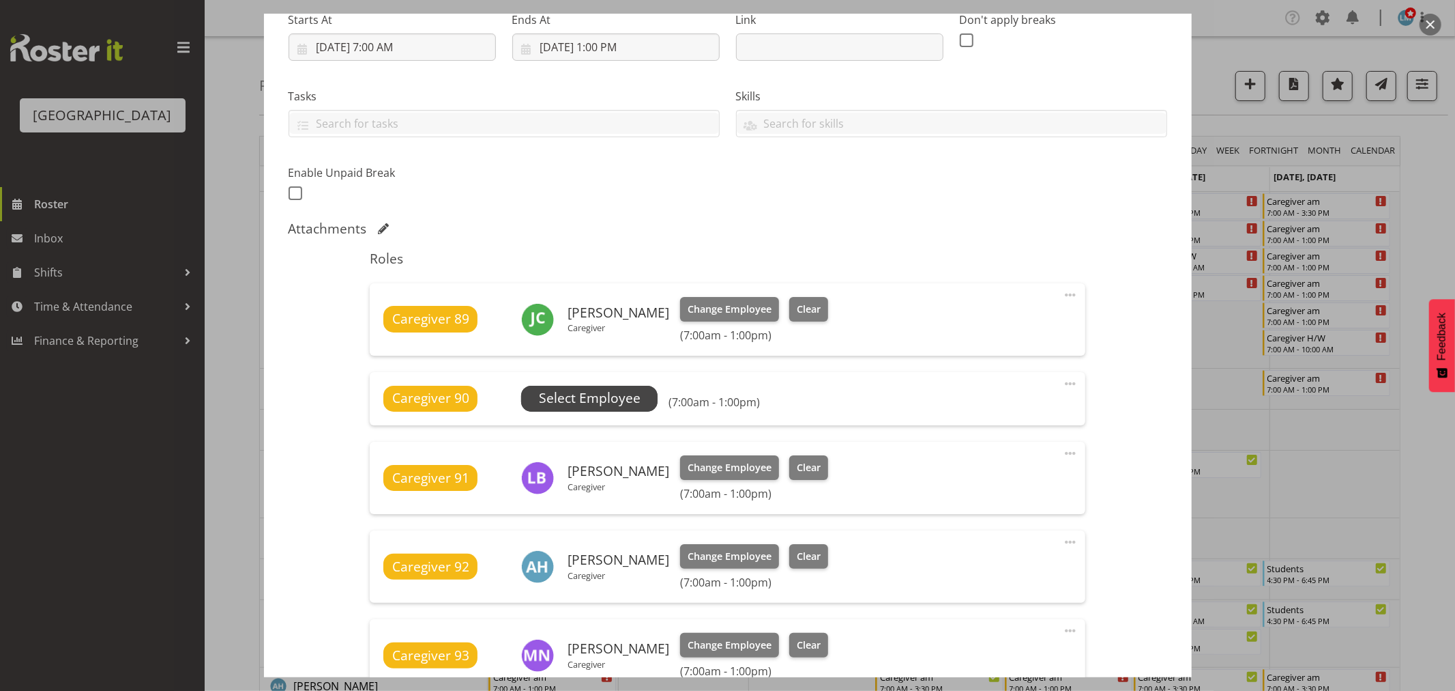
click at [616, 401] on span "Select Employee" at bounding box center [590, 398] width 102 height 20
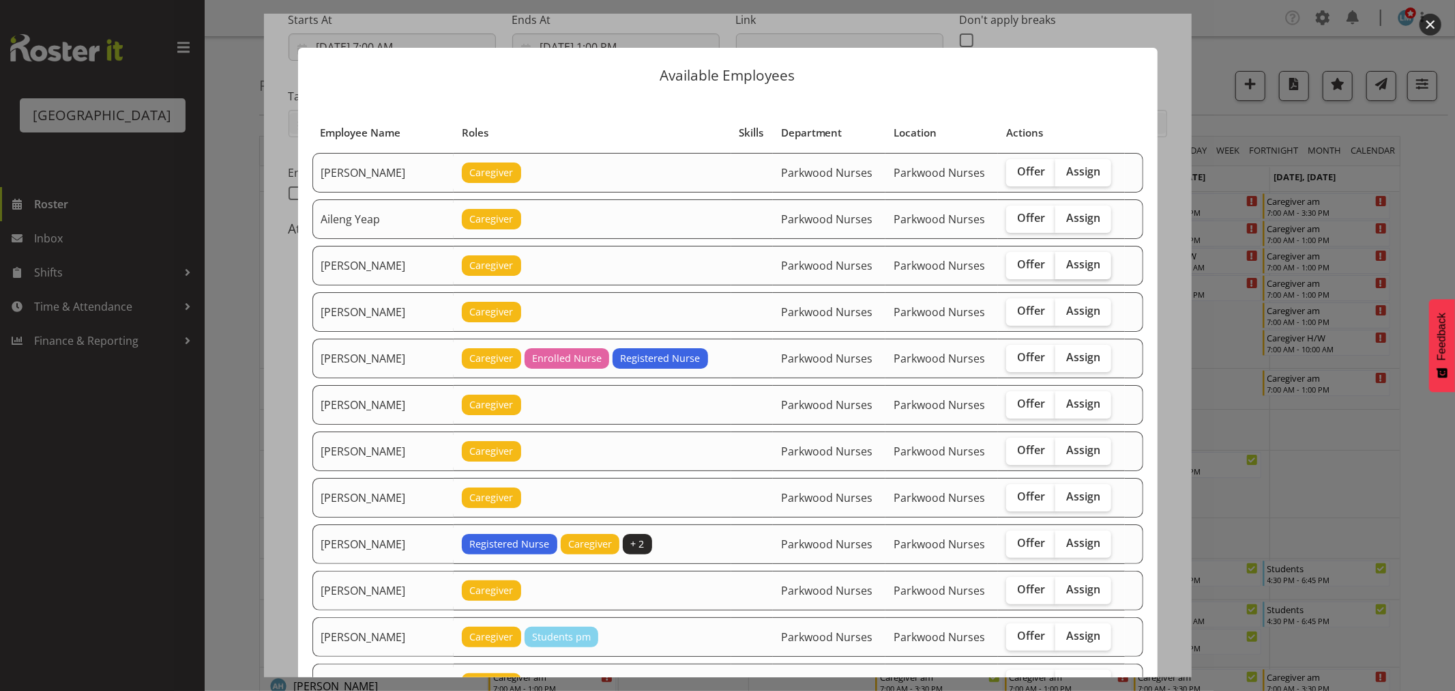
click at [1084, 264] on span "Assign" at bounding box center [1084, 264] width 34 height 14
click at [1064, 264] on input "Assign" at bounding box center [1060, 264] width 9 height 9
checkbox input "true"
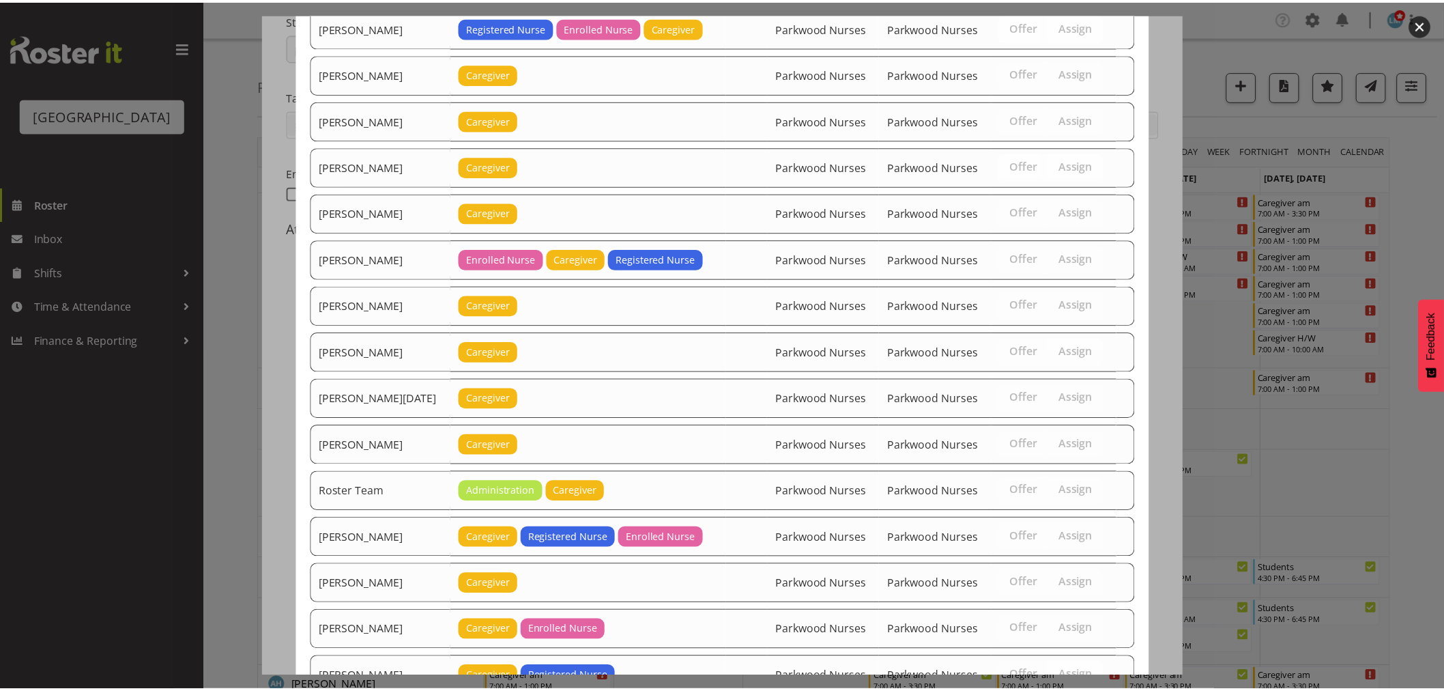
scroll to position [1369, 0]
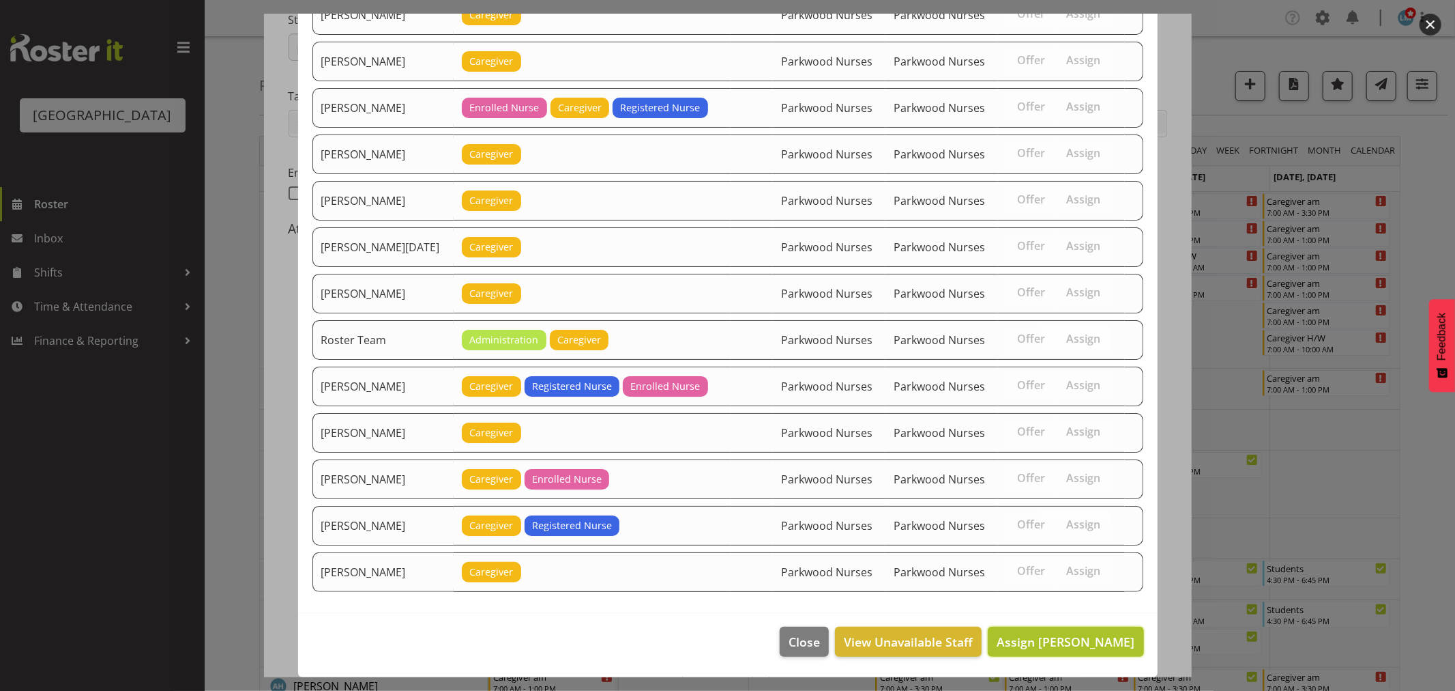
click at [1072, 636] on span "Assign Alem Abreha" at bounding box center [1066, 641] width 138 height 16
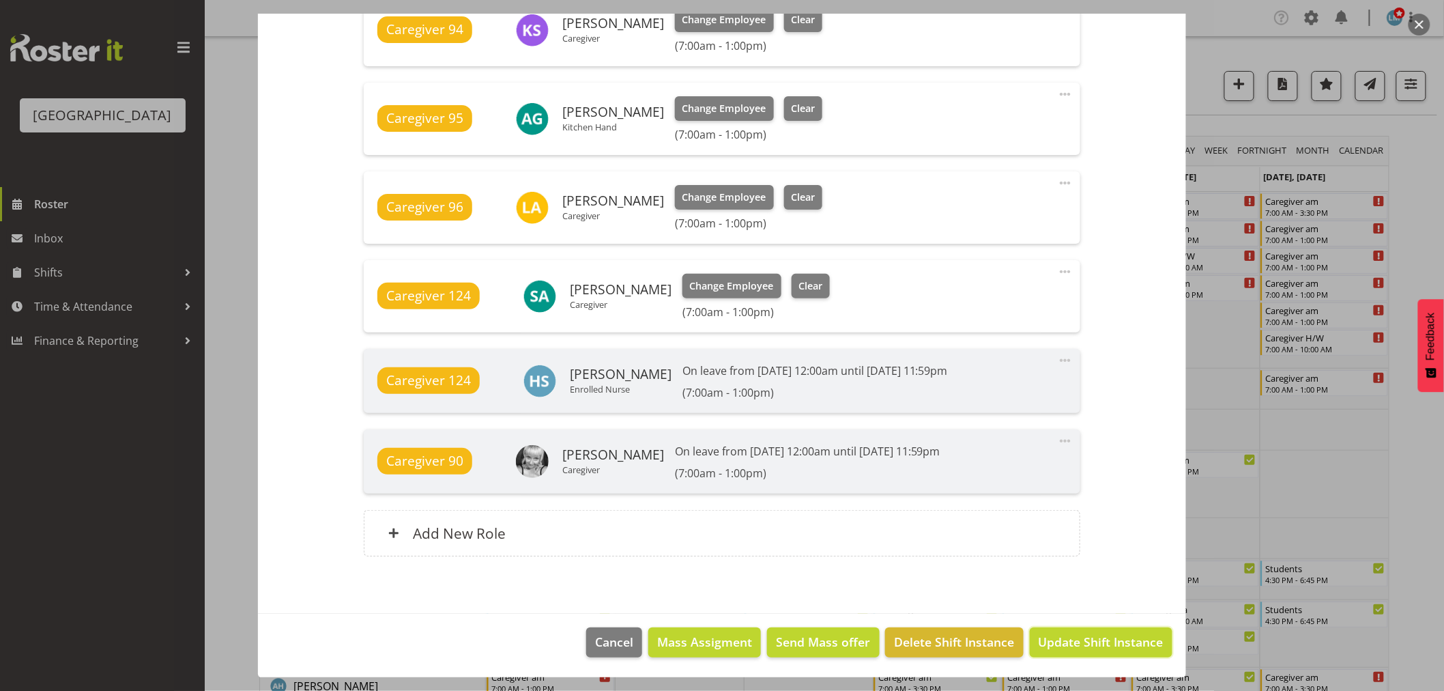
click at [1071, 636] on span "Update Shift Instance" at bounding box center [1101, 642] width 125 height 18
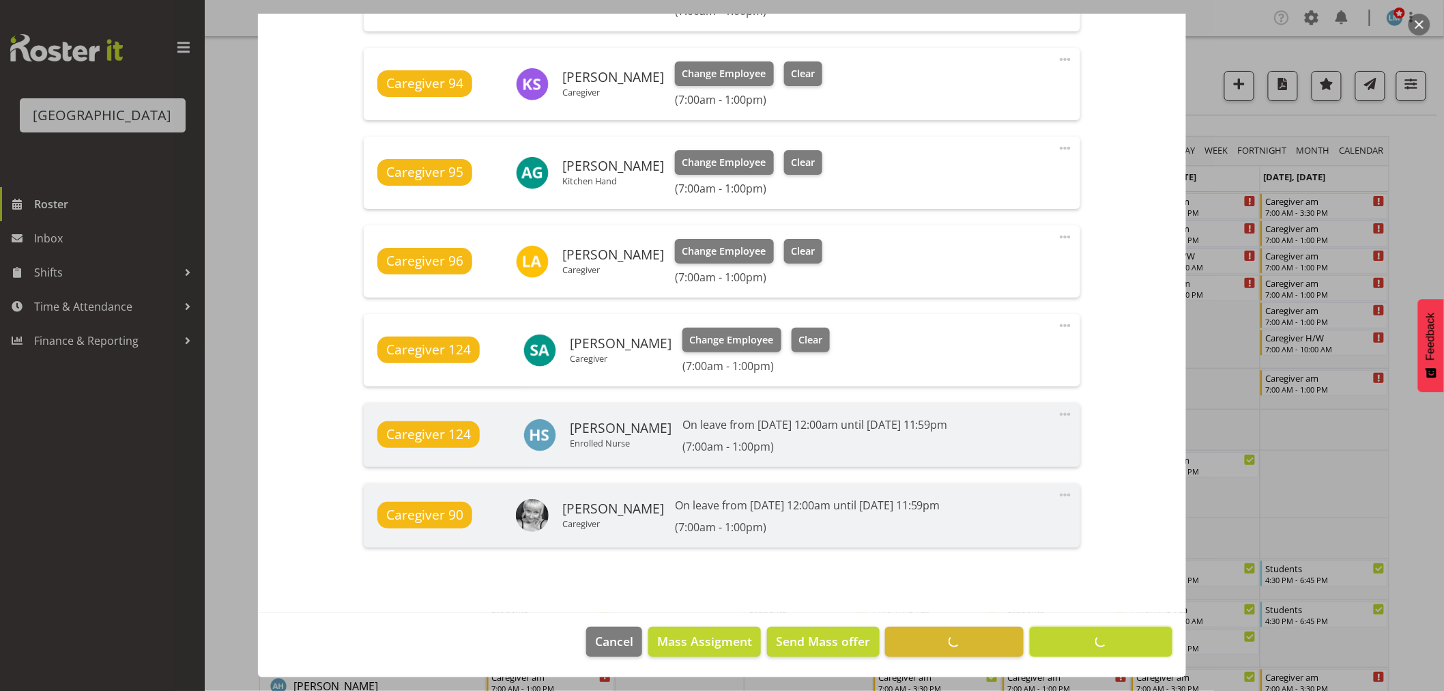
scroll to position [905, 0]
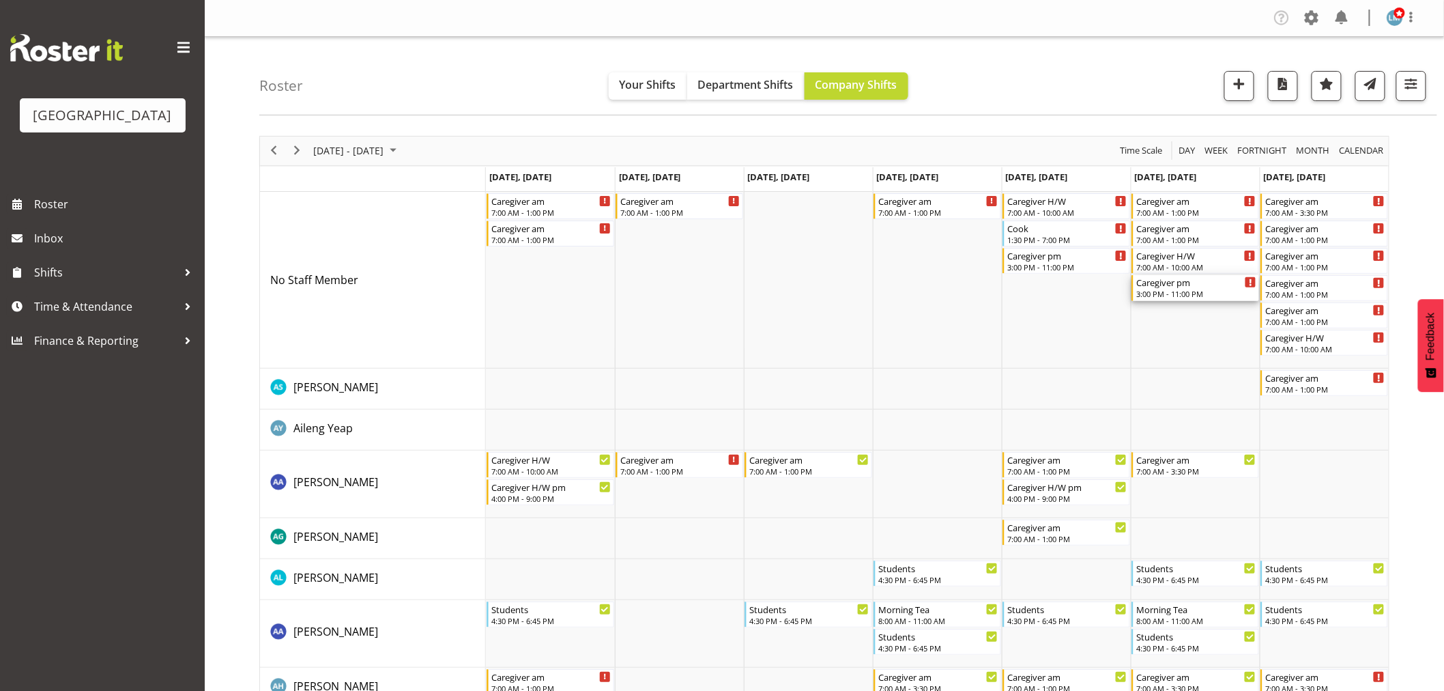
click at [1165, 288] on div "Caregiver pm 3:00 PM - 11:00 PM" at bounding box center [1196, 288] width 120 height 26
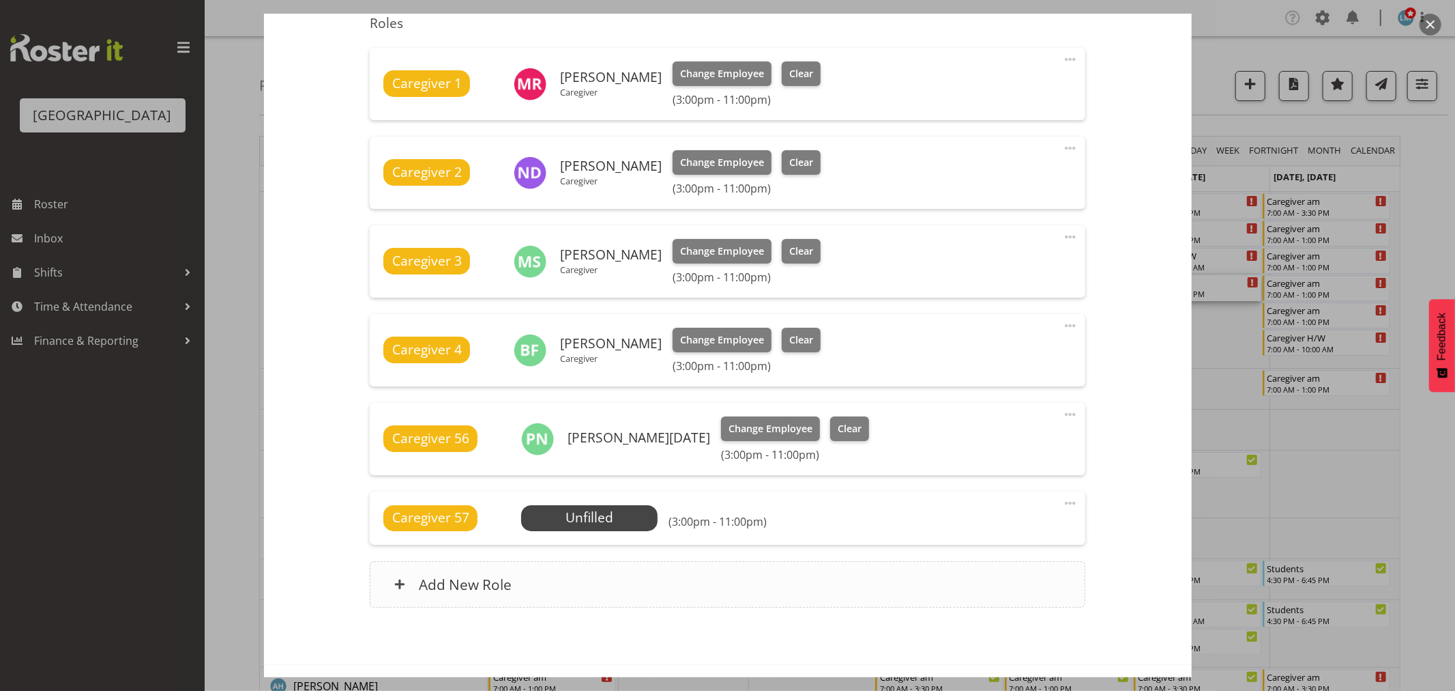
scroll to position [439, 0]
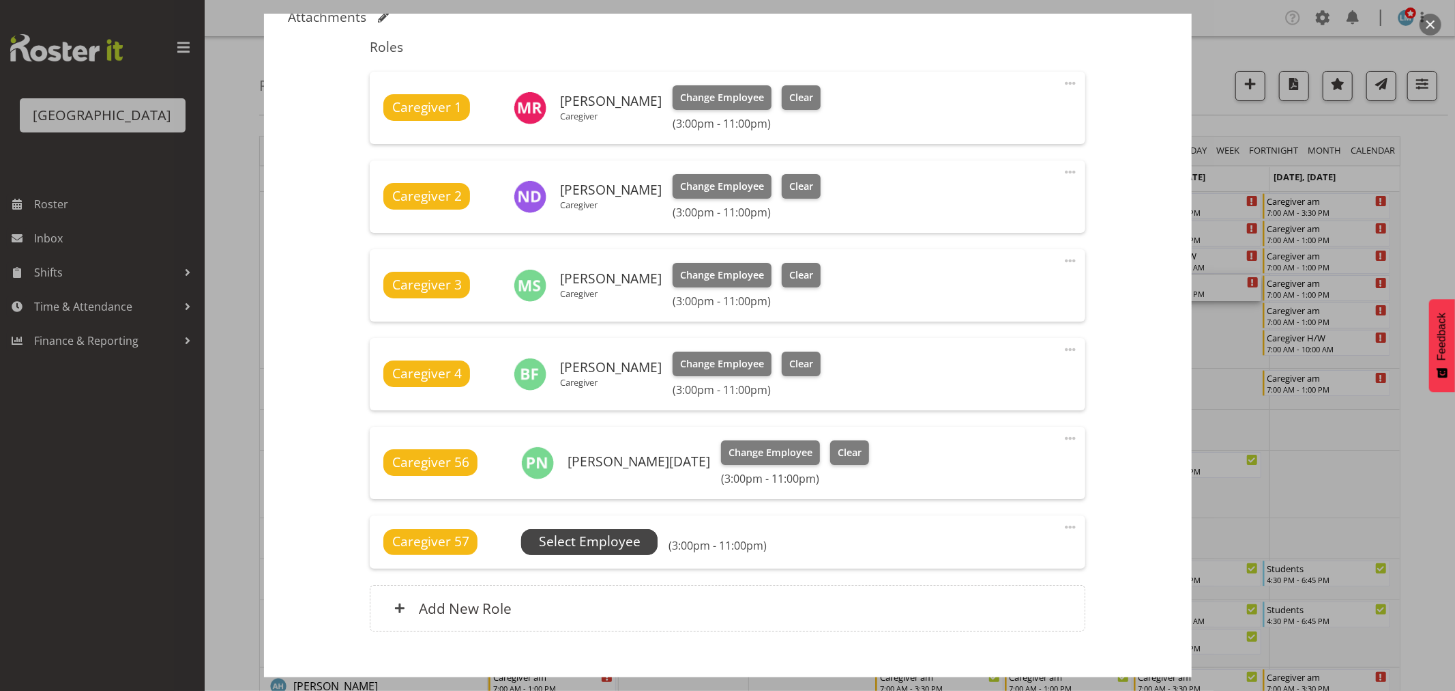
click at [600, 541] on span "Select Employee" at bounding box center [590, 542] width 102 height 20
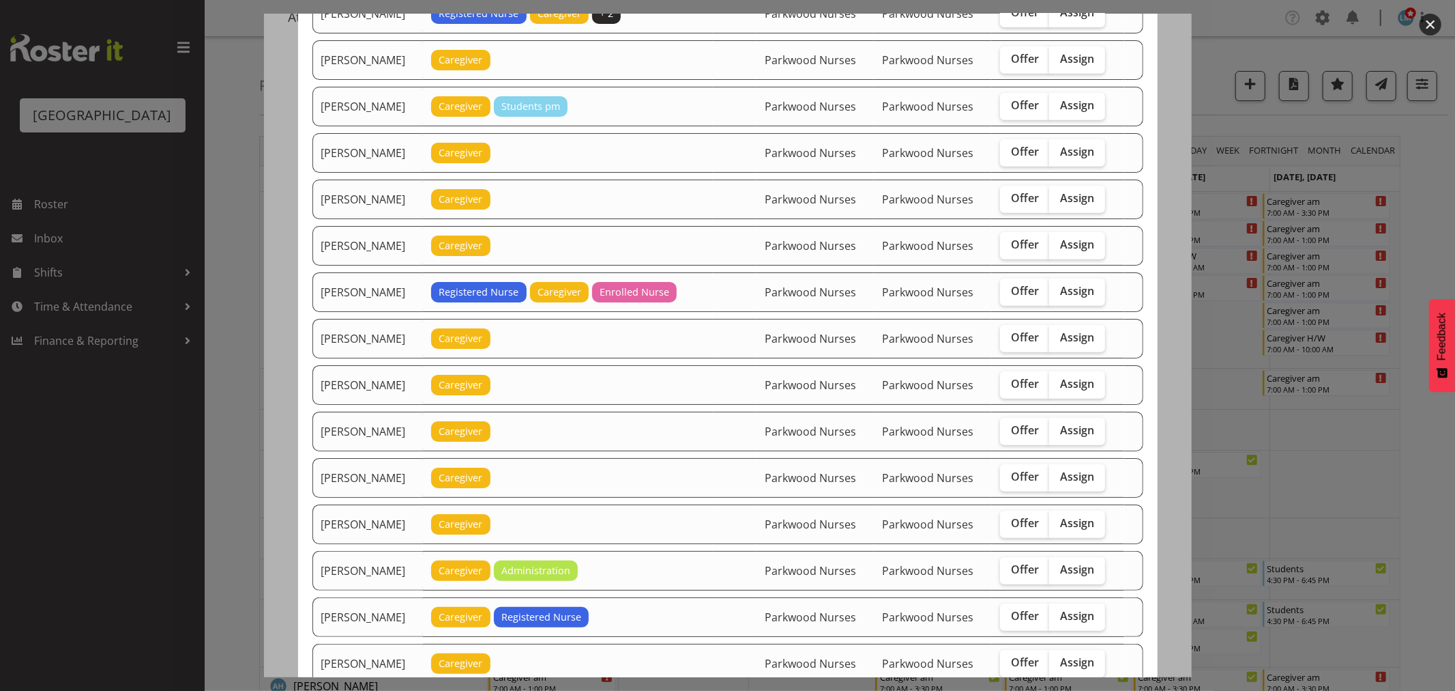
scroll to position [758, 0]
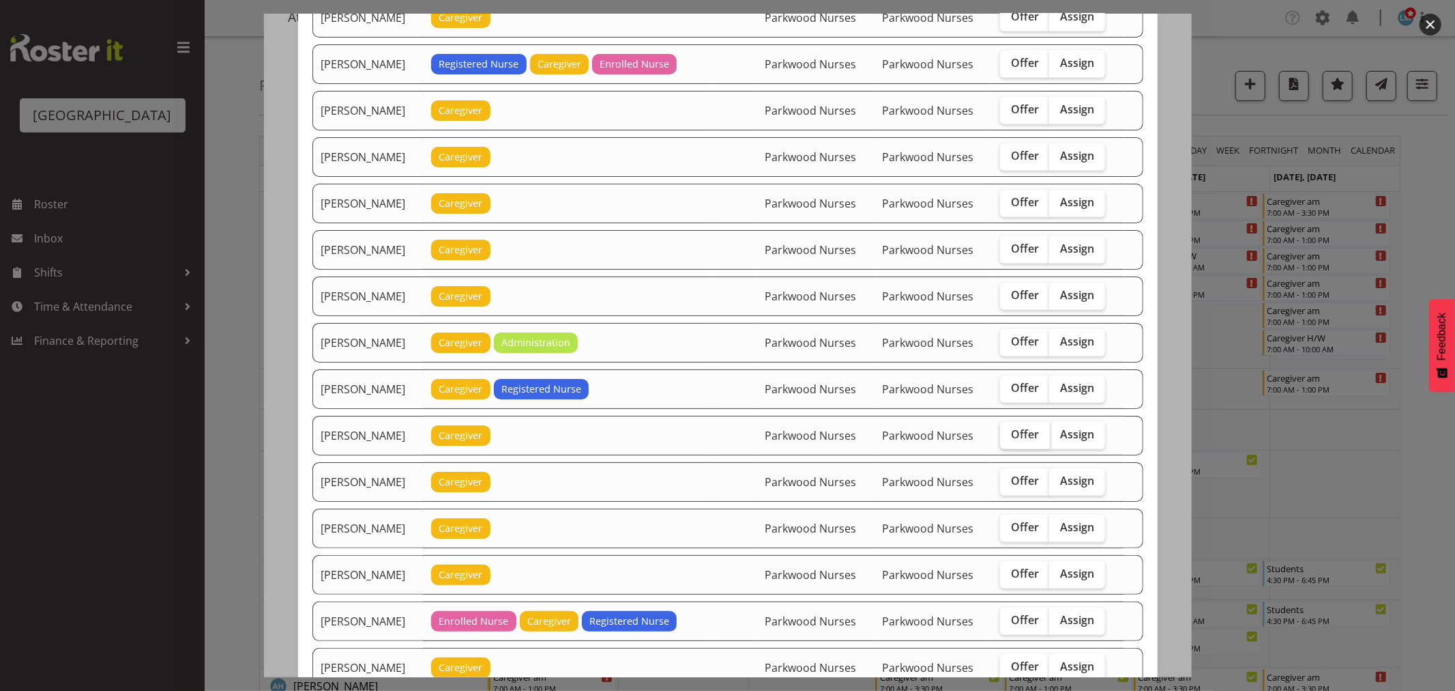
click at [1026, 439] on span "Offer" at bounding box center [1025, 434] width 28 height 14
click at [1009, 439] on input "Offer" at bounding box center [1004, 434] width 9 height 9
checkbox input "true"
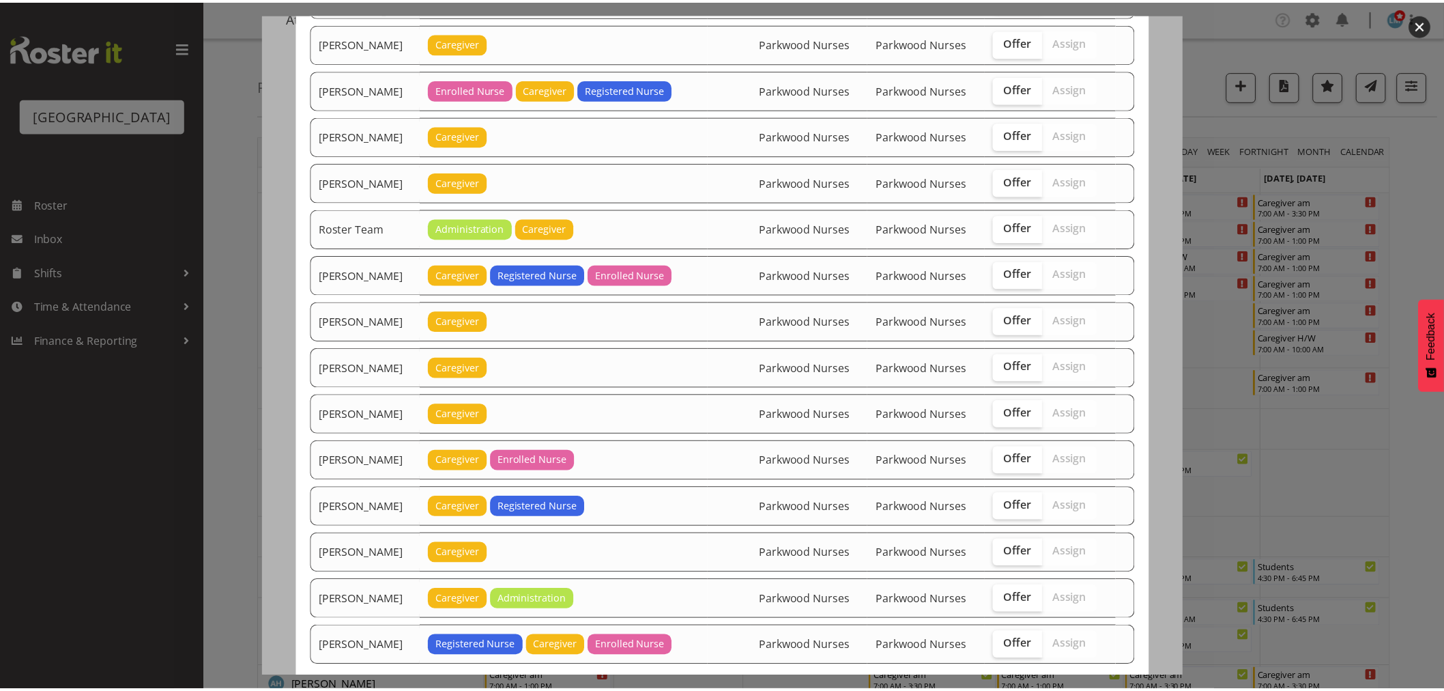
scroll to position [1369, 0]
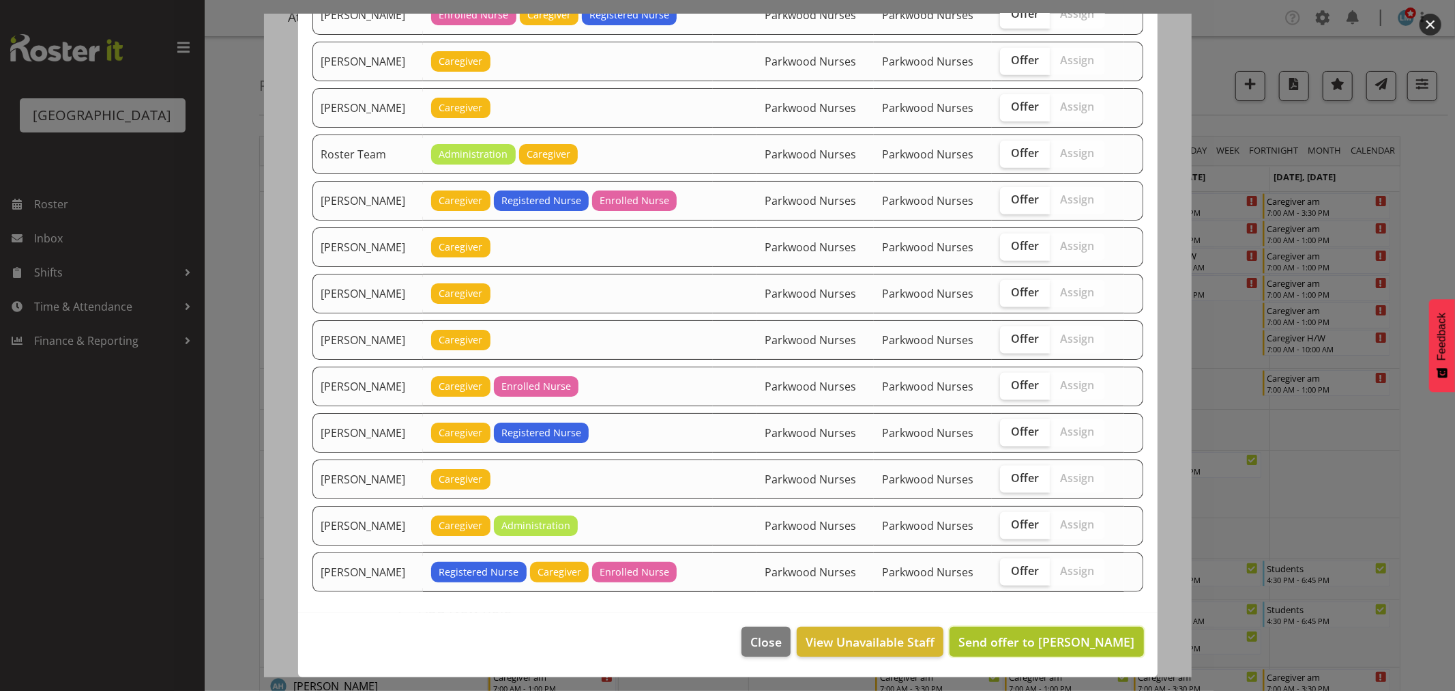
click at [1042, 635] on span "Send offer to Mandy Robertson" at bounding box center [1047, 641] width 176 height 16
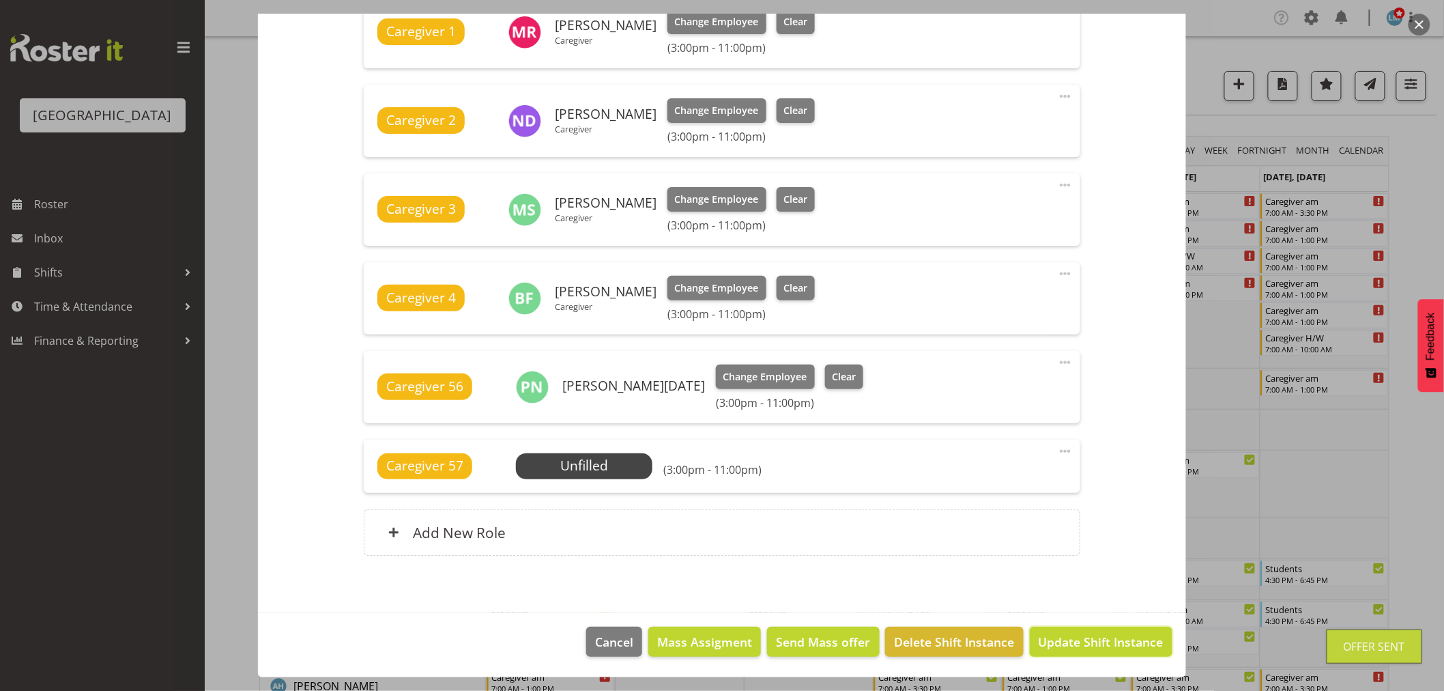
click at [1042, 635] on span "Update Shift Instance" at bounding box center [1101, 642] width 125 height 18
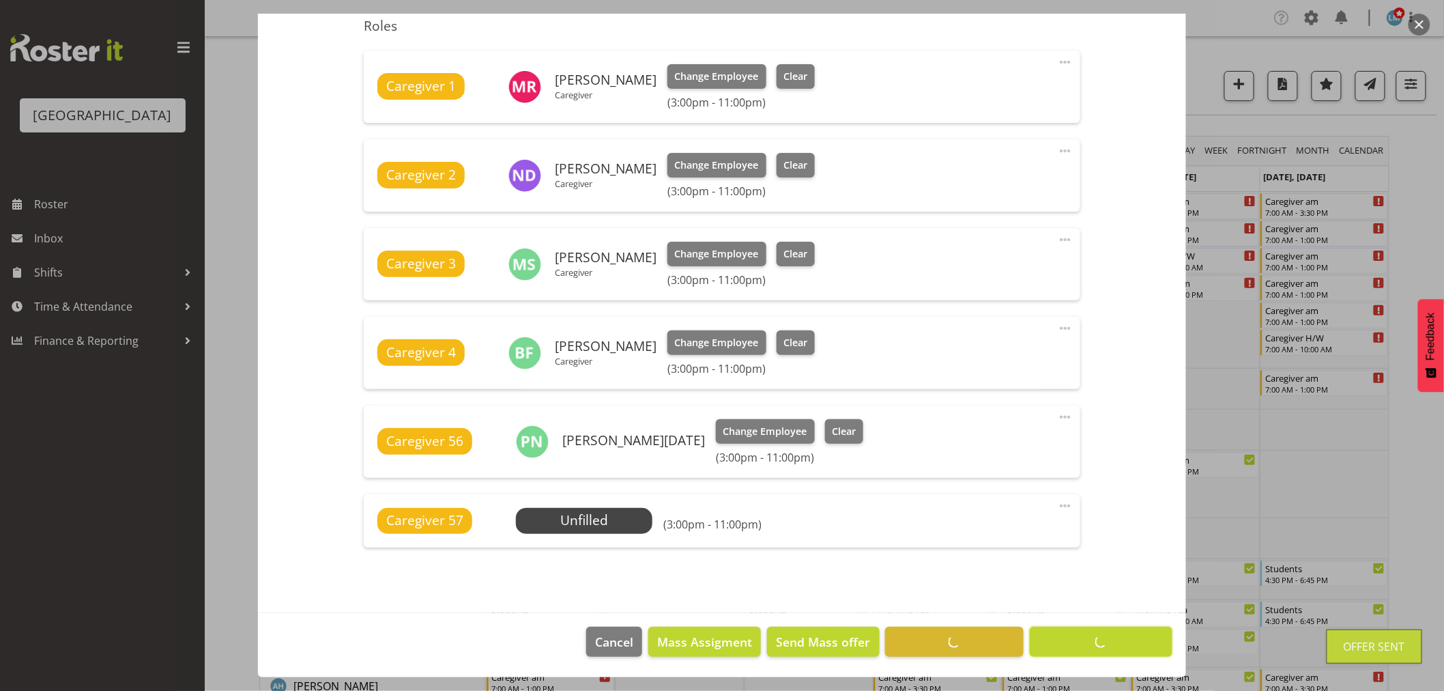
scroll to position [460, 0]
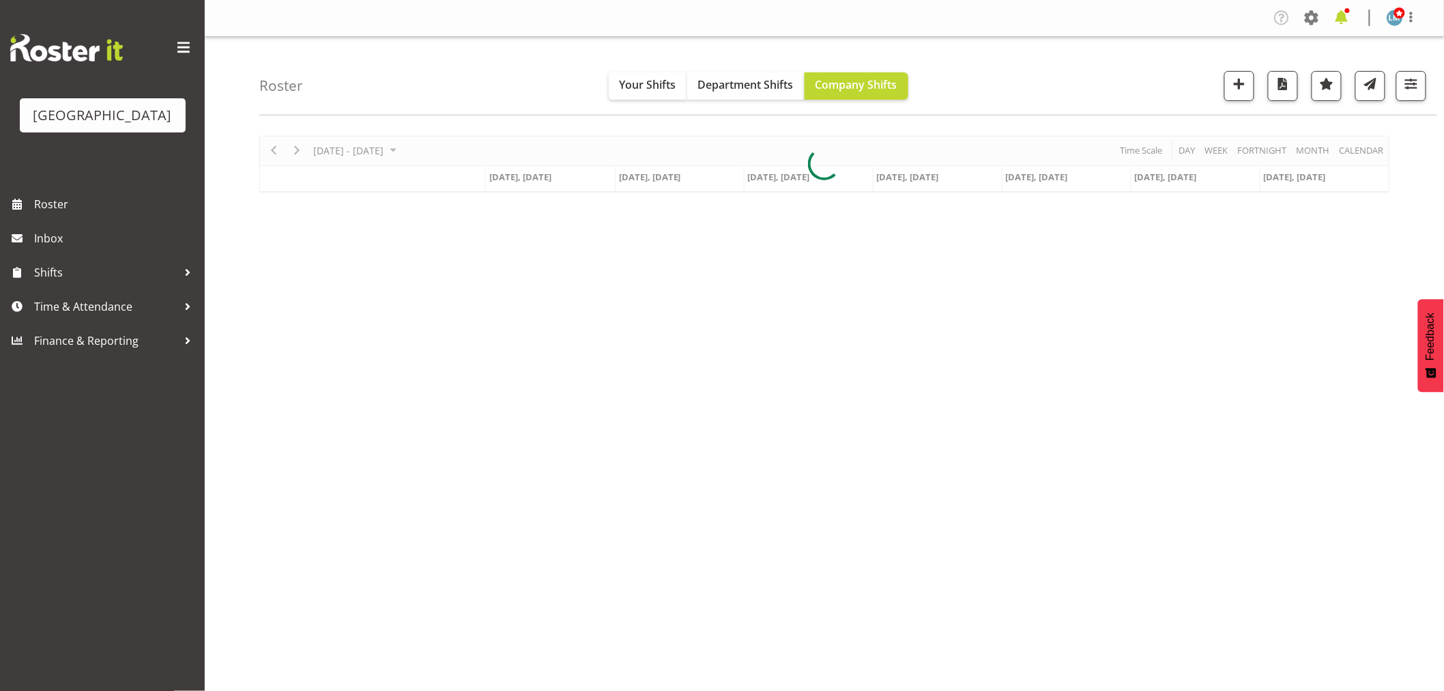
click at [1345, 21] on span at bounding box center [1342, 18] width 22 height 22
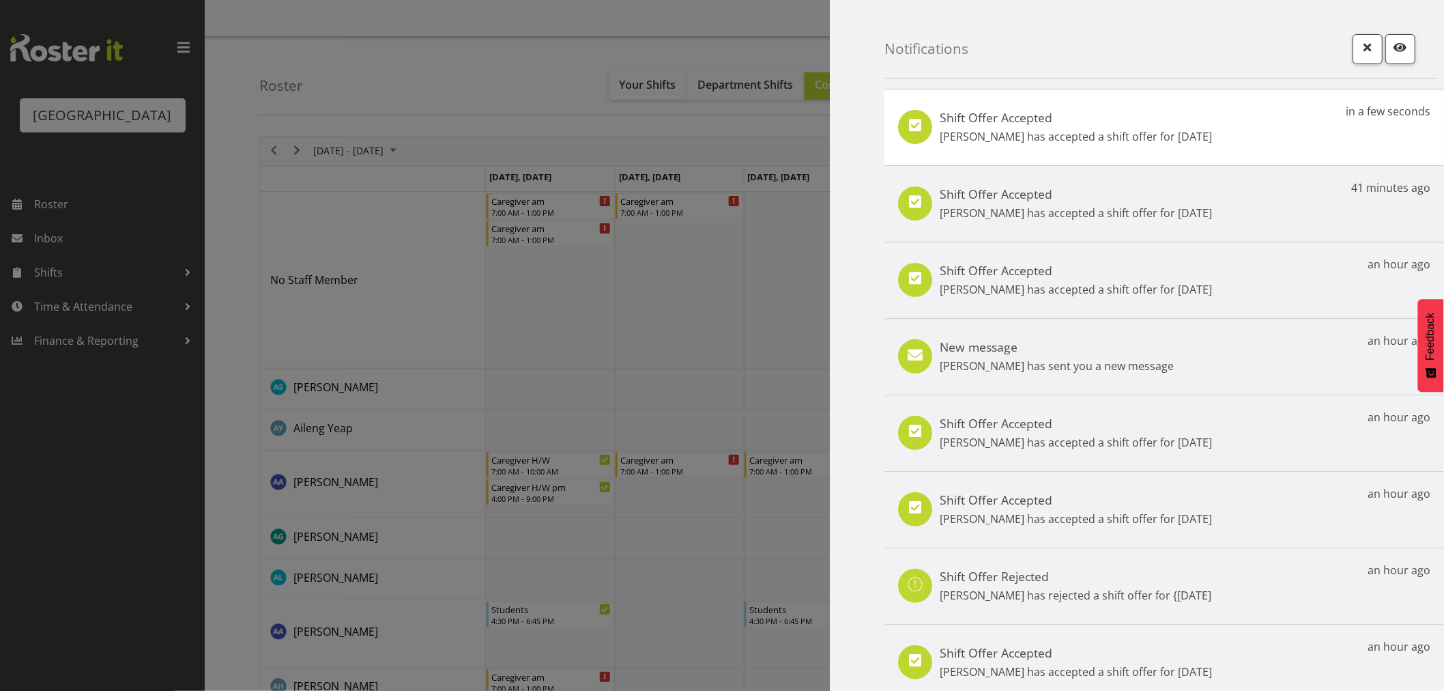
click at [1061, 153] on div "Shift Offer Accepted Linda Shearman has accepted a shift offer for 21st Sep in …" at bounding box center [1164, 127] width 560 height 76
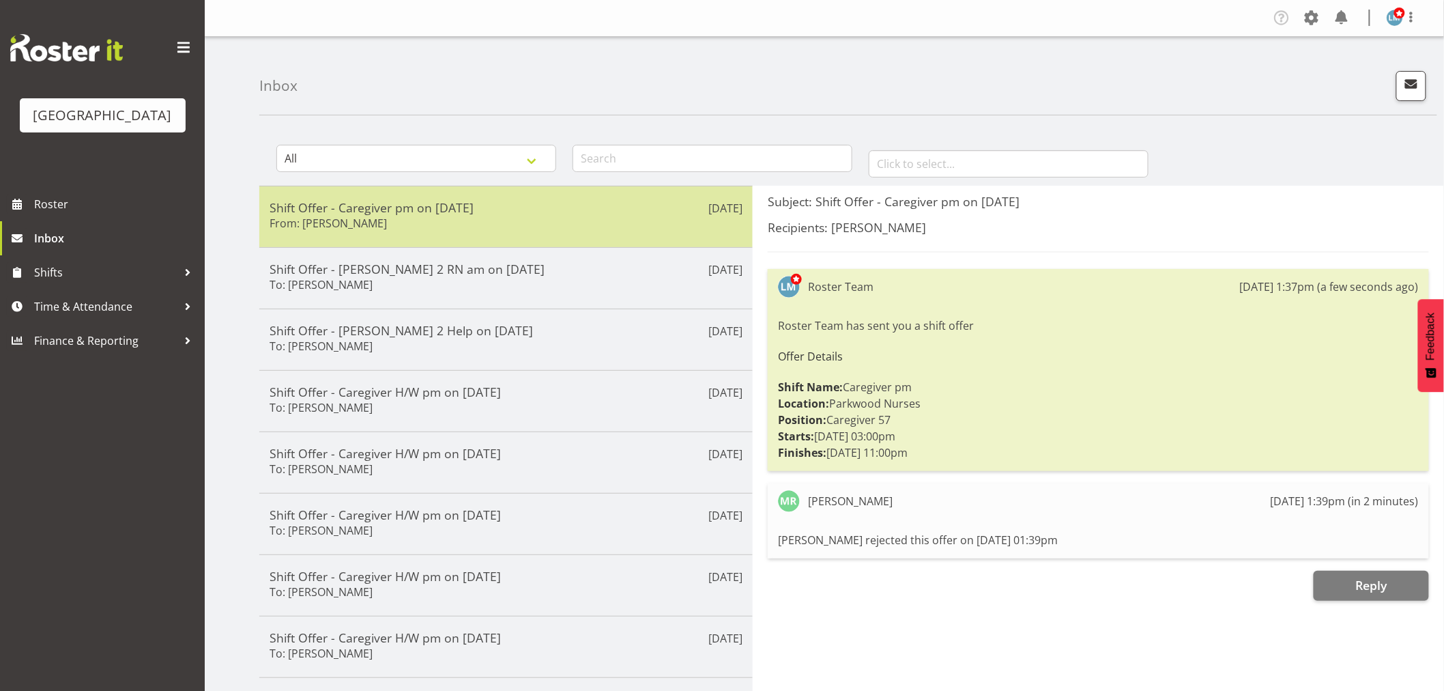
click at [465, 217] on div "Shift Offer - Caregiver pm on [DATE] From: [PERSON_NAME]" at bounding box center [506, 216] width 473 height 33
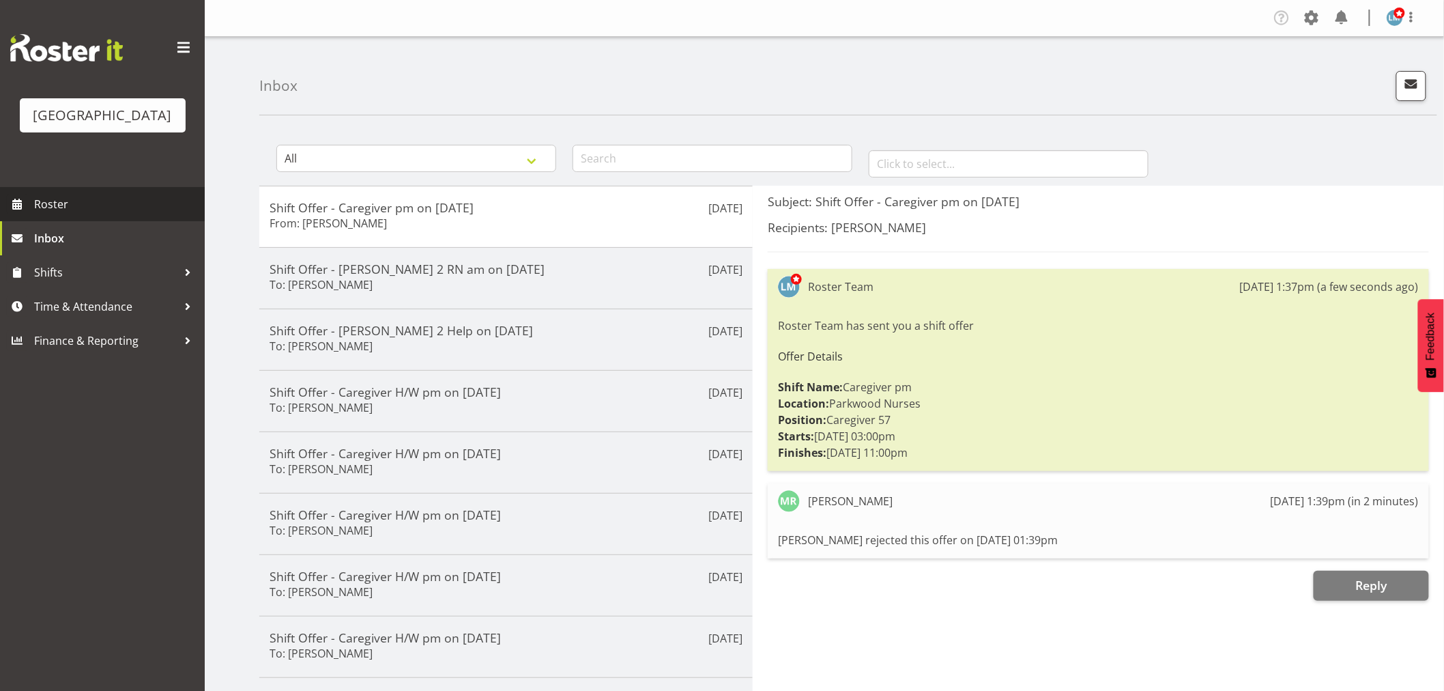
click at [51, 214] on span "Roster" at bounding box center [116, 204] width 164 height 20
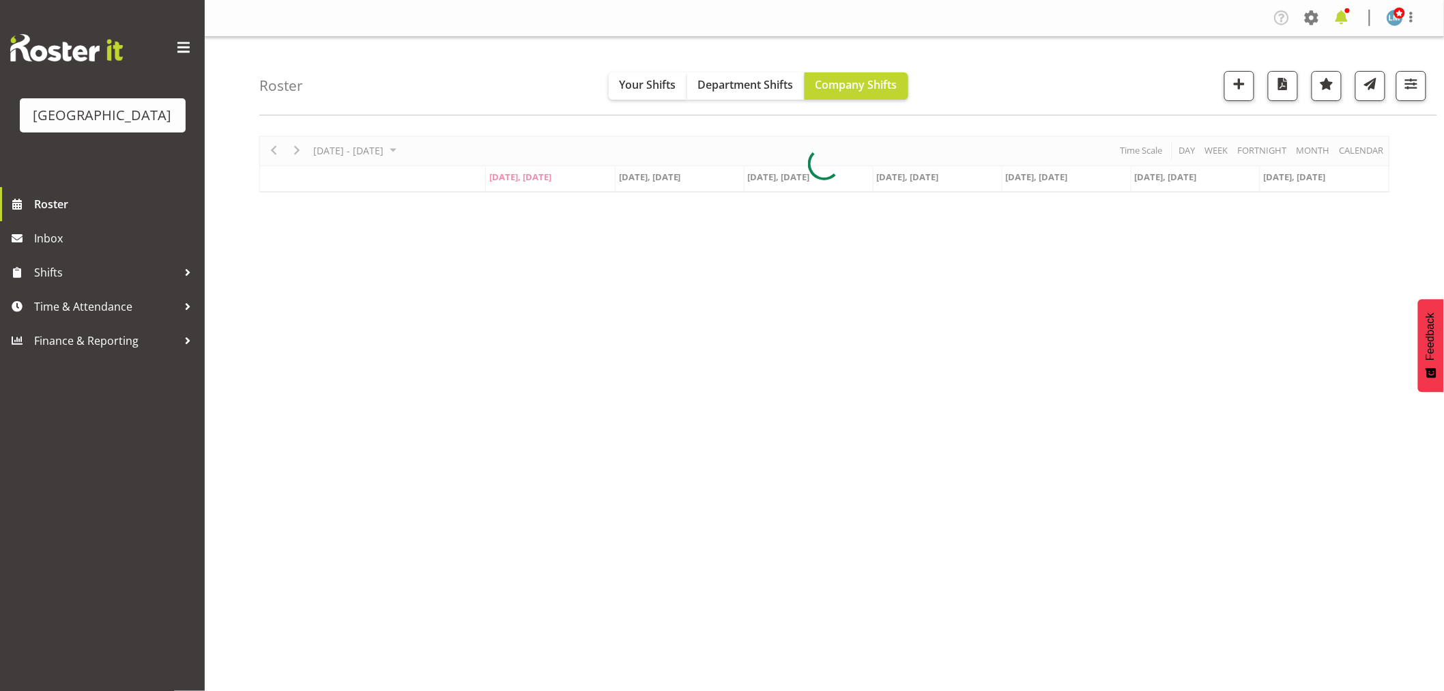
click at [1346, 12] on span at bounding box center [1342, 18] width 22 height 22
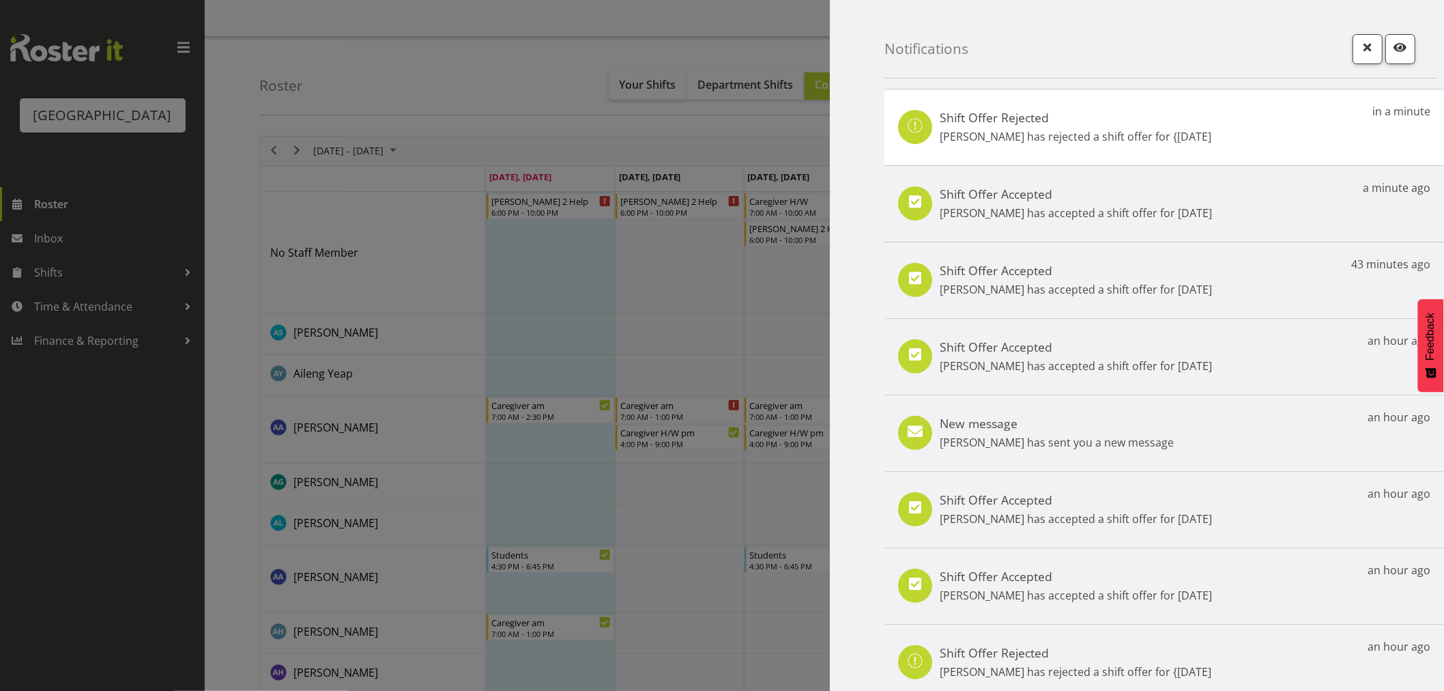
click at [1089, 186] on div "Shift Offer Accepted Linda Shearman has accepted a shift offer for 21st Sep a m…" at bounding box center [1164, 203] width 560 height 76
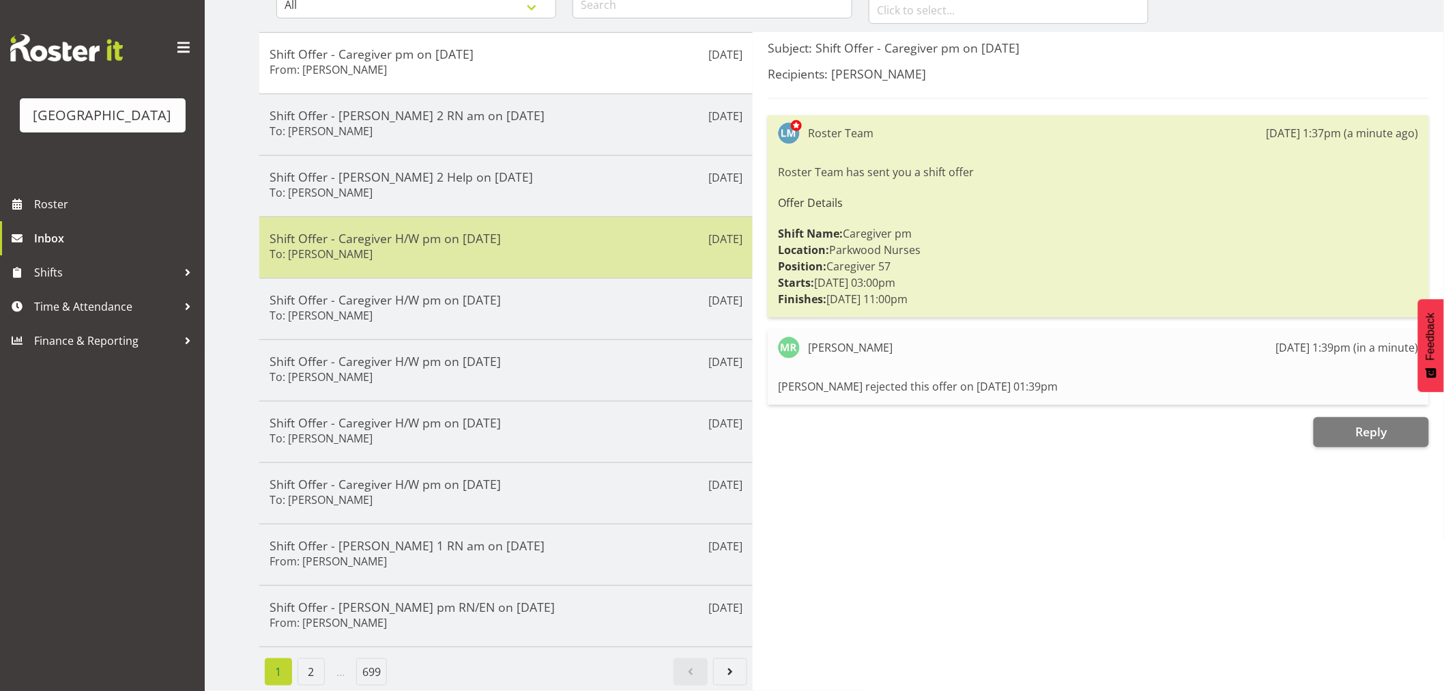
scroll to position [166, 0]
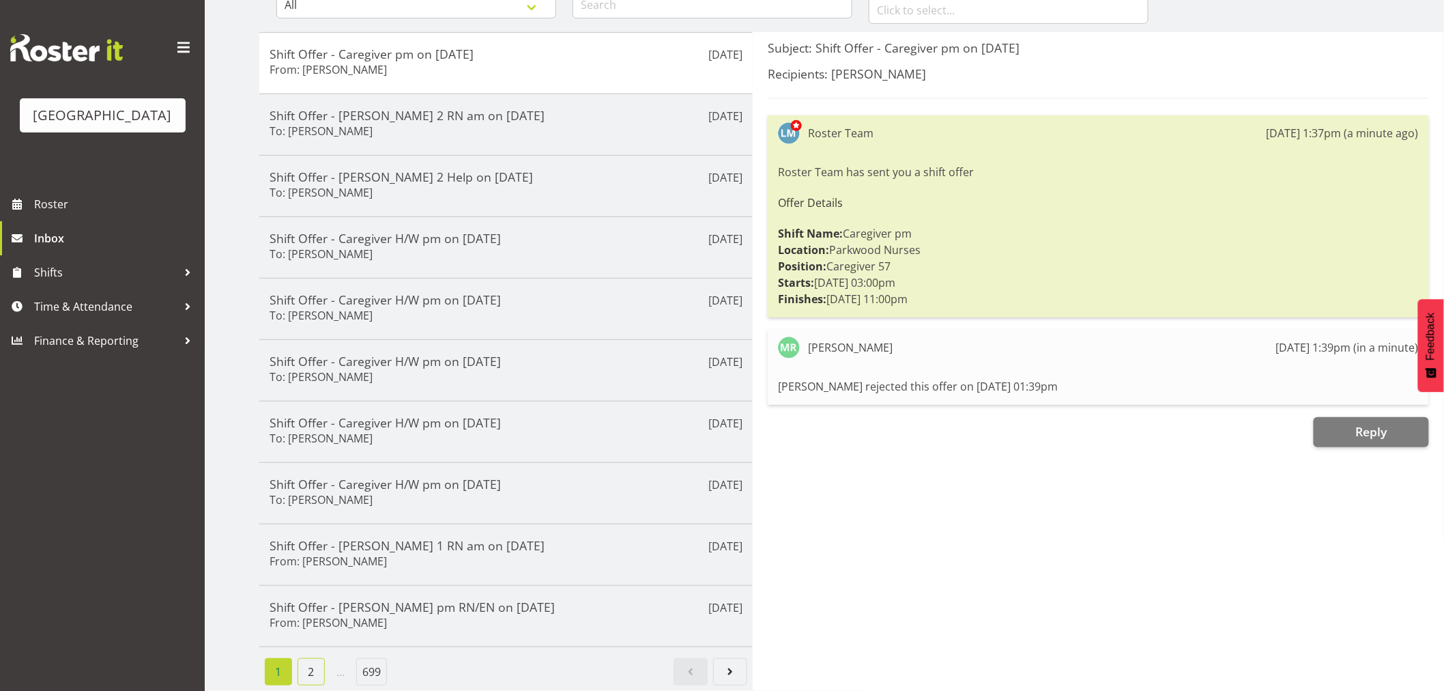
click at [315, 658] on link "2" at bounding box center [311, 671] width 27 height 27
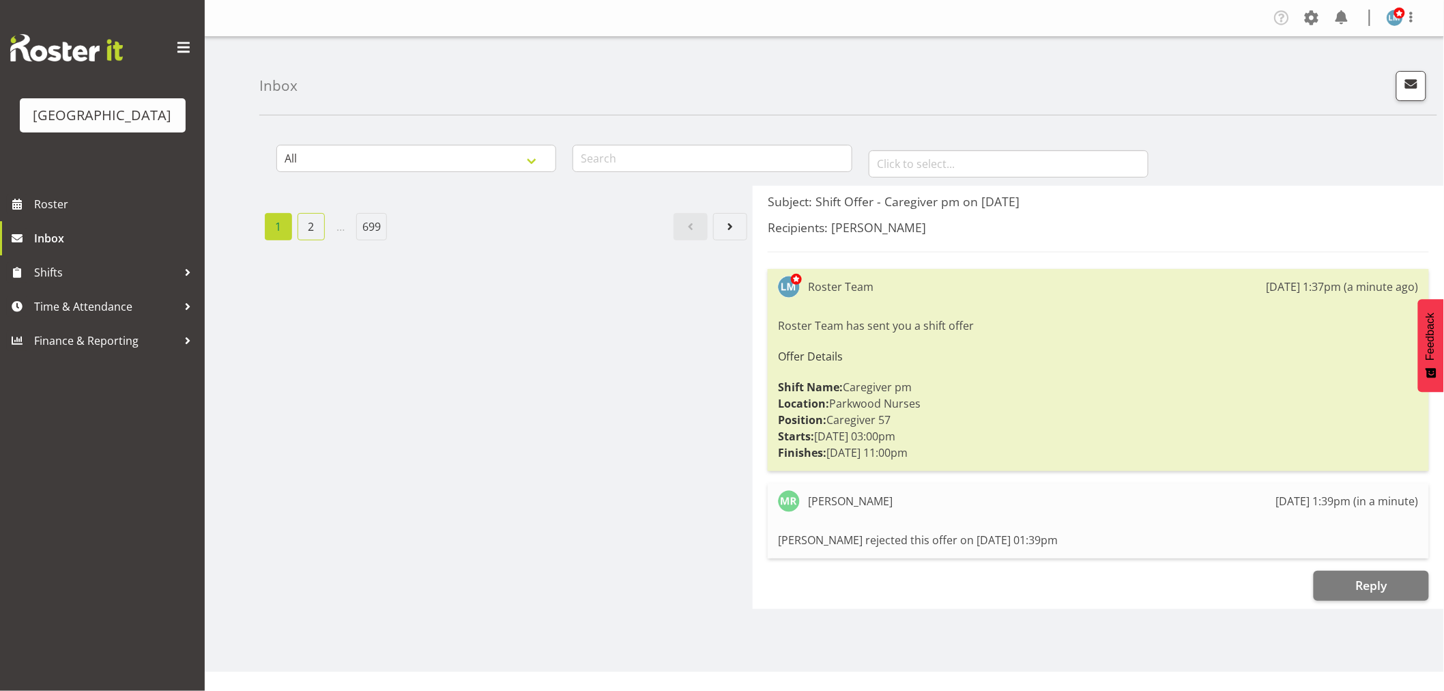
scroll to position [0, 0]
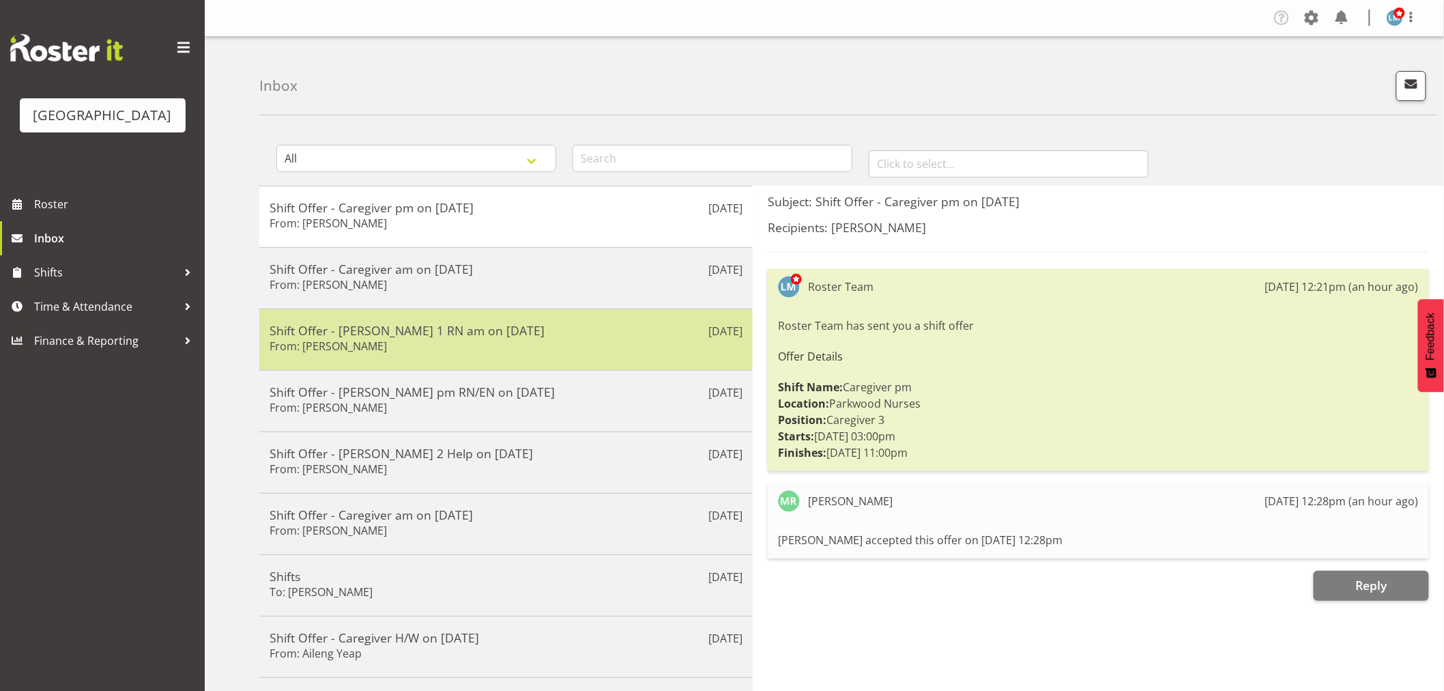
click at [378, 318] on div "[DATE] Shift Offer - [PERSON_NAME] 1 RN am on [DATE] From: [PERSON_NAME]" at bounding box center [505, 338] width 493 height 61
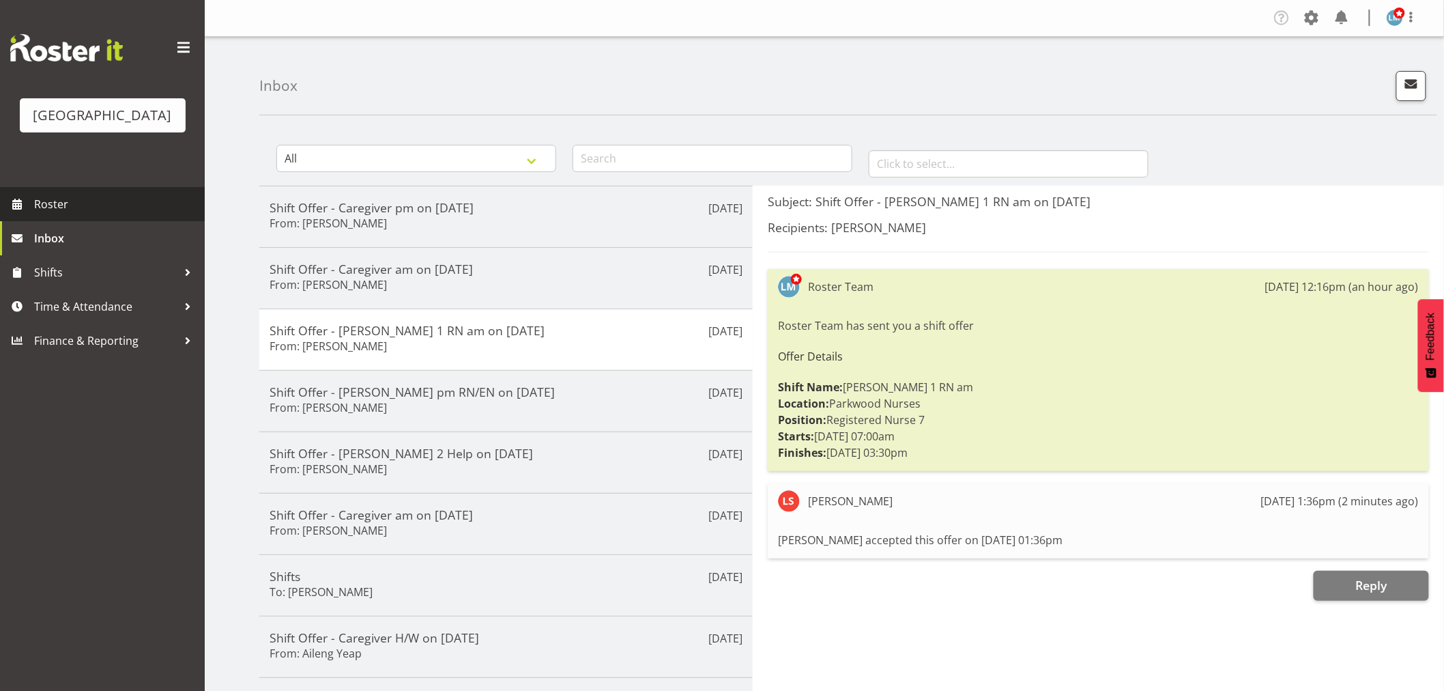
click at [57, 214] on span "Roster" at bounding box center [116, 204] width 164 height 20
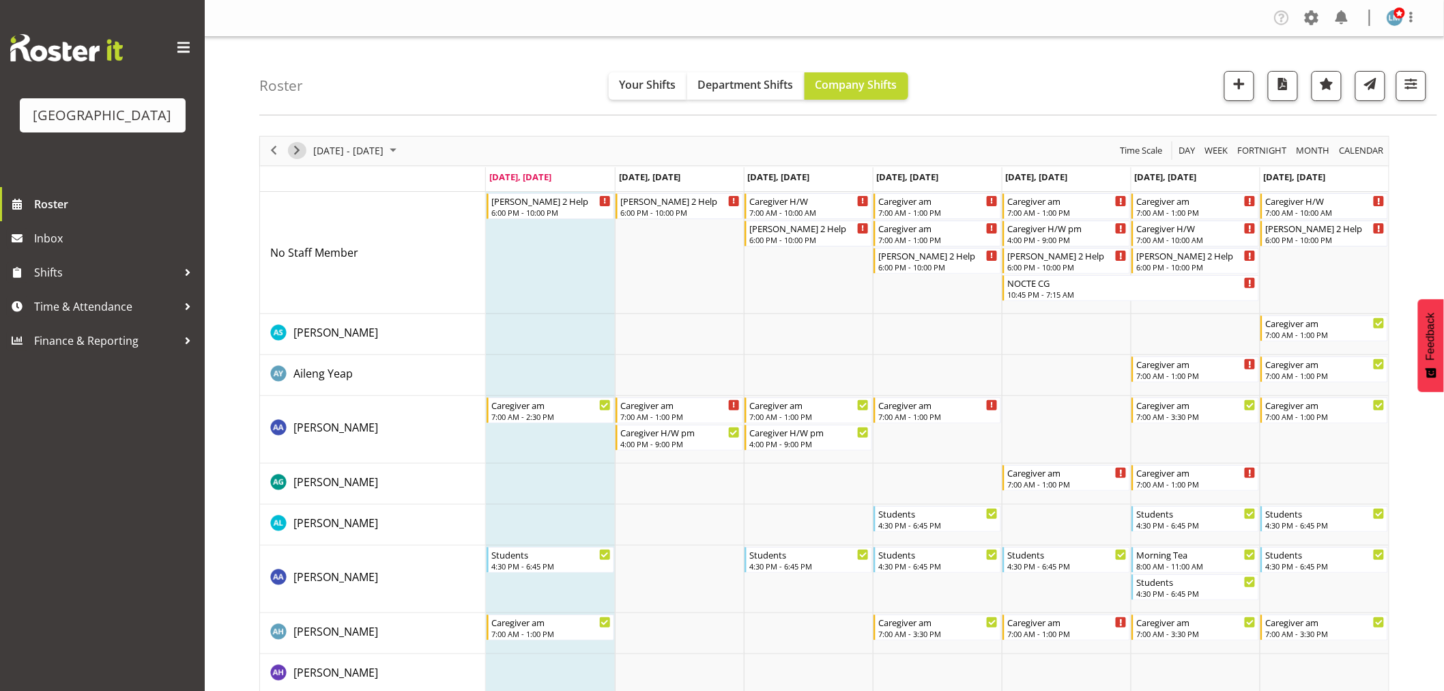
click at [300, 142] on span "Next" at bounding box center [297, 150] width 16 height 17
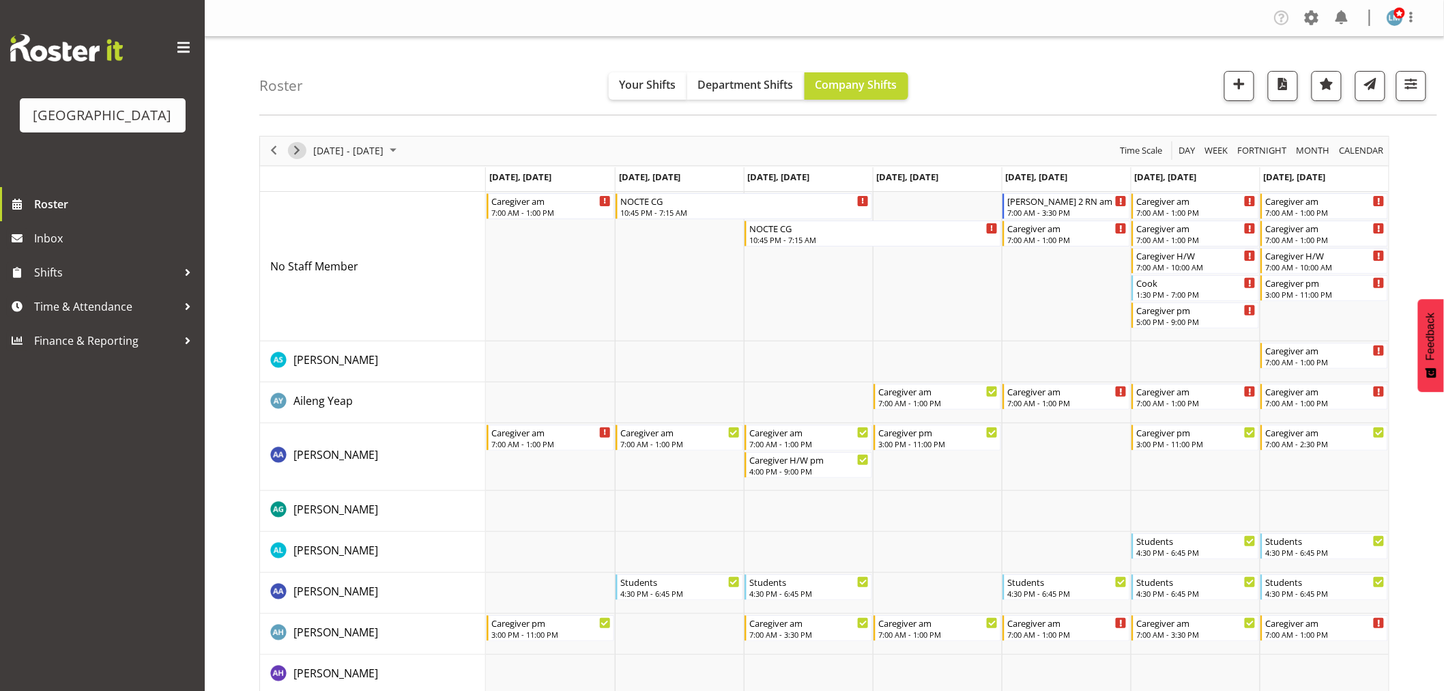
click at [296, 149] on span "Next" at bounding box center [297, 150] width 16 height 17
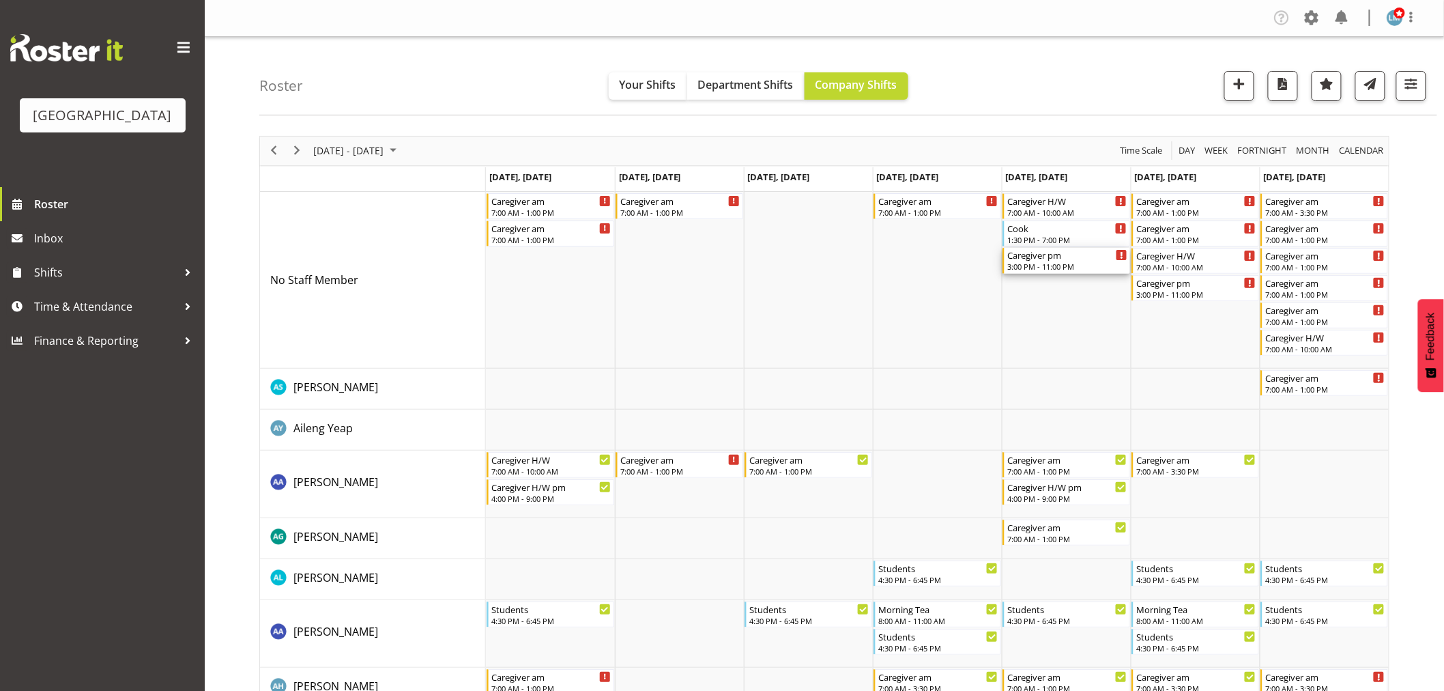
click at [1051, 257] on div "Caregiver pm" at bounding box center [1067, 255] width 120 height 14
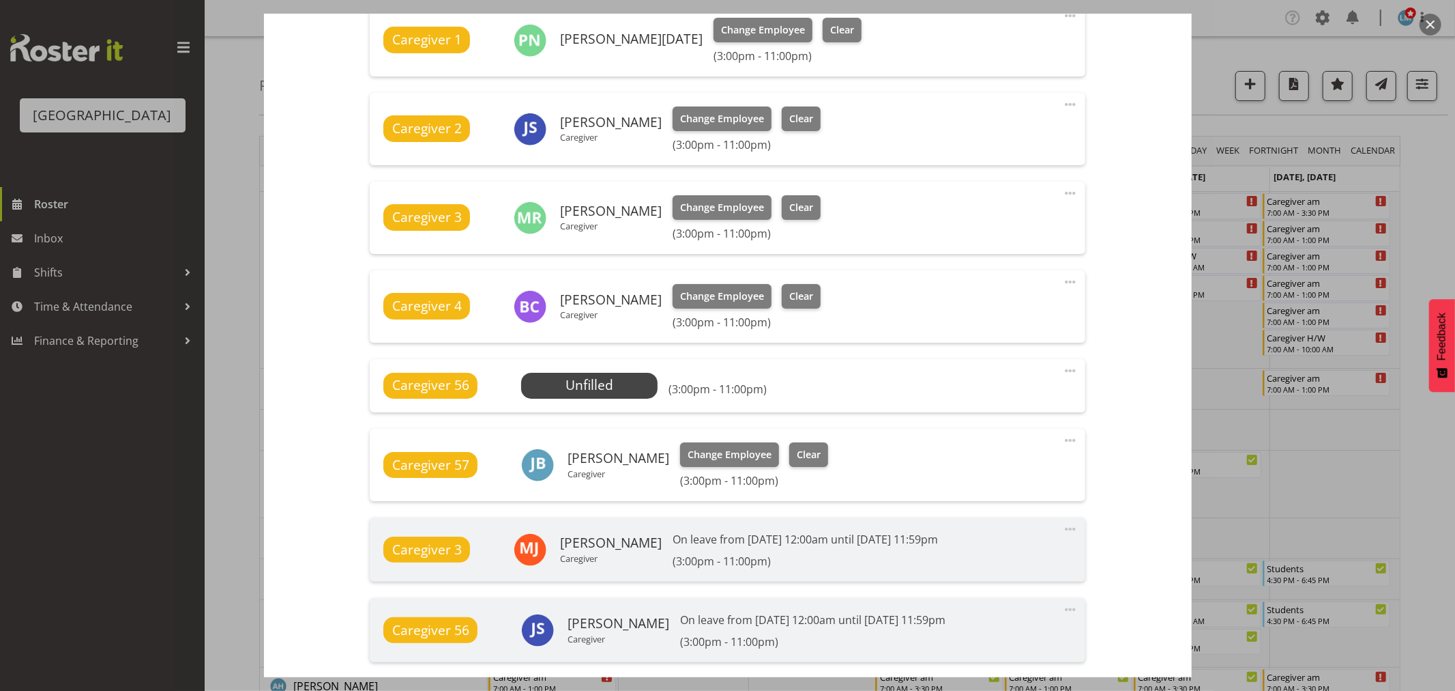
scroll to position [530, 0]
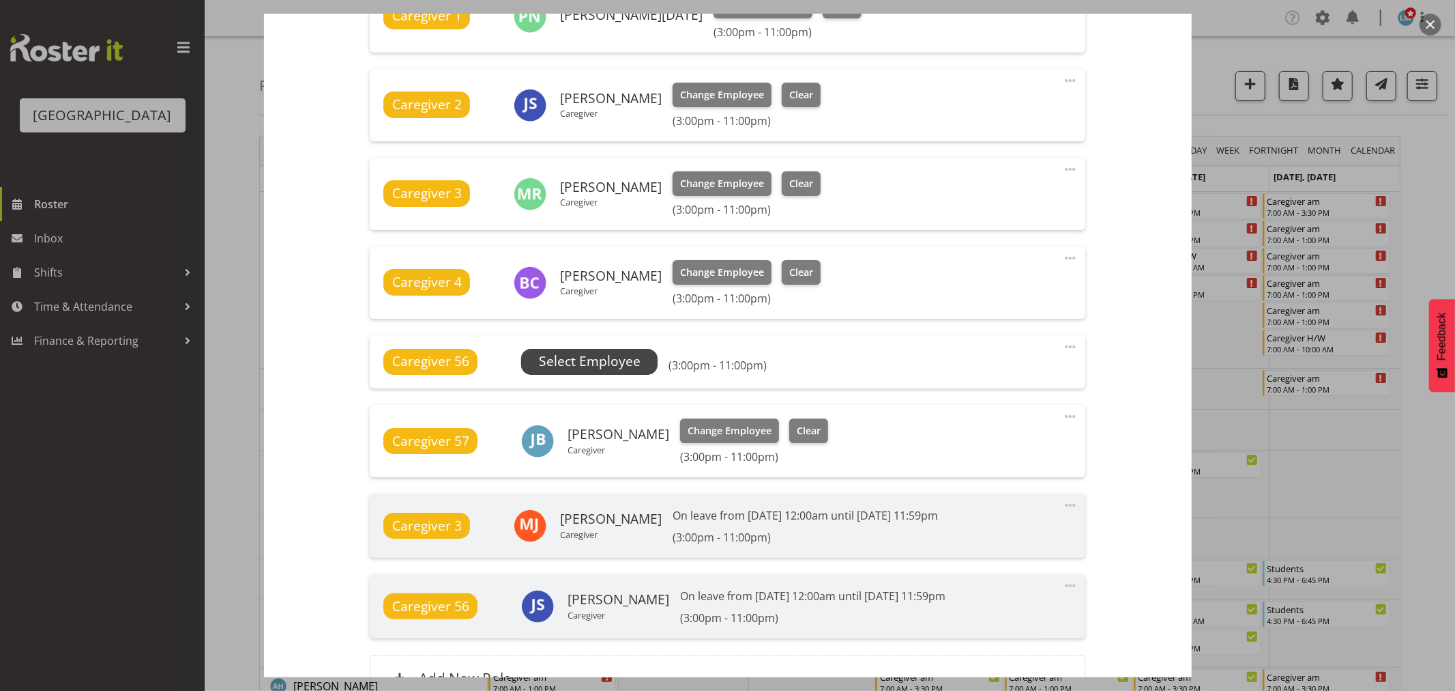
click at [547, 362] on span "Select Employee" at bounding box center [590, 361] width 102 height 20
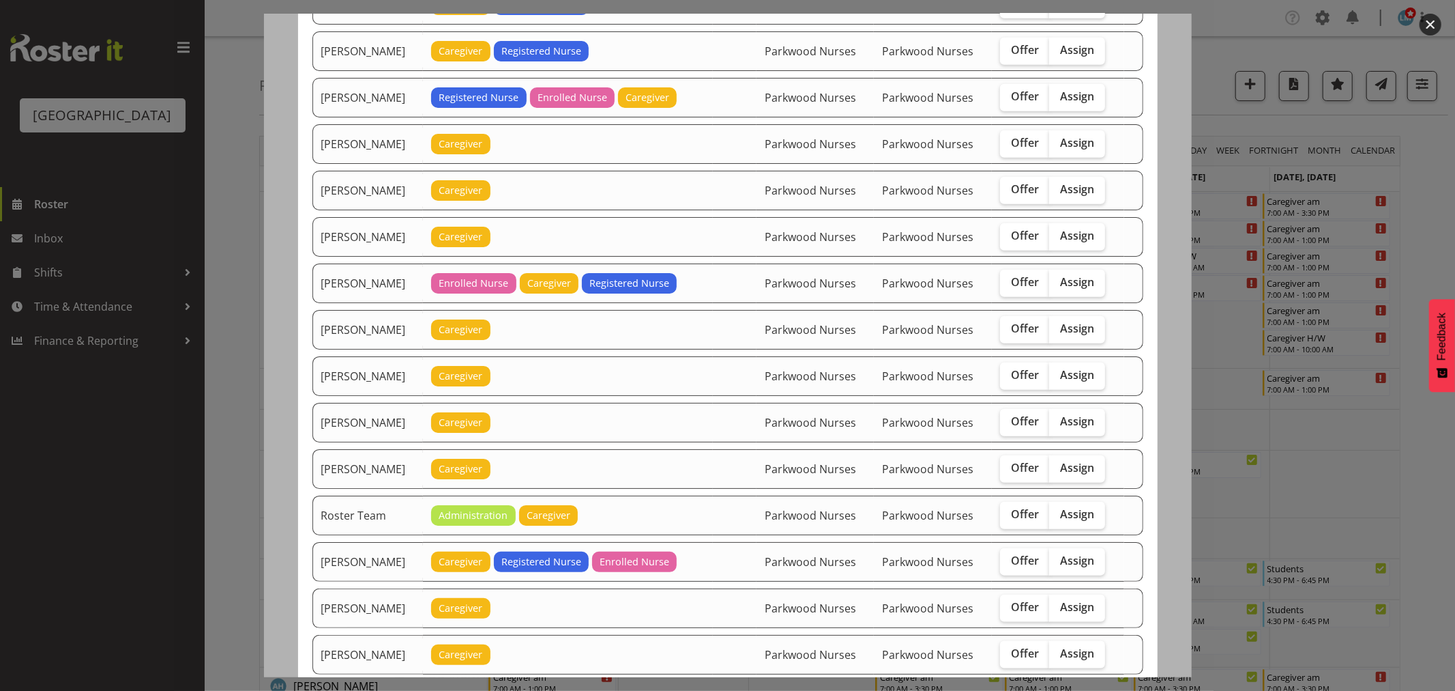
scroll to position [1061, 0]
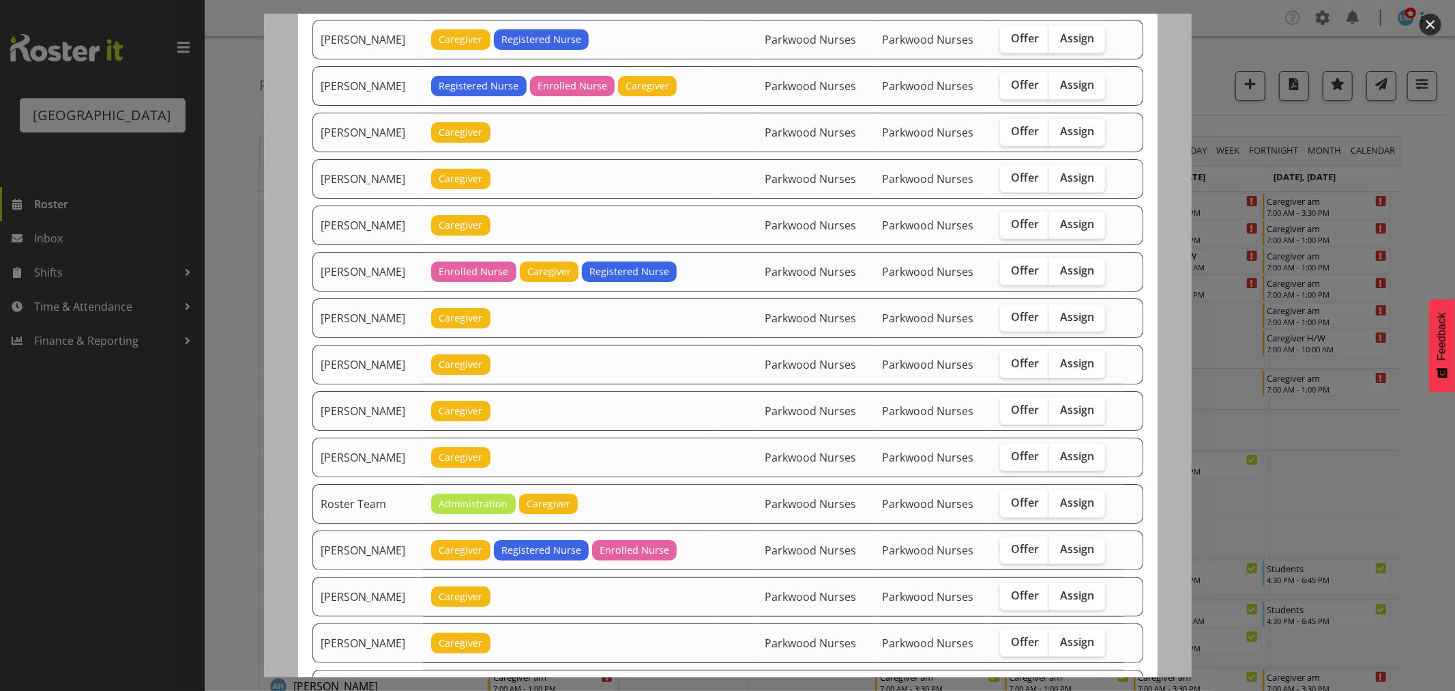
click at [1421, 172] on div at bounding box center [727, 345] width 1455 height 691
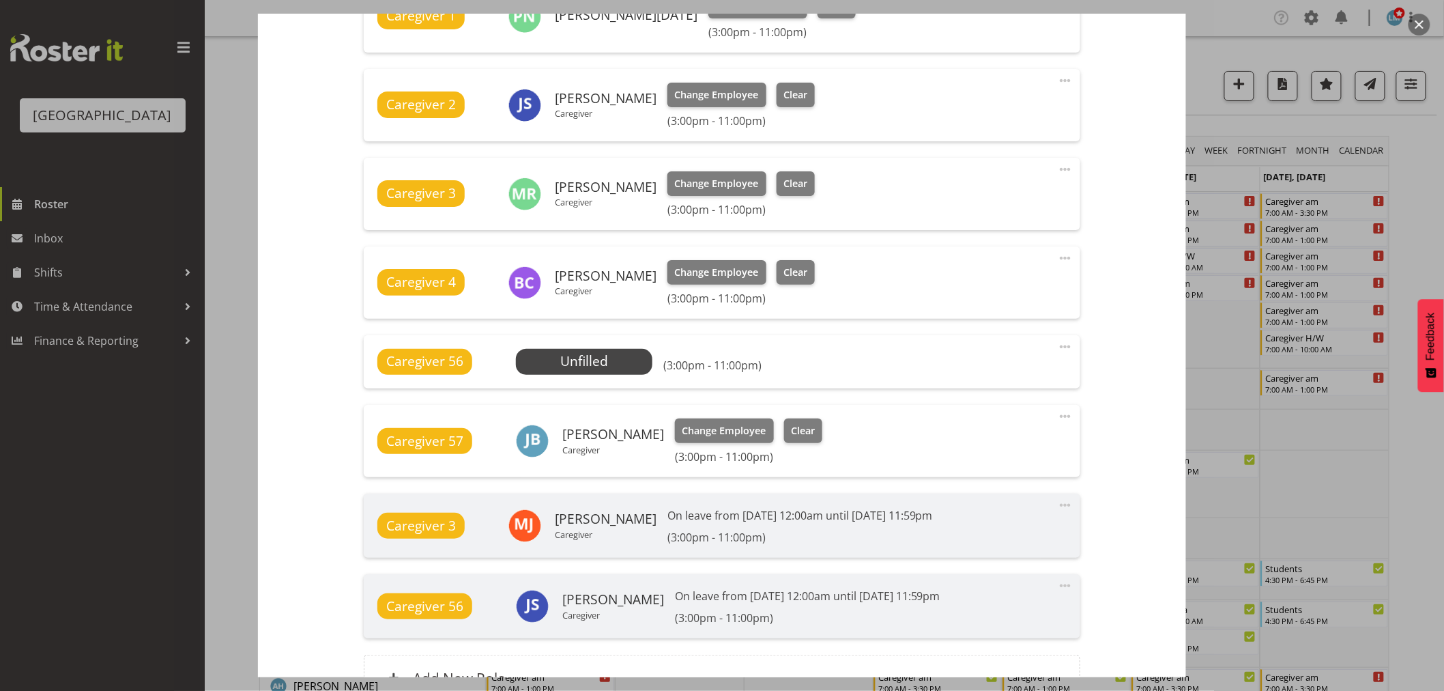
click at [1421, 172] on div at bounding box center [722, 345] width 1444 height 691
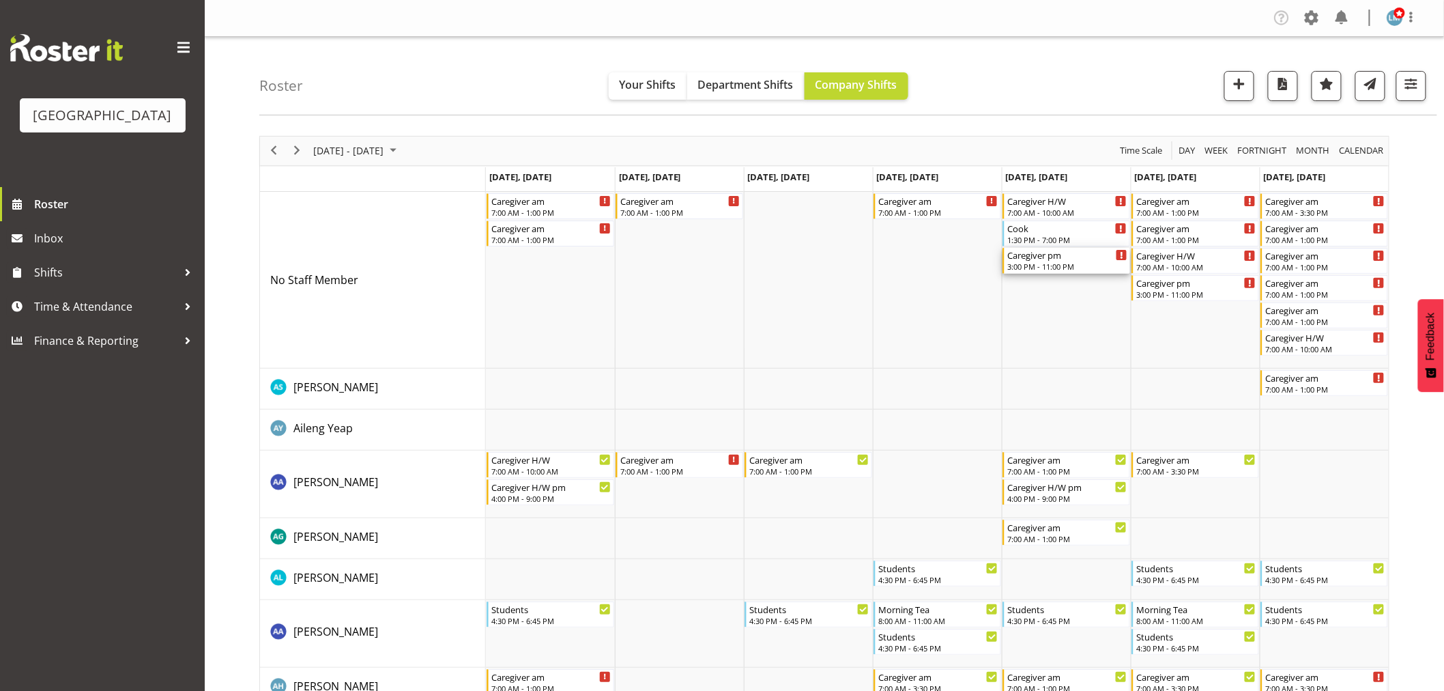
click at [1032, 255] on div "Caregiver pm" at bounding box center [1067, 255] width 120 height 14
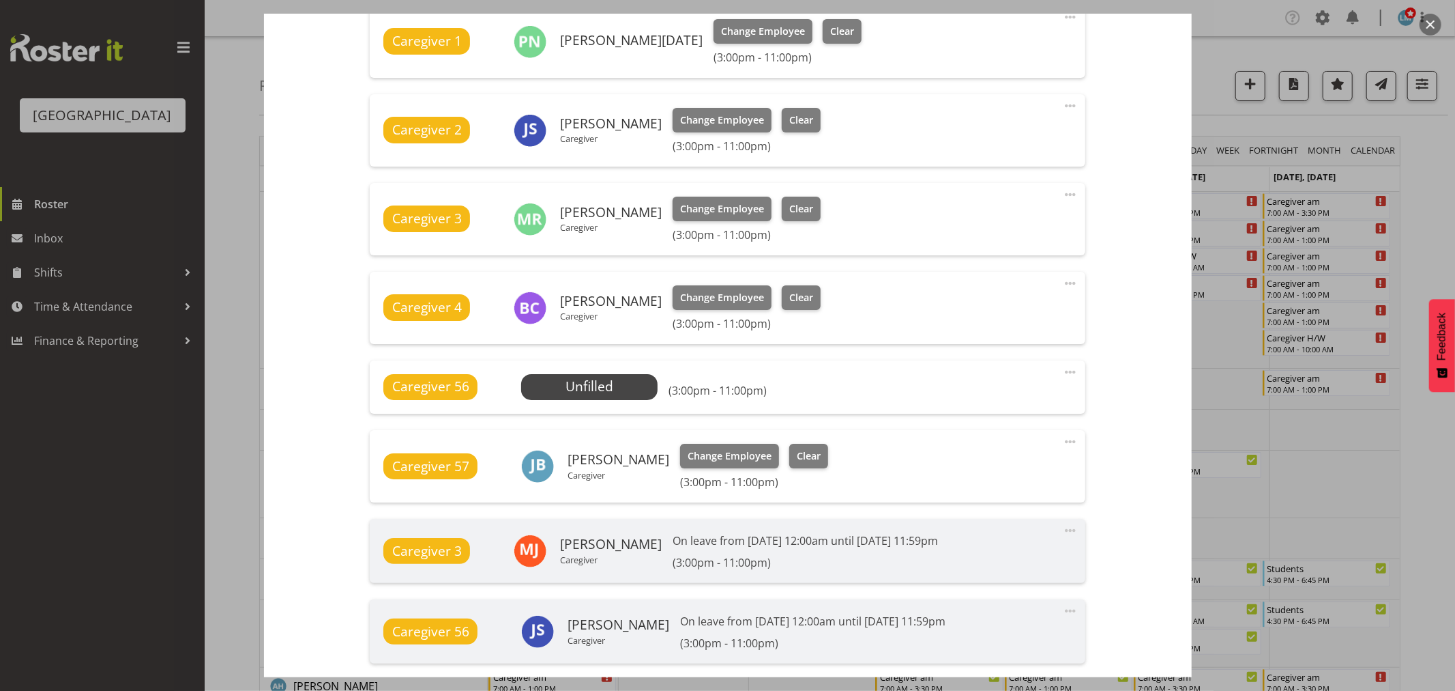
scroll to position [530, 0]
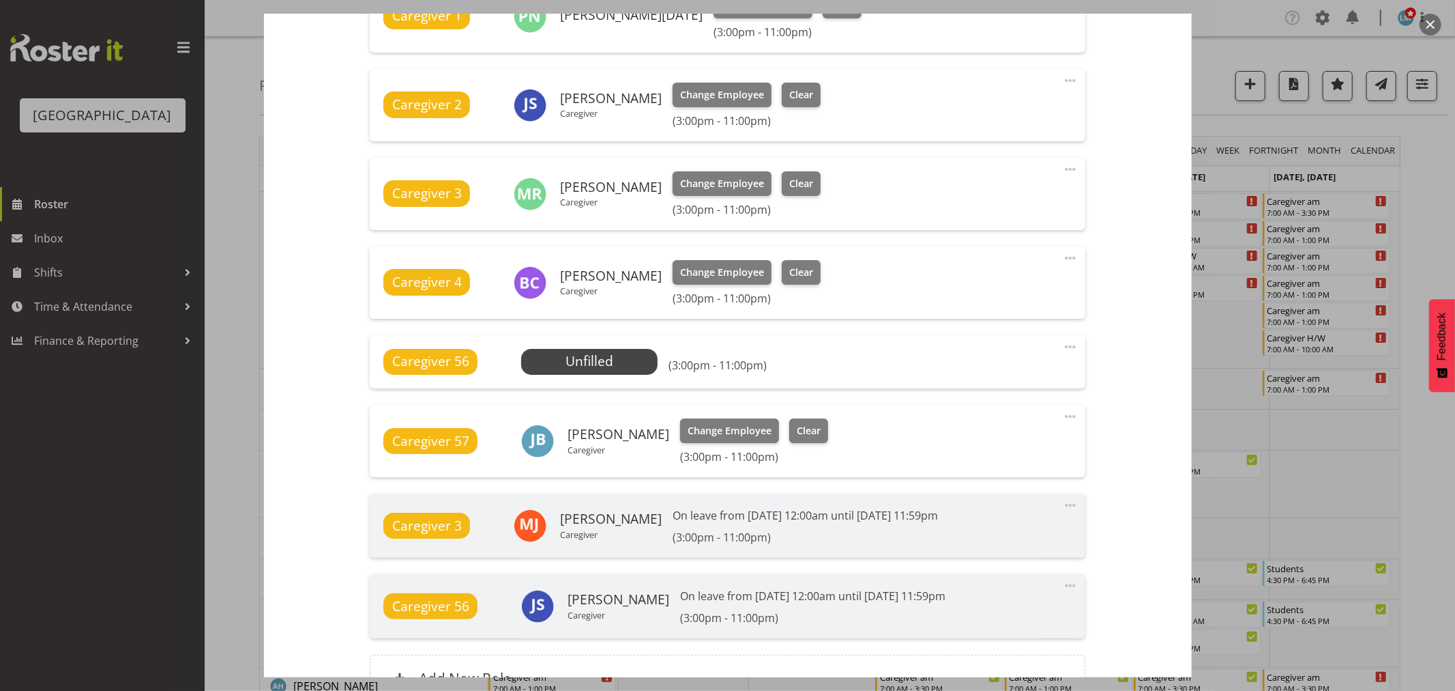
click at [1428, 180] on div at bounding box center [727, 345] width 1455 height 691
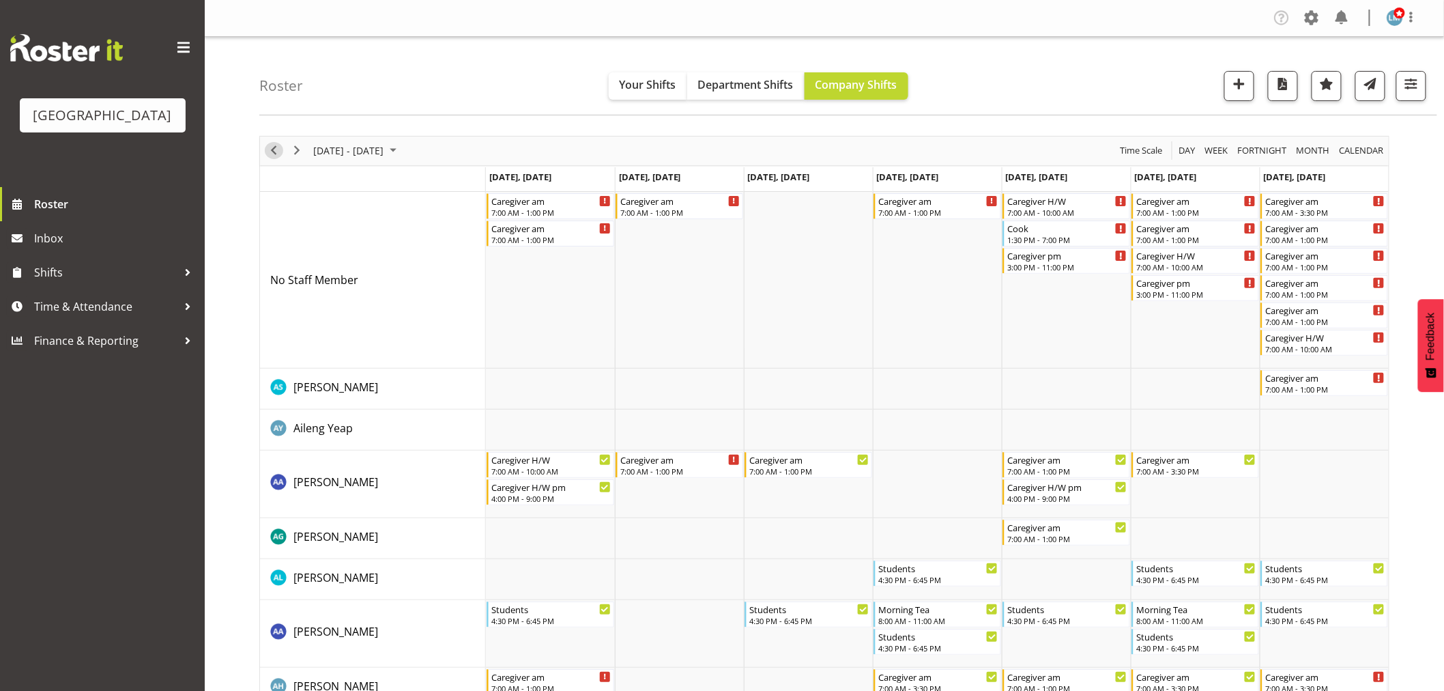
click at [272, 147] on span "Previous" at bounding box center [273, 150] width 16 height 17
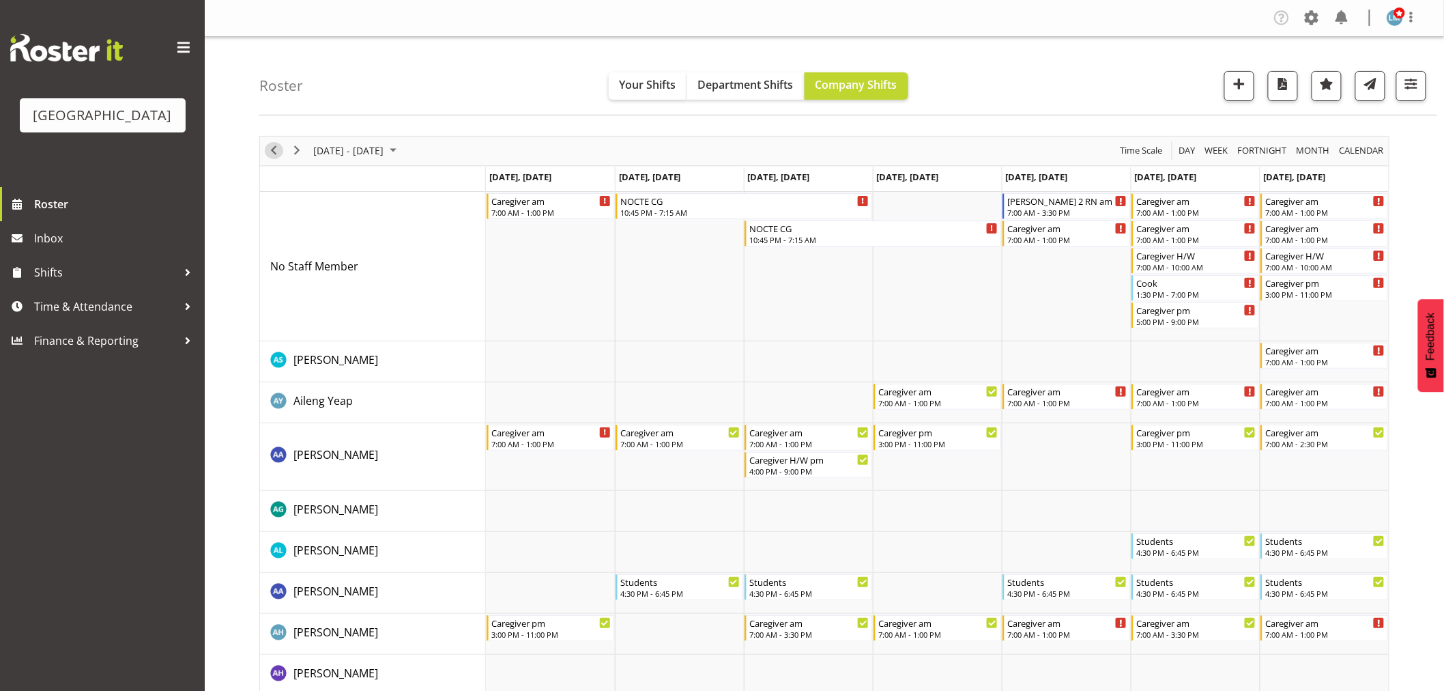
click at [272, 147] on span "Previous" at bounding box center [273, 150] width 16 height 17
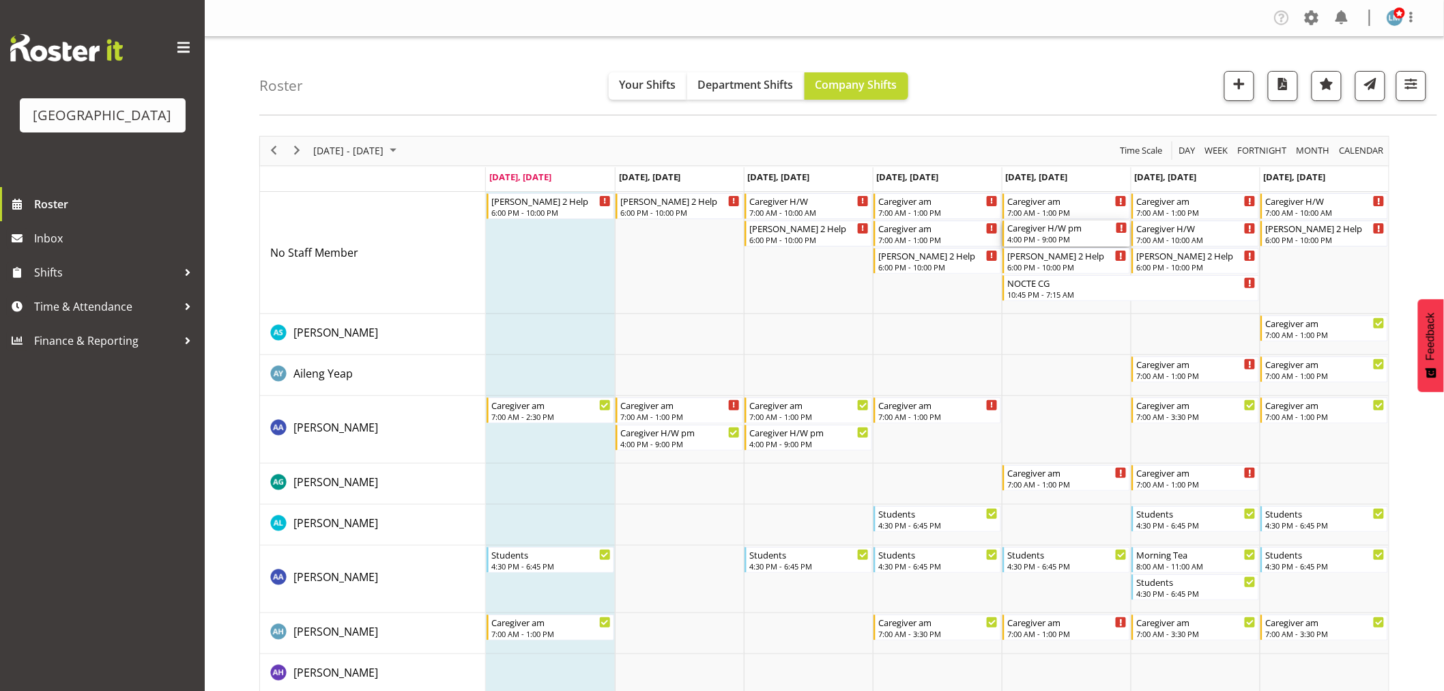
click at [1017, 236] on div "4:00 PM - 9:00 PM" at bounding box center [1067, 238] width 120 height 11
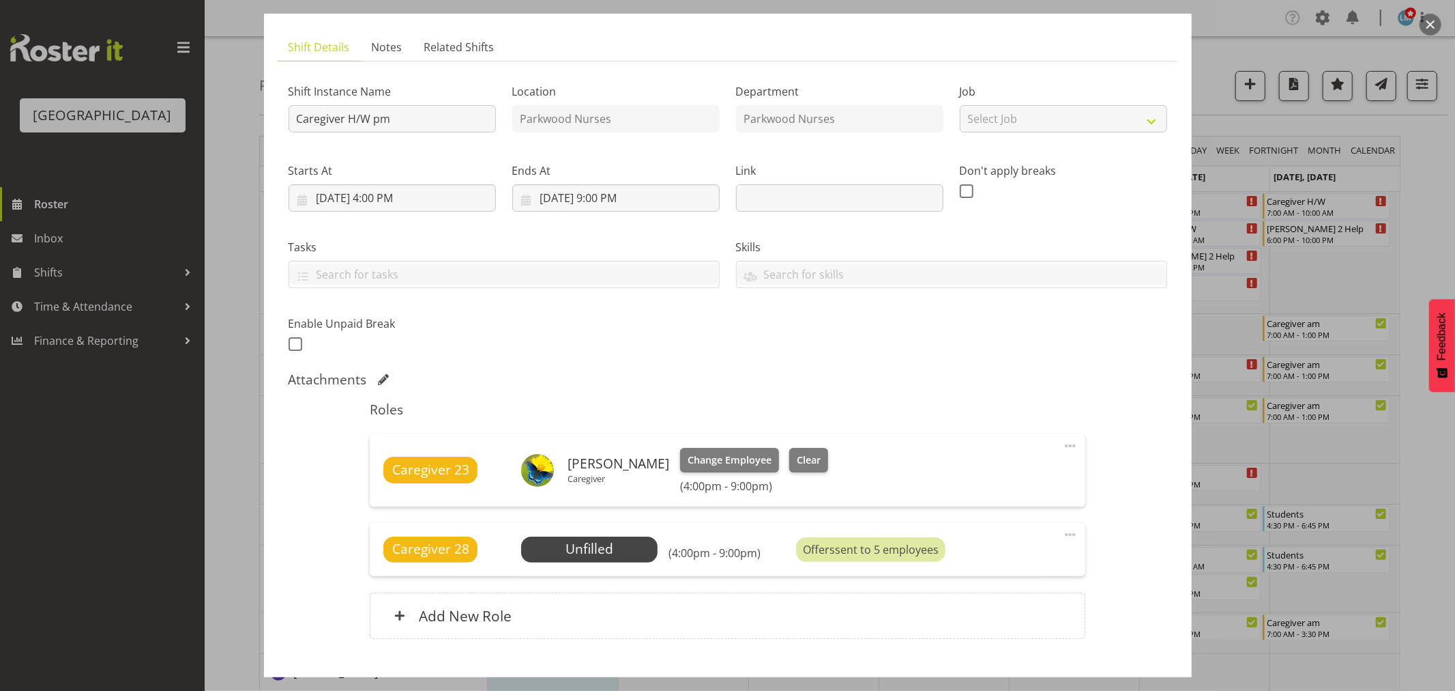
scroll to position [160, 0]
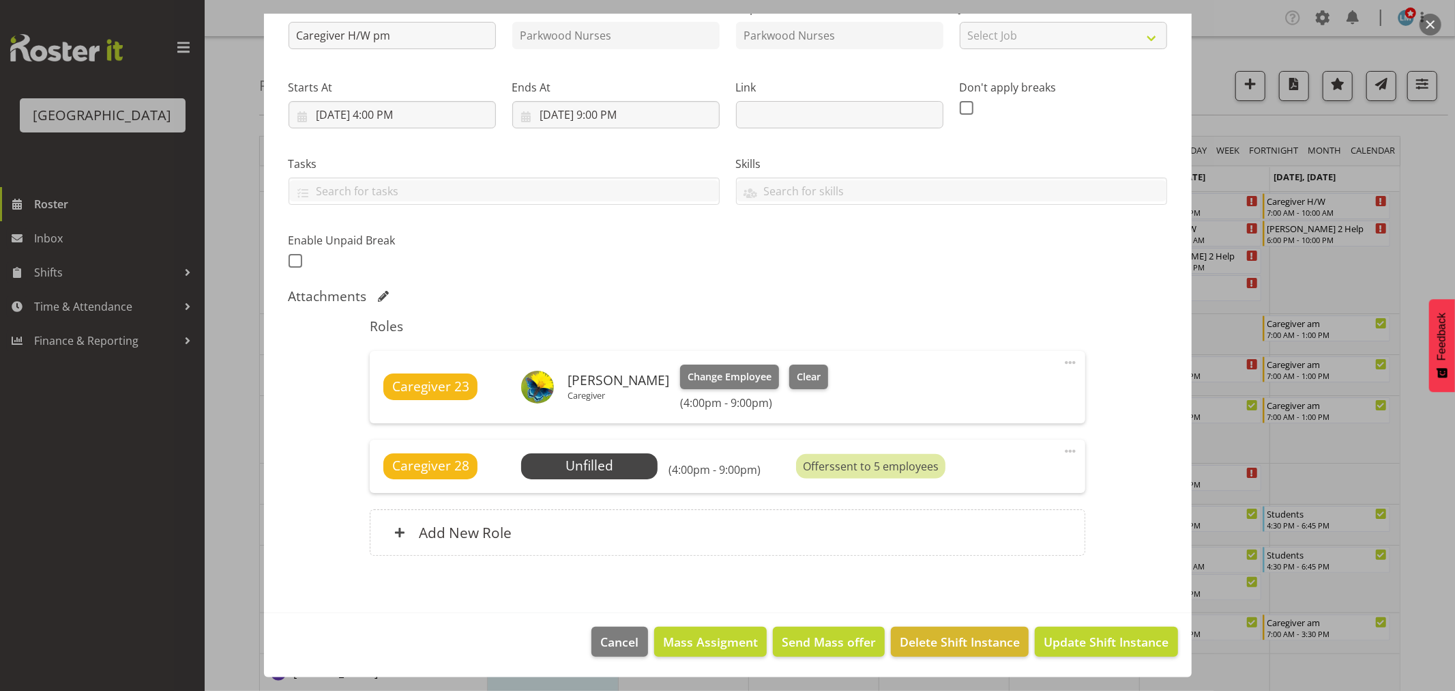
click at [1423, 219] on div at bounding box center [727, 345] width 1455 height 691
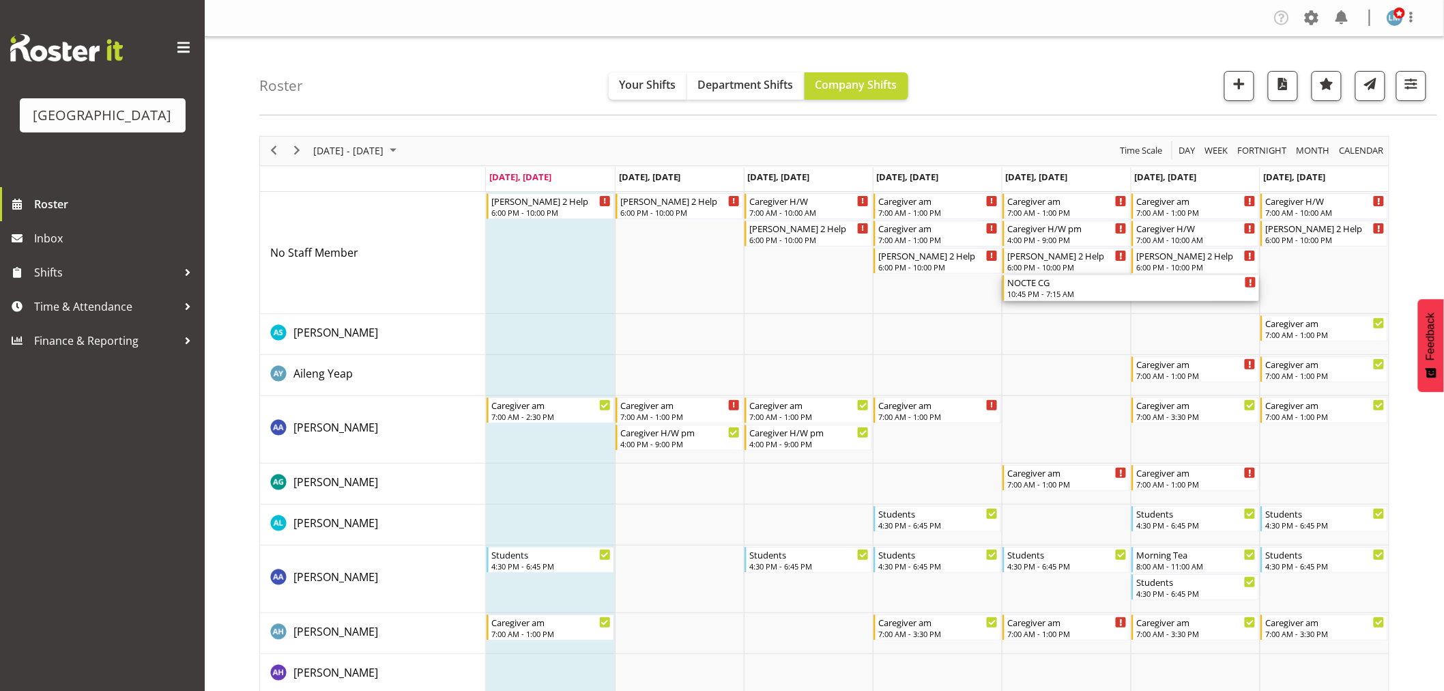
click at [1064, 276] on div "NOCTE CG" at bounding box center [1131, 282] width 249 height 14
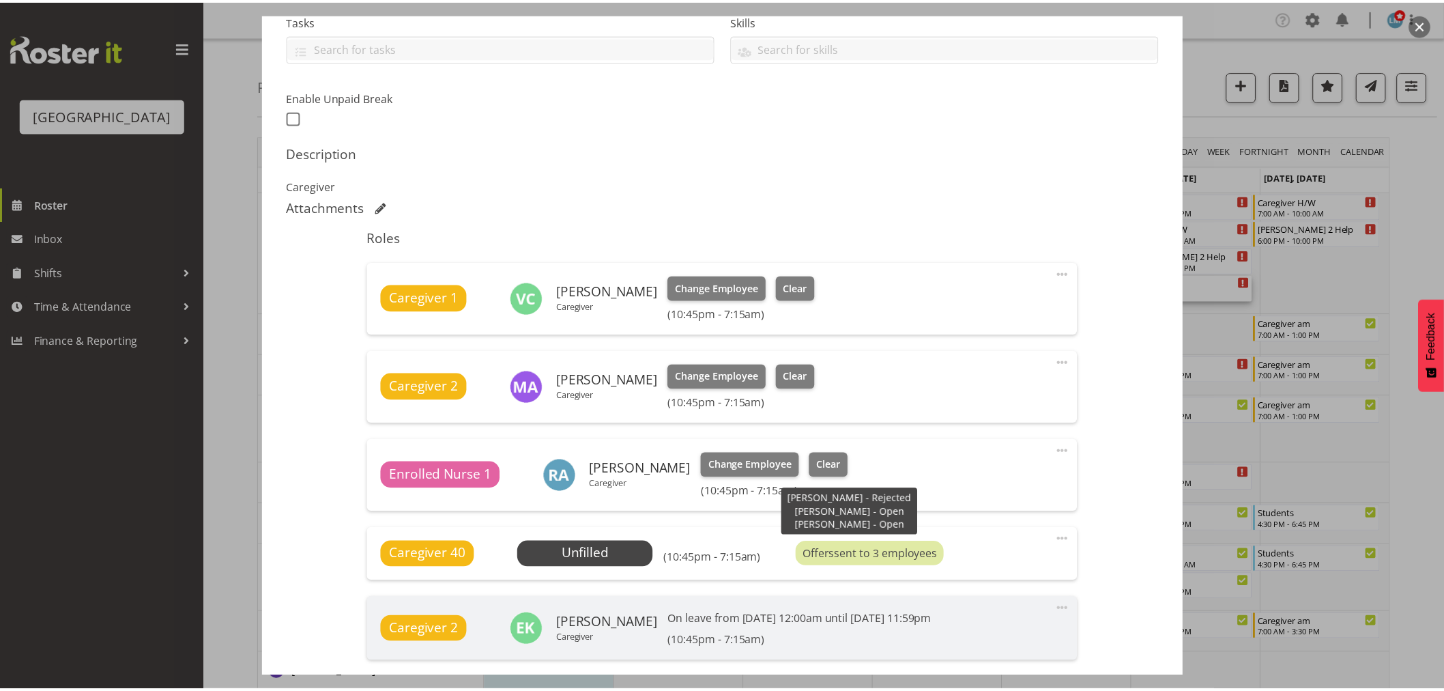
scroll to position [454, 0]
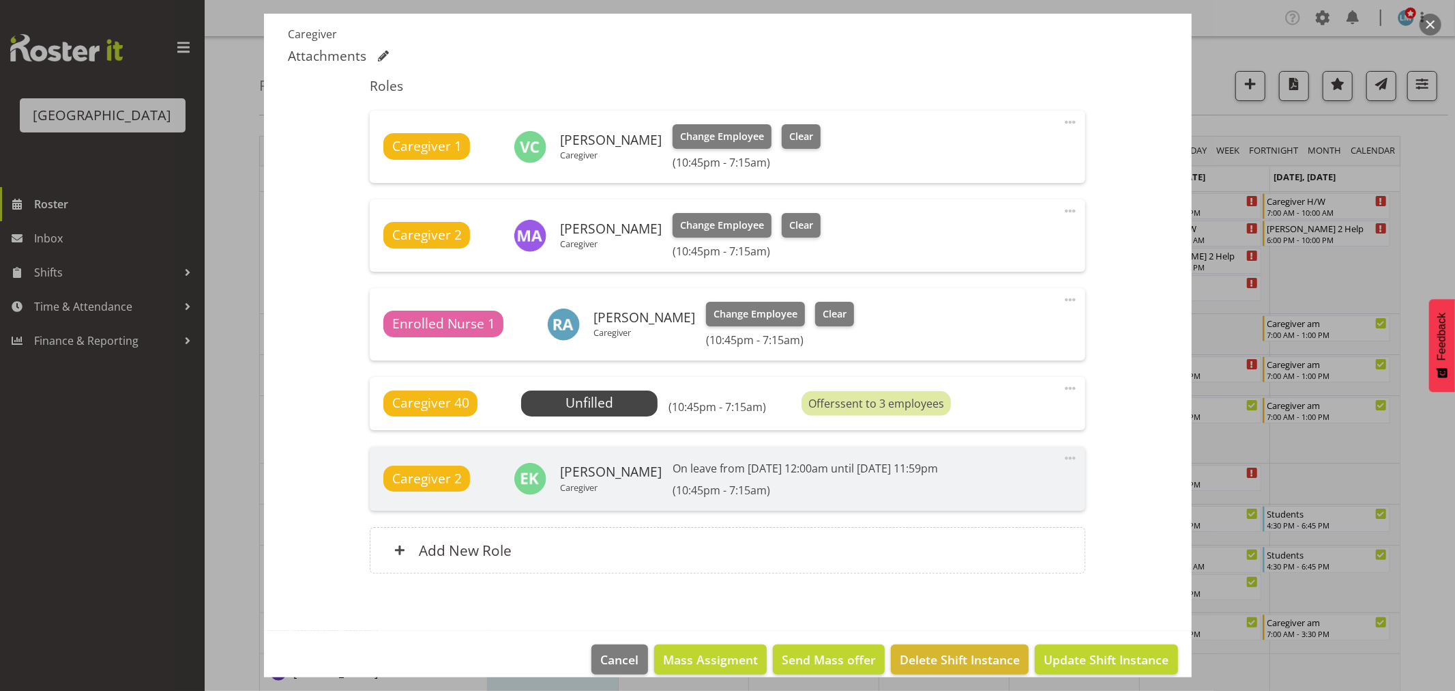
click at [1438, 214] on div at bounding box center [727, 345] width 1455 height 691
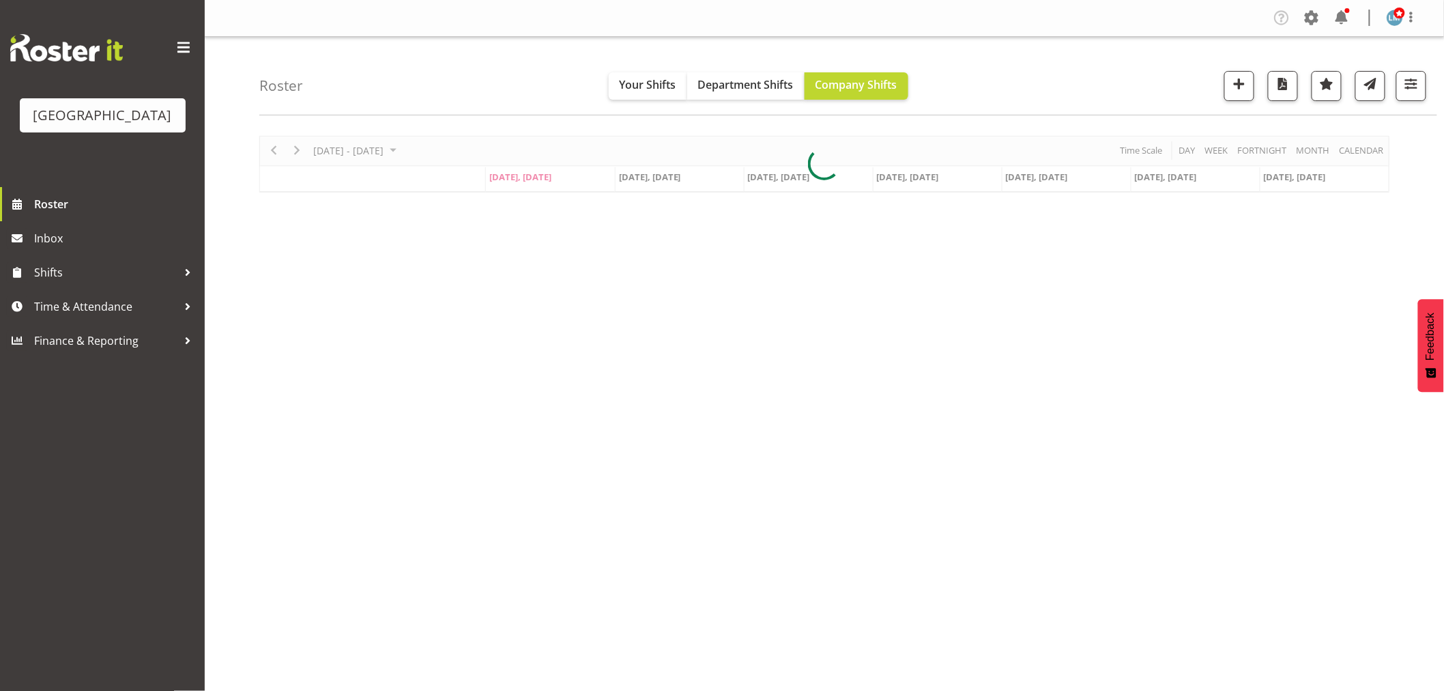
click at [1345, 10] on div at bounding box center [1347, 10] width 5 height 5
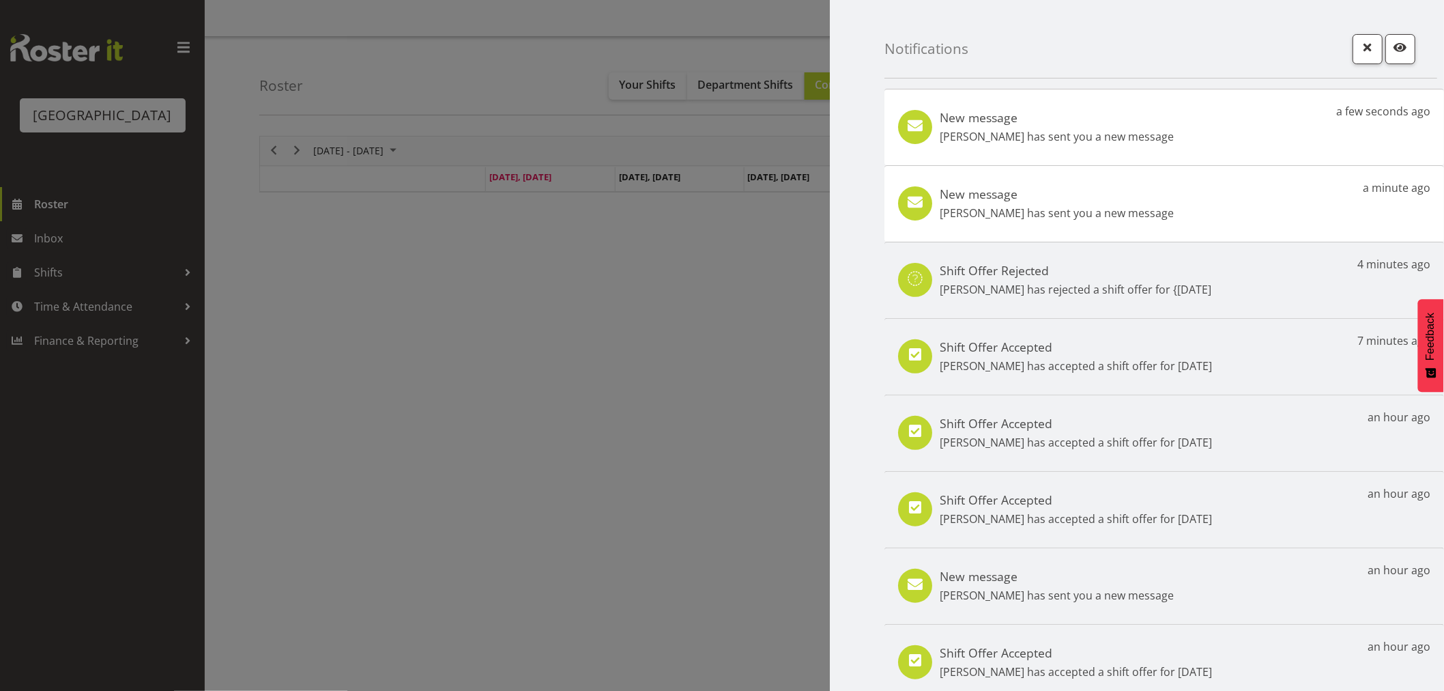
click at [0, 0] on div "Timeline Week of August 25, 2025" at bounding box center [0, 0] width 0 height 0
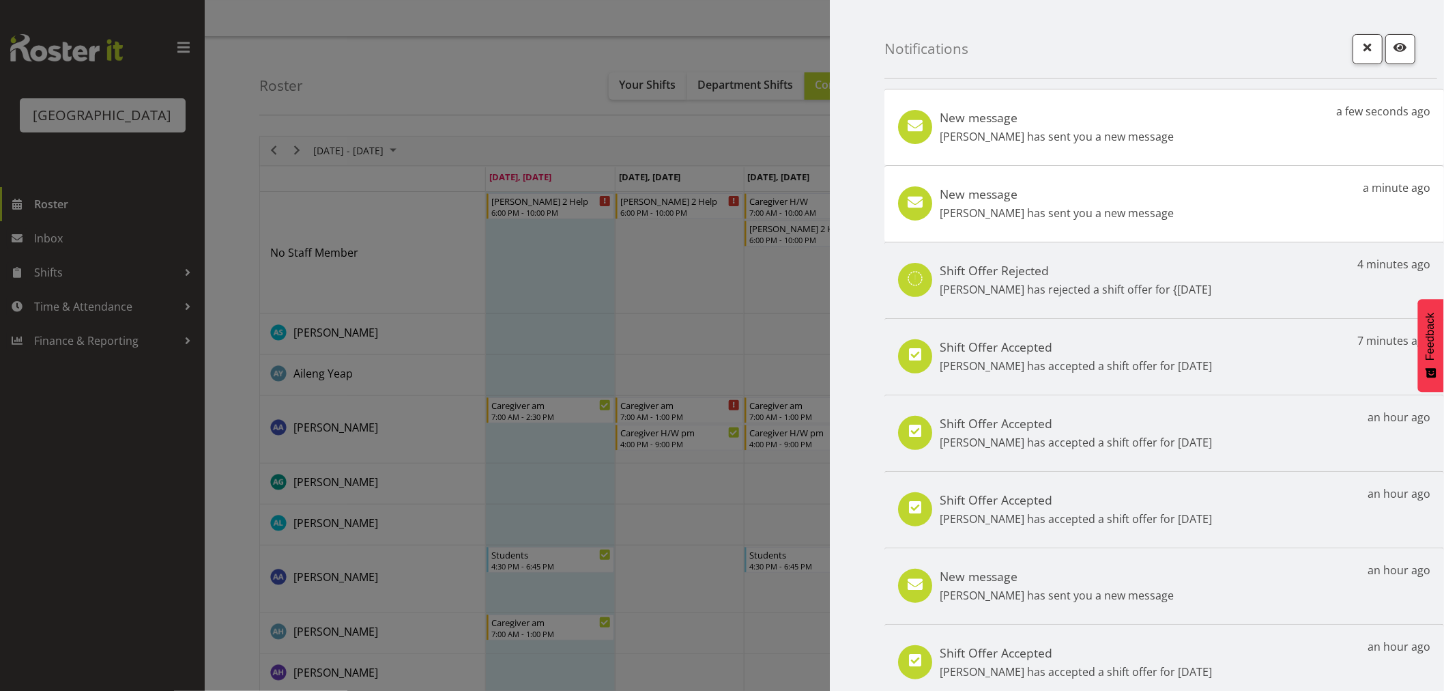
click at [1223, 223] on div "New message [PERSON_NAME] has sent you a new message a minute ago" at bounding box center [1164, 203] width 560 height 76
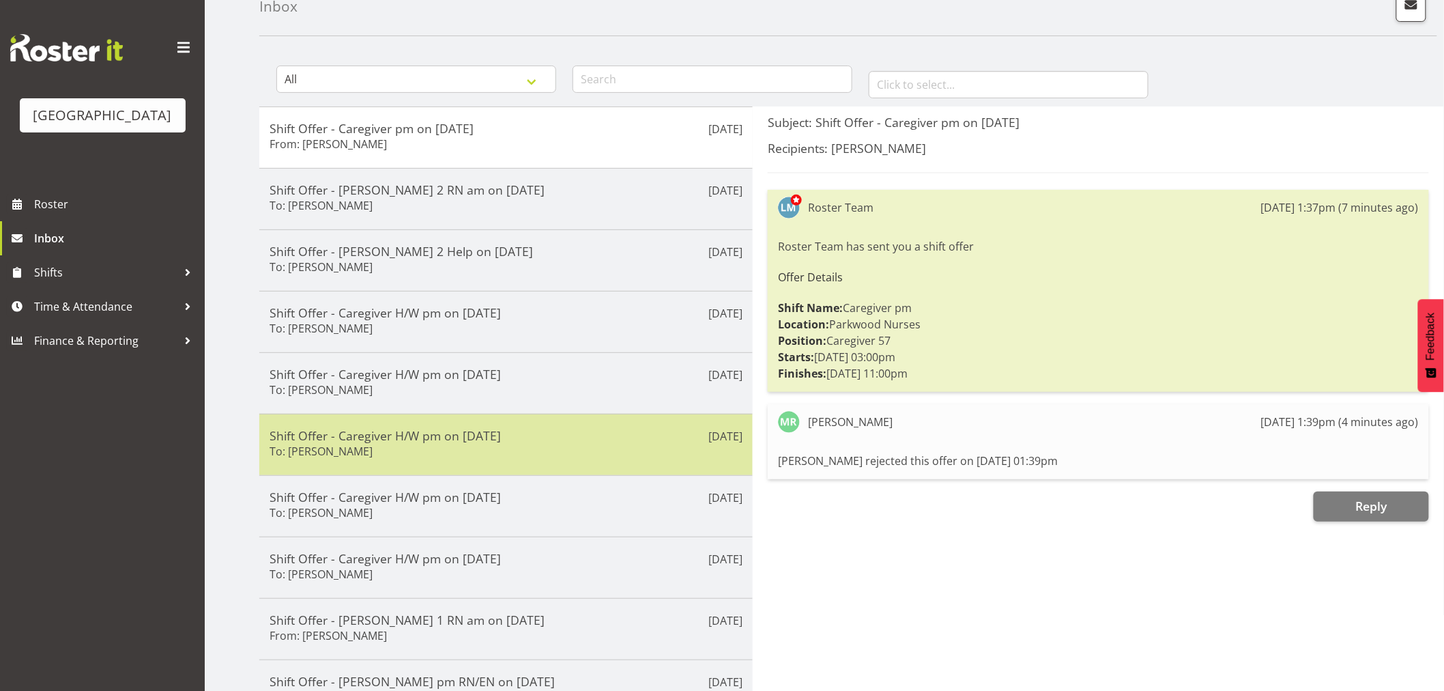
scroll to position [166, 0]
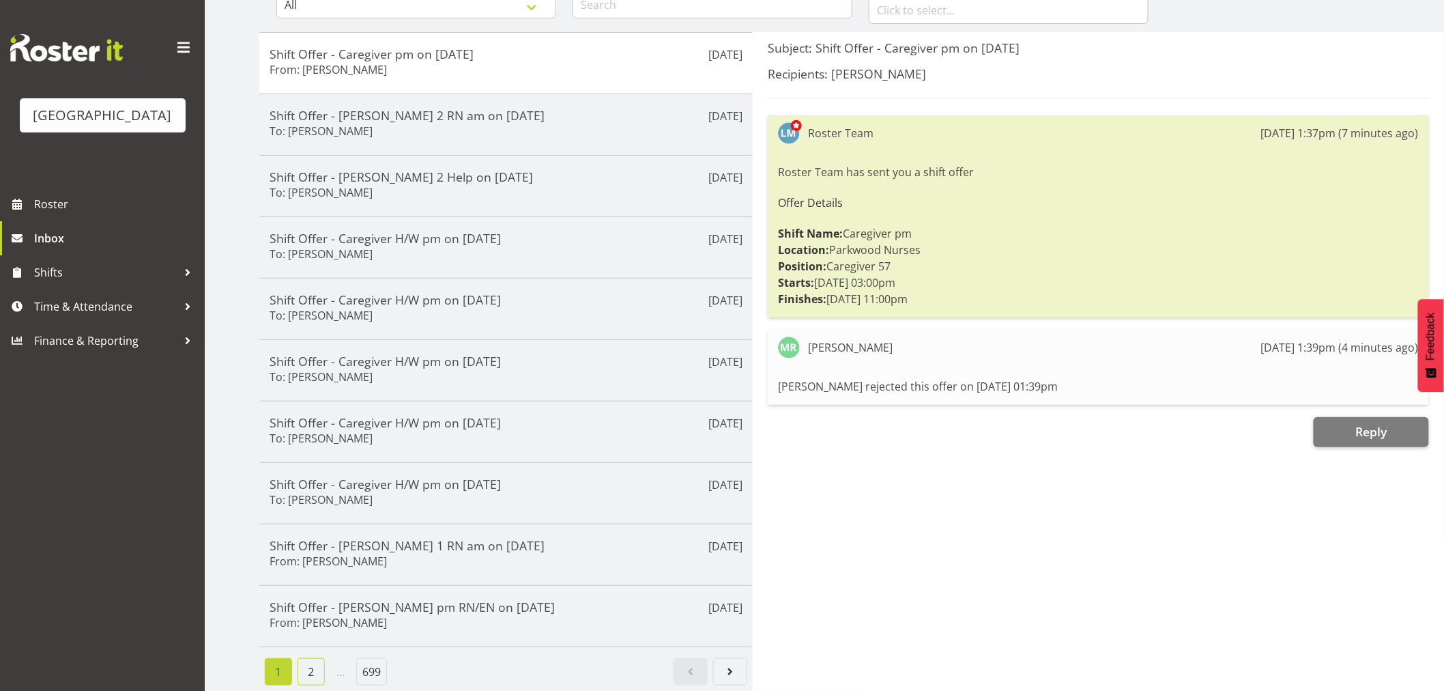
click at [307, 658] on link "2" at bounding box center [311, 671] width 27 height 27
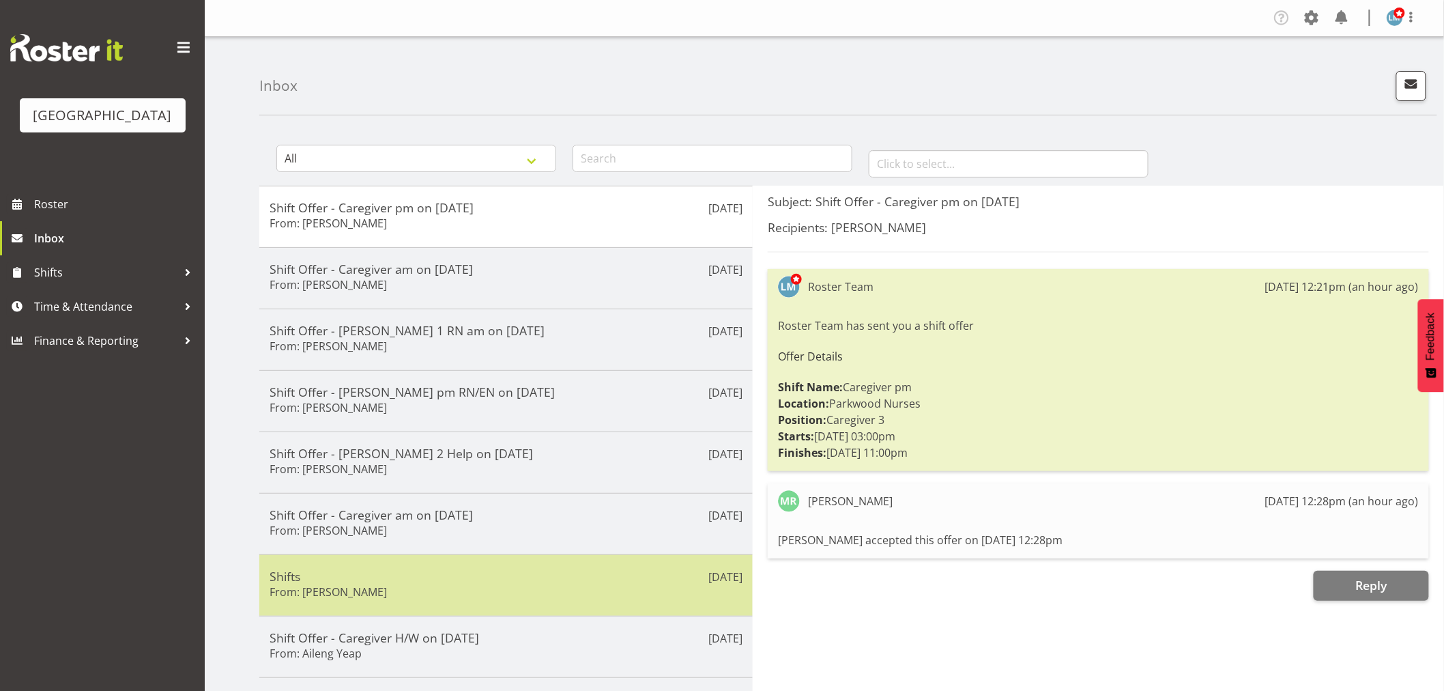
click at [332, 577] on h5 "Shifts" at bounding box center [506, 575] width 473 height 15
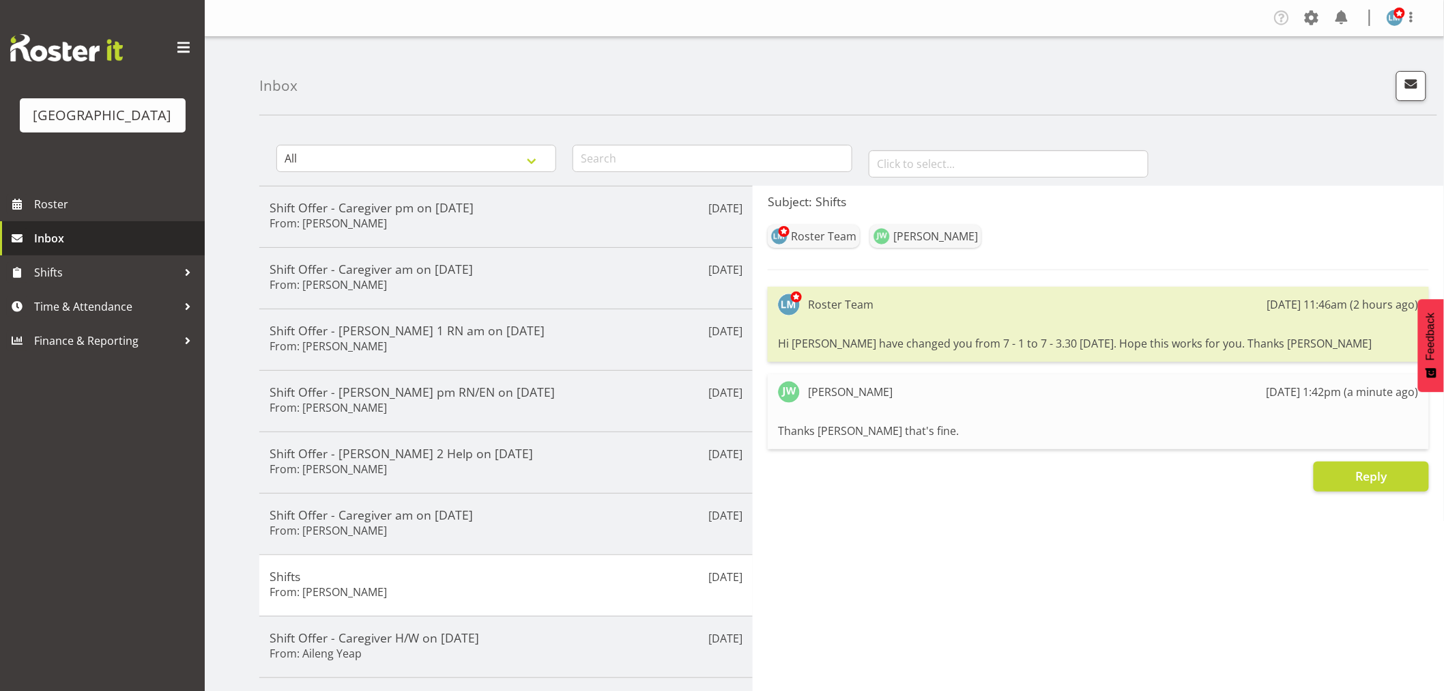
click at [52, 248] on span "Inbox" at bounding box center [116, 238] width 164 height 20
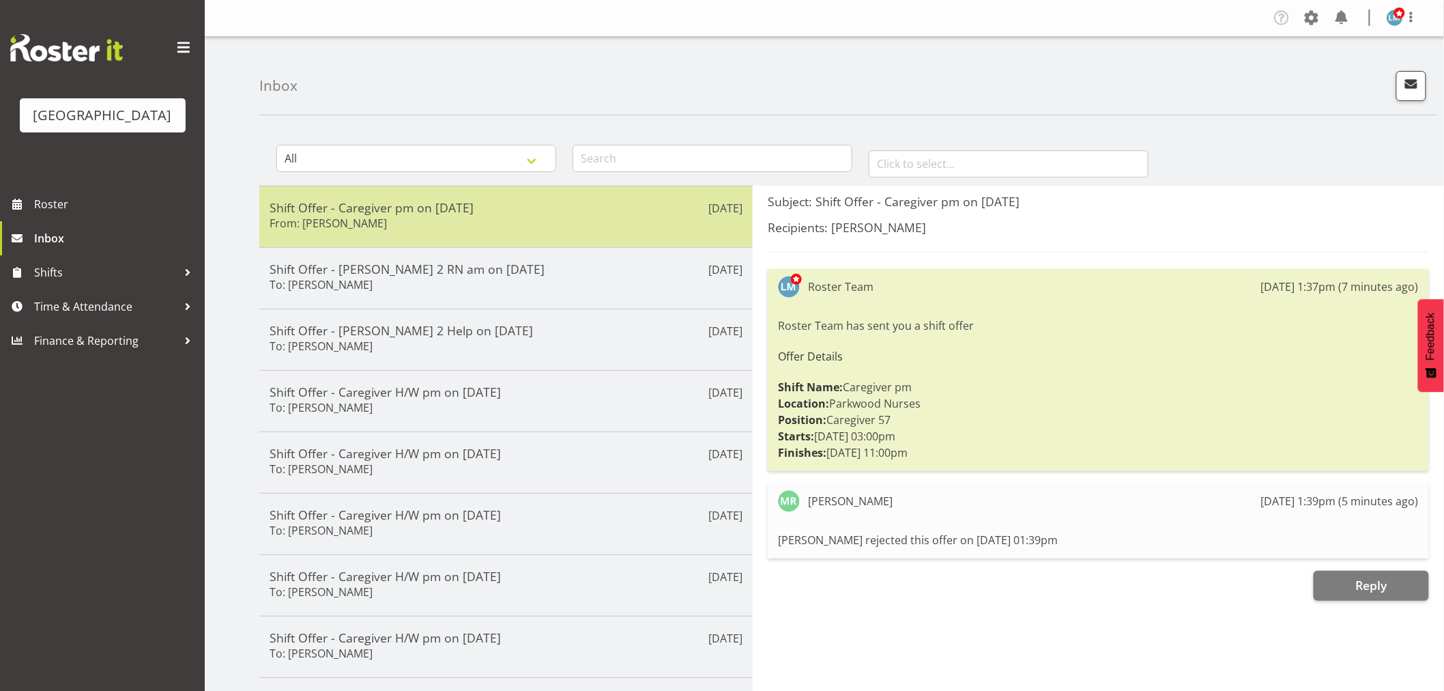
click at [370, 214] on h5 "Shift Offer - Caregiver pm on [DATE]" at bounding box center [506, 207] width 473 height 15
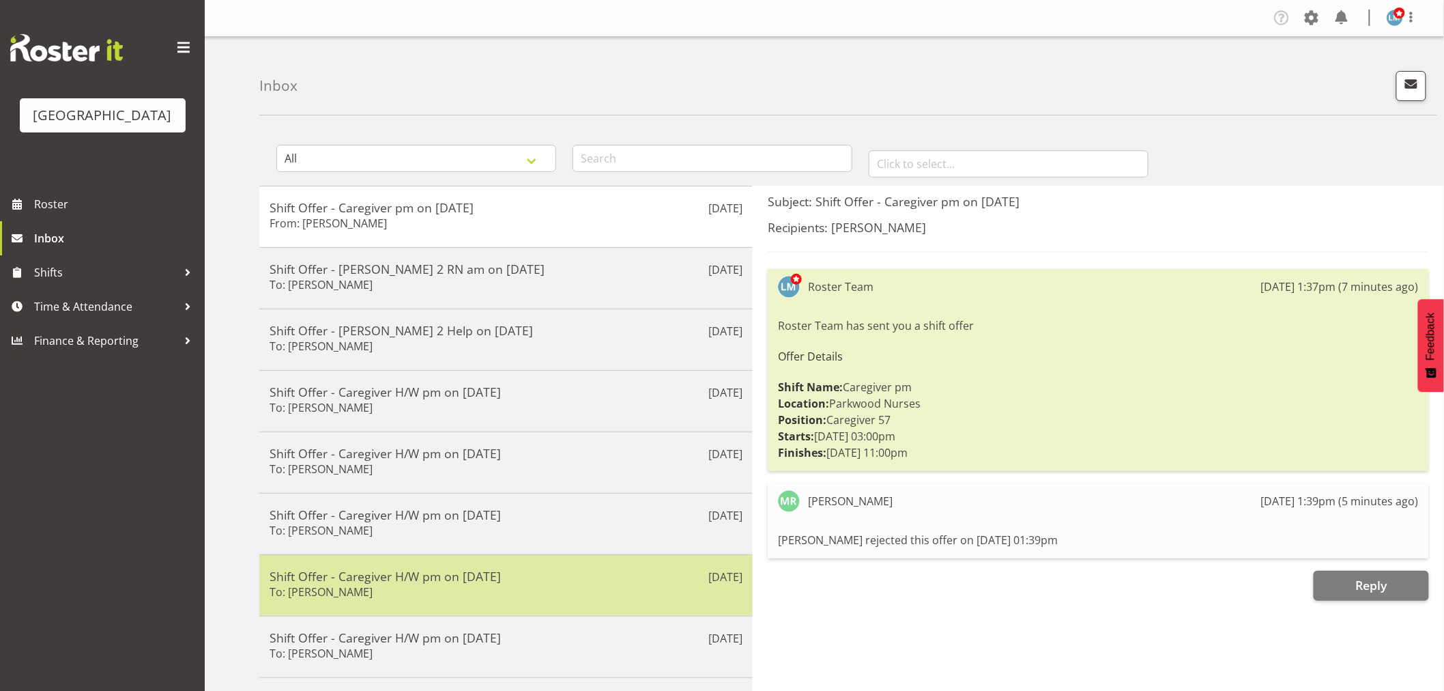
scroll to position [151, 0]
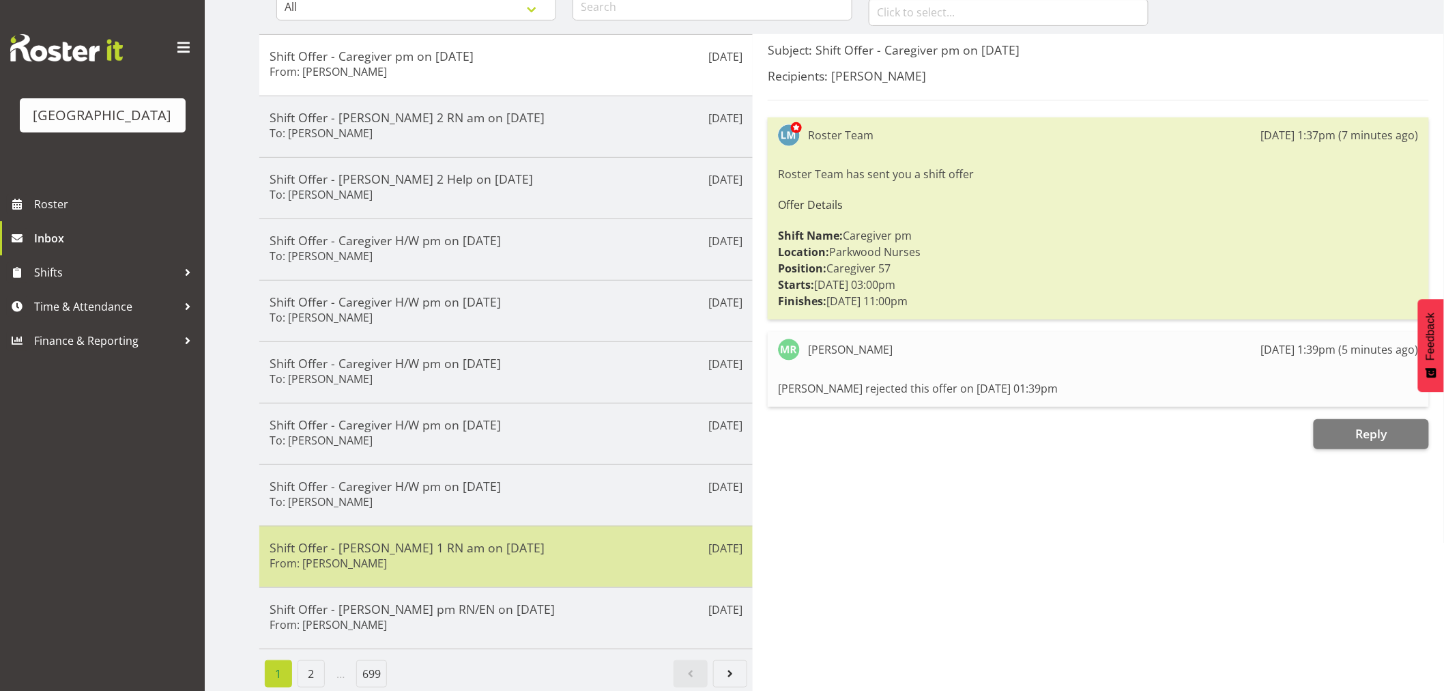
click at [429, 564] on div "Shift Offer - [PERSON_NAME] 1 RN am on [DATE] From: [PERSON_NAME]" at bounding box center [506, 556] width 473 height 33
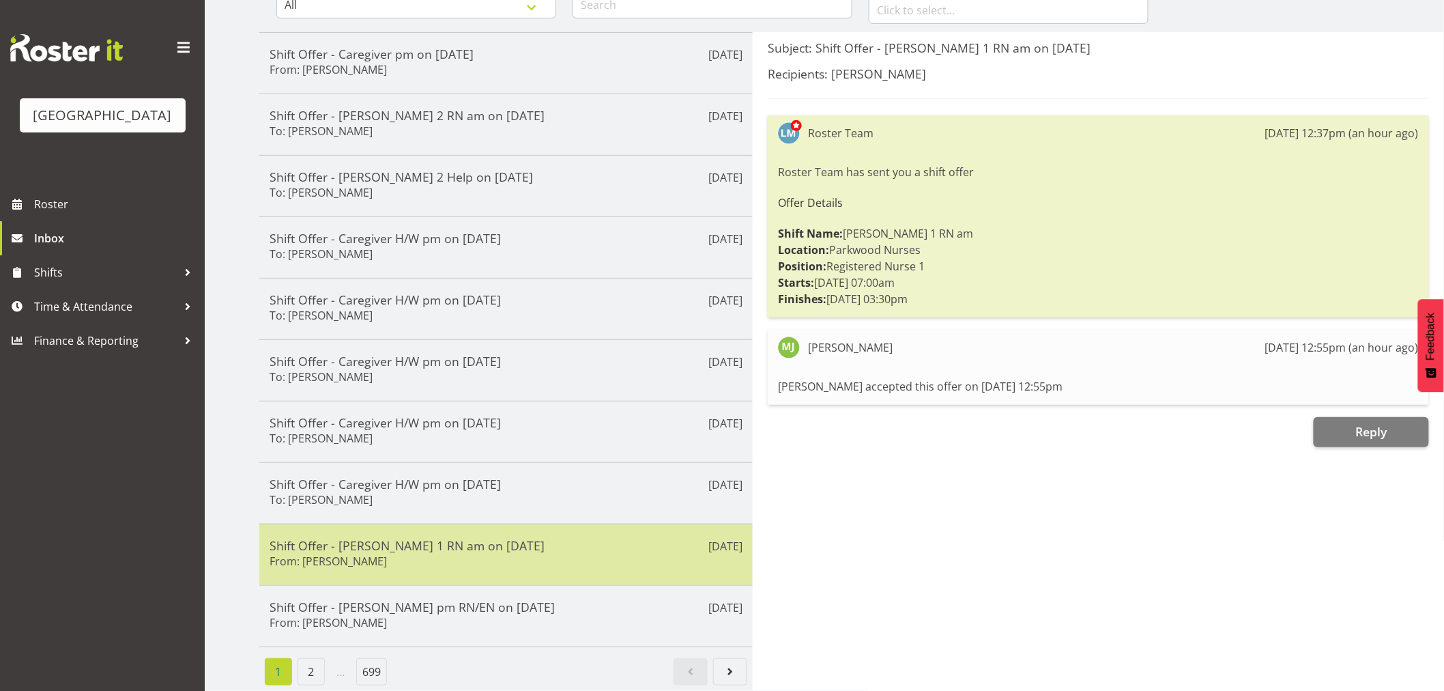
scroll to position [166, 0]
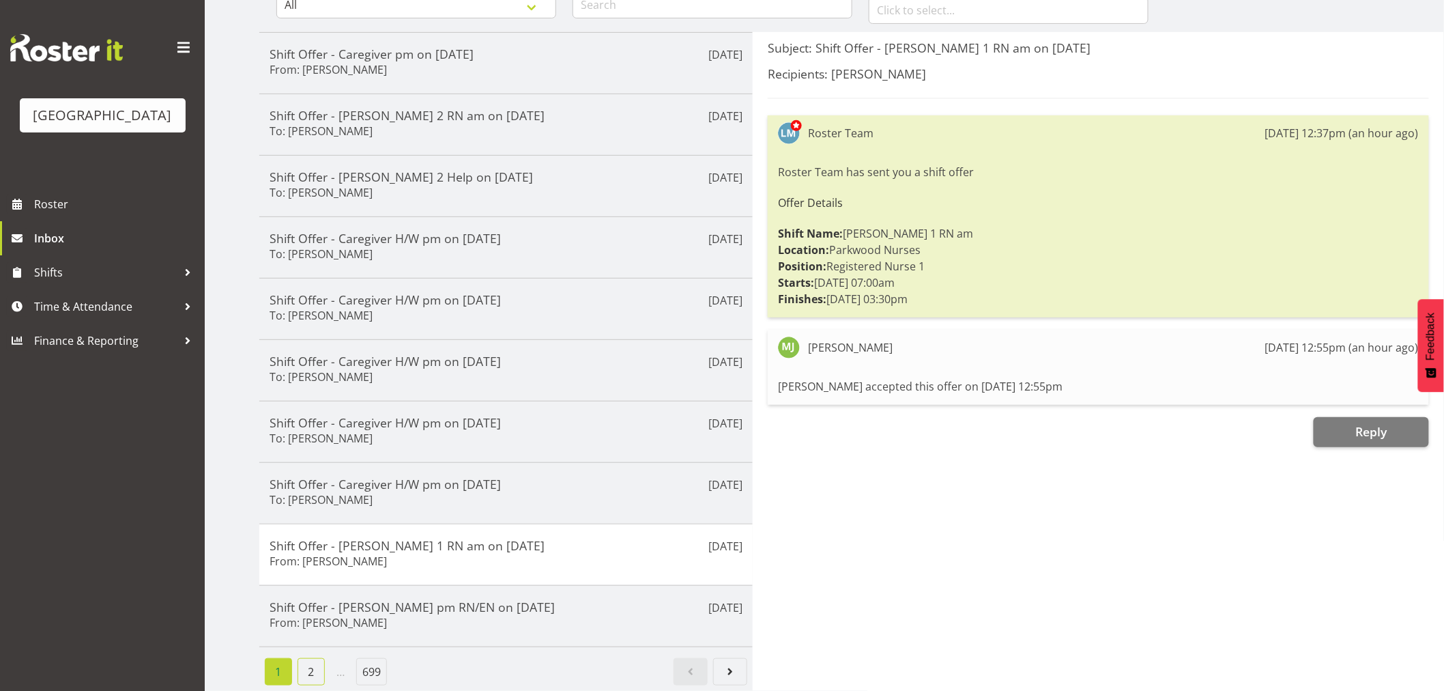
click at [315, 662] on link "2" at bounding box center [311, 671] width 27 height 27
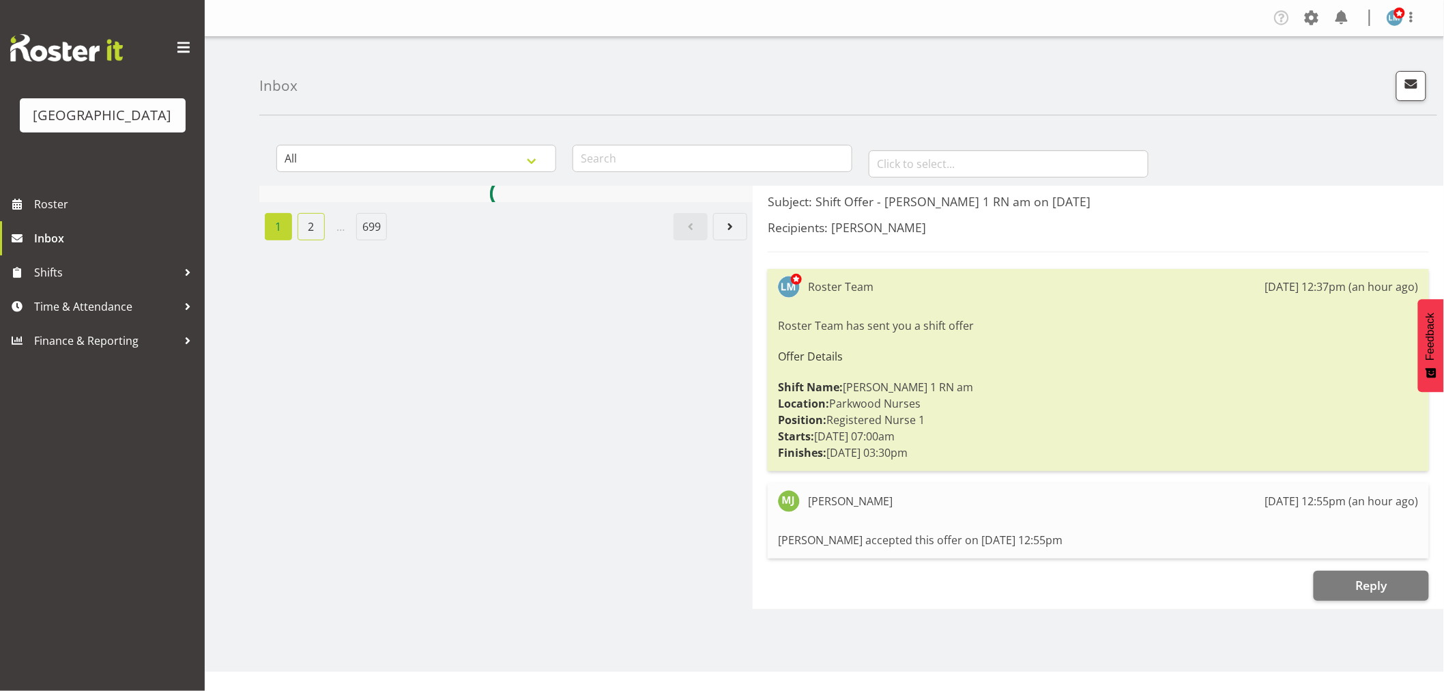
scroll to position [0, 0]
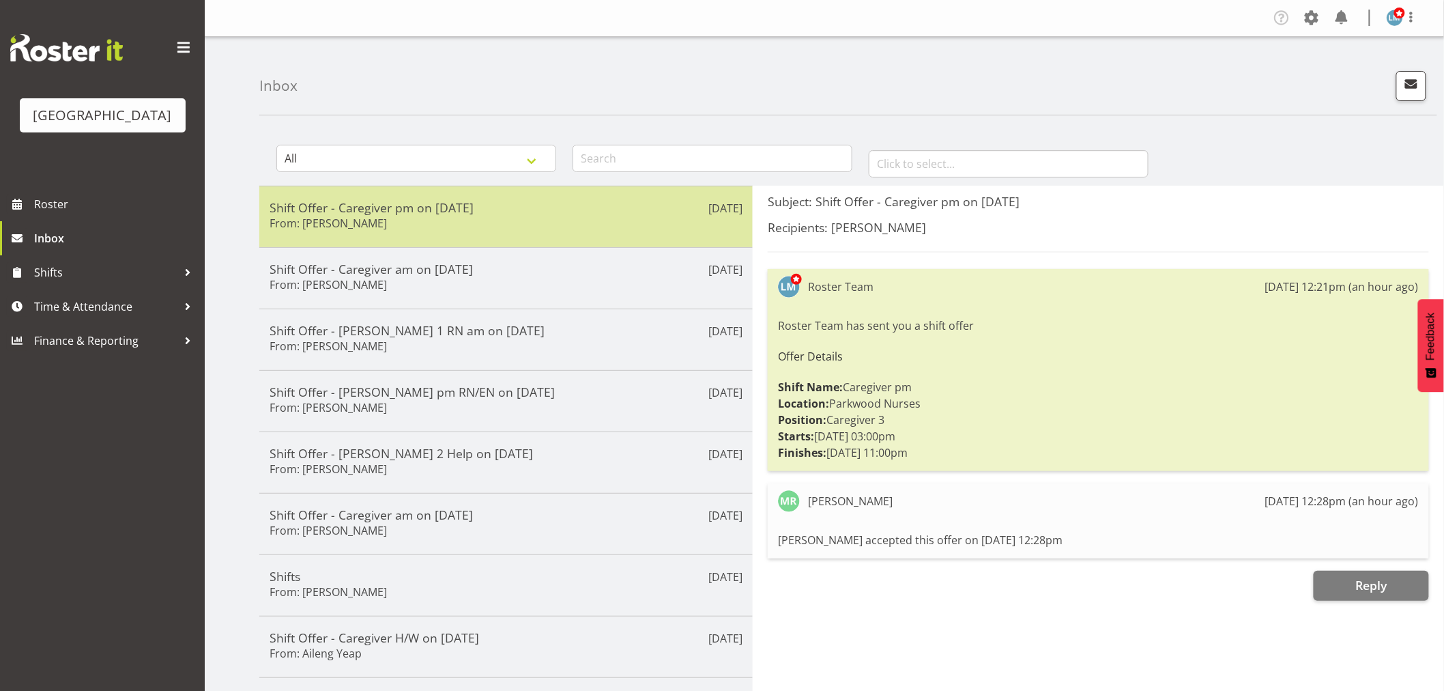
click at [448, 197] on div "[DATE] Shift Offer - Caregiver pm on [DATE] From: [PERSON_NAME]" at bounding box center [505, 216] width 493 height 61
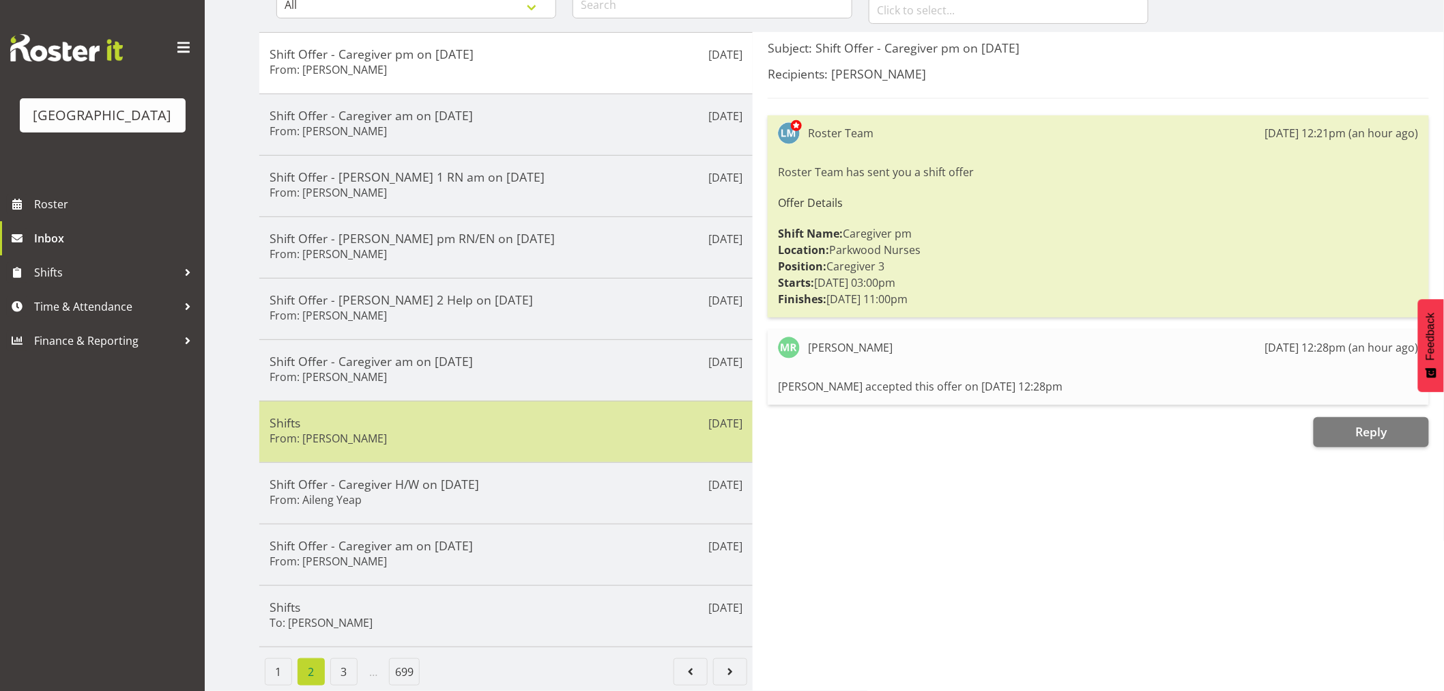
scroll to position [166, 0]
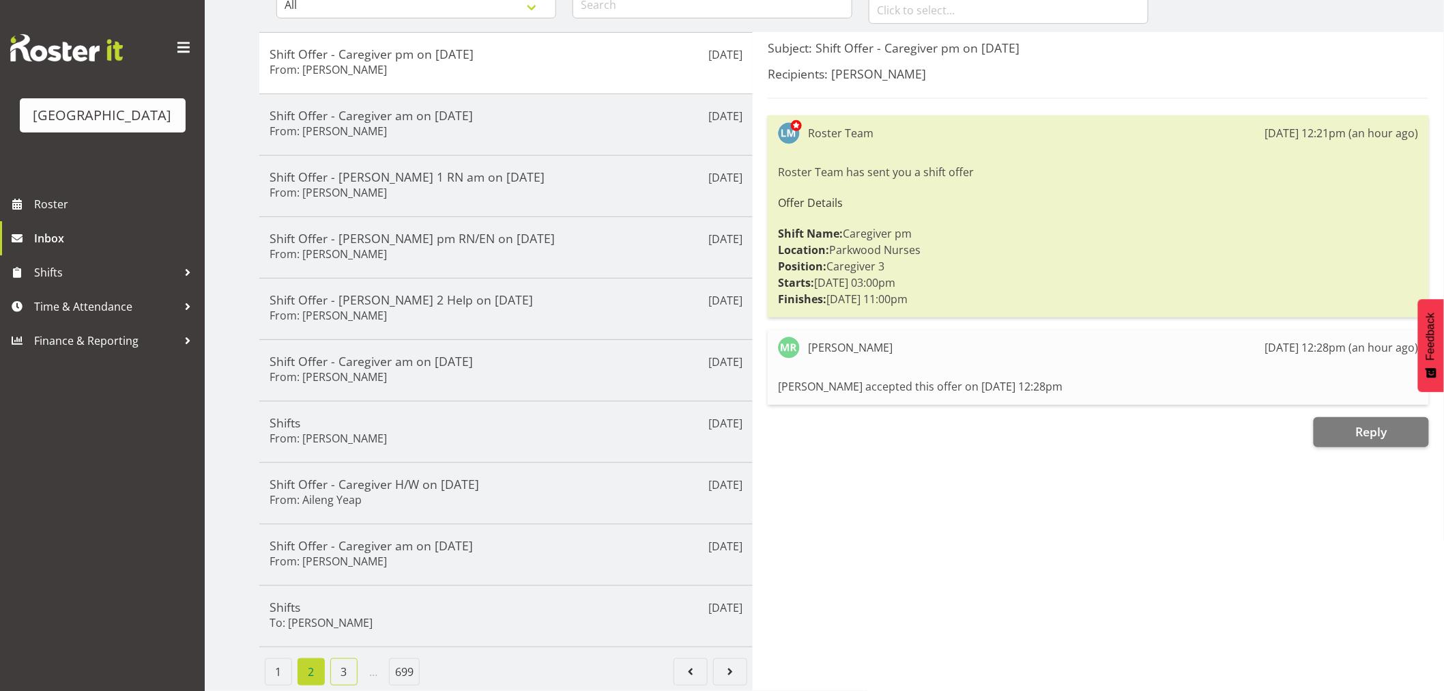
click at [353, 667] on link "3" at bounding box center [343, 671] width 27 height 27
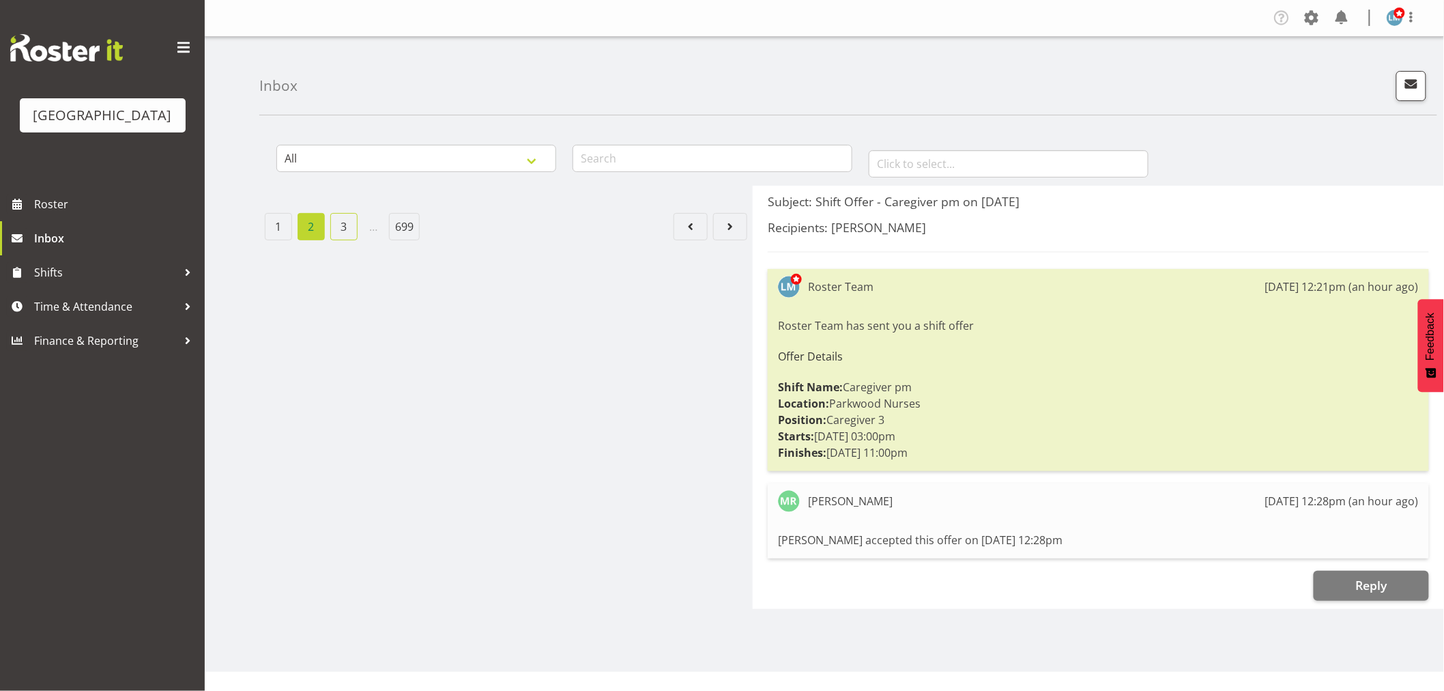
scroll to position [0, 0]
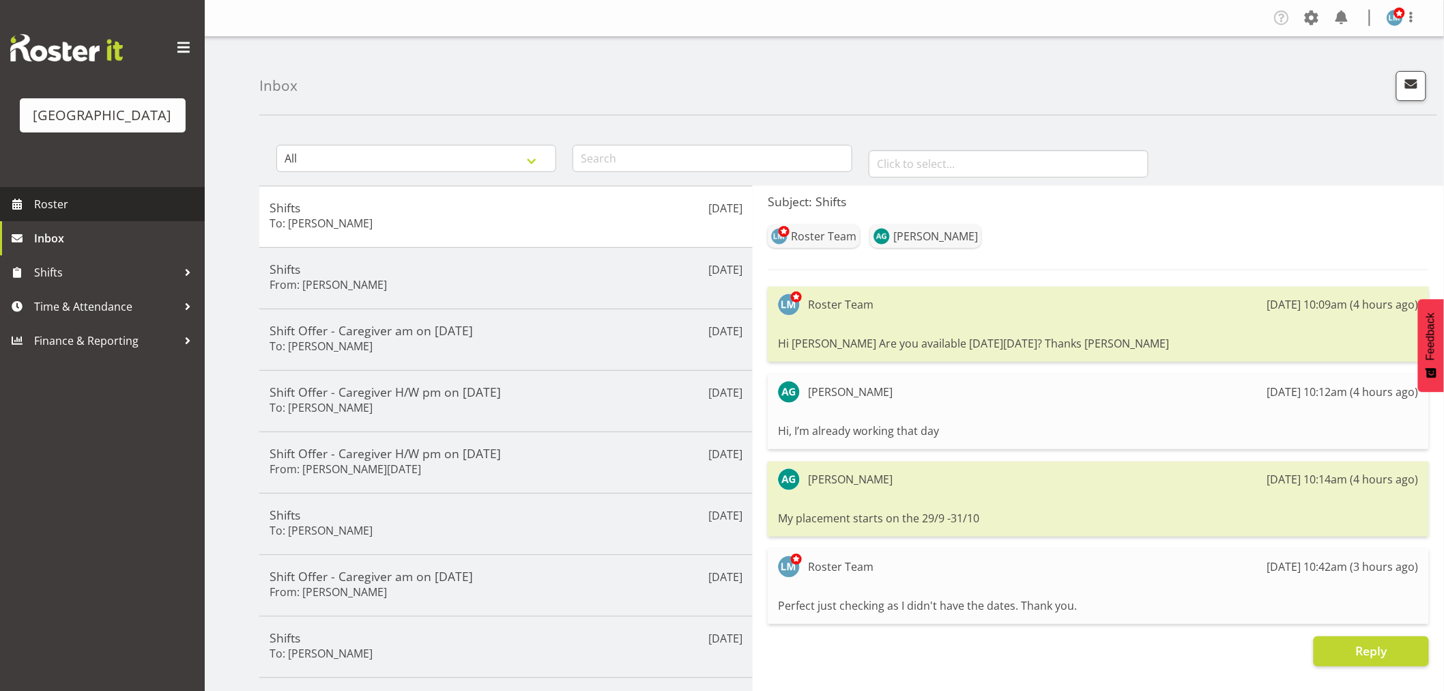
click at [55, 214] on span "Roster" at bounding box center [116, 204] width 164 height 20
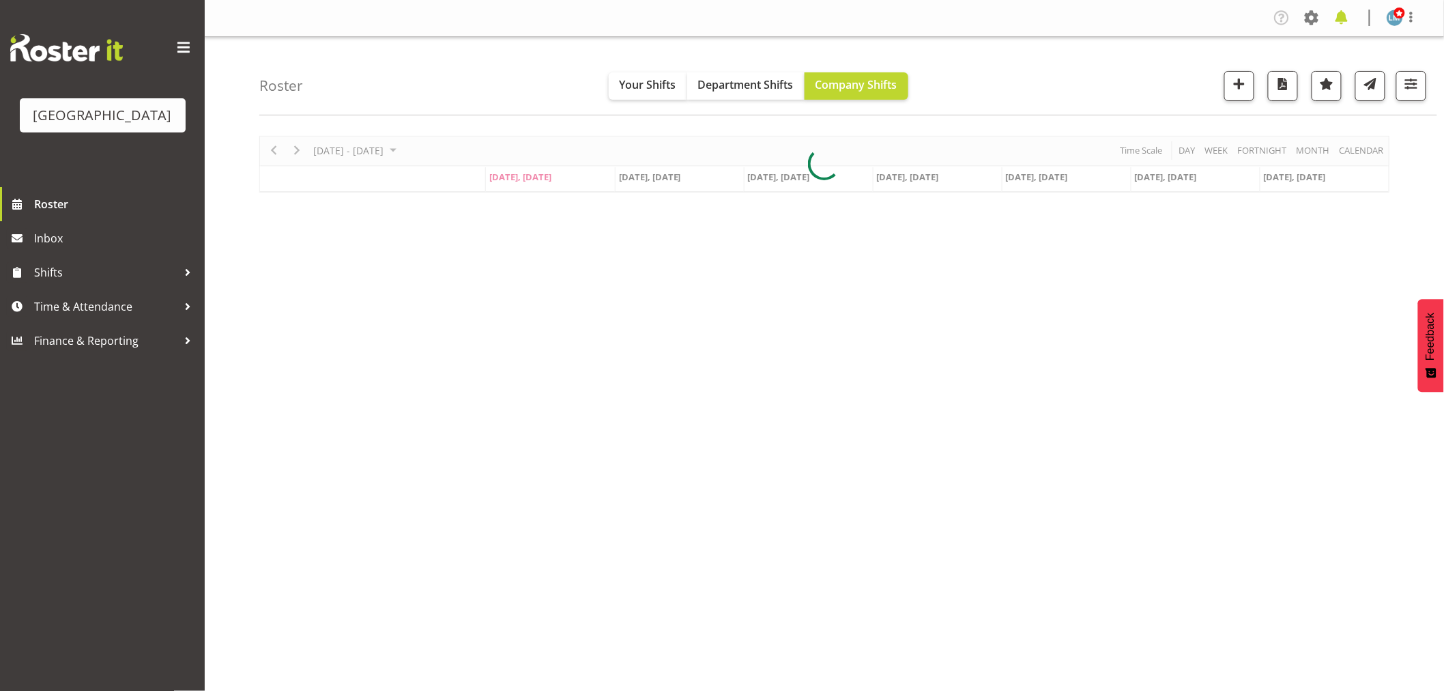
click at [1348, 22] on span at bounding box center [1342, 18] width 22 height 22
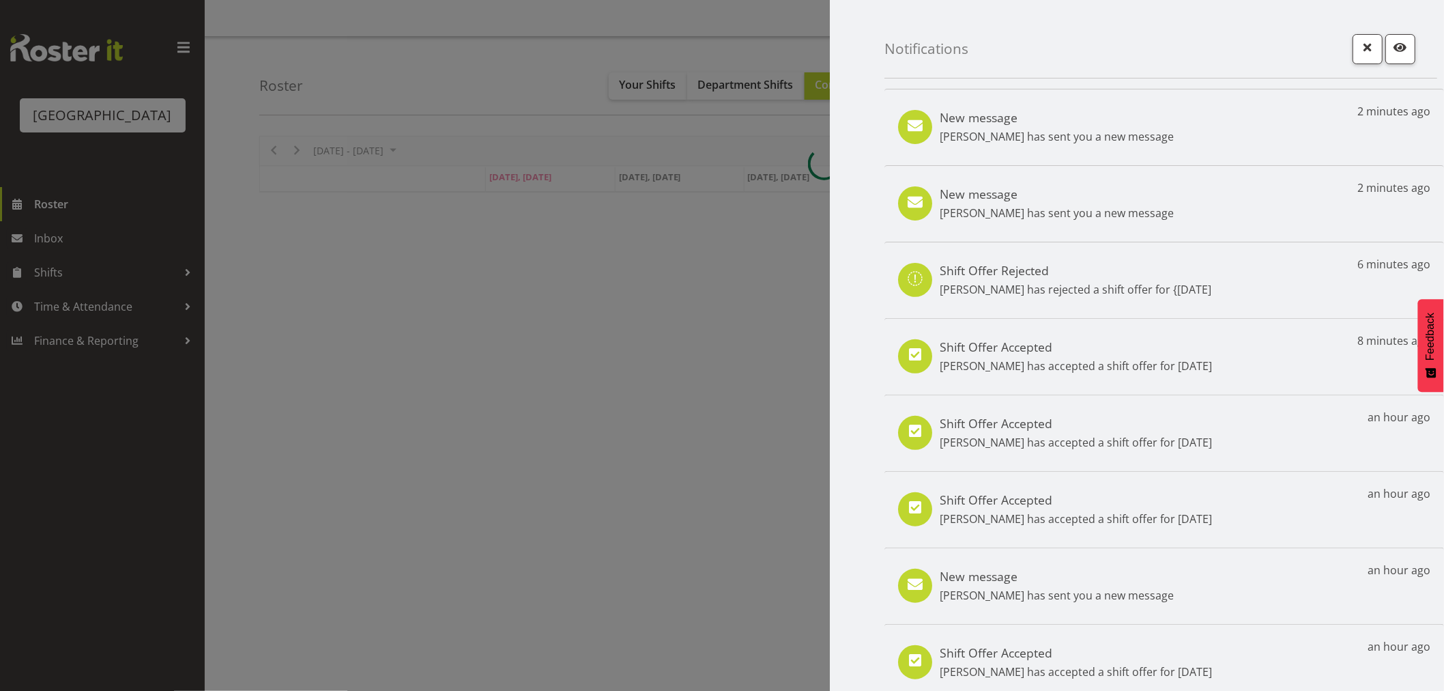
click at [1141, 130] on p "[PERSON_NAME] has sent you a new message" at bounding box center [1057, 136] width 234 height 16
click at [1302, 145] on div "New message [PERSON_NAME] has sent you a new message 2 minutes ago" at bounding box center [1164, 127] width 560 height 76
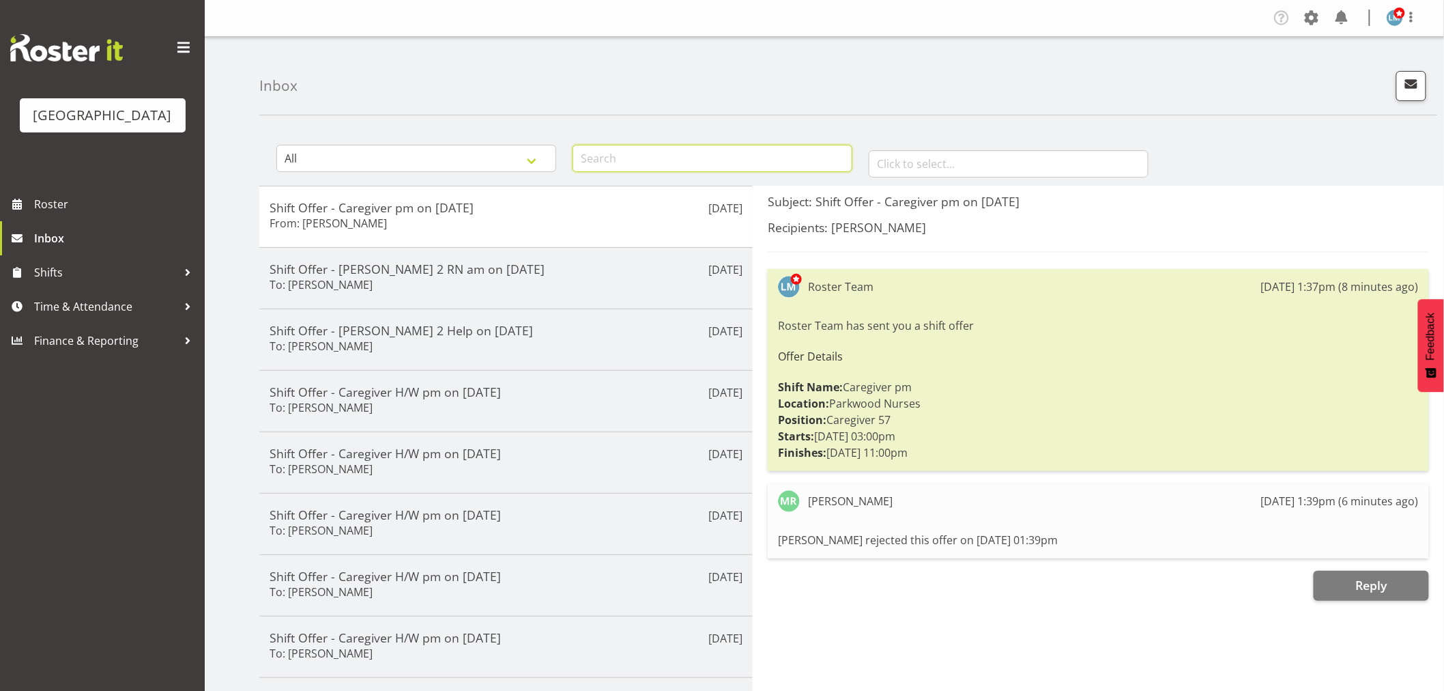
click at [667, 145] on input "text" at bounding box center [712, 158] width 280 height 27
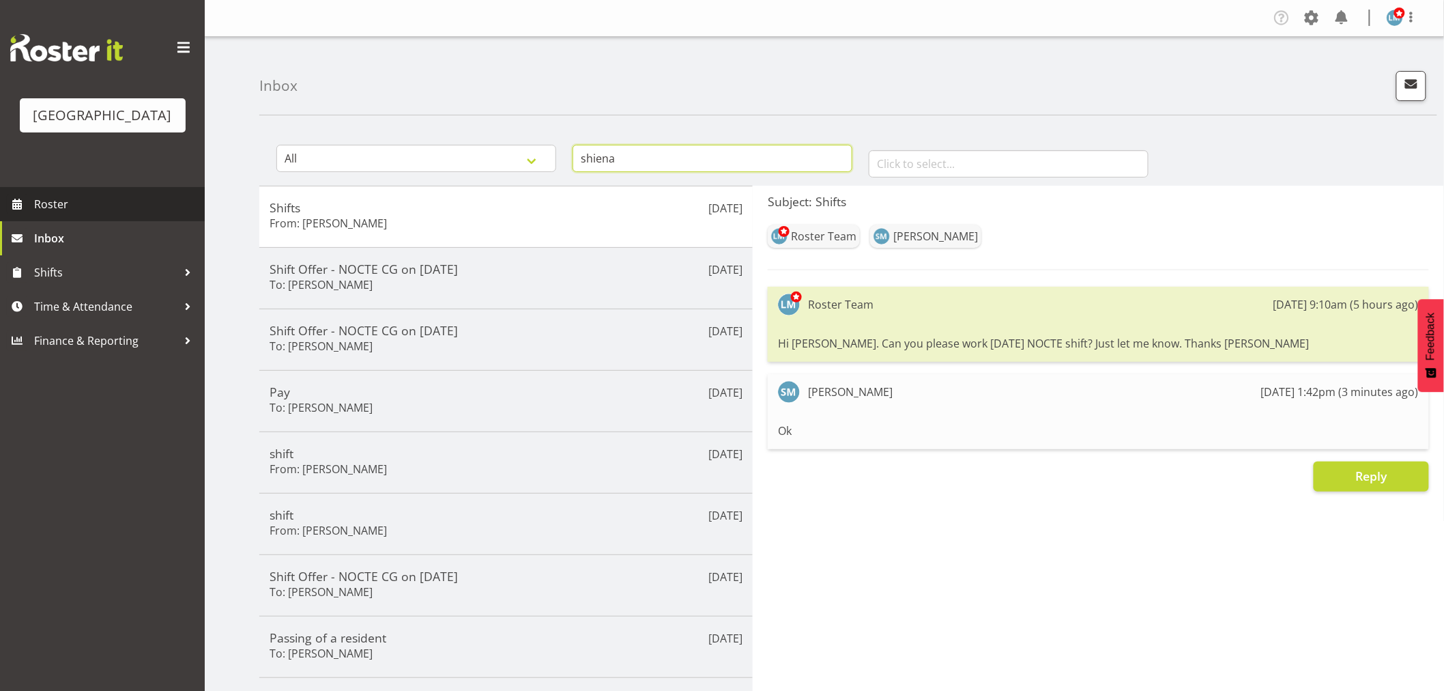
type input "shiena"
click at [44, 214] on span "Roster" at bounding box center [116, 204] width 164 height 20
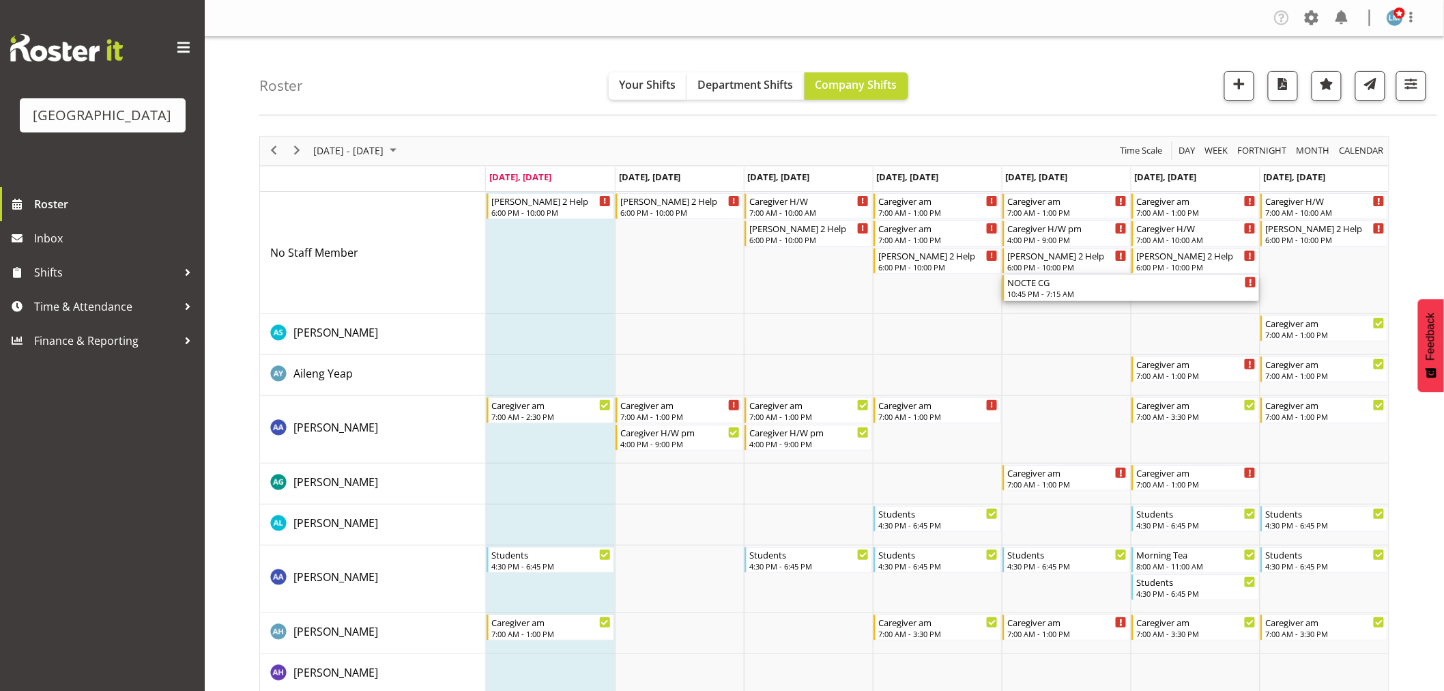
click at [1067, 289] on div "10:45 PM - 7:15 AM" at bounding box center [1131, 293] width 249 height 11
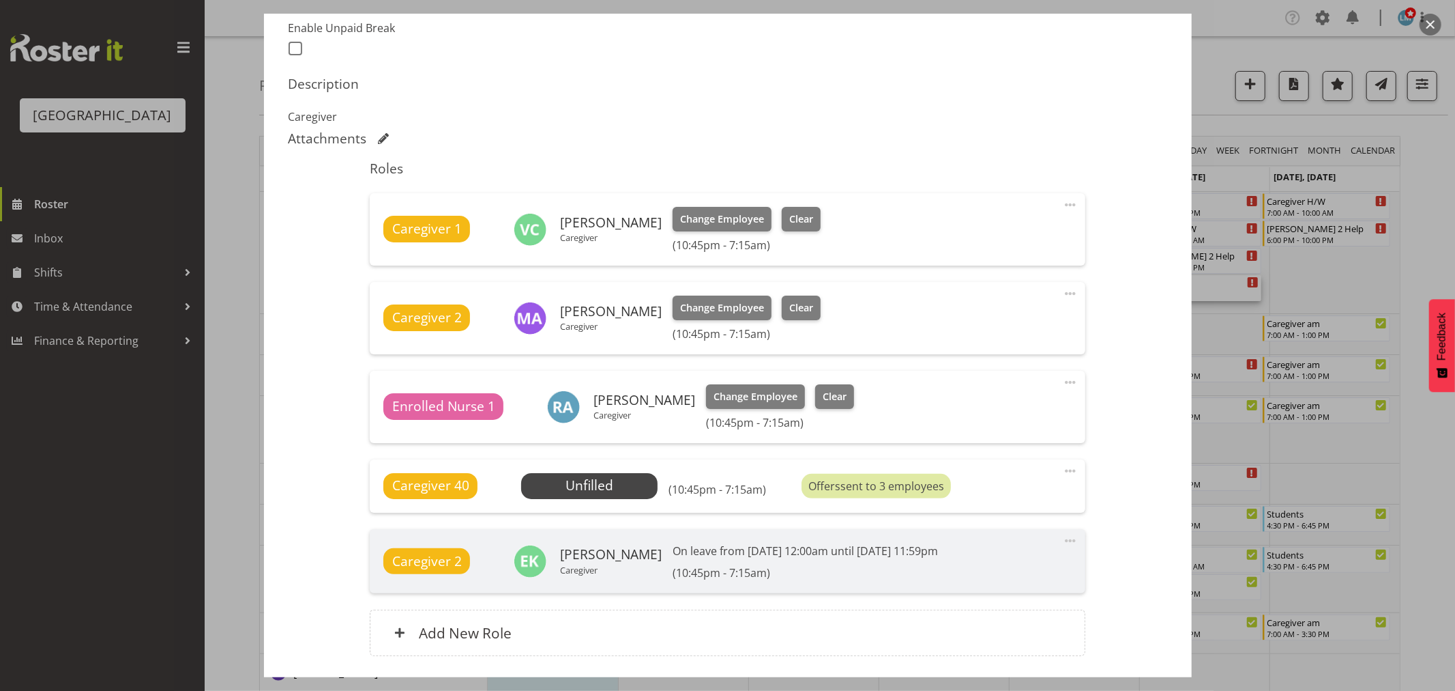
scroll to position [379, 0]
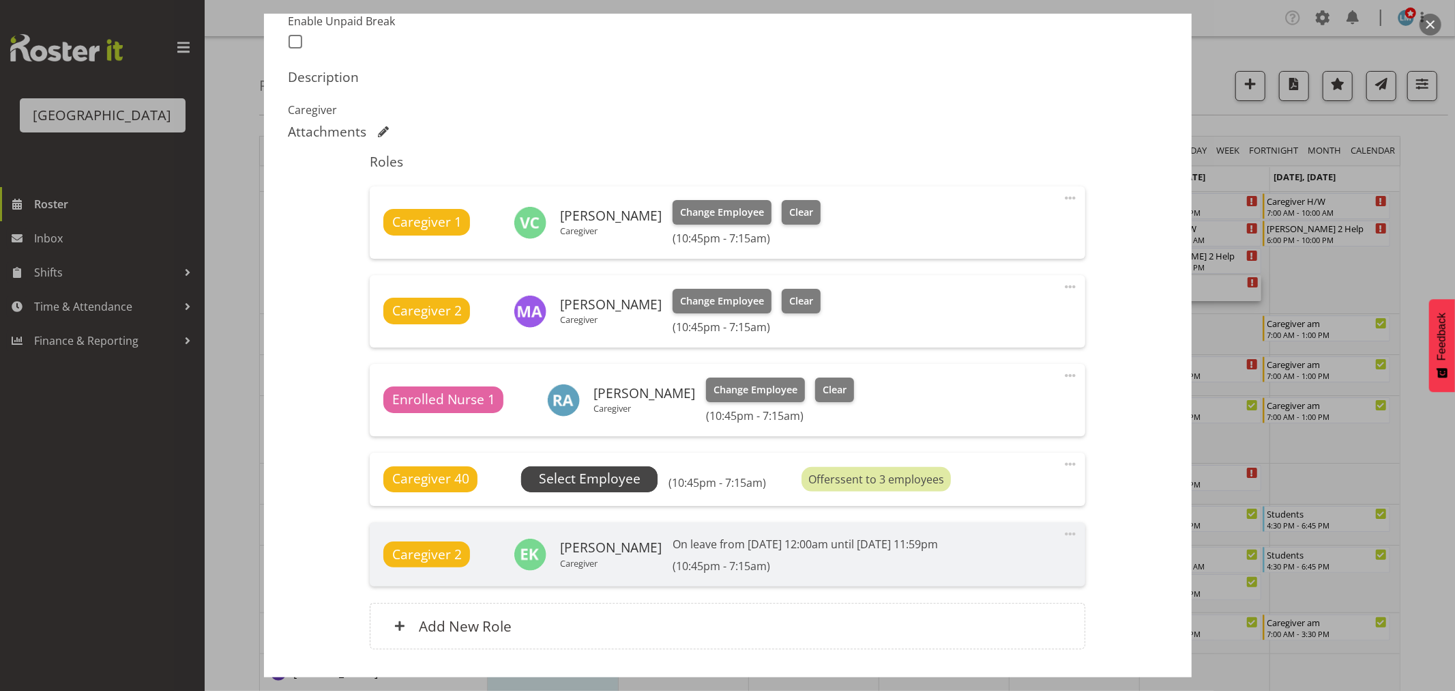
click at [643, 485] on span "Select Employee" at bounding box center [589, 479] width 136 height 26
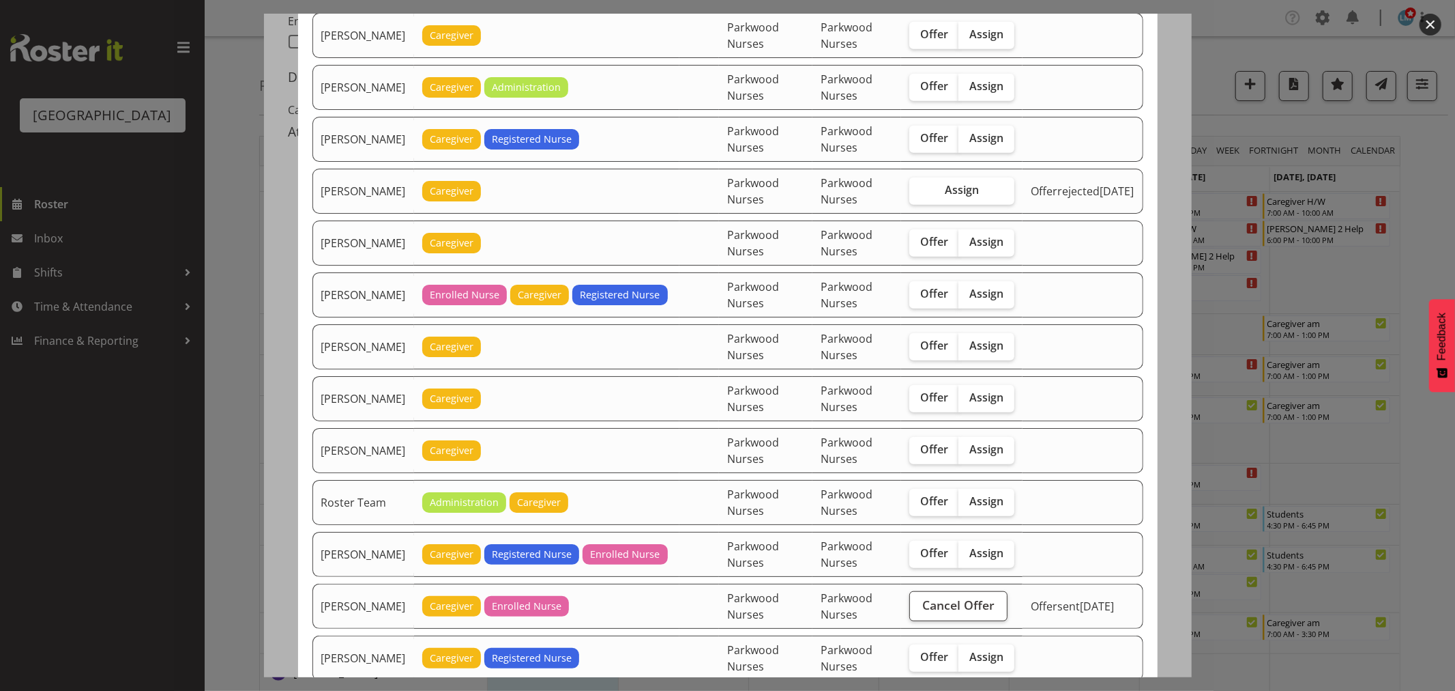
scroll to position [758, 0]
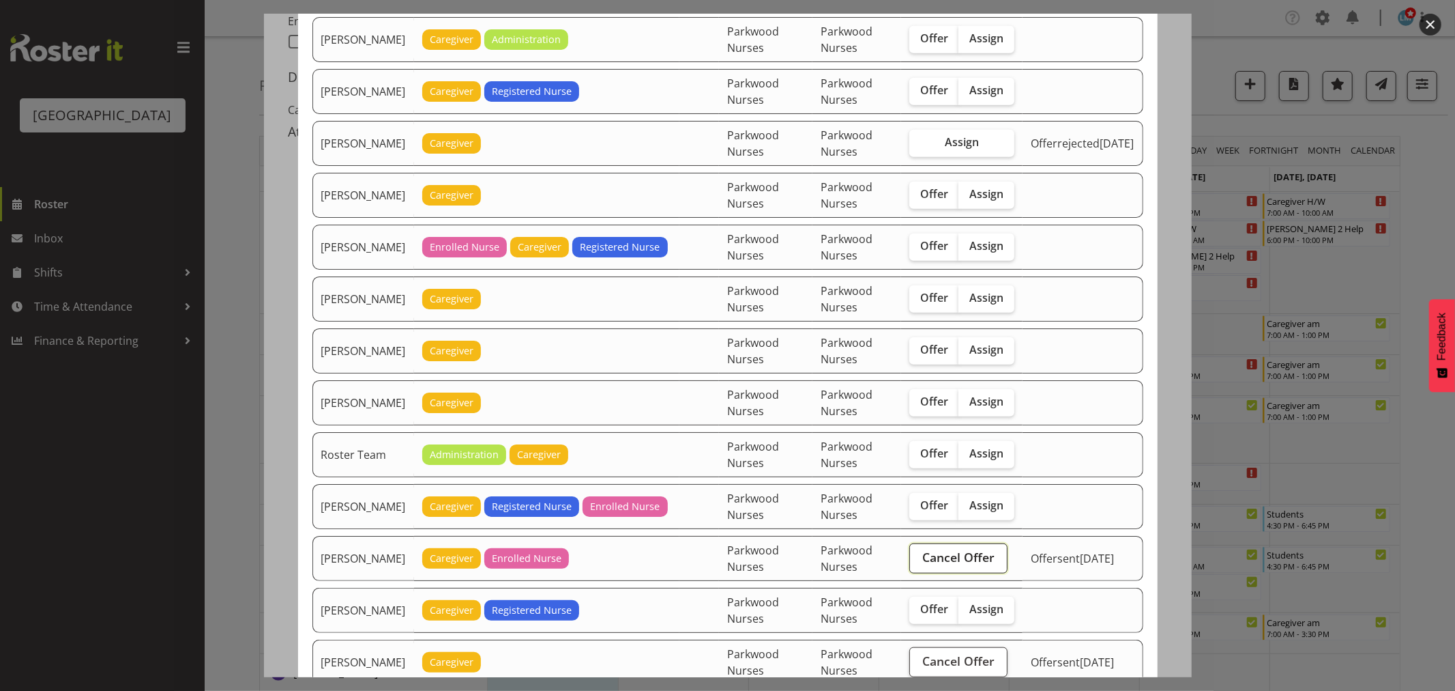
click at [1006, 557] on button "Cancel Offer" at bounding box center [959, 558] width 98 height 30
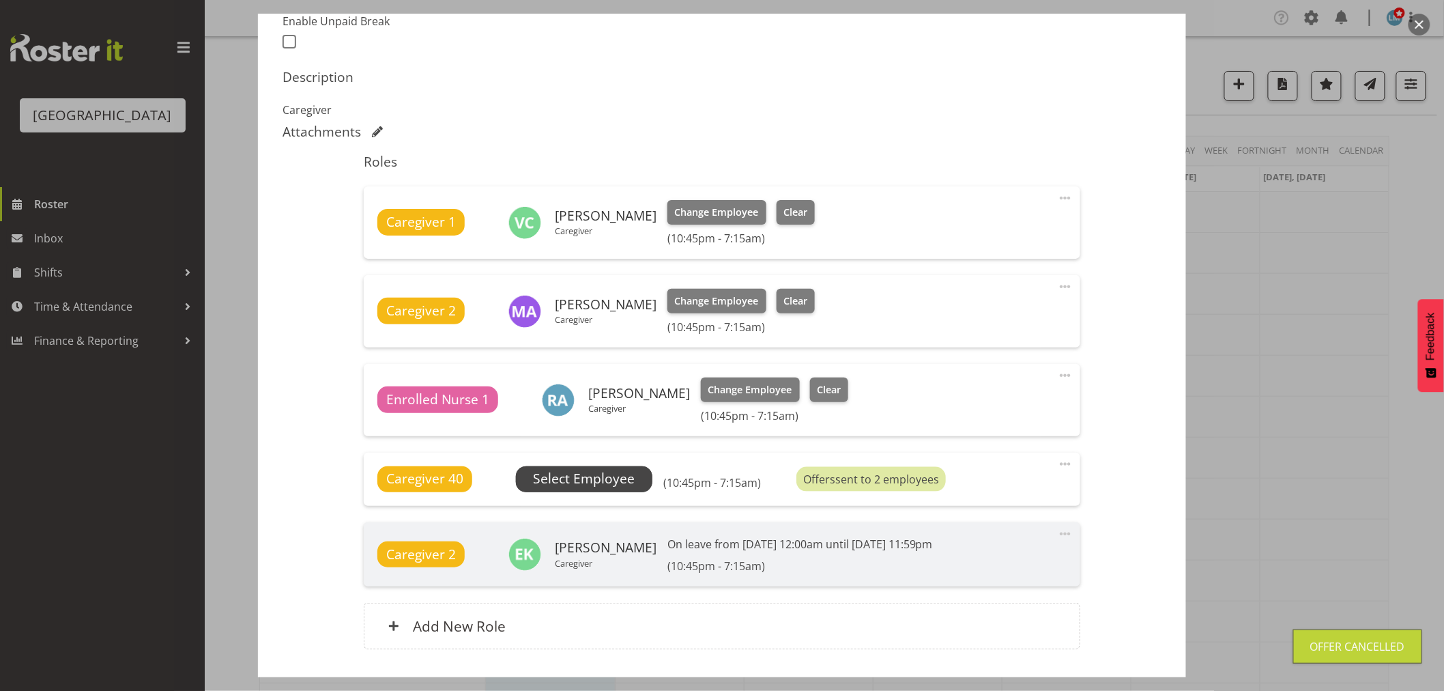
click at [584, 479] on span "Select Employee" at bounding box center [584, 479] width 102 height 20
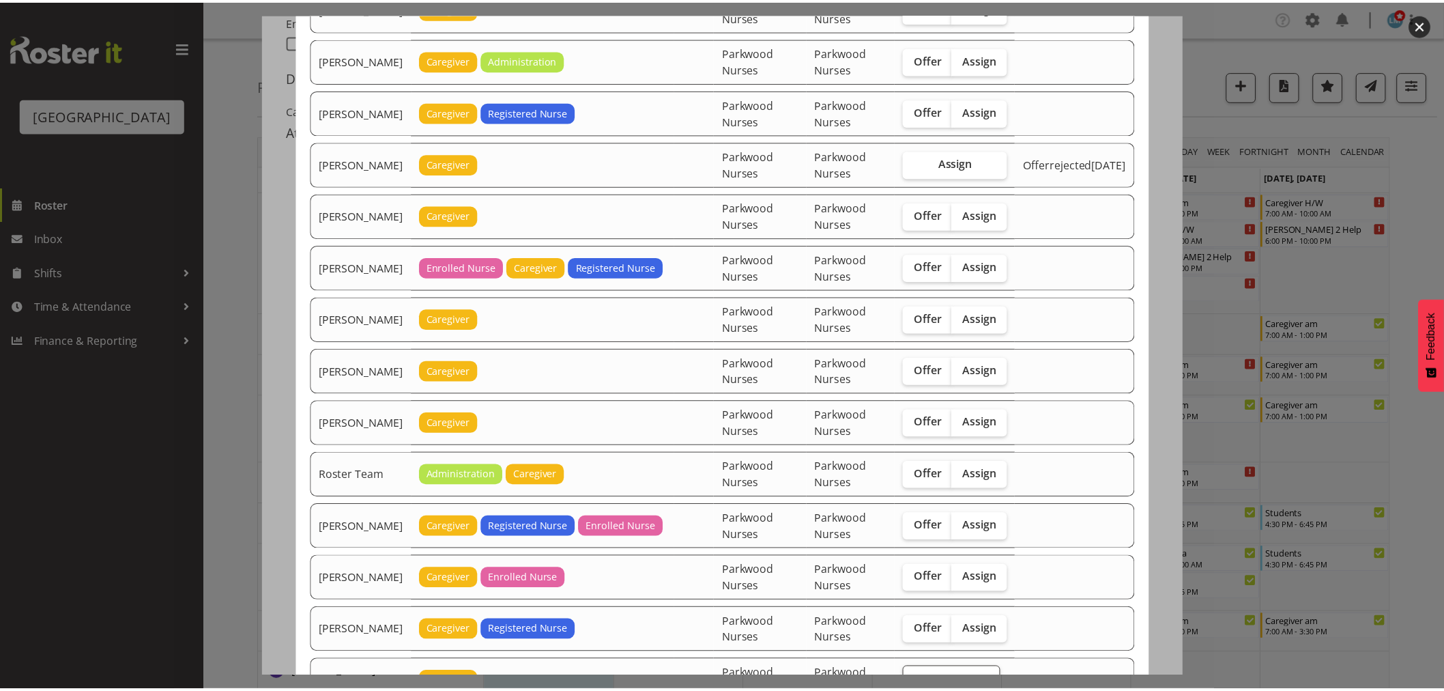
scroll to position [834, 0]
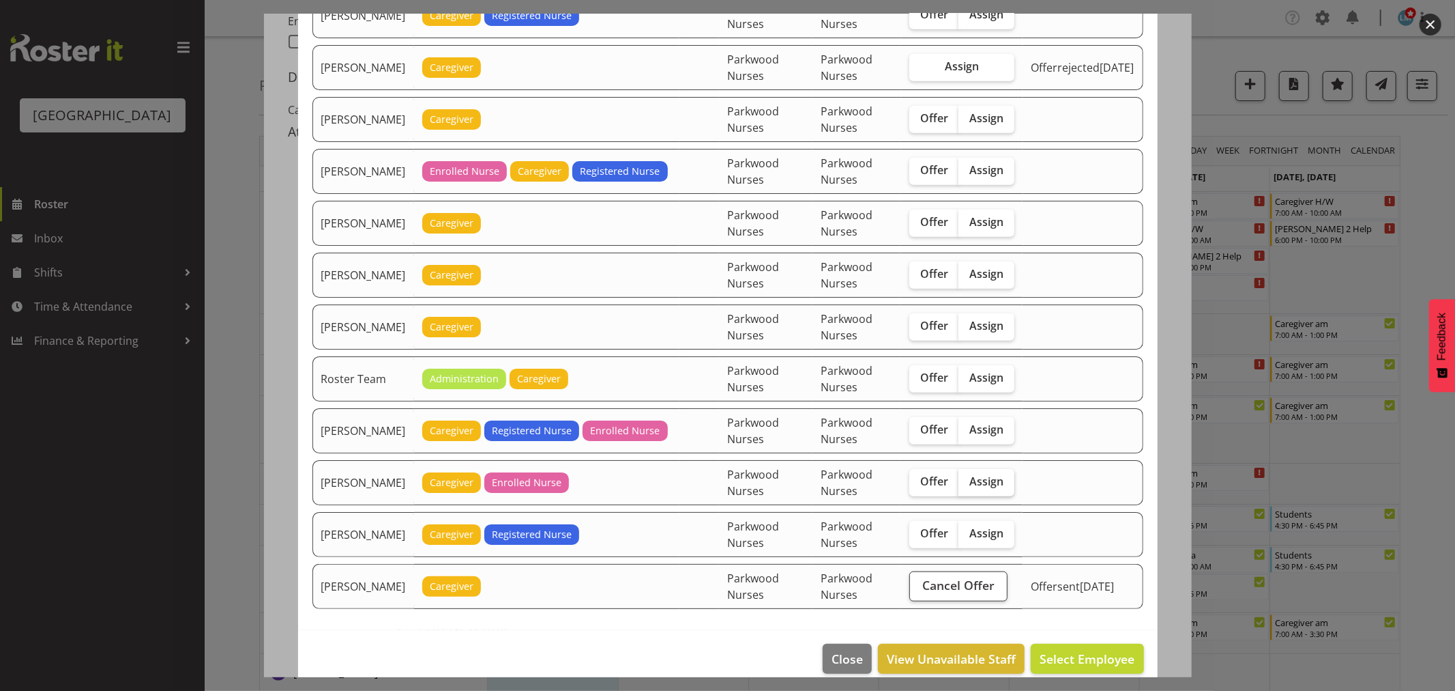
click at [985, 488] on span "Assign" at bounding box center [987, 481] width 34 height 14
click at [968, 486] on input "Assign" at bounding box center [963, 481] width 9 height 9
checkbox input "true"
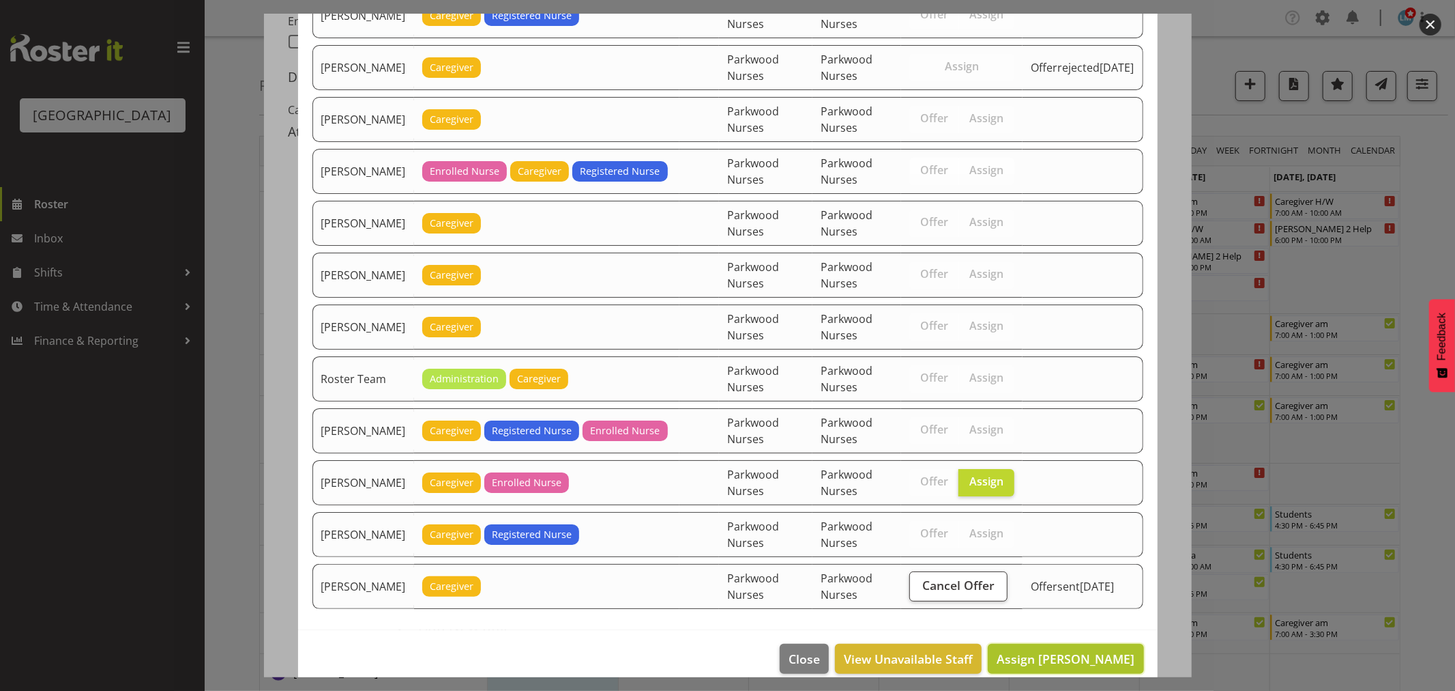
click at [1075, 657] on span "Assign Shiena Murakami" at bounding box center [1066, 658] width 138 height 16
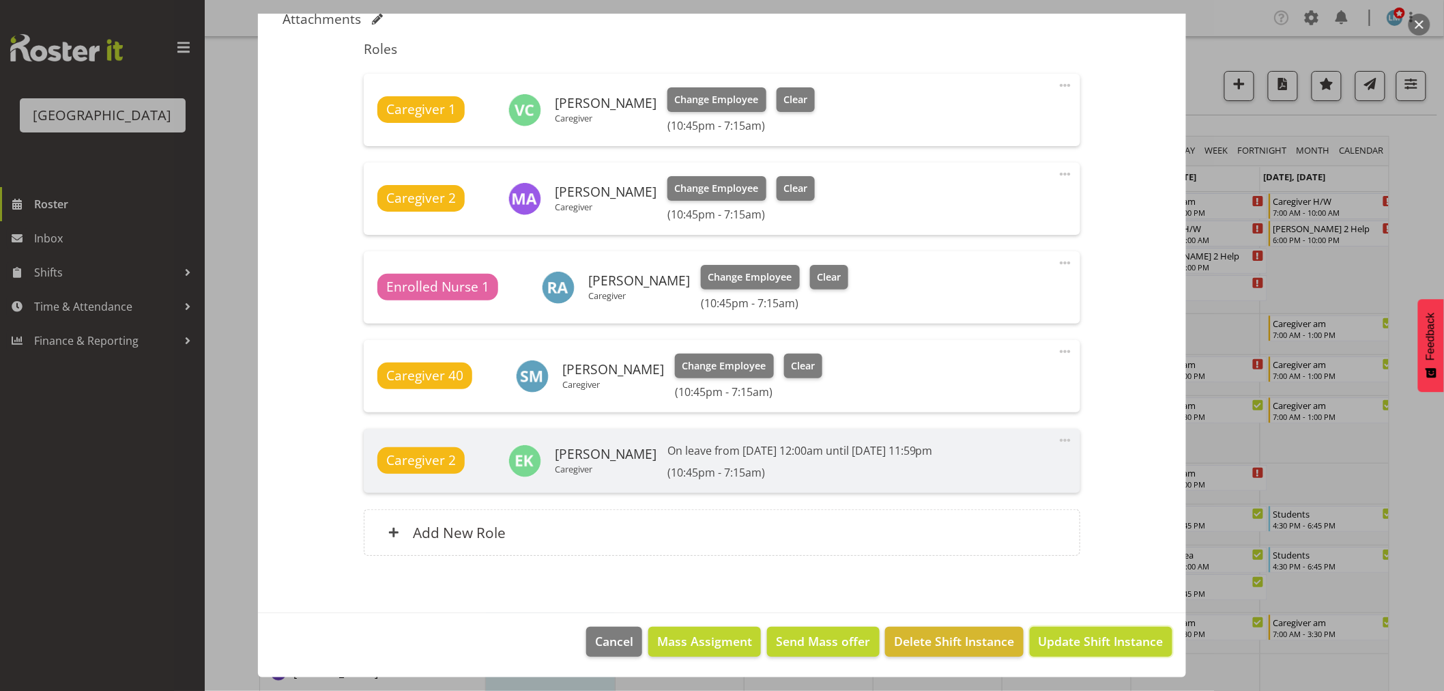
click at [1075, 656] on button "Update Shift Instance" at bounding box center [1101, 641] width 143 height 30
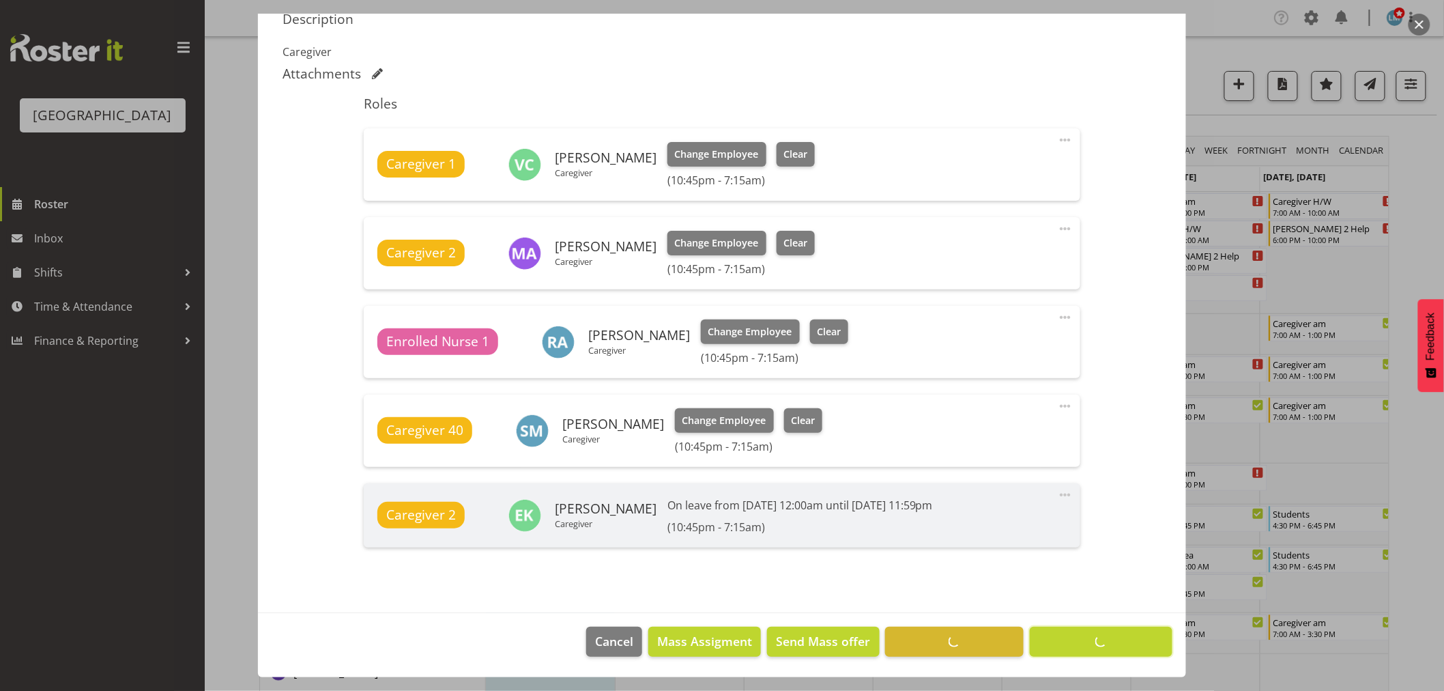
scroll to position [437, 0]
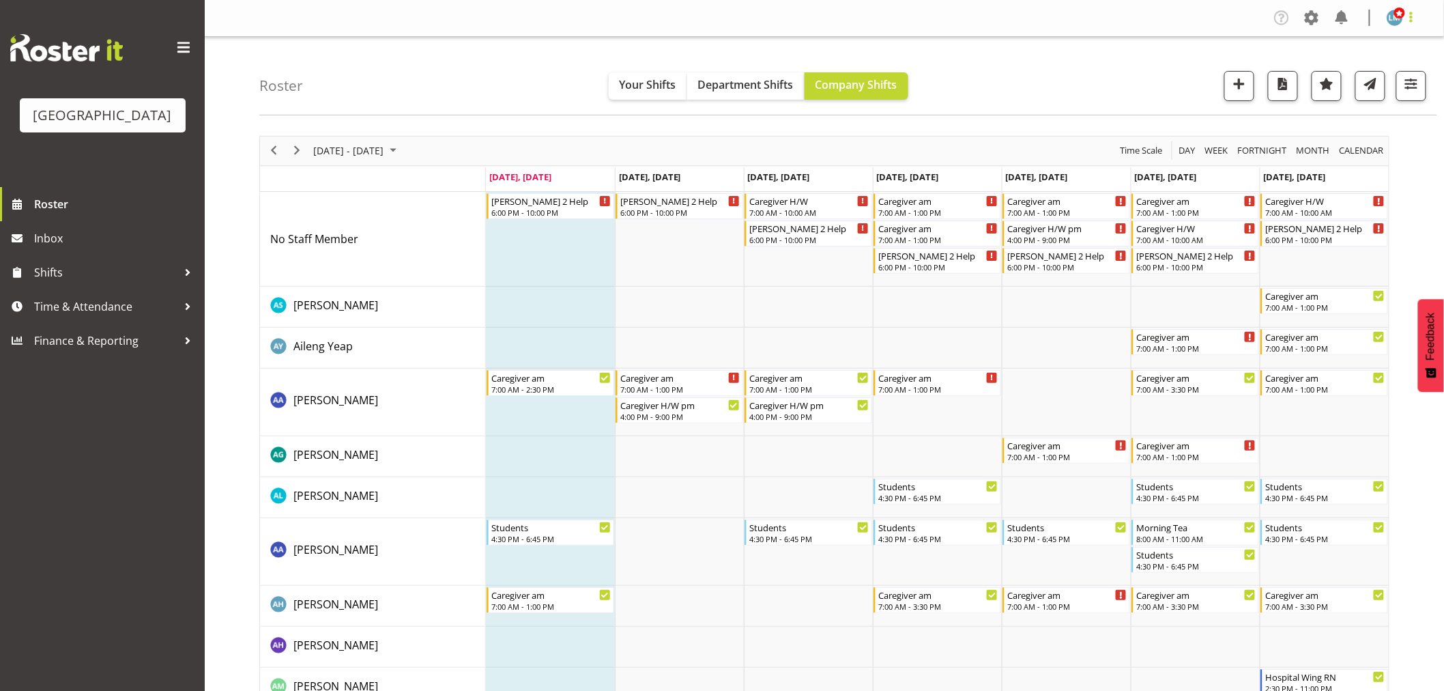
click at [1414, 17] on span at bounding box center [1411, 17] width 16 height 16
click at [1370, 70] on link "Log Out" at bounding box center [1353, 71] width 131 height 25
